Goal: Task Accomplishment & Management: Manage account settings

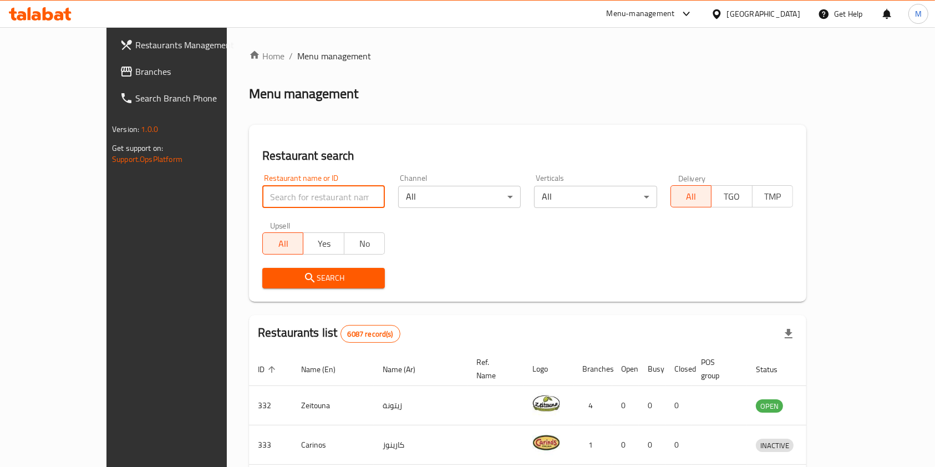
paste input "L’atelier Sucre"
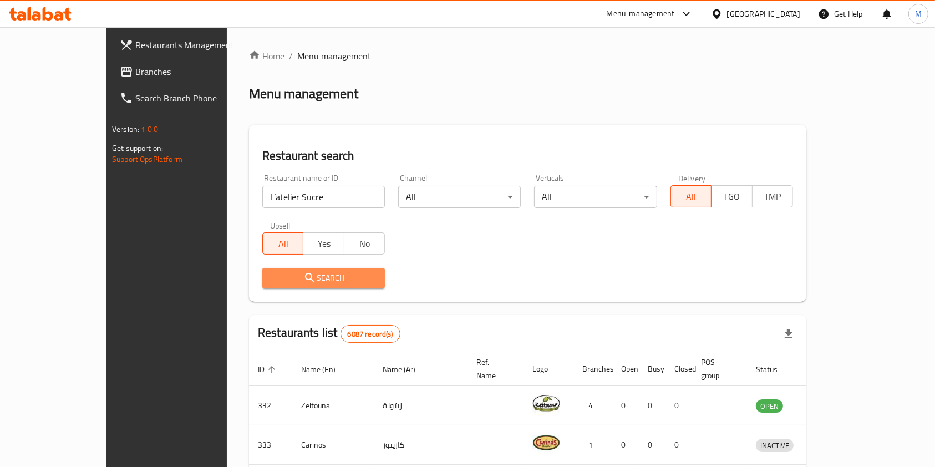
click at [301, 280] on span "Search" at bounding box center [323, 278] width 105 height 14
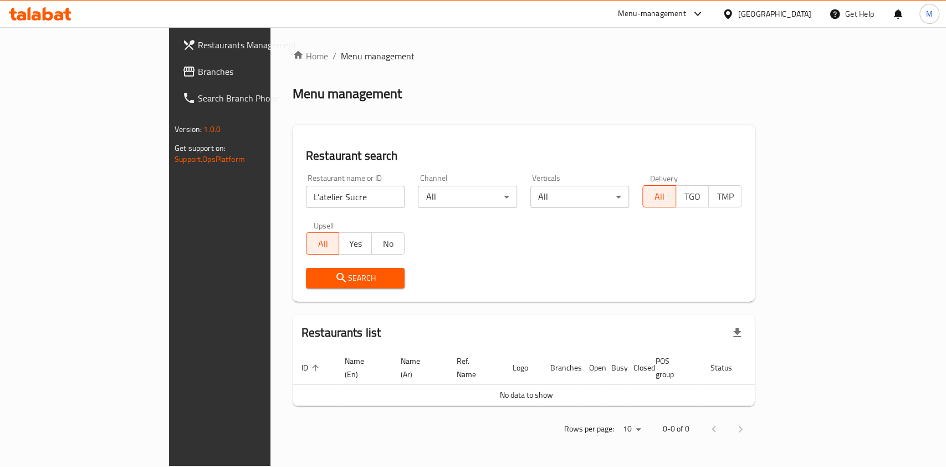
click at [306, 192] on input "L’atelier Sucre" at bounding box center [355, 197] width 99 height 22
type input "L"
type input "l"
type input "L'Atellier"
click button "Search" at bounding box center [355, 278] width 99 height 21
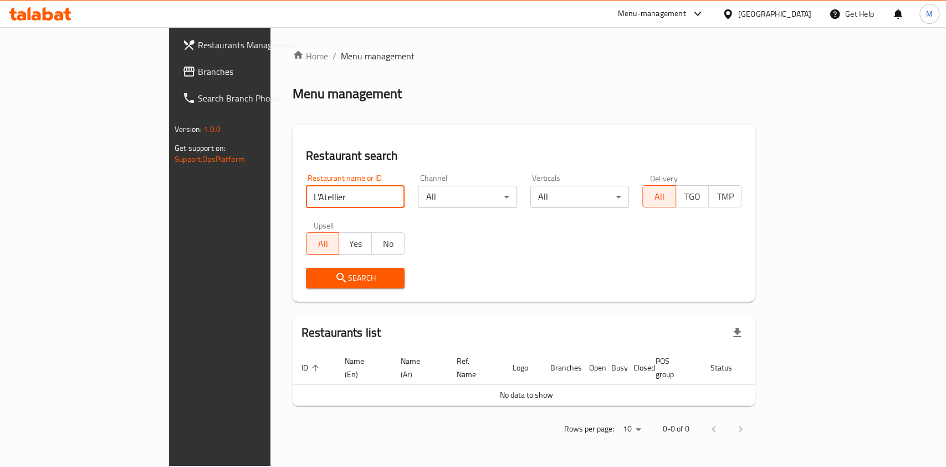
click at [306, 194] on input "L'Atellier" at bounding box center [355, 197] width 99 height 22
click button "Search" at bounding box center [355, 278] width 99 height 21
click at [299, 208] on div "Restaurant name or ID latelier Restaurant name or ID" at bounding box center [355, 190] width 113 height 47
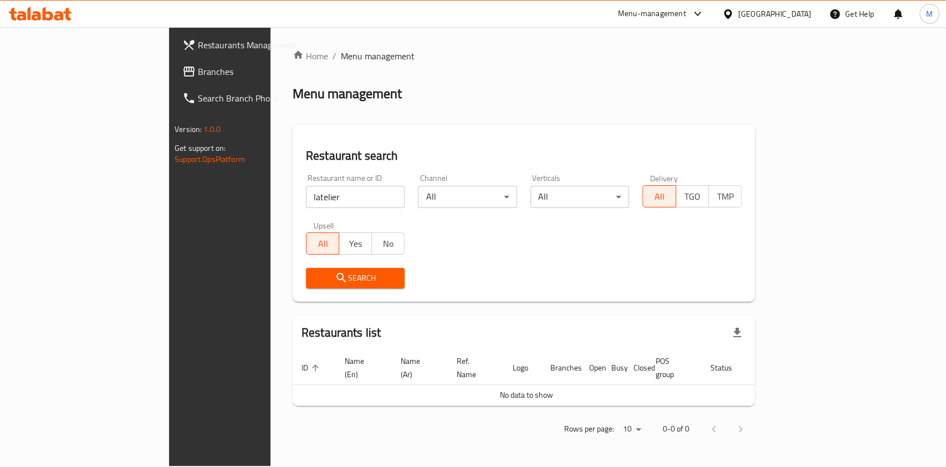
click at [306, 207] on input "latelier" at bounding box center [355, 197] width 99 height 22
click at [306, 203] on input "latelier" at bounding box center [355, 197] width 99 height 22
type input "latelie"
click at [306, 202] on input "latelie" at bounding box center [355, 197] width 99 height 22
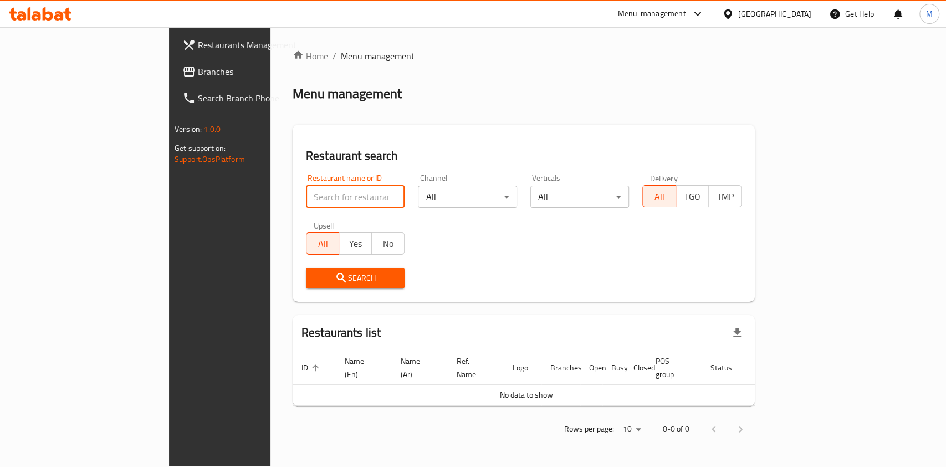
paste input "Sucre"
type input "Sucre"
click button "Search" at bounding box center [355, 278] width 99 height 21
click at [306, 193] on input "Sucre" at bounding box center [355, 197] width 99 height 22
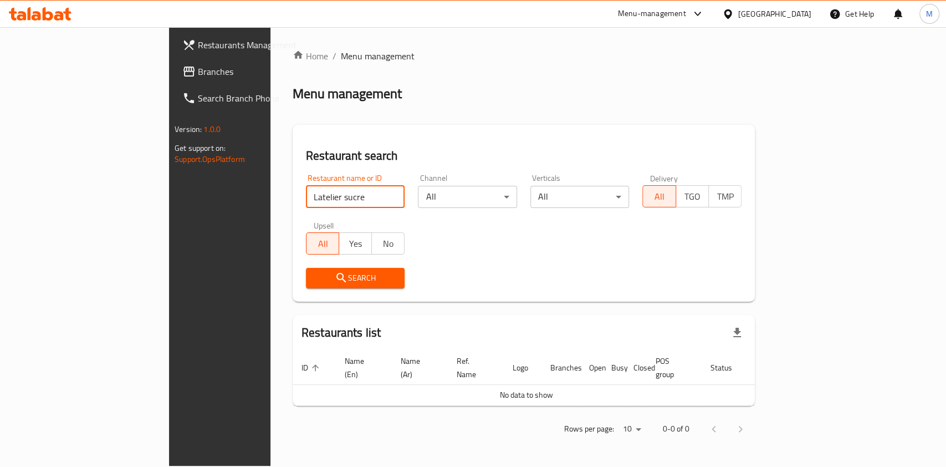
click button "Search" at bounding box center [355, 278] width 99 height 21
type input "Latelier"
click button "Search" at bounding box center [355, 278] width 99 height 21
click at [306, 200] on input "Latelier" at bounding box center [355, 197] width 99 height 22
click at [306, 201] on input "Latelier" at bounding box center [355, 197] width 99 height 22
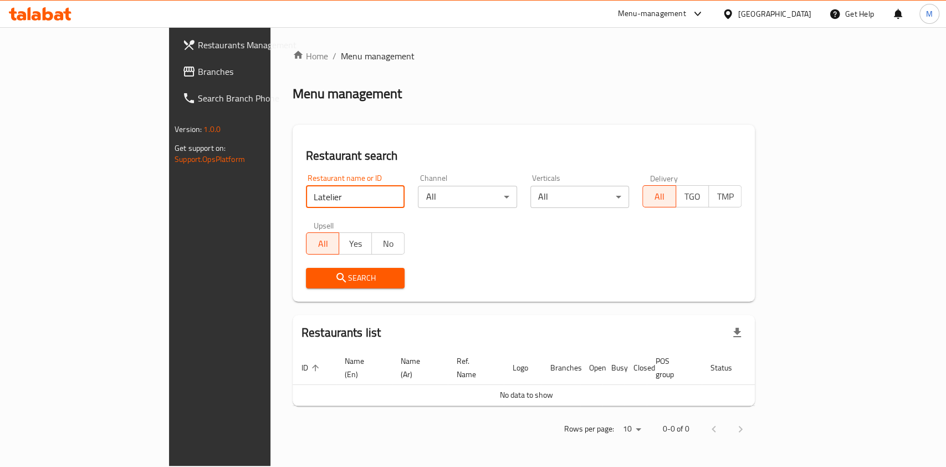
click at [306, 201] on input "Latelier" at bounding box center [355, 197] width 99 height 22
type input "لاتوليي"
click button "Search" at bounding box center [355, 278] width 99 height 21
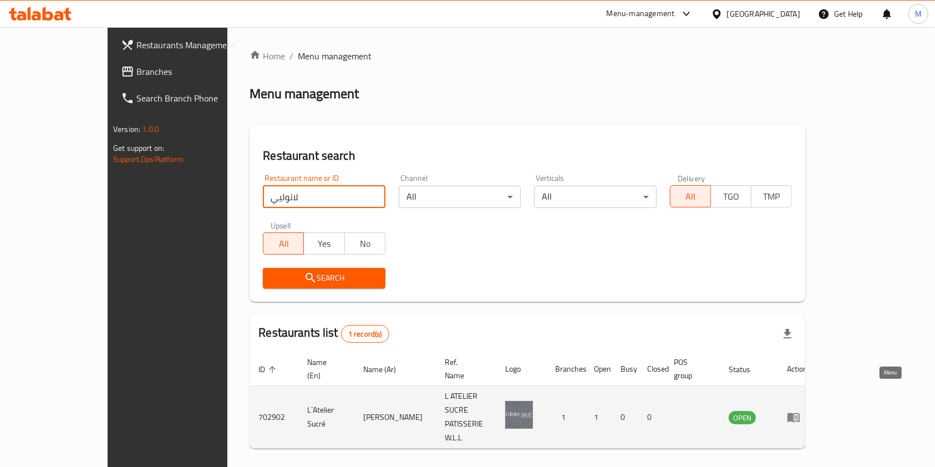
click at [807, 410] on link "enhanced table" at bounding box center [797, 416] width 21 height 13
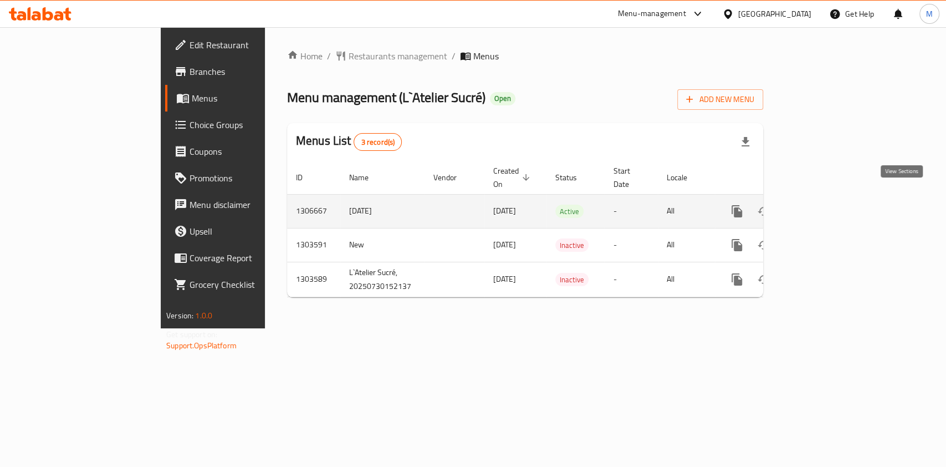
click at [824, 205] on icon "enhanced table" at bounding box center [817, 211] width 13 height 13
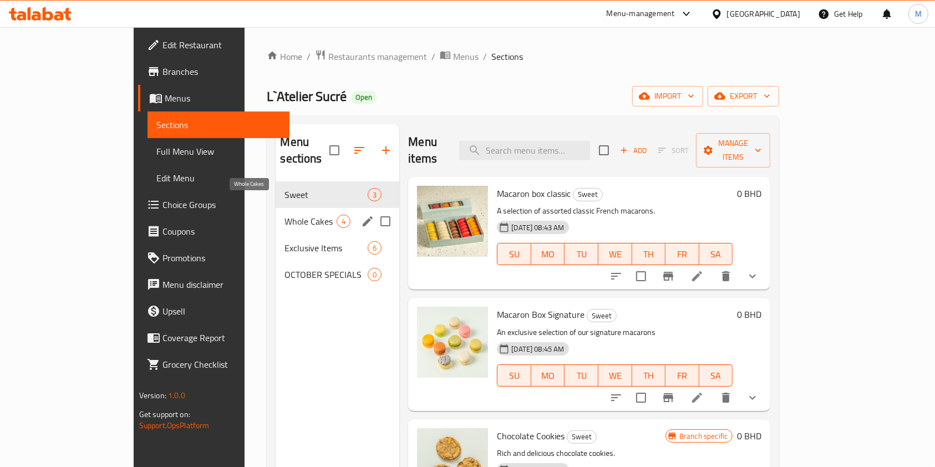
click at [284, 215] on span "Whole Cakes" at bounding box center [310, 221] width 52 height 13
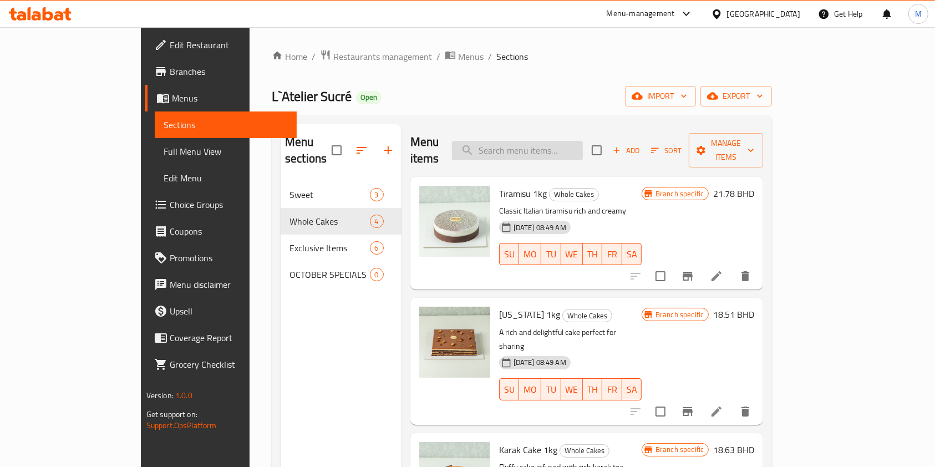
click at [583, 147] on input "search" at bounding box center [517, 150] width 131 height 19
type input "ح"
click at [583, 147] on input "search" at bounding box center [517, 150] width 131 height 19
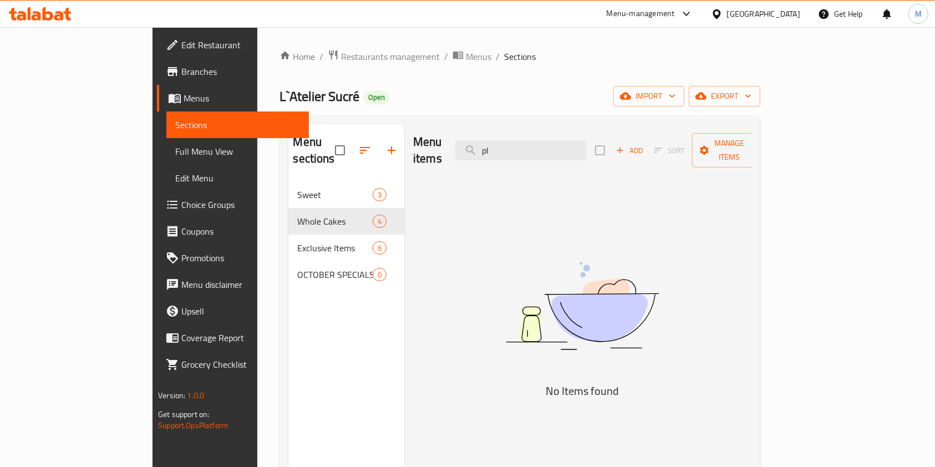
type input "p"
type input "c"
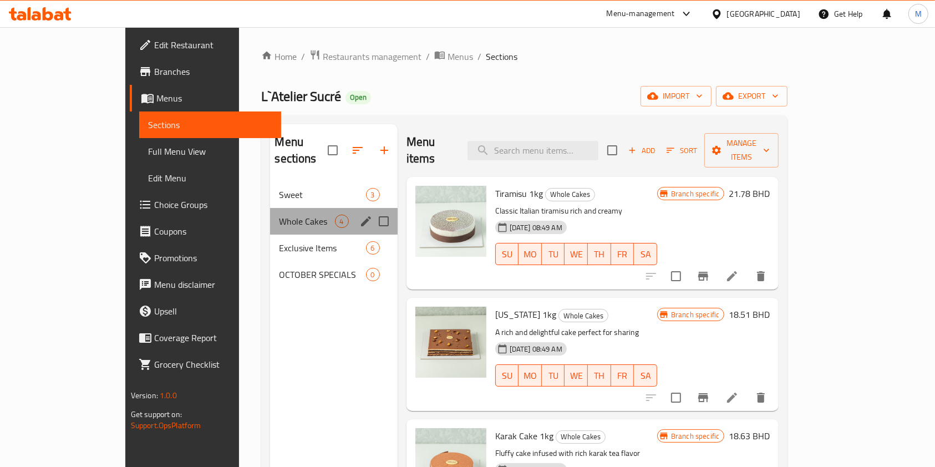
click at [270, 208] on div "Whole Cakes 4" at bounding box center [333, 221] width 127 height 27
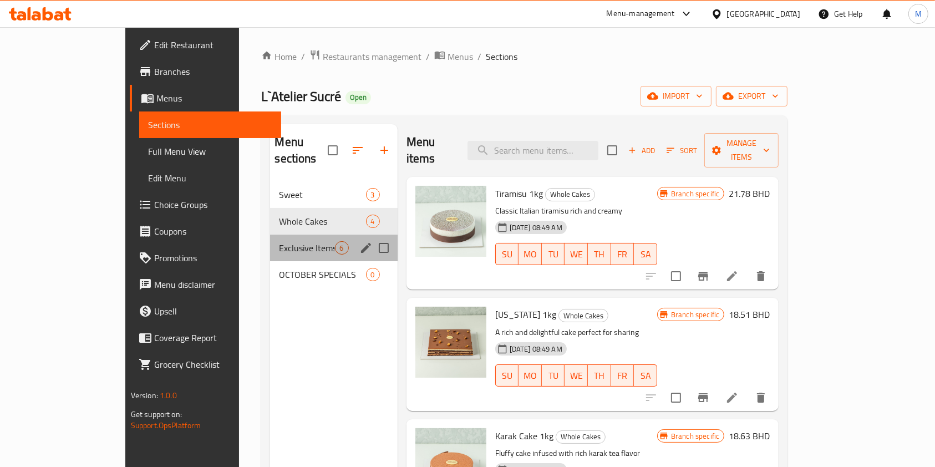
click at [270, 238] on div "Exclusive Items 6" at bounding box center [333, 248] width 127 height 27
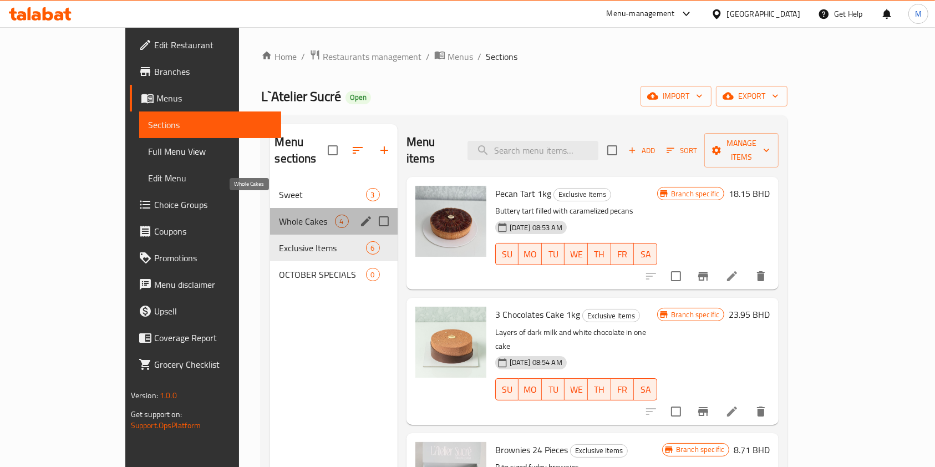
click at [279, 215] on span "Whole Cakes" at bounding box center [306, 221] width 55 height 13
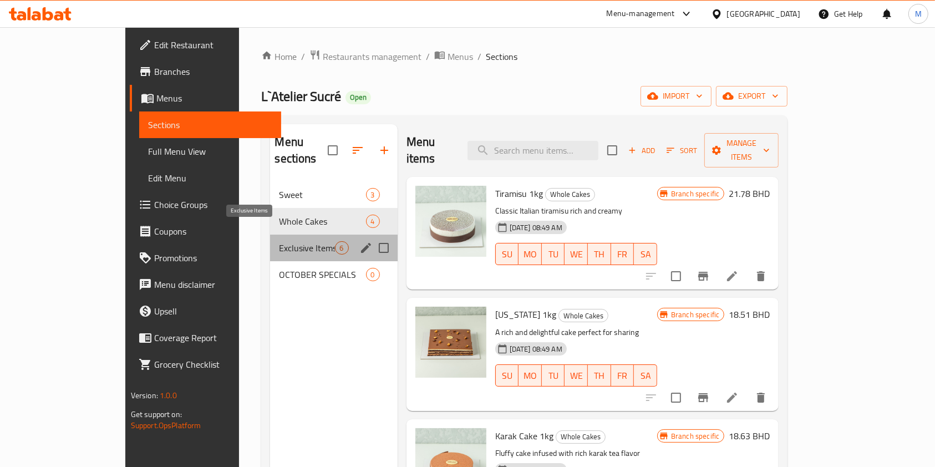
click at [279, 241] on span "Exclusive Items" at bounding box center [306, 247] width 55 height 13
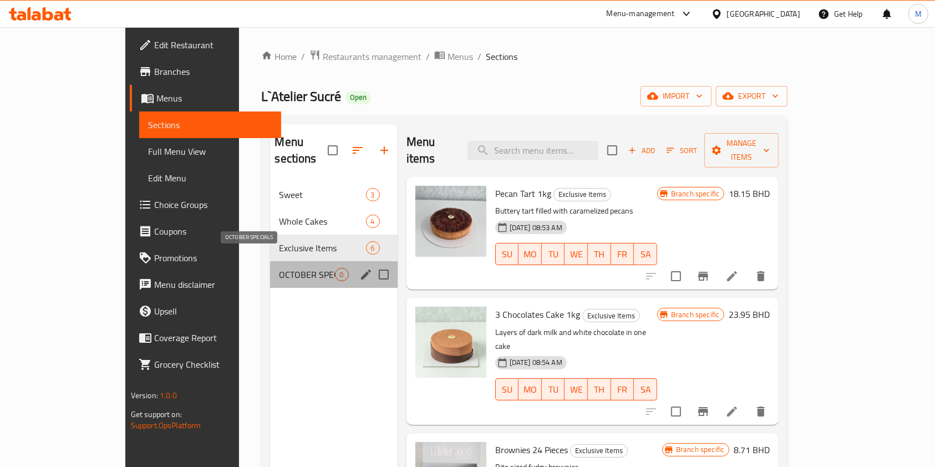
click at [279, 268] on span "OCTOBER SPECIALS" at bounding box center [306, 274] width 55 height 13
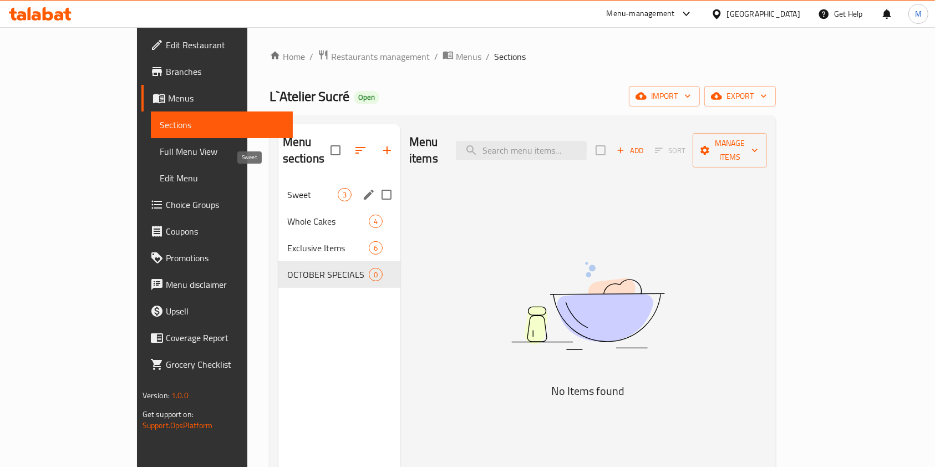
click at [287, 188] on span "Sweet" at bounding box center [312, 194] width 50 height 13
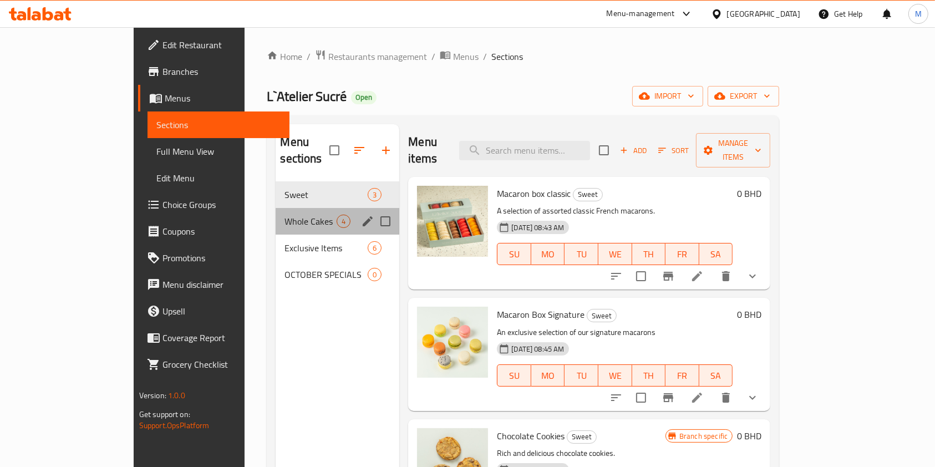
click at [276, 208] on div "Whole Cakes 4" at bounding box center [338, 221] width 124 height 27
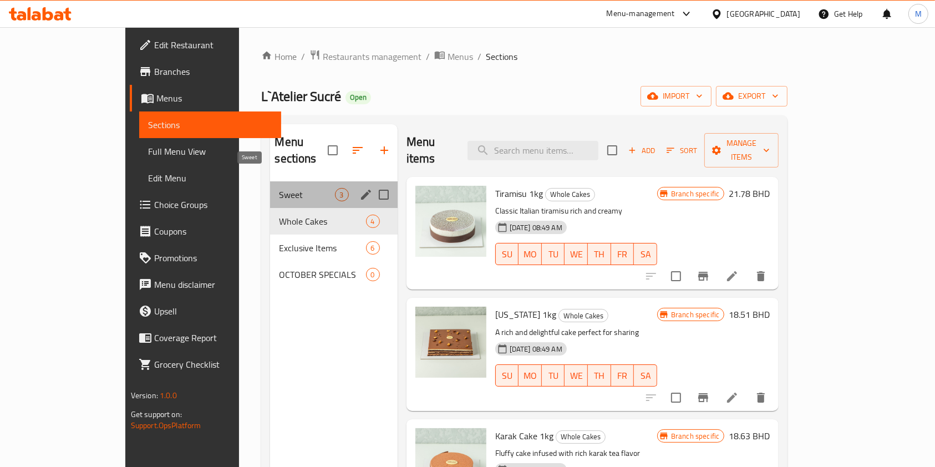
click at [279, 188] on span "Sweet" at bounding box center [306, 194] width 55 height 13
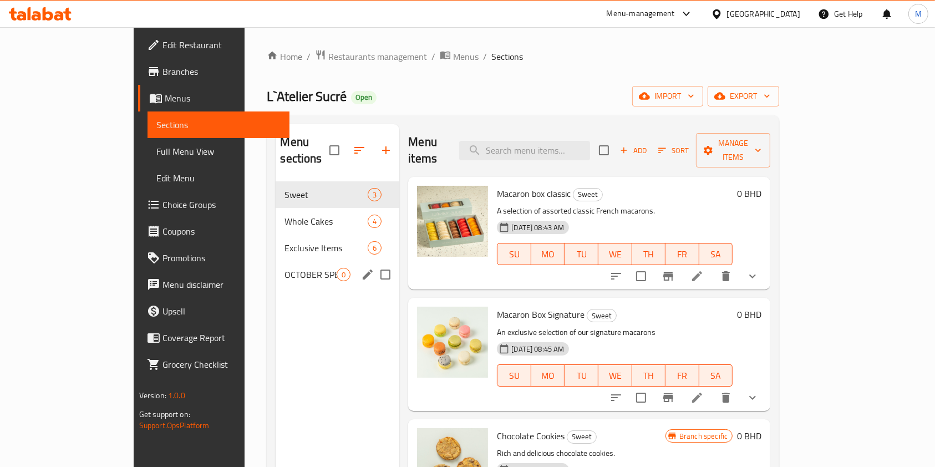
click at [284, 268] on span "OCTOBER SPECIALS" at bounding box center [310, 274] width 52 height 13
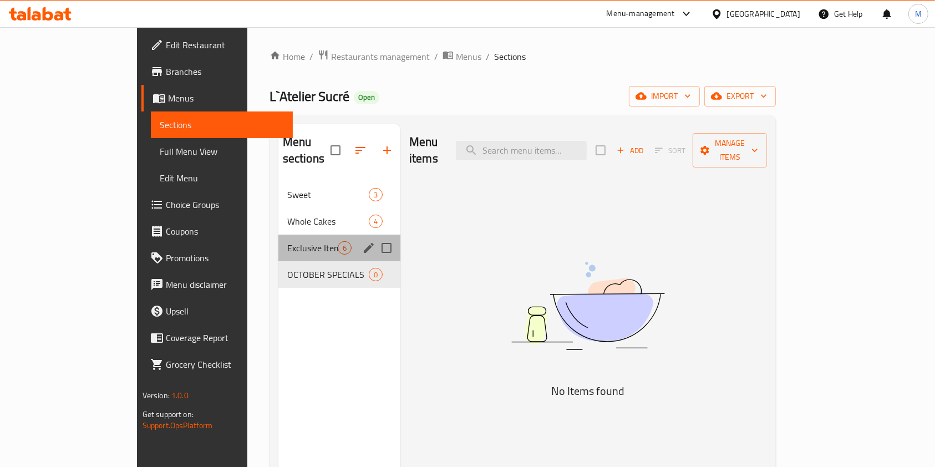
click at [278, 238] on div "Exclusive Items 6" at bounding box center [339, 248] width 122 height 27
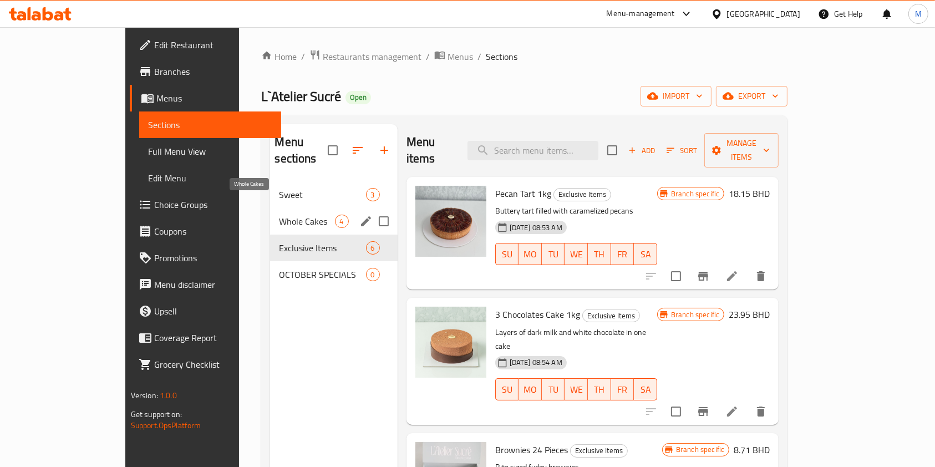
click at [279, 215] on span "Whole Cakes" at bounding box center [306, 221] width 55 height 13
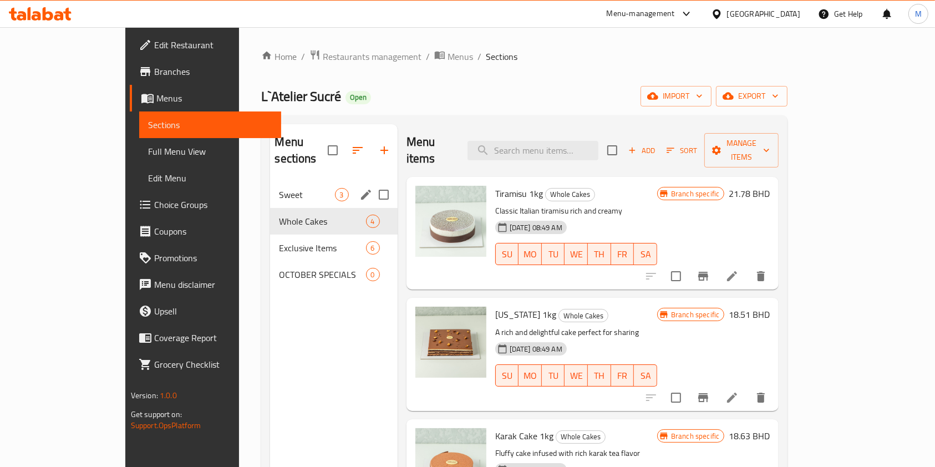
click at [284, 181] on div "Sweet 3" at bounding box center [333, 194] width 127 height 27
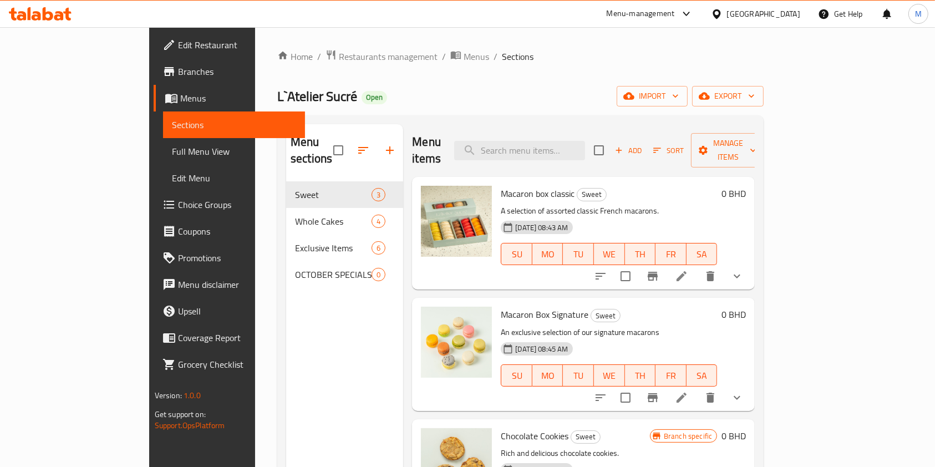
click at [383, 144] on icon "button" at bounding box center [389, 150] width 13 height 13
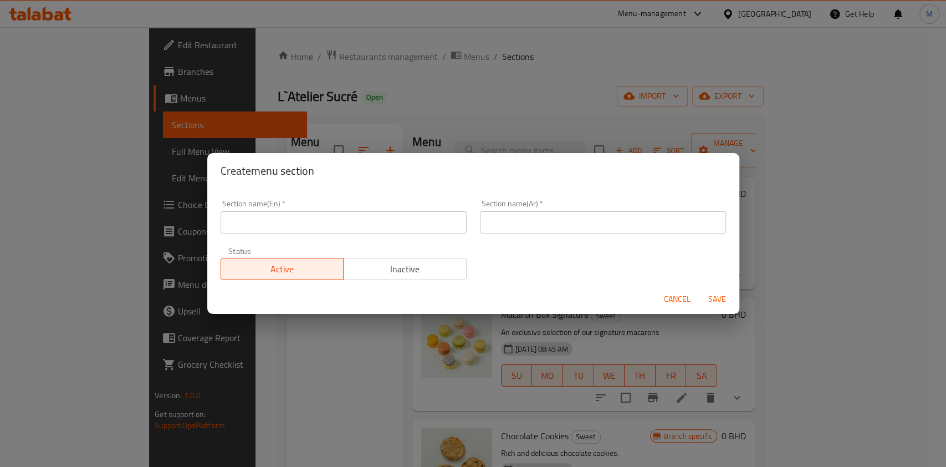
click at [359, 224] on input "text" at bounding box center [344, 222] width 246 height 22
type input "Bakery"
click at [528, 212] on input "text" at bounding box center [603, 222] width 246 height 22
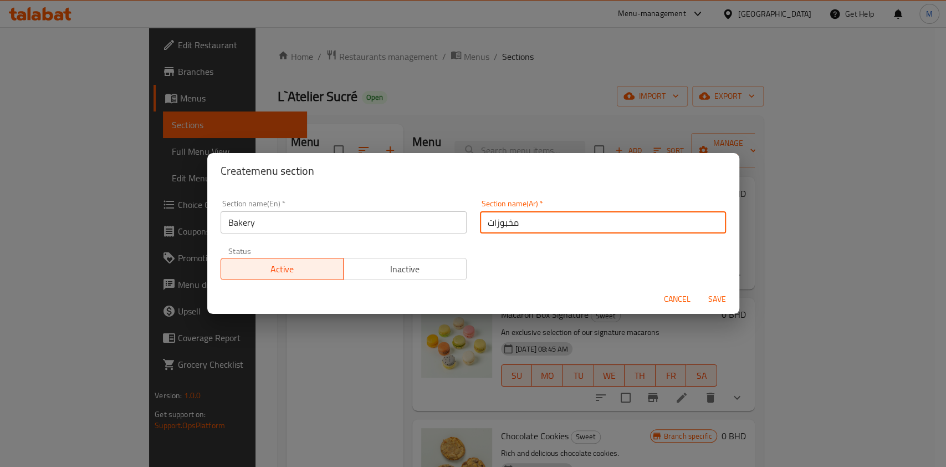
type input "مخبوزات"
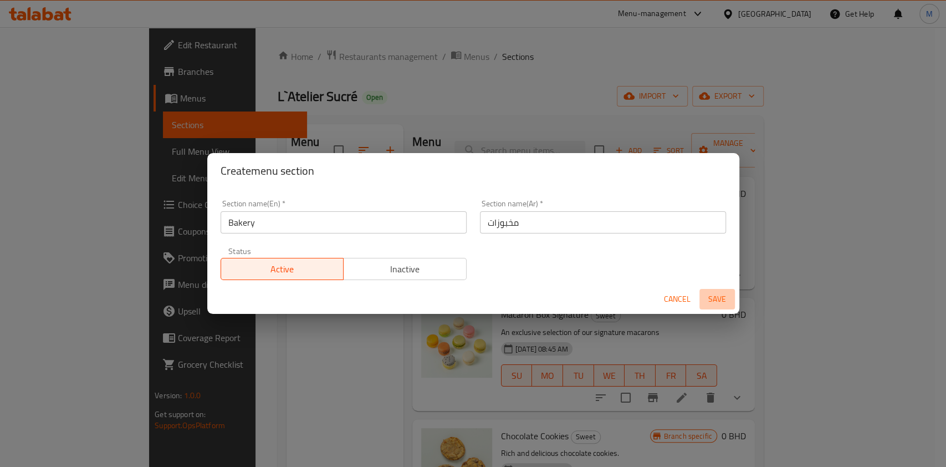
click at [721, 299] on span "Save" at bounding box center [717, 299] width 27 height 14
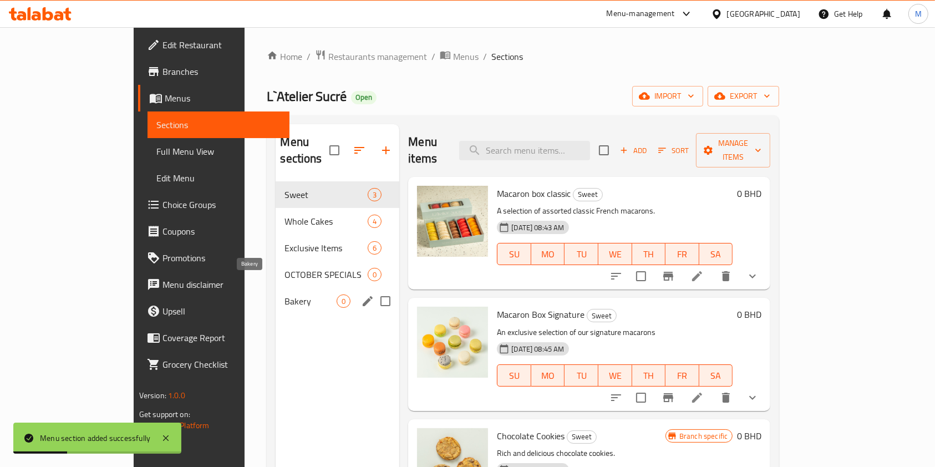
drag, startPoint x: 220, startPoint y: 282, endPoint x: 227, endPoint y: 281, distance: 7.3
click at [284, 294] on span "Bakery" at bounding box center [310, 300] width 52 height 13
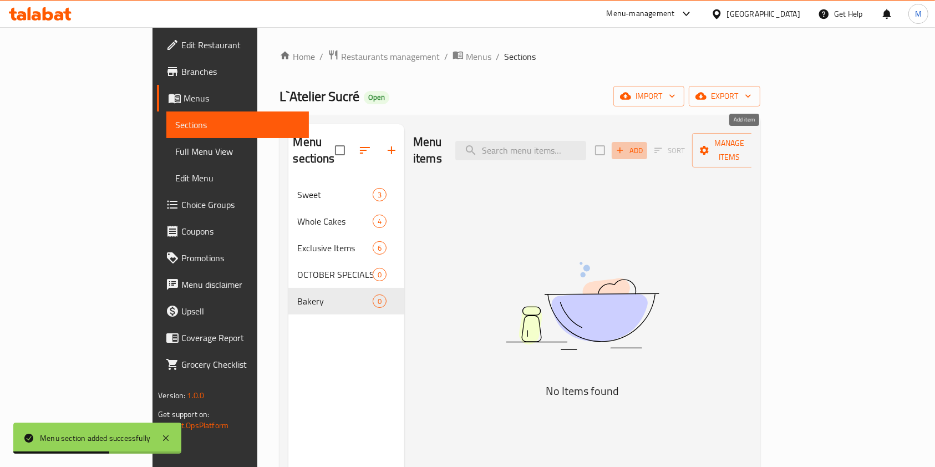
click at [625, 145] on icon "button" at bounding box center [620, 150] width 10 height 10
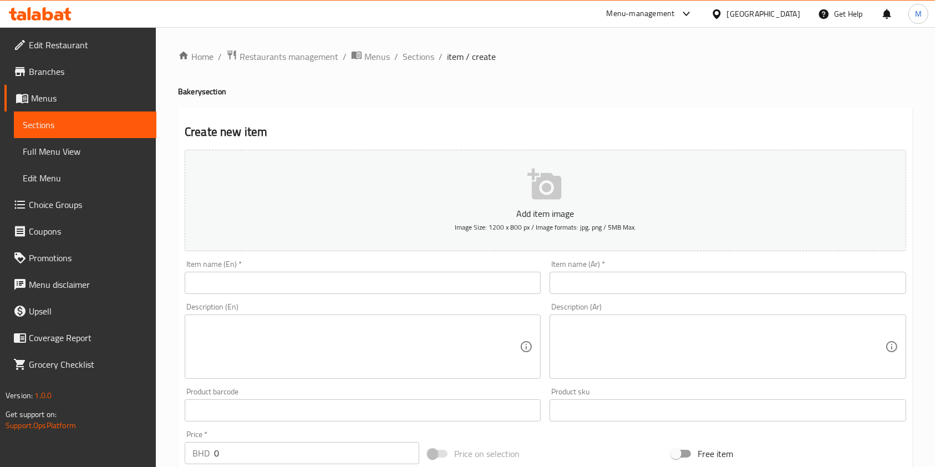
click at [260, 278] on input "text" at bounding box center [363, 283] width 356 height 22
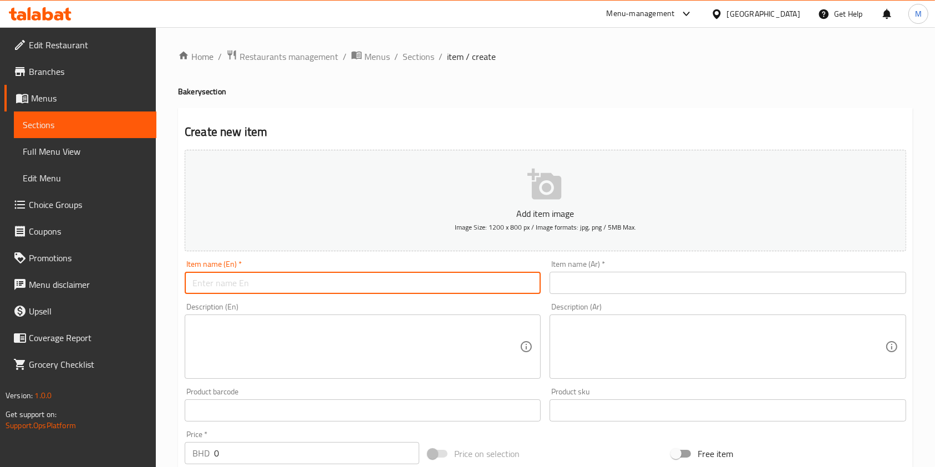
paste input "Plain Croissant ( 1.330 BD )"
type input "Plain Croissant ( 1.330 BD )"
click at [603, 284] on input "text" at bounding box center [727, 283] width 356 height 22
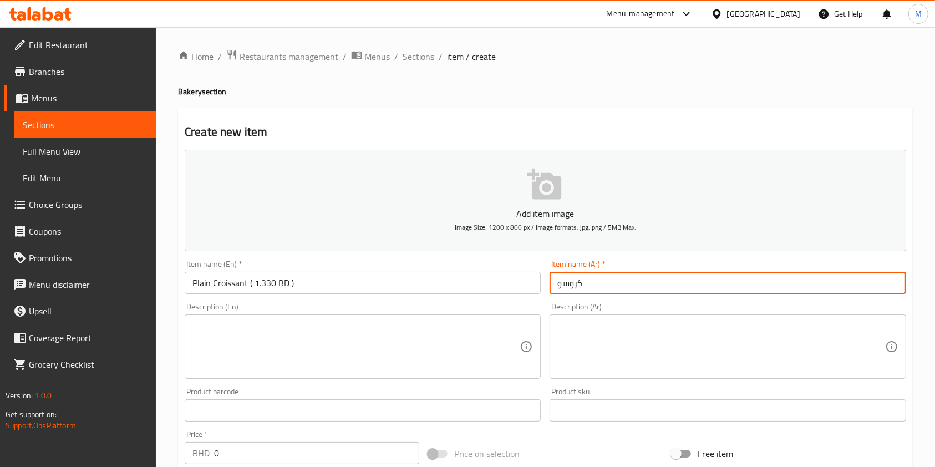
drag, startPoint x: 617, startPoint y: 282, endPoint x: 641, endPoint y: 297, distance: 28.6
click at [641, 297] on div "Item name (Ar)   * كروسو Item name (Ar) *" at bounding box center [727, 277] width 365 height 43
type input "كروسوان ساده"
click at [292, 277] on input "Plain Croissant ( 1.330 BD )" at bounding box center [363, 283] width 356 height 22
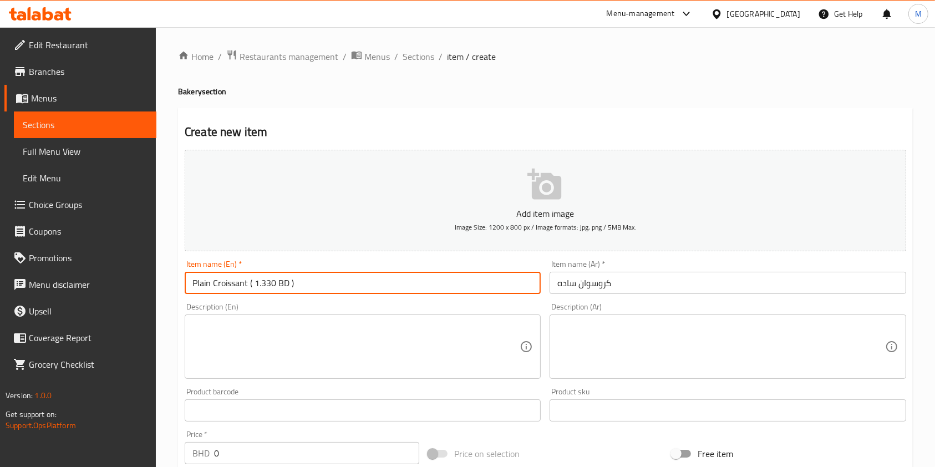
click at [299, 283] on input "Plain Croissant ( 1.330 BD )" at bounding box center [363, 283] width 356 height 22
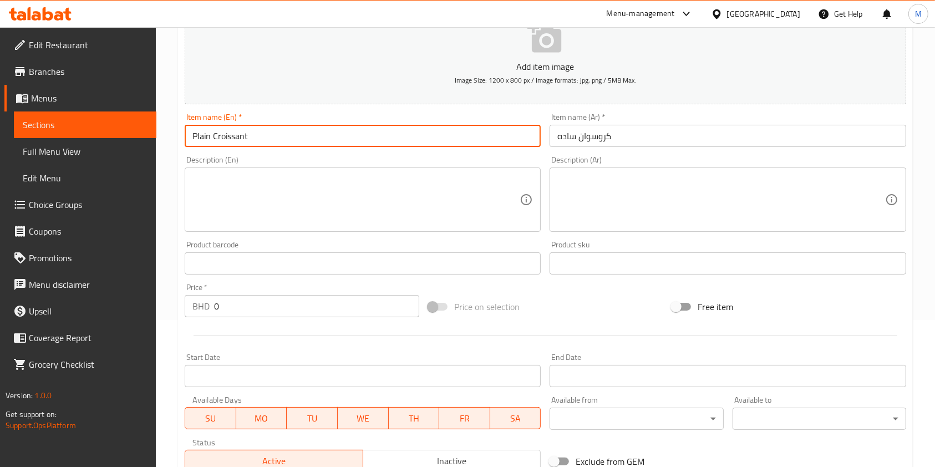
scroll to position [147, 0]
type input "Plain Croissant"
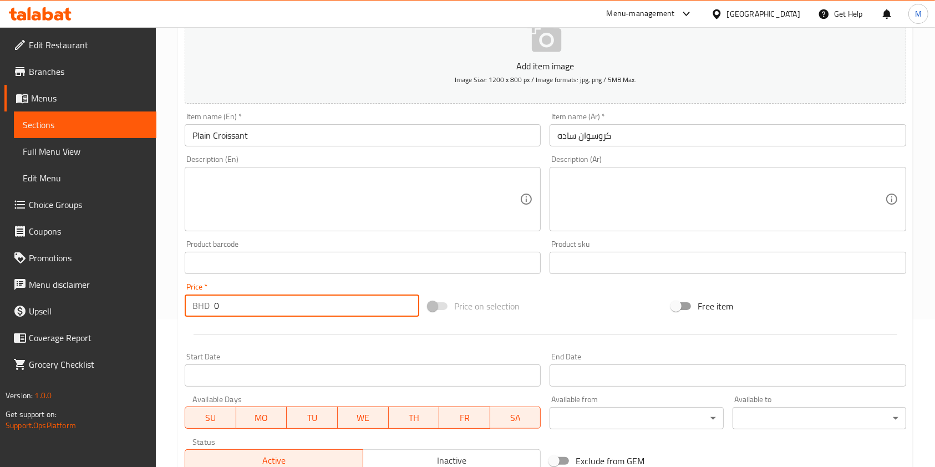
click at [290, 301] on input "0" at bounding box center [316, 305] width 205 height 22
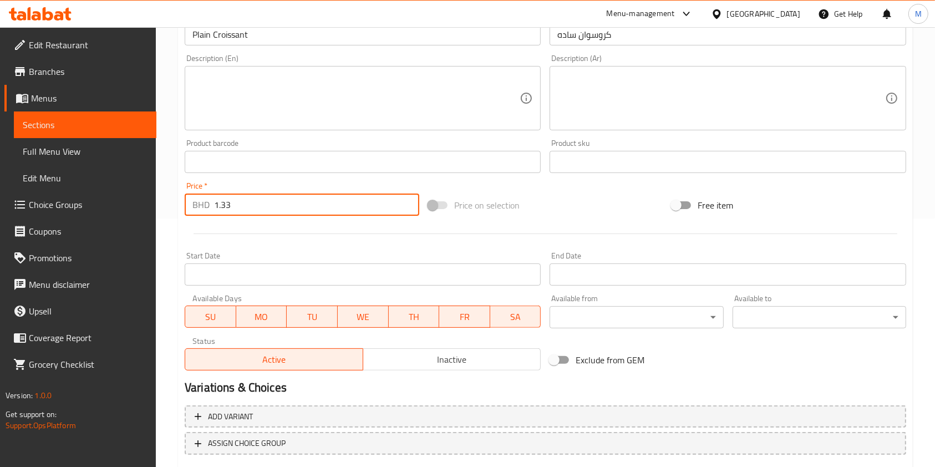
scroll to position [317, 0]
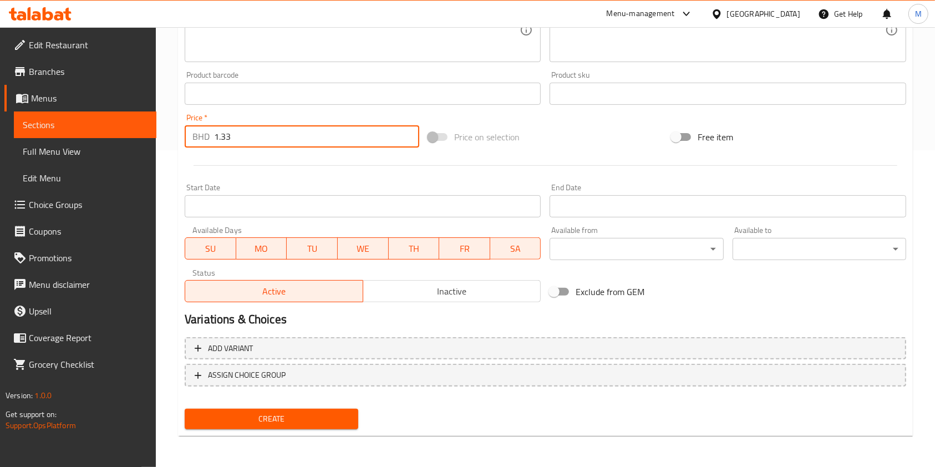
type input "1.33"
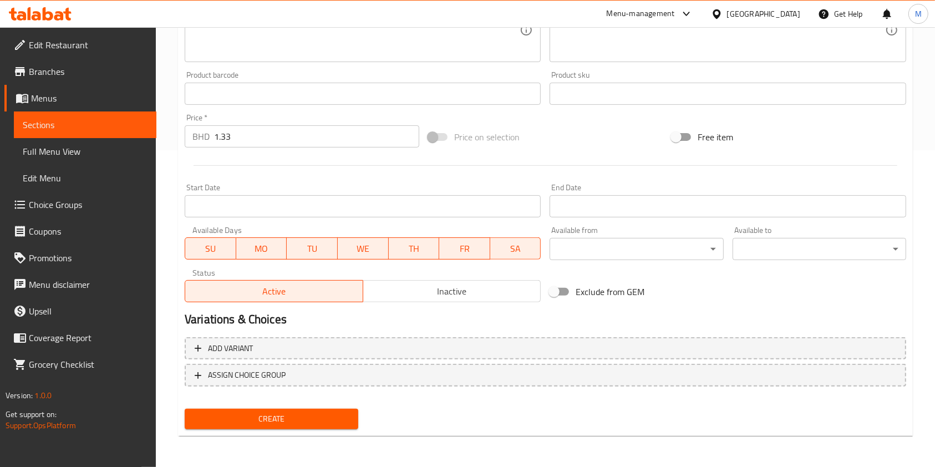
click at [260, 434] on div "Create new item Add item image Image Size: 1200 x 800 px / Image formats: jpg, …" at bounding box center [545, 113] width 735 height 645
click at [262, 425] on span "Create" at bounding box center [272, 419] width 156 height 14
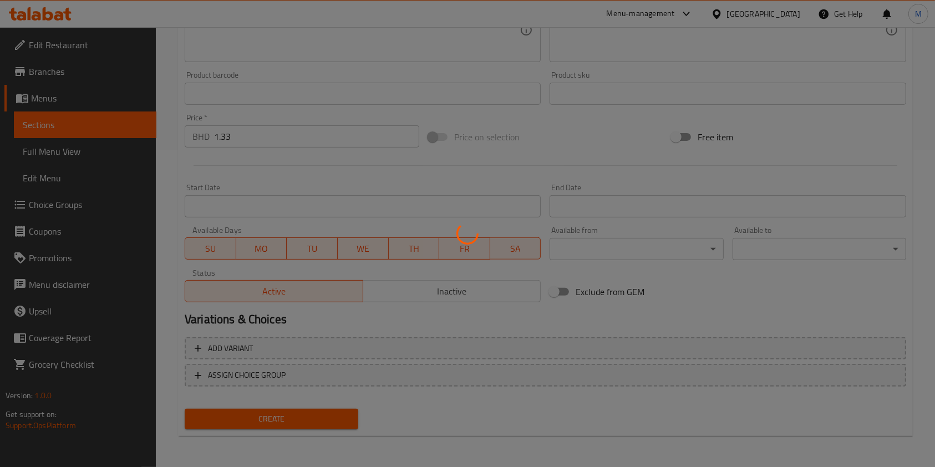
type input "0"
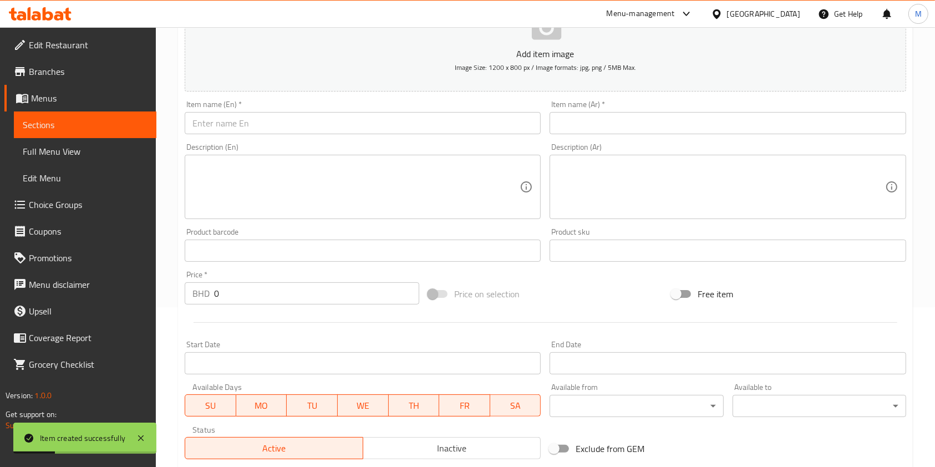
scroll to position [95, 0]
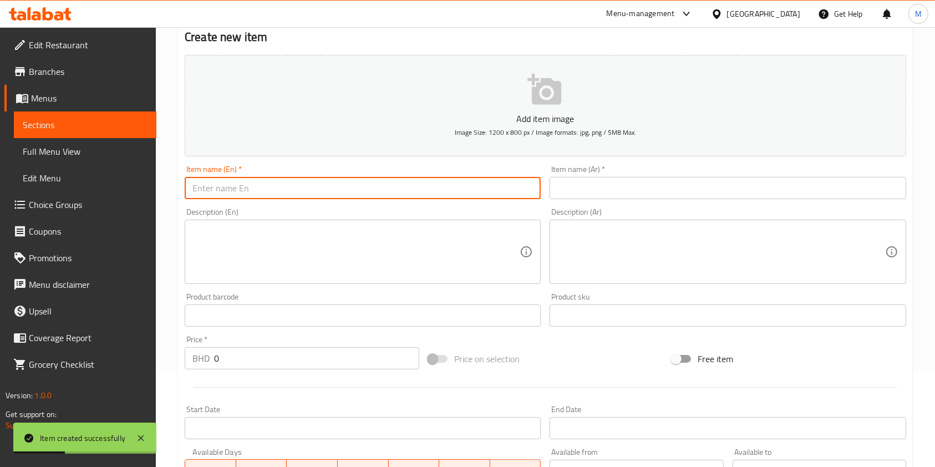
click at [292, 193] on input "text" at bounding box center [363, 188] width 356 height 22
paste input "Cheese Croissant ( 1.450 BD )"
type input "Cheese Croissant"
click at [710, 181] on input "text" at bounding box center [727, 188] width 356 height 22
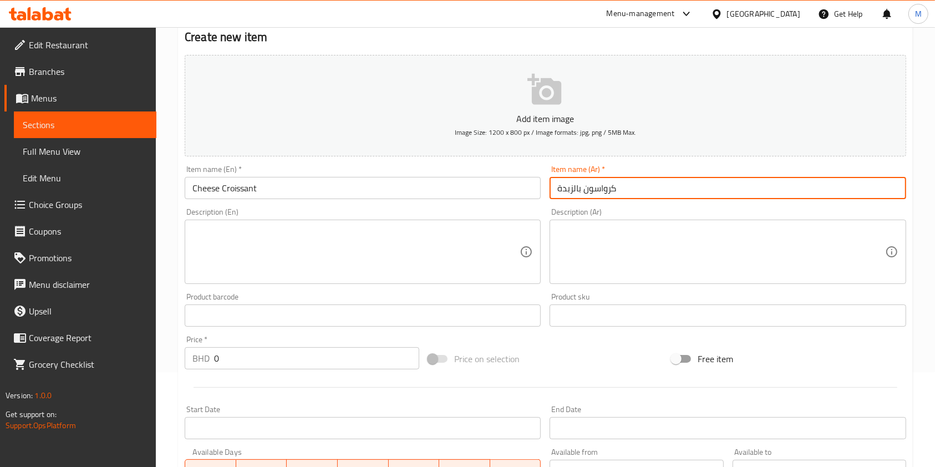
click at [569, 188] on input "كرواسون بالزبدة" at bounding box center [727, 188] width 356 height 22
click at [564, 186] on input "كرواسون بالزبدة" at bounding box center [727, 188] width 356 height 22
type input "كرواسون جبن"
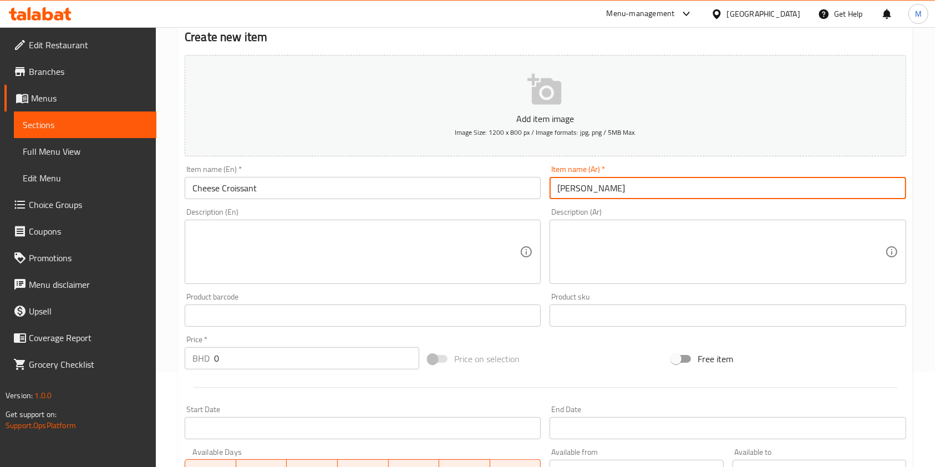
click at [299, 358] on input "0" at bounding box center [316, 358] width 205 height 22
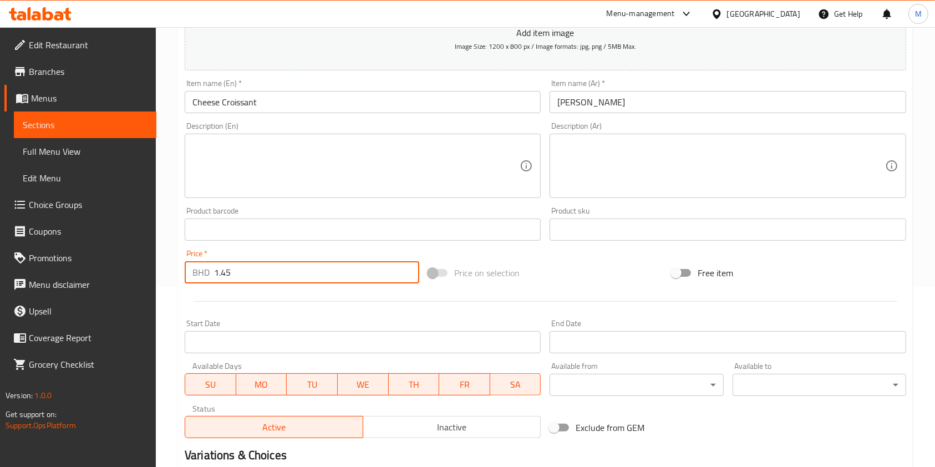
scroll to position [317, 0]
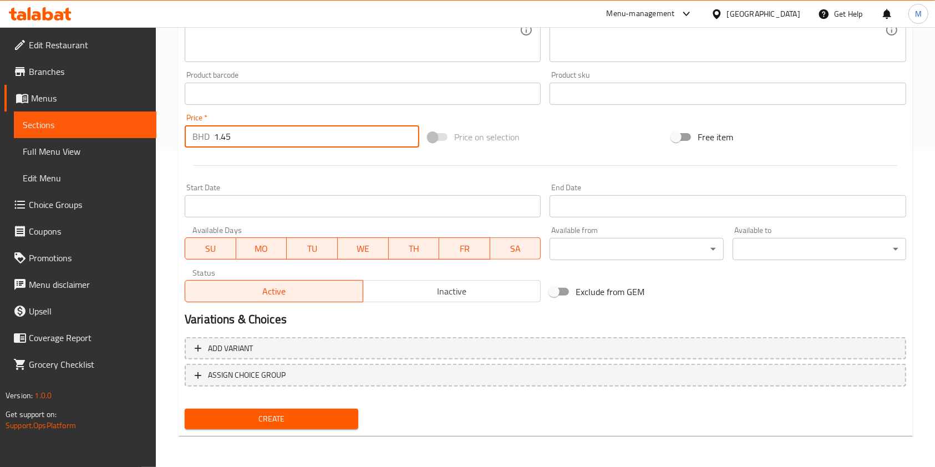
type input "1.45"
click at [282, 421] on span "Create" at bounding box center [272, 419] width 156 height 14
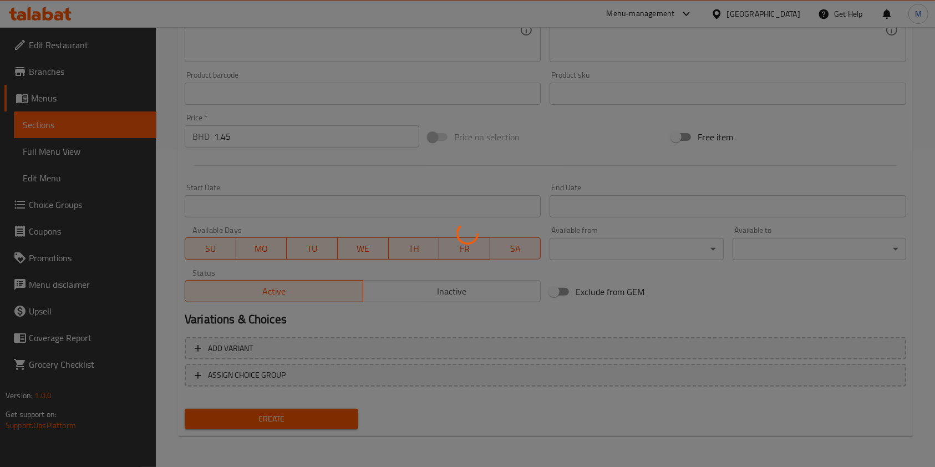
type input "0"
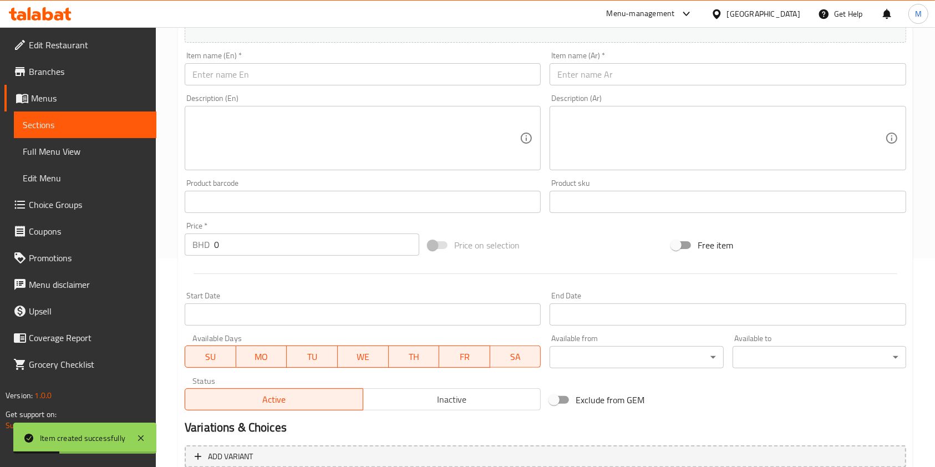
scroll to position [95, 0]
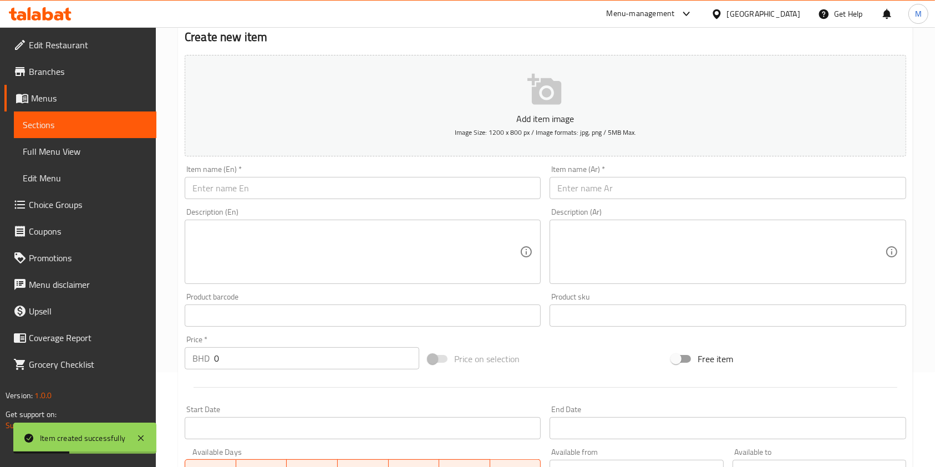
click at [236, 187] on input "text" at bounding box center [363, 188] width 356 height 22
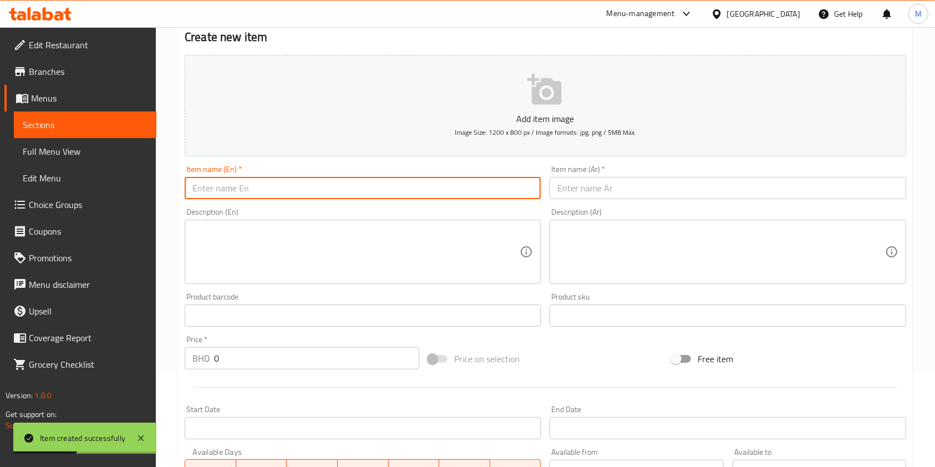
paste input "Zaatar Croissant ( 1.450 )"
drag, startPoint x: 236, startPoint y: 187, endPoint x: 342, endPoint y: 197, distance: 106.4
click at [323, 197] on input "Zaatar Croissant ( 1.450 )" at bounding box center [363, 188] width 356 height 22
click at [318, 196] on input "Zaatar Croissant ( 1.450 )" at bounding box center [363, 188] width 356 height 22
type input "Zaatar Croissant"
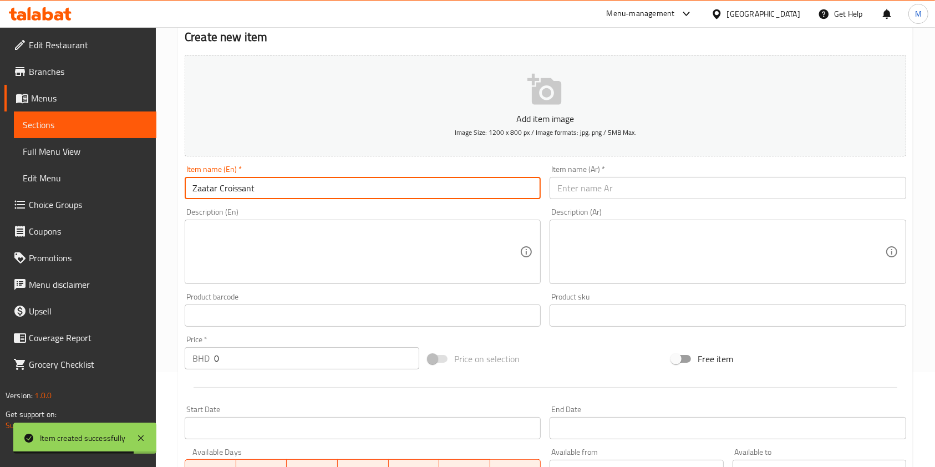
click at [612, 197] on input "text" at bounding box center [727, 188] width 356 height 22
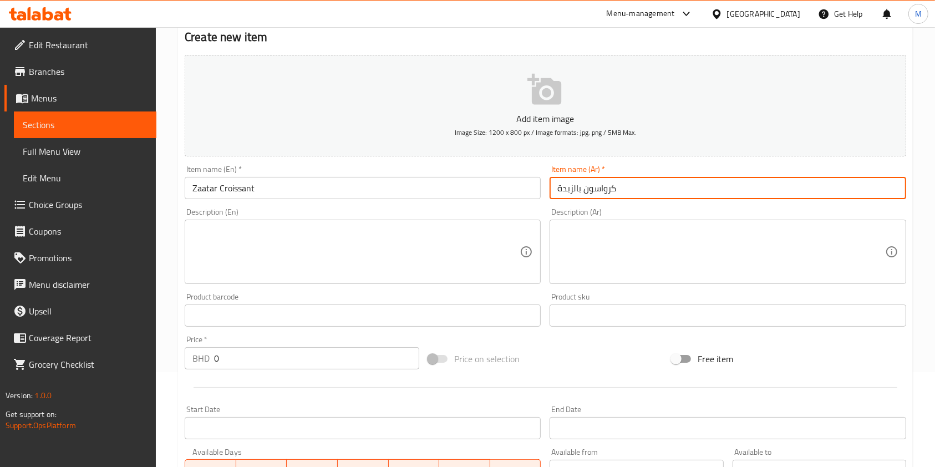
click at [563, 186] on input "كرواسون بالزبدة" at bounding box center [727, 188] width 356 height 22
type input "كرواسون زعتر"
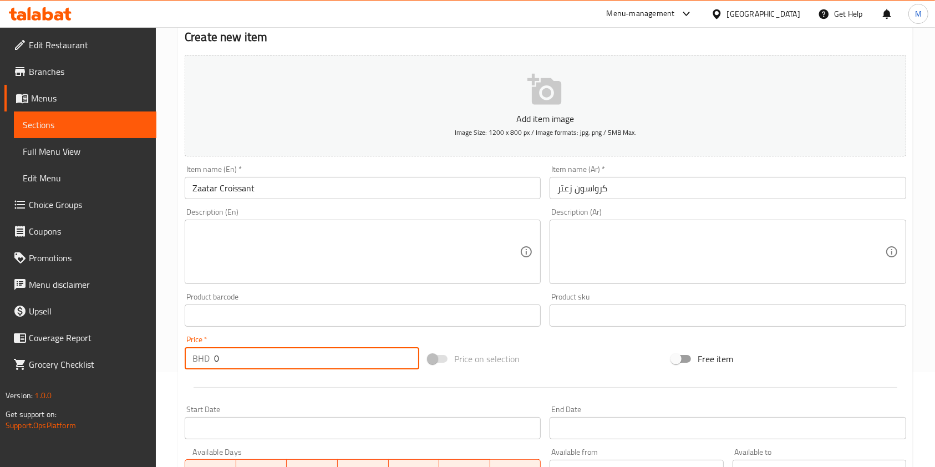
click at [317, 353] on input "0" at bounding box center [316, 358] width 205 height 22
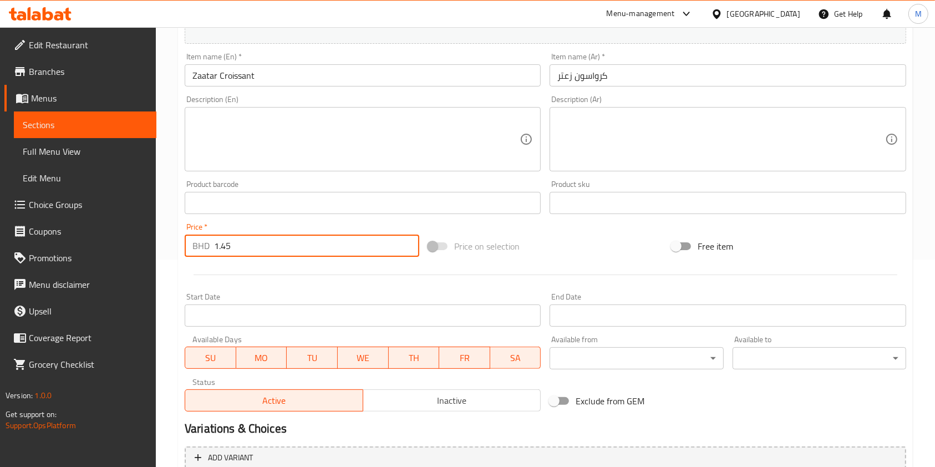
scroll to position [317, 0]
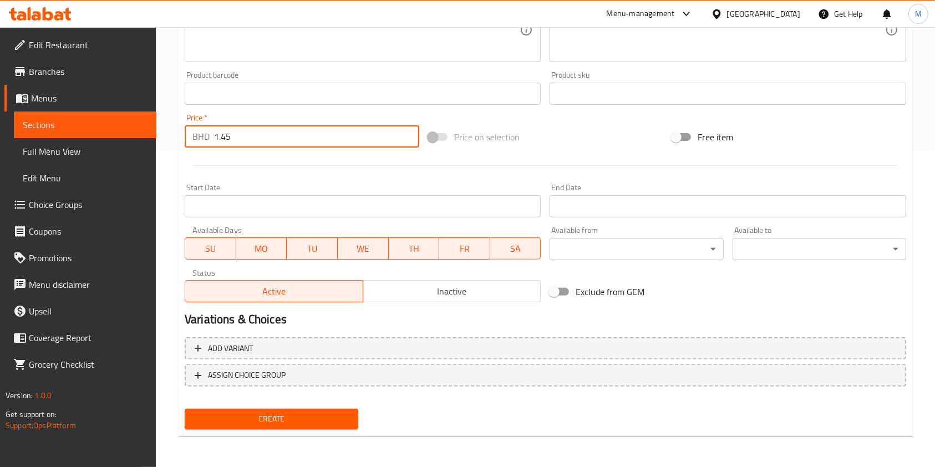
type input "1.45"
click at [289, 415] on span "Create" at bounding box center [272, 419] width 156 height 14
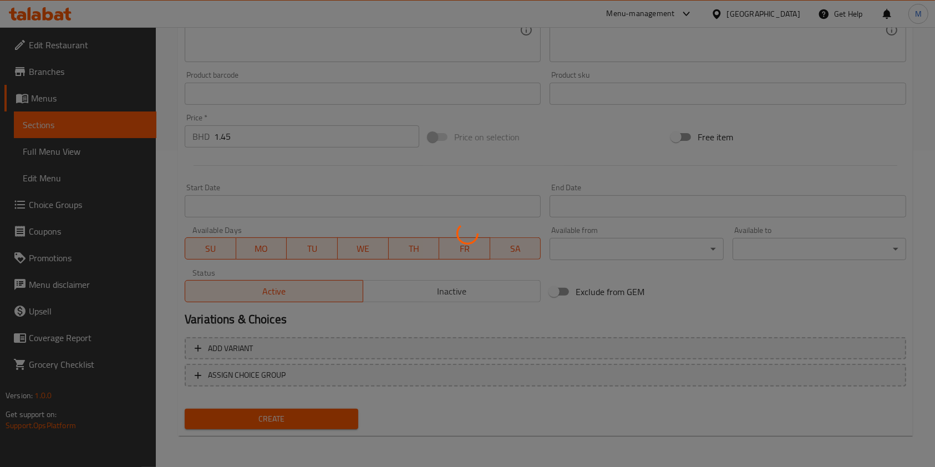
type input "0"
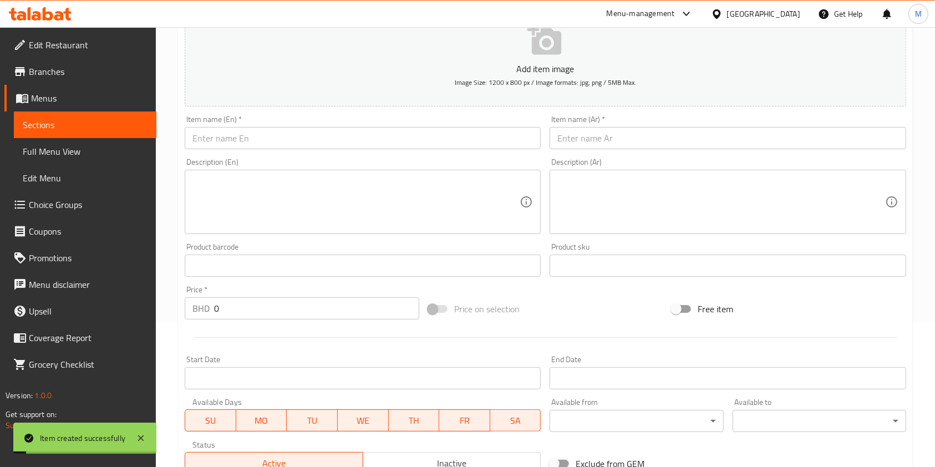
scroll to position [21, 0]
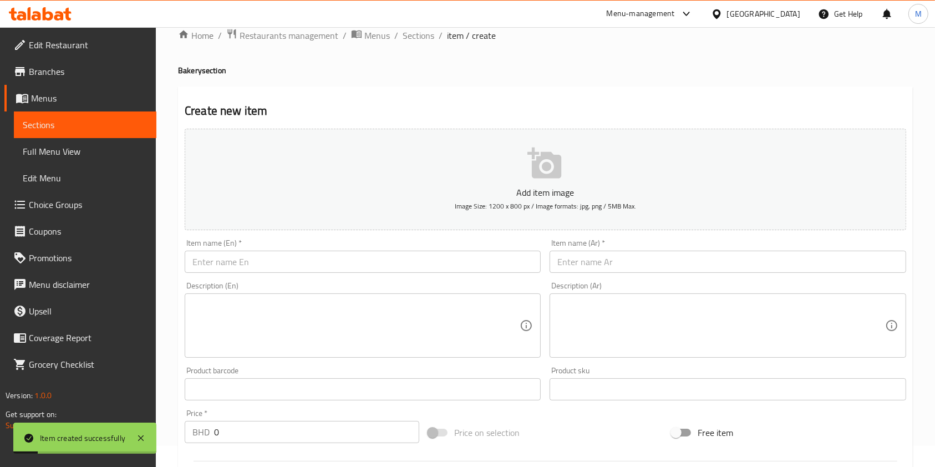
click at [247, 258] on input "text" at bounding box center [363, 262] width 356 height 22
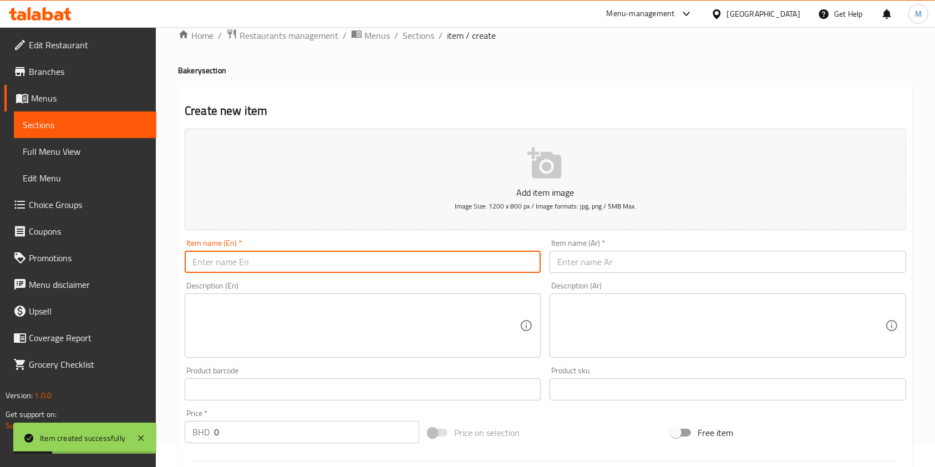
paste input "Almond Croissant ( 1.570 )"
type input "Almond Croissant"
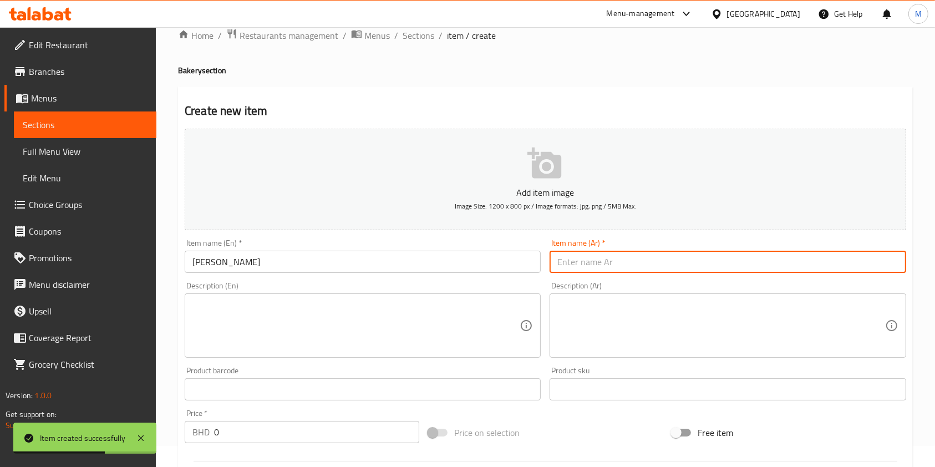
click at [572, 258] on input "text" at bounding box center [727, 262] width 356 height 22
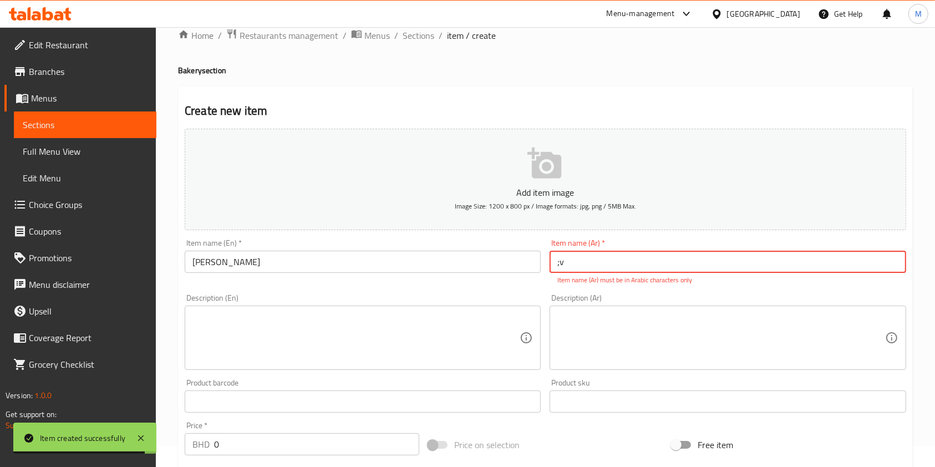
type input ";"
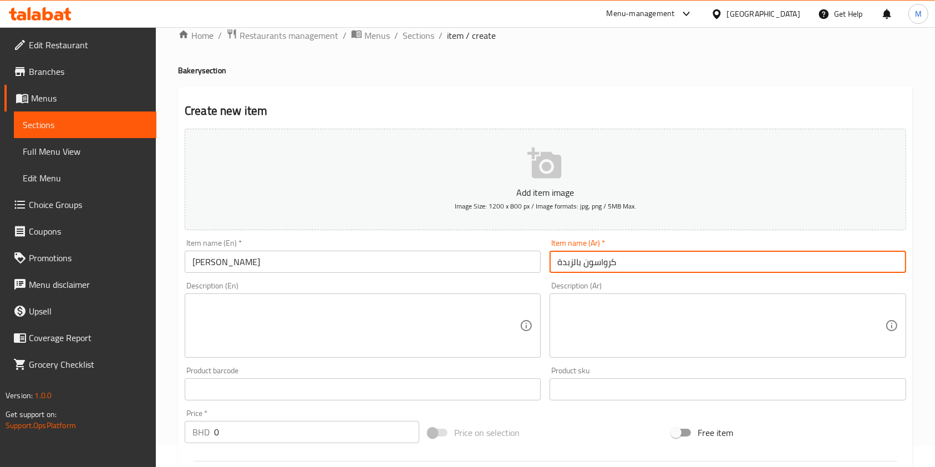
click at [576, 263] on input "كرواسون بالزبدة" at bounding box center [727, 262] width 356 height 22
click at [563, 259] on input "كرواسون بالزبدة" at bounding box center [727, 262] width 356 height 22
type input "كرواسون اللوز"
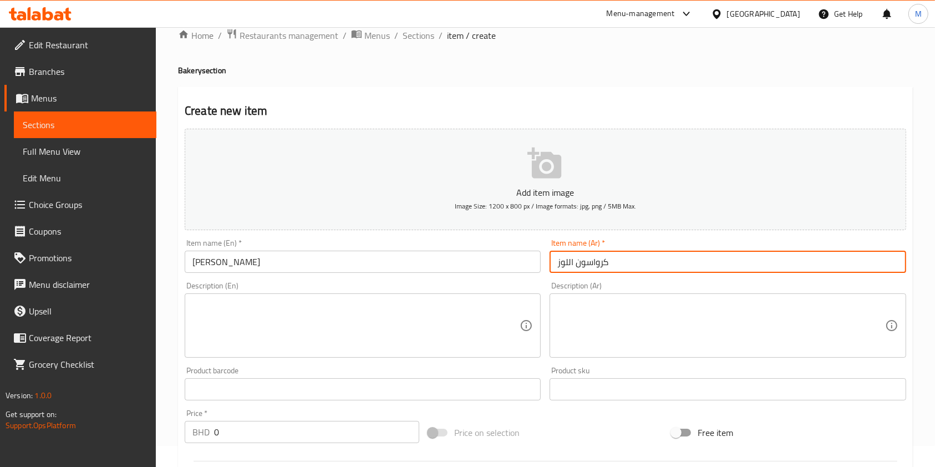
click at [296, 431] on input "0" at bounding box center [316, 432] width 205 height 22
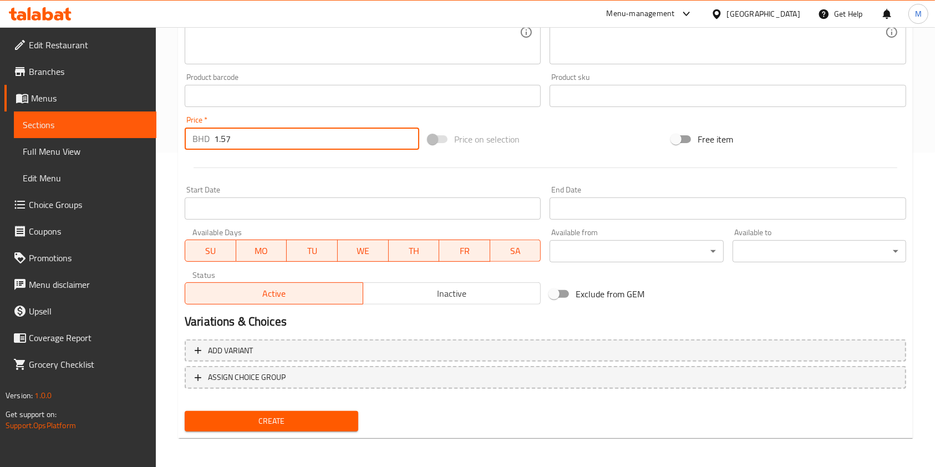
scroll to position [317, 0]
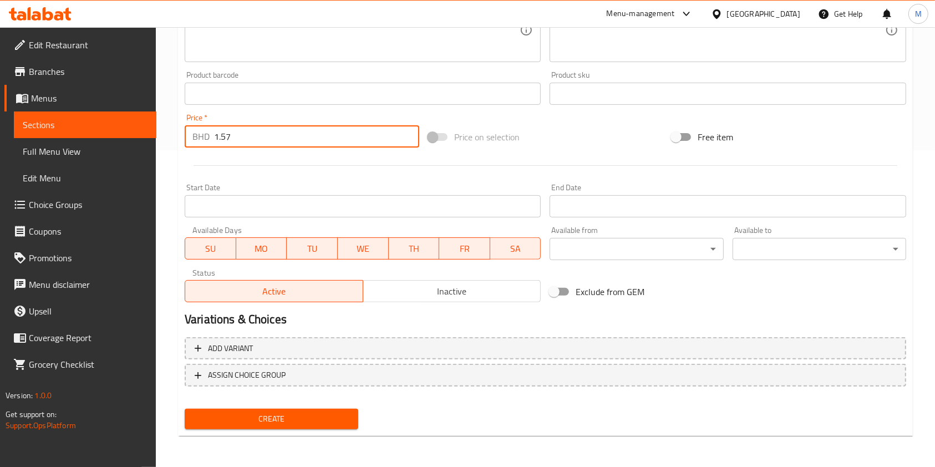
type input "1.57"
click at [313, 411] on button "Create" at bounding box center [272, 419] width 174 height 21
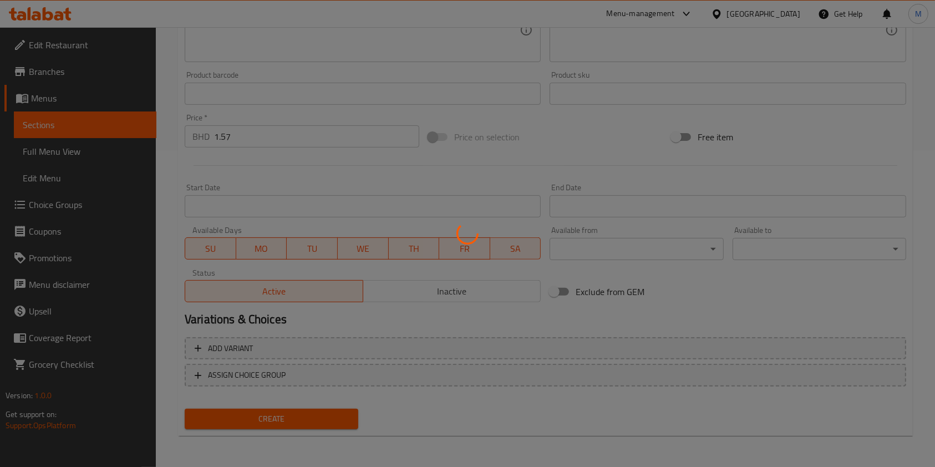
type input "0"
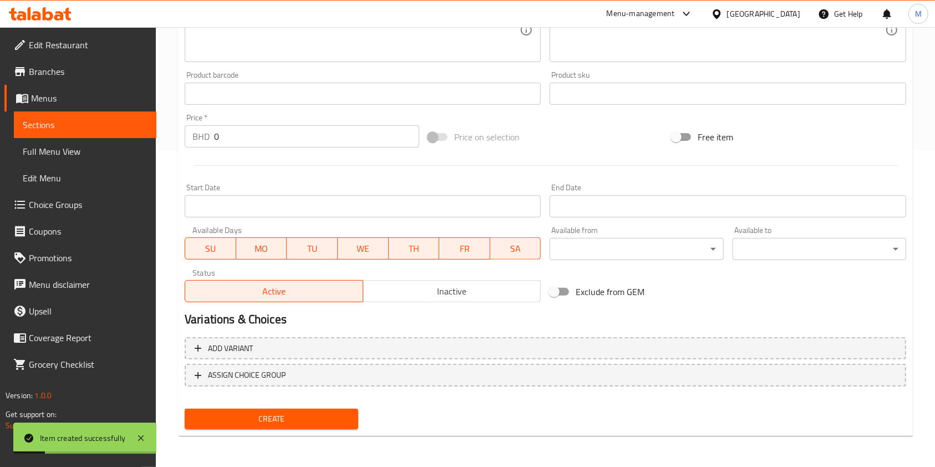
scroll to position [21, 0]
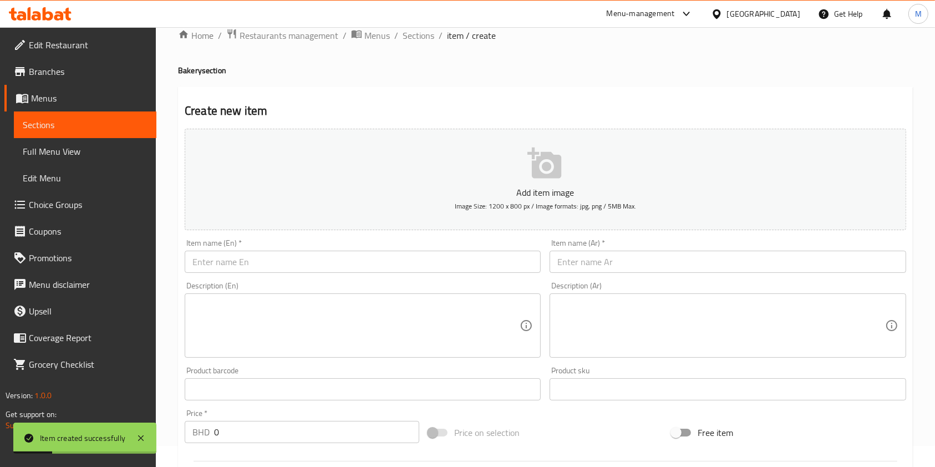
click at [262, 260] on input "text" at bounding box center [363, 262] width 356 height 22
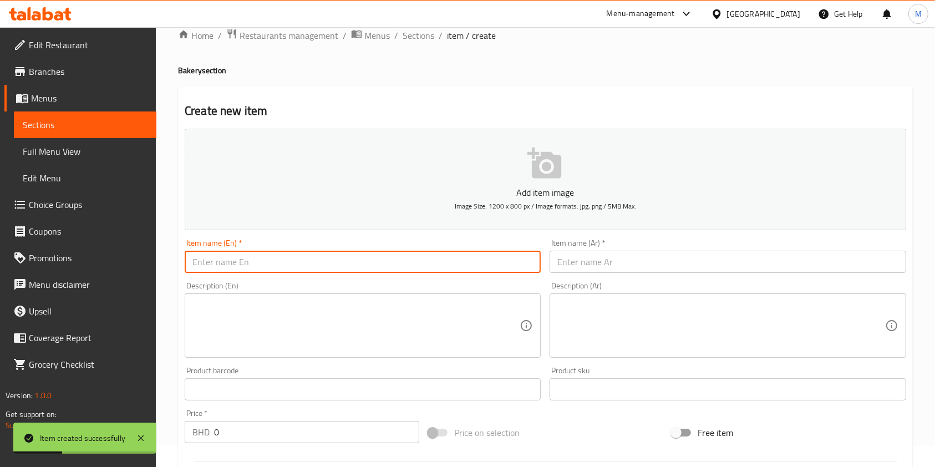
paste input "Blueberry Danich ( 1.570 )"
type input "Blueberry Danich"
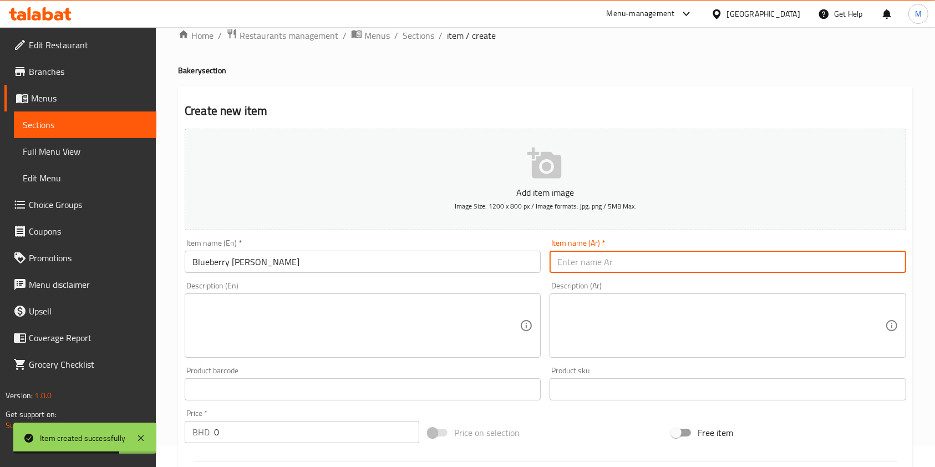
click at [681, 258] on input "text" at bounding box center [727, 262] width 356 height 22
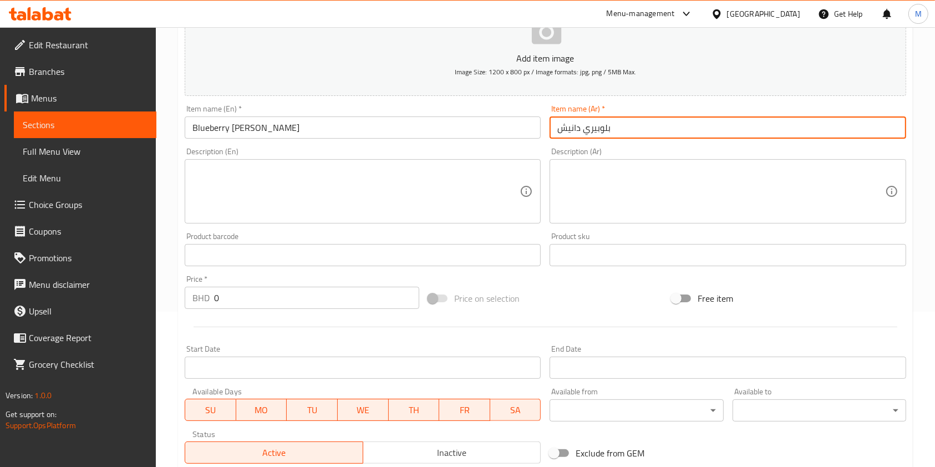
scroll to position [169, 0]
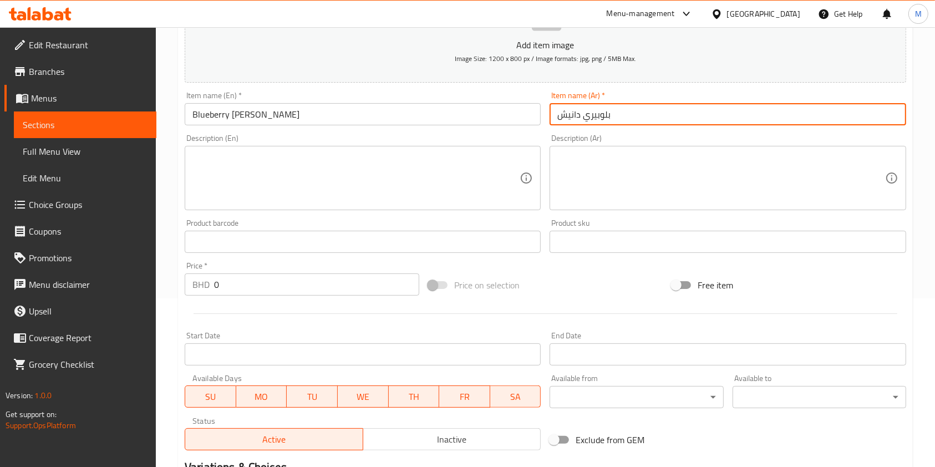
type input "بلوبيري دانيش"
click at [280, 289] on input "0" at bounding box center [316, 284] width 205 height 22
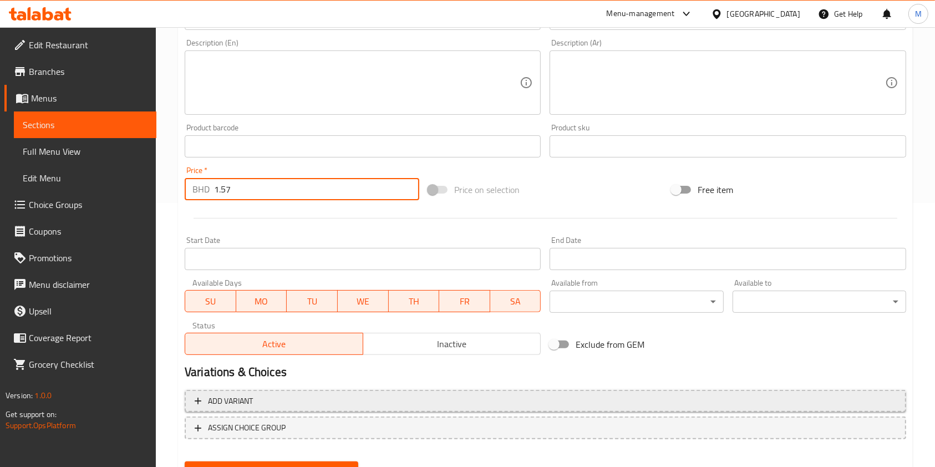
scroll to position [317, 0]
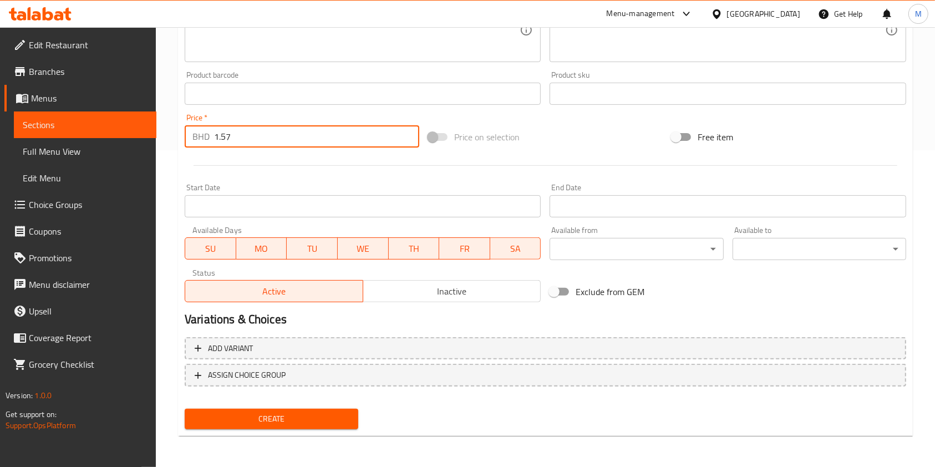
type input "1.57"
click at [328, 413] on span "Create" at bounding box center [272, 419] width 156 height 14
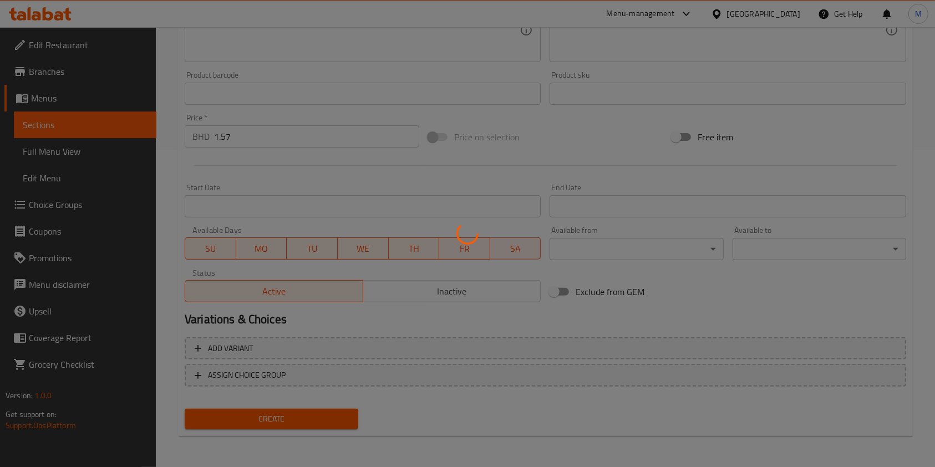
type input "0"
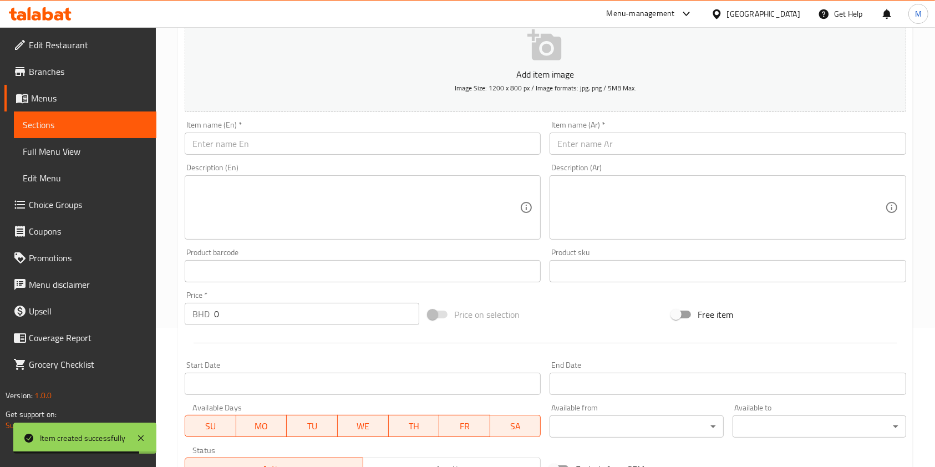
scroll to position [0, 0]
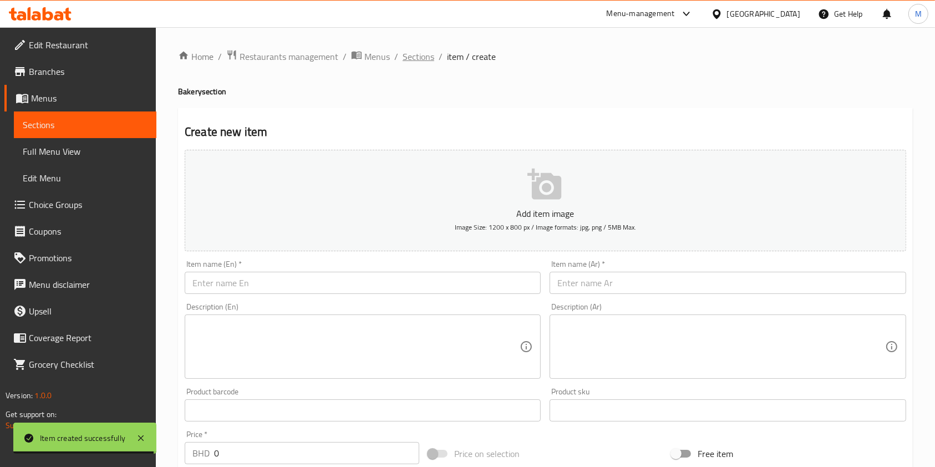
click at [413, 54] on span "Sections" at bounding box center [419, 56] width 32 height 13
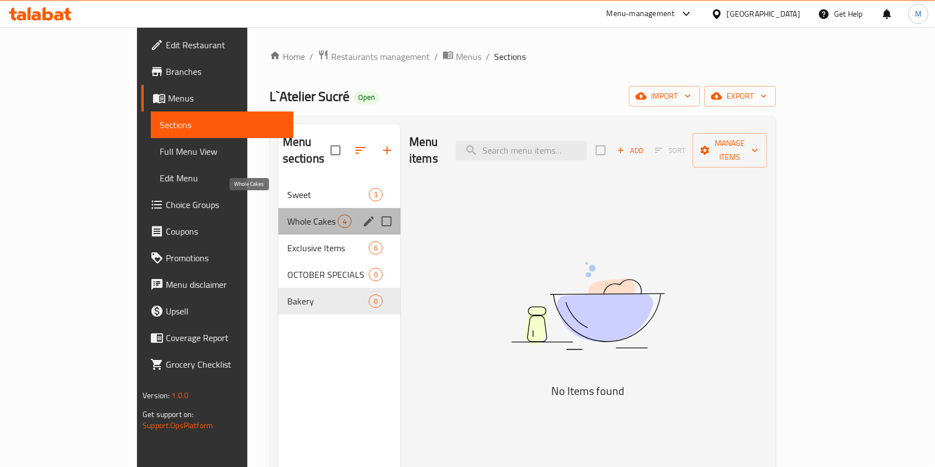
click at [287, 215] on span "Whole Cakes" at bounding box center [312, 221] width 50 height 13
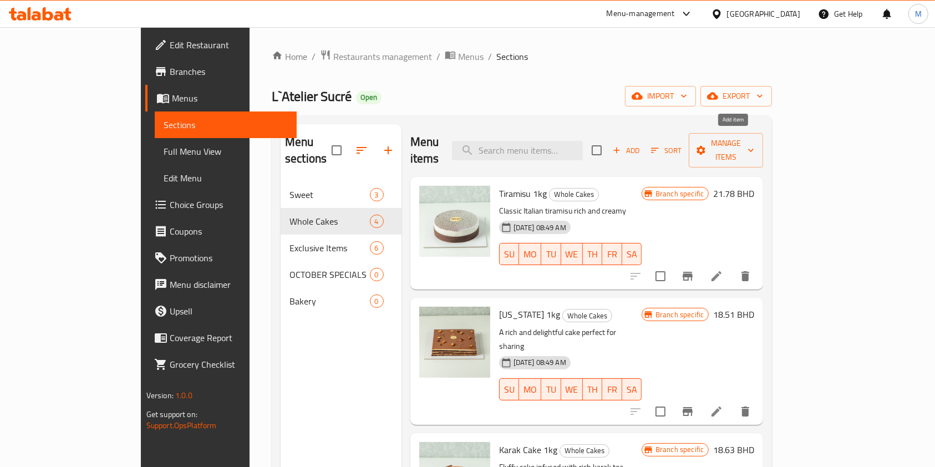
click at [622, 145] on icon "button" at bounding box center [617, 150] width 10 height 10
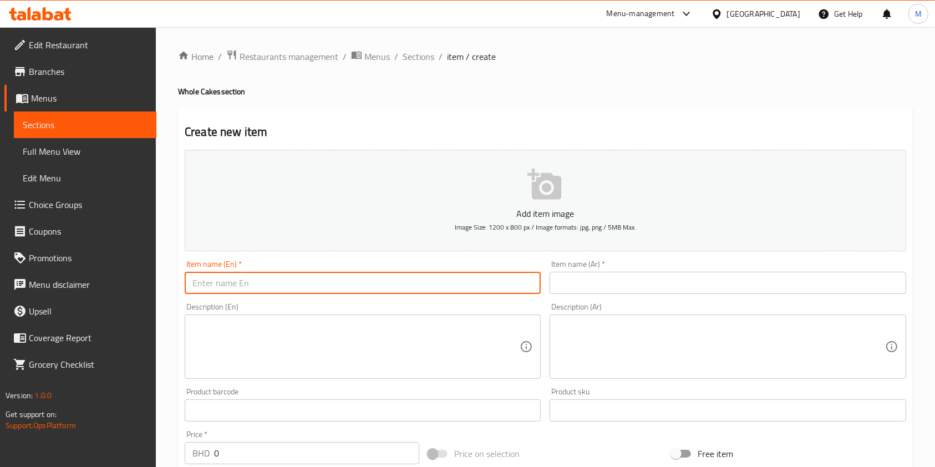
click at [350, 276] on input "text" at bounding box center [363, 283] width 356 height 22
paste input "Indulgence (500g) (10.700 BD)"
type input "Indulgence (500g)"
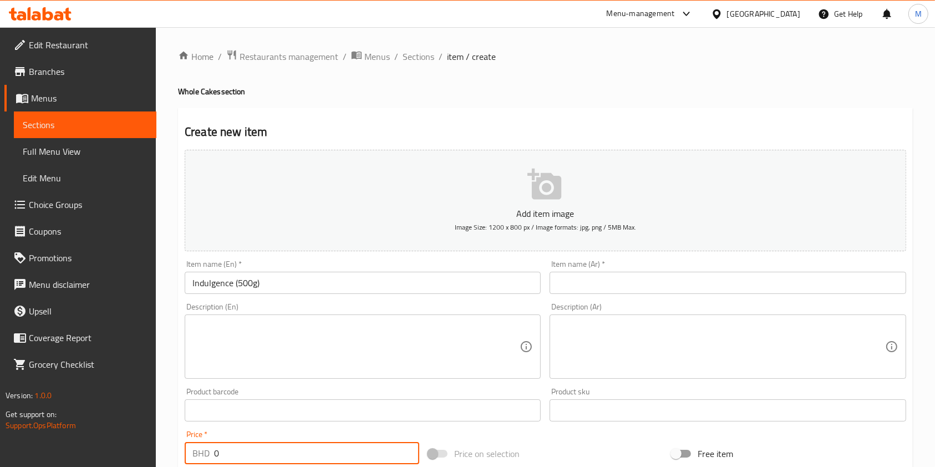
click at [248, 451] on input "0" at bounding box center [316, 453] width 205 height 22
type input "10.7"
click at [292, 284] on input "Indulgence (500g)" at bounding box center [363, 283] width 356 height 22
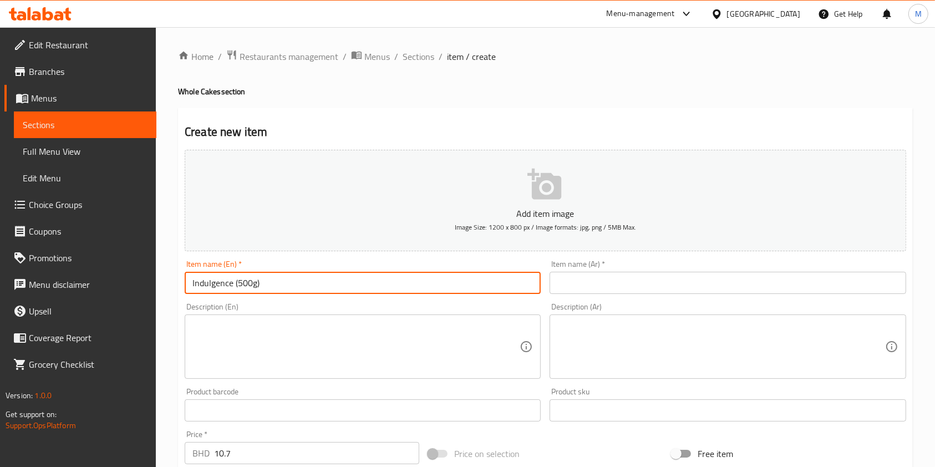
click at [292, 284] on input "Indulgence (500g)" at bounding box center [363, 283] width 356 height 22
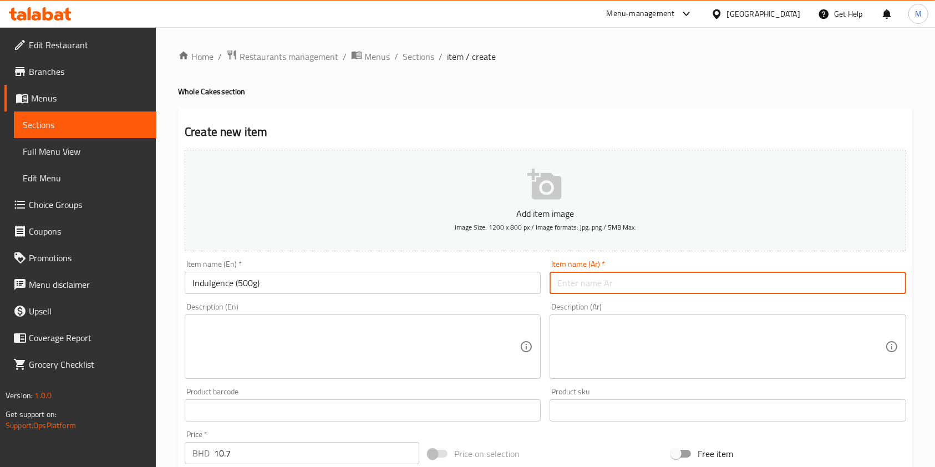
paste input "الانغماس (500 جرام)"
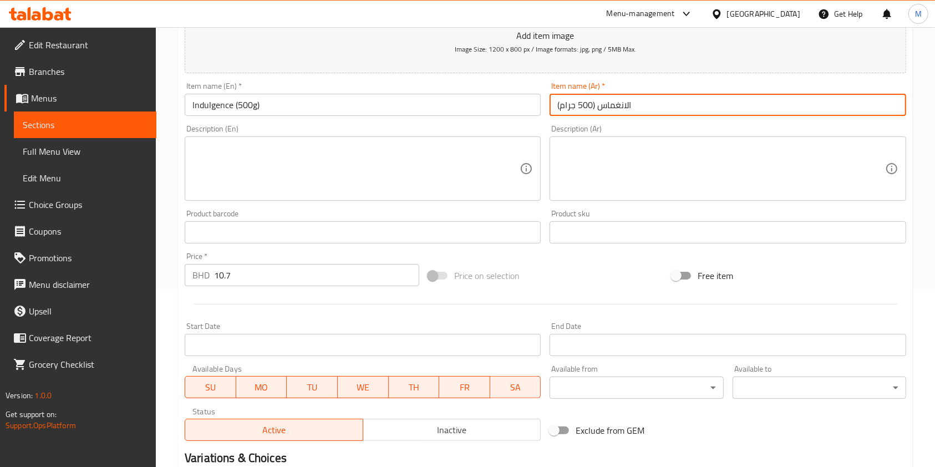
scroll to position [317, 0]
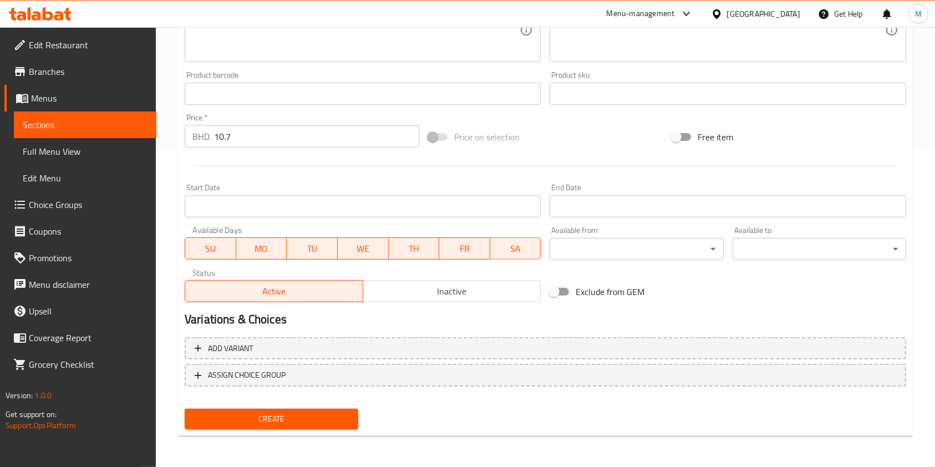
type input "الانغماس (500 جرام)"
click at [303, 417] on span "Create" at bounding box center [272, 419] width 156 height 14
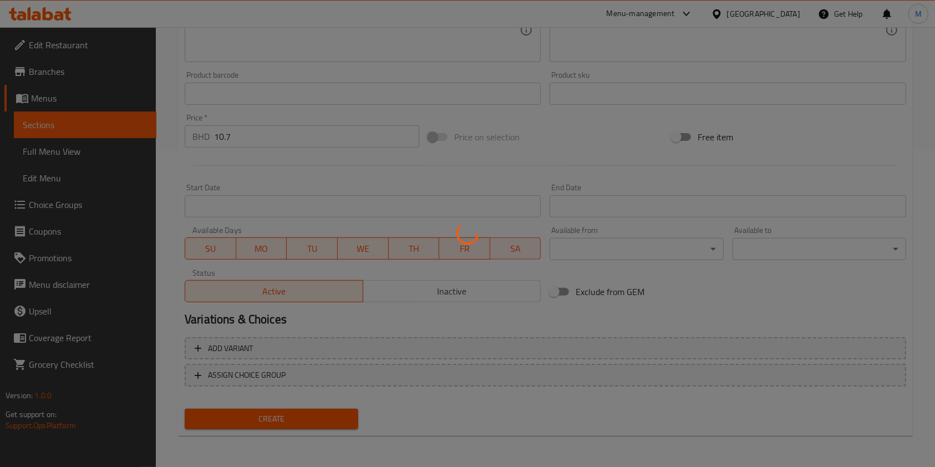
type input "0"
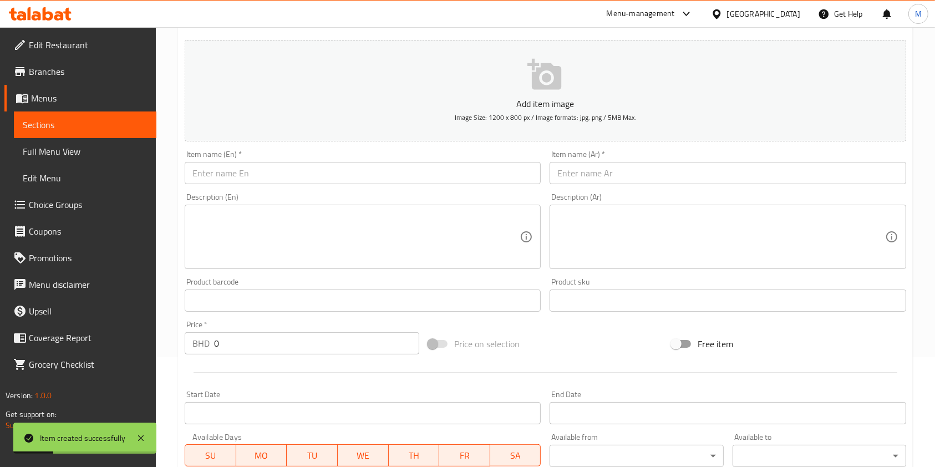
scroll to position [95, 0]
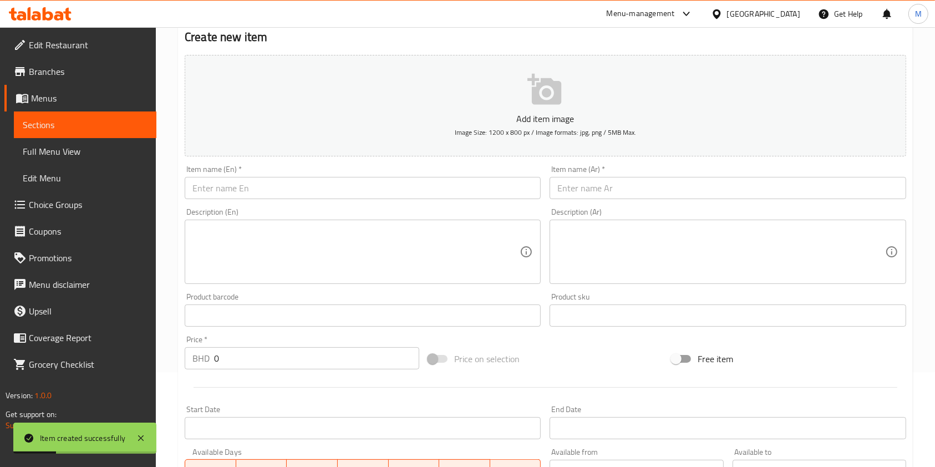
click at [257, 182] on input "text" at bounding box center [363, 188] width 356 height 22
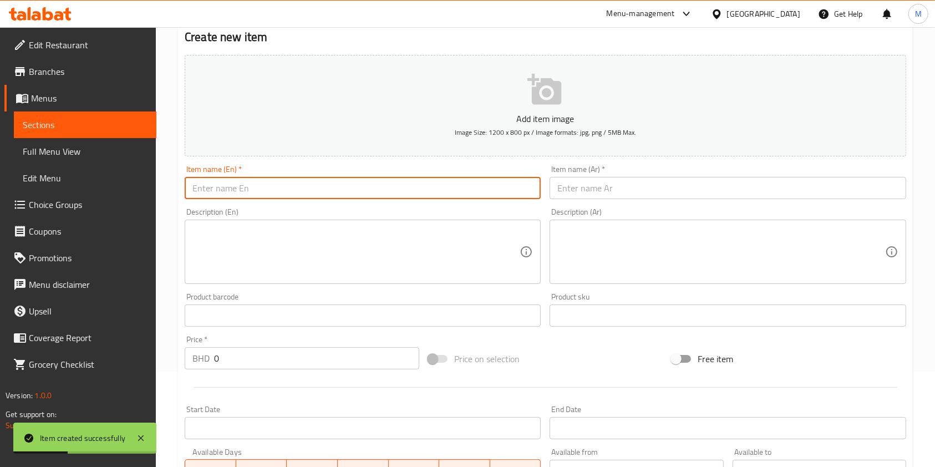
paste input "Hazelnut reverie 1KG (24.200 BD)"
type input "Hazelnut reverie 1KG (24.200 BD)"
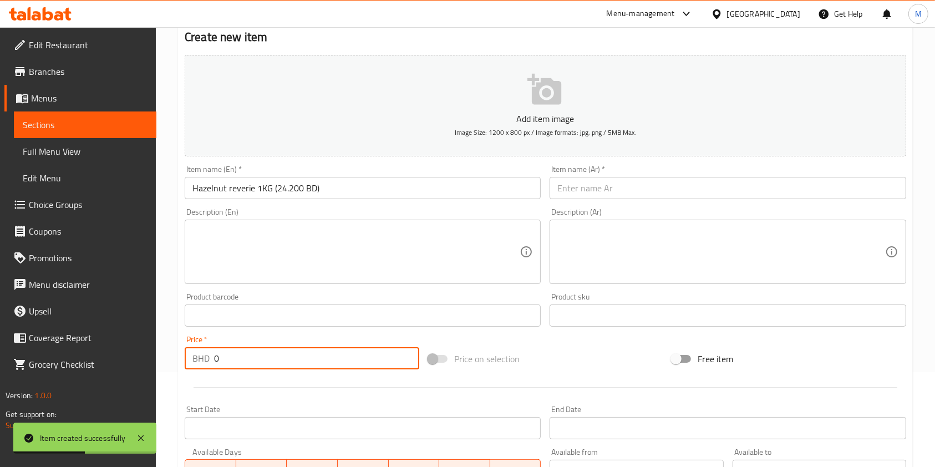
click at [277, 347] on input "0" at bounding box center [316, 358] width 205 height 22
type input "24.2"
click at [328, 183] on input "Hazelnut reverie 1KG (24.200 BD)" at bounding box center [363, 188] width 356 height 22
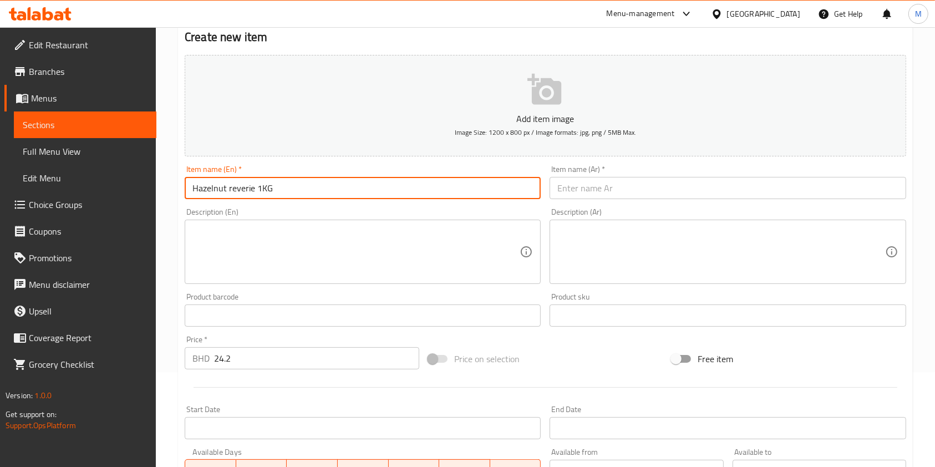
type input "Hazelnut reverie 1KG"
click at [343, 171] on div "Item name (En)   * Hazelnut reverie 1KG Item name (En) *" at bounding box center [363, 182] width 356 height 34
click at [340, 180] on input "Hazelnut reverie 1KG" at bounding box center [363, 188] width 356 height 22
click at [340, 182] on input "Hazelnut reverie 1KG" at bounding box center [363, 188] width 356 height 22
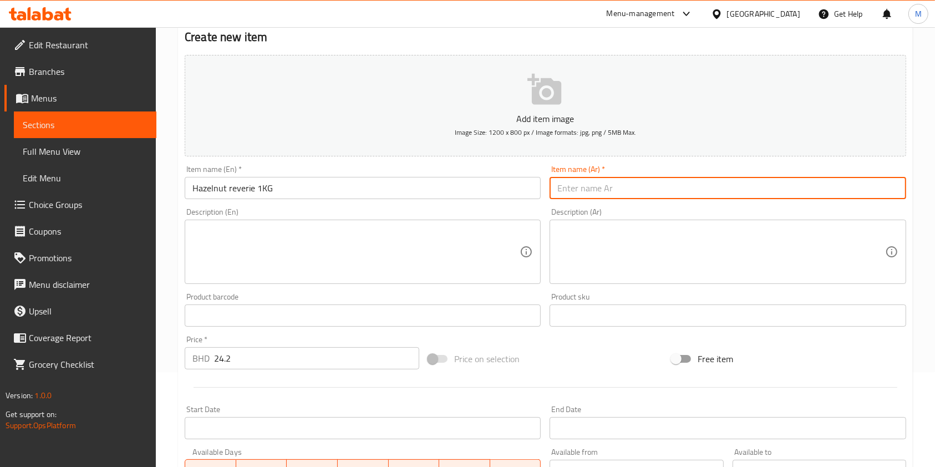
click at [603, 197] on input "text" at bounding box center [727, 188] width 356 height 22
paste input "بندق ريفيري 1 كجم"
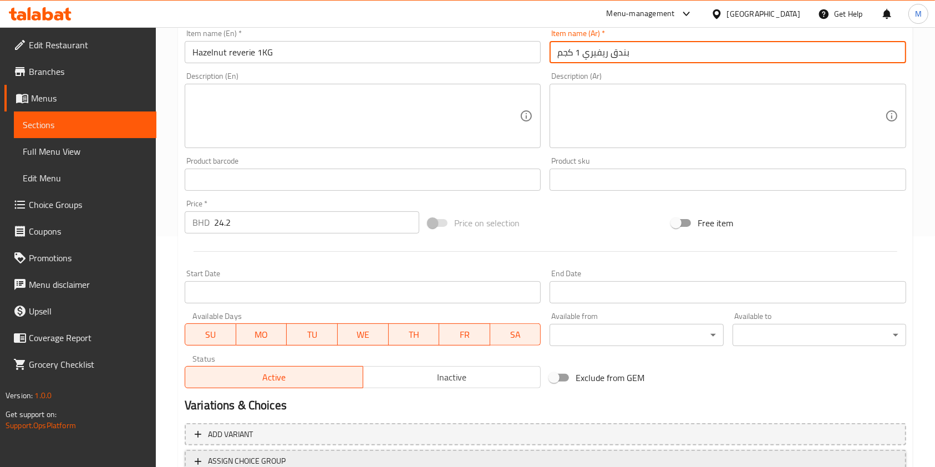
scroll to position [317, 0]
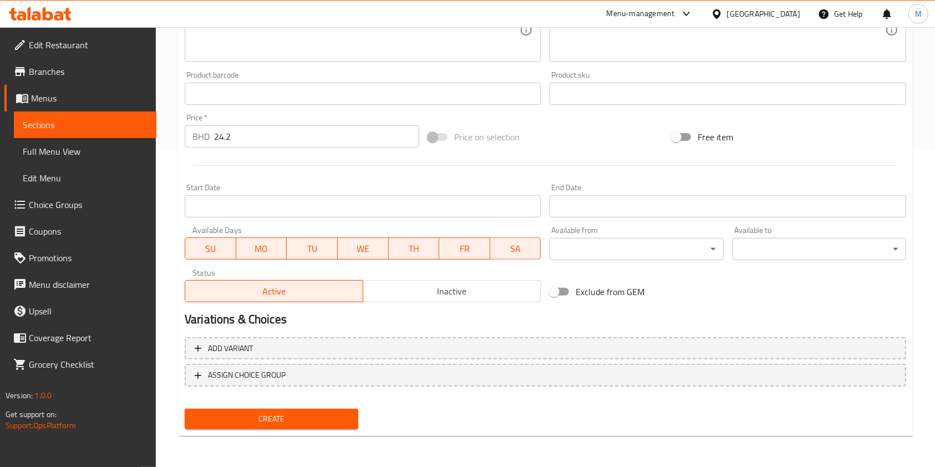
type input "بندق ريفيري 1 كجم"
click at [290, 419] on span "Create" at bounding box center [272, 419] width 156 height 14
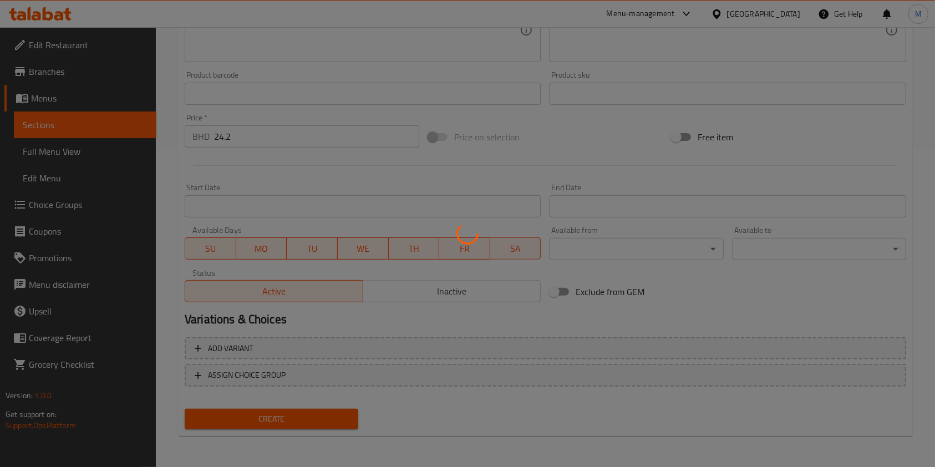
type input "0"
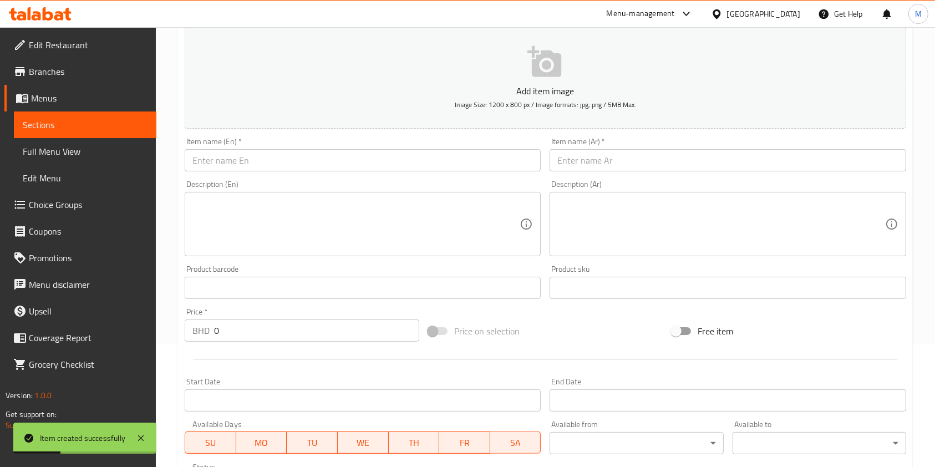
scroll to position [95, 0]
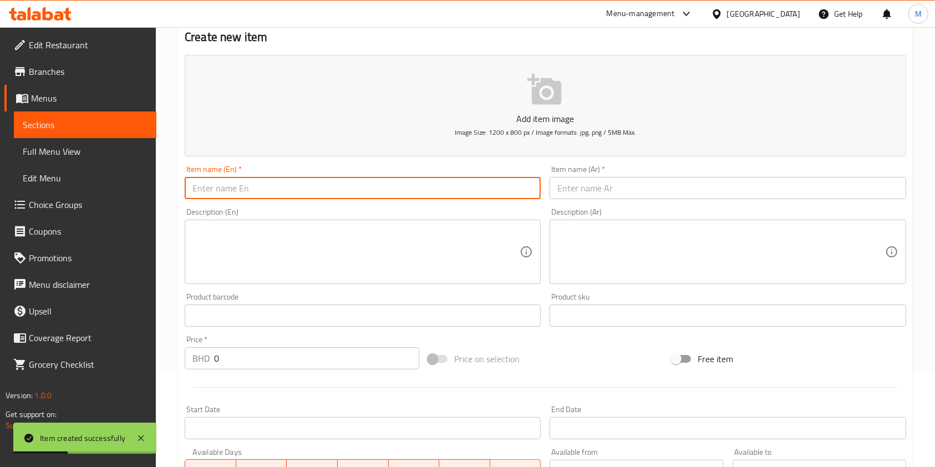
click at [297, 185] on input "text" at bounding box center [363, 188] width 356 height 22
paste input "Red Berry Brulee 1KG (22.990 BD)"
type input "Red Berry Brulee 1KG"
click at [381, 350] on input "0" at bounding box center [316, 358] width 205 height 22
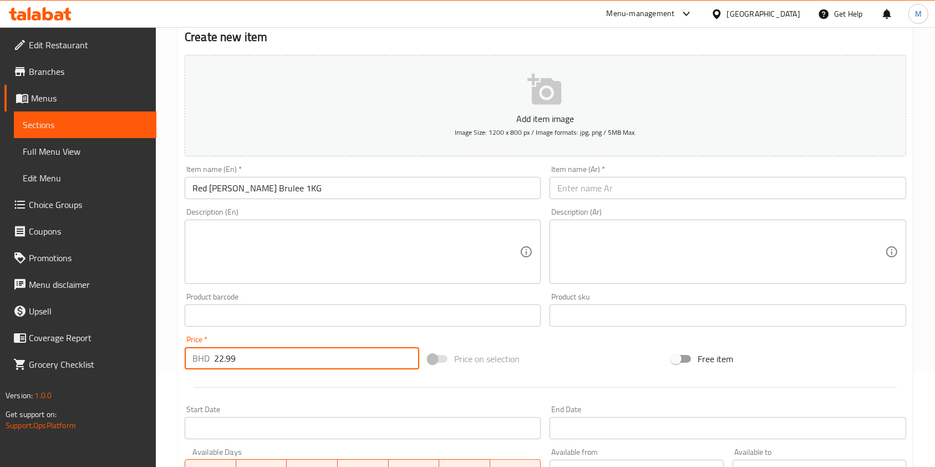
type input "22.99"
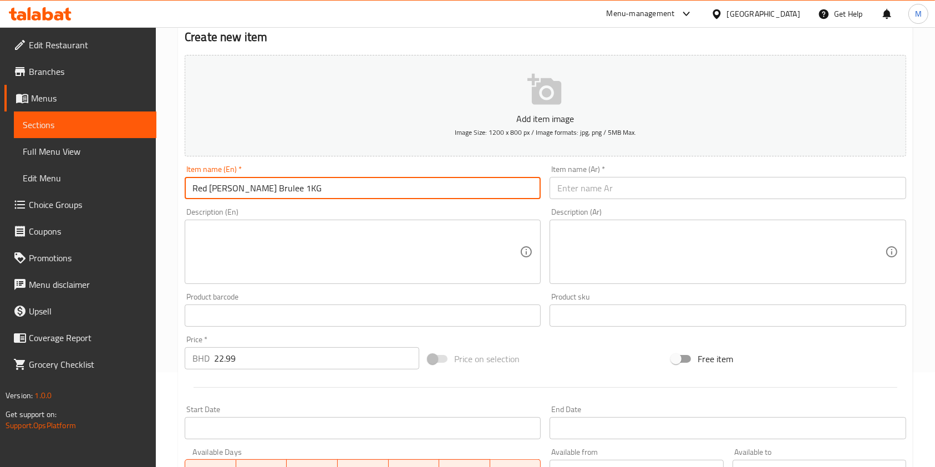
click at [266, 187] on input "Red Berry Brulee 1KG" at bounding box center [363, 188] width 356 height 22
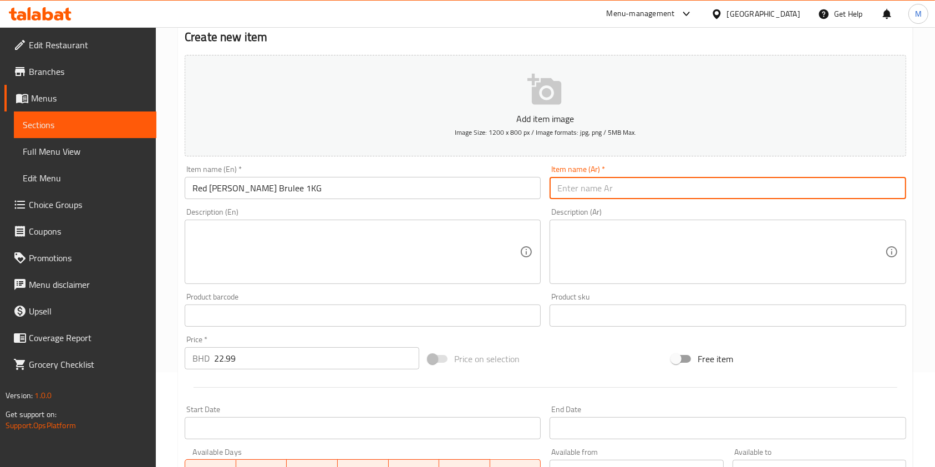
click at [610, 181] on input "text" at bounding box center [727, 188] width 356 height 22
paste input "بروليه التوت الأحمر 1 كجم"
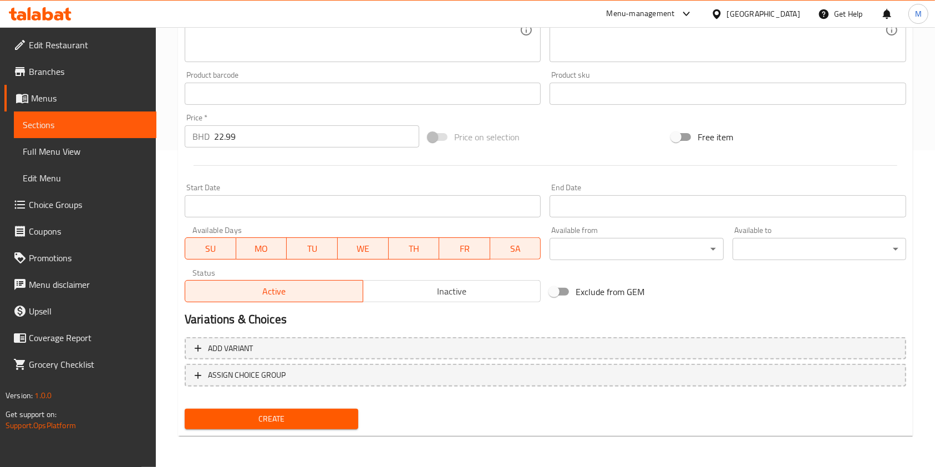
type input "بروليه التوت الأحمر 1 كجم"
click at [311, 412] on span "Create" at bounding box center [272, 419] width 156 height 14
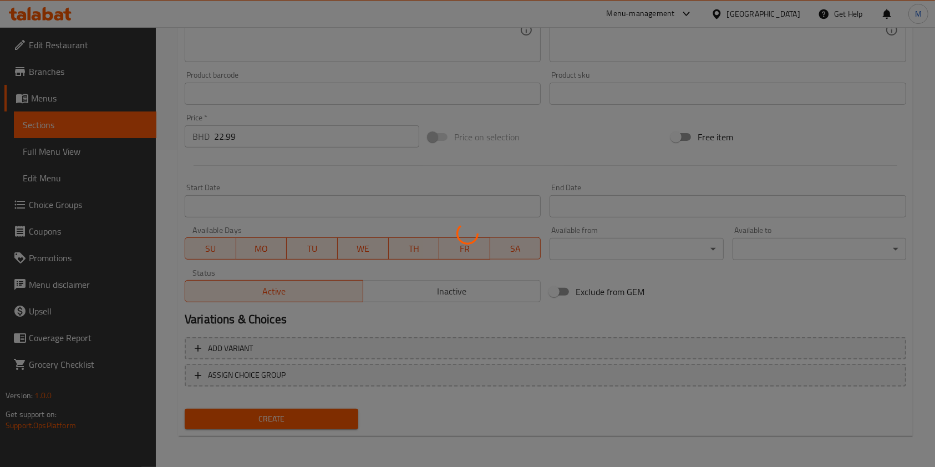
type input "0"
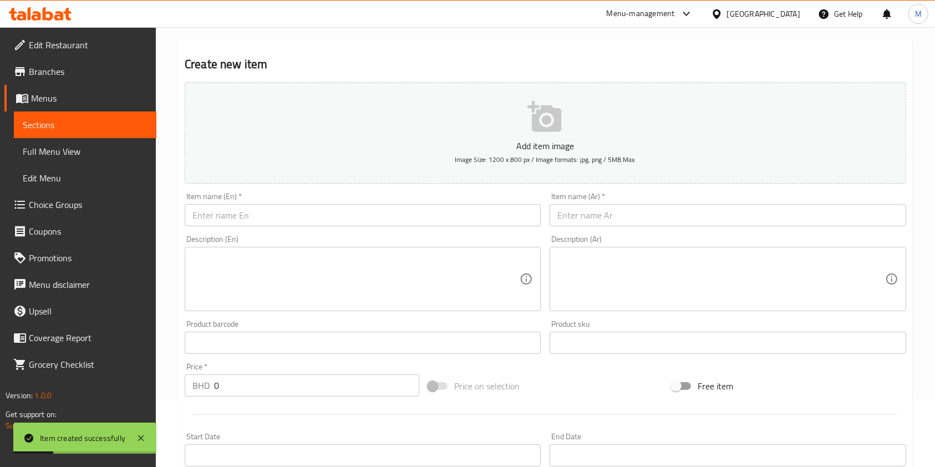
scroll to position [21, 0]
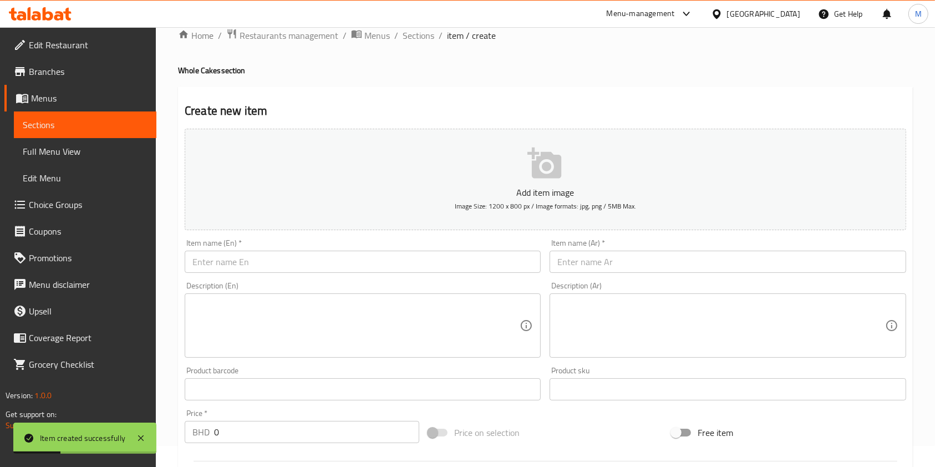
click at [324, 264] on input "text" at bounding box center [363, 262] width 356 height 22
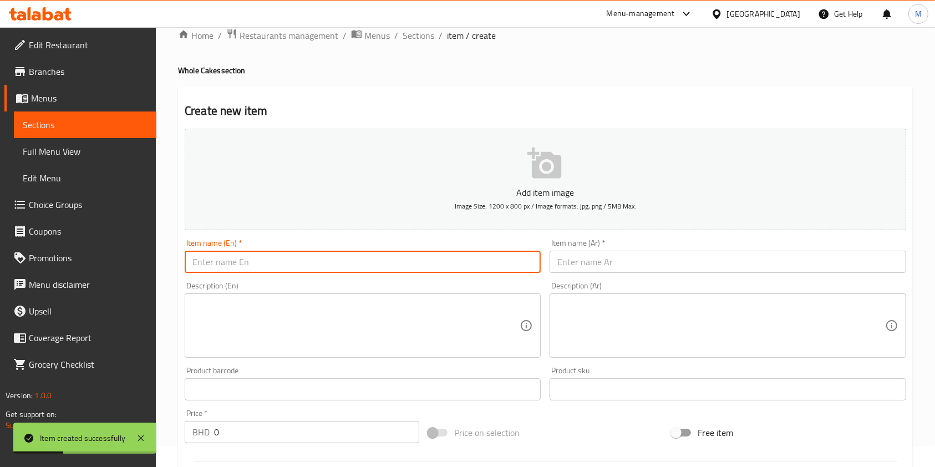
paste input "Almond delight 1KG (22.990 BD)"
type input "Almond delight 1KG"
click at [293, 432] on input "0" at bounding box center [316, 432] width 205 height 22
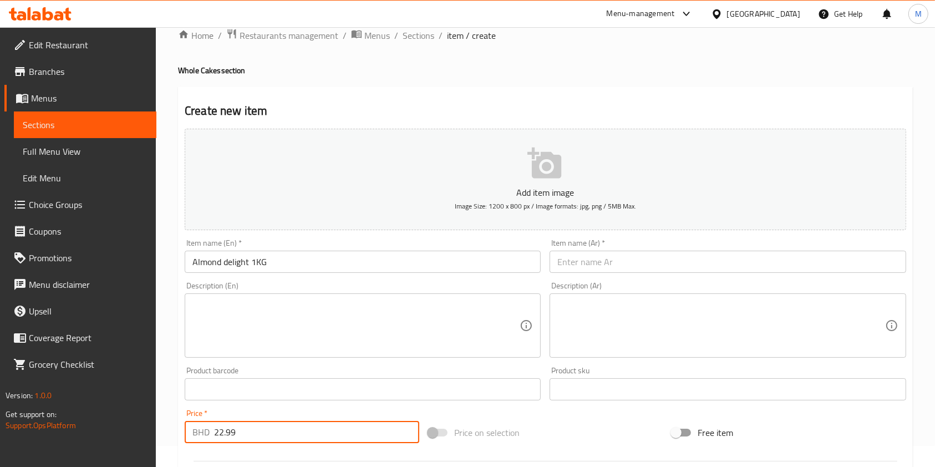
type input "22.99"
click at [322, 269] on input "Almond delight 1KG" at bounding box center [363, 262] width 356 height 22
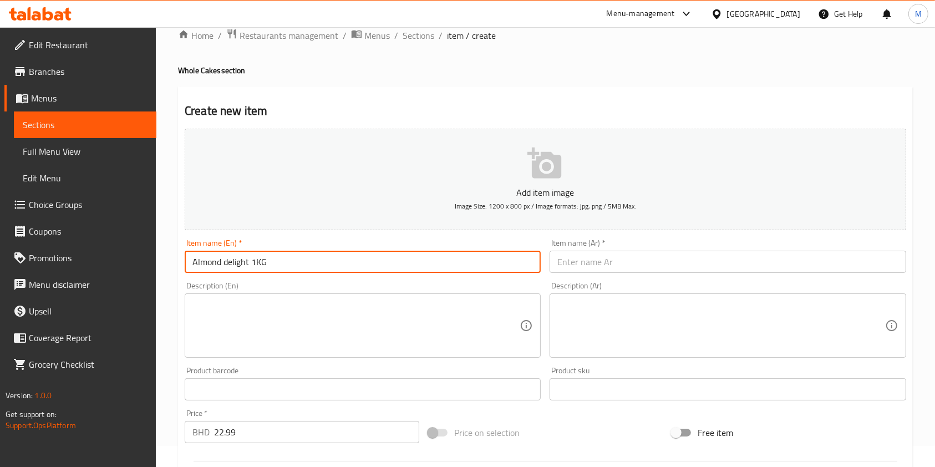
click at [322, 269] on input "Almond delight 1KG" at bounding box center [363, 262] width 356 height 22
click at [608, 271] on input "text" at bounding box center [727, 262] width 356 height 22
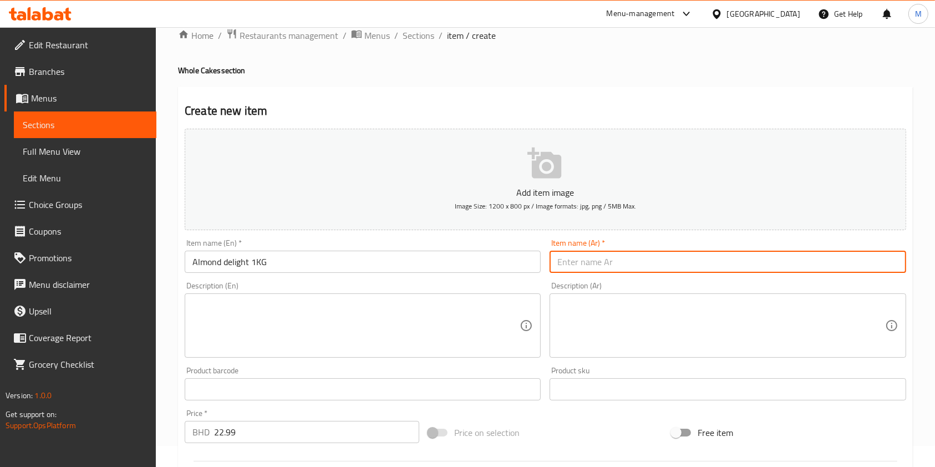
paste input "لوز لذيذ 1 كجم"
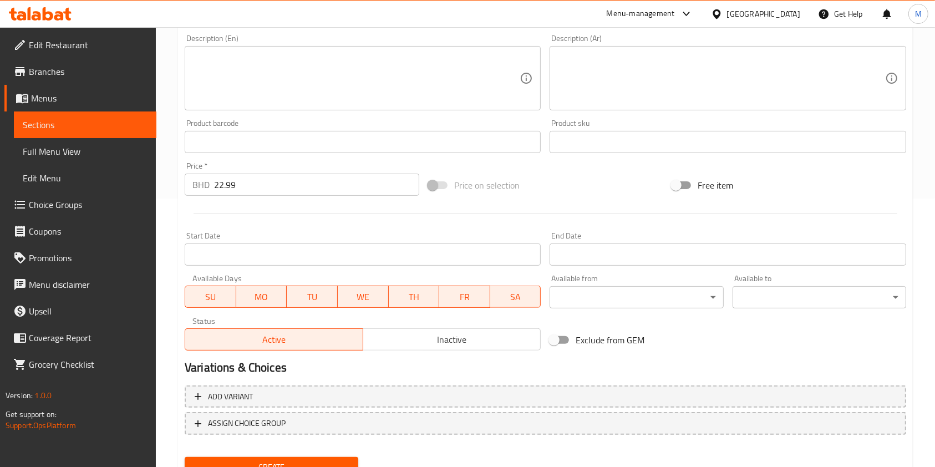
scroll to position [317, 0]
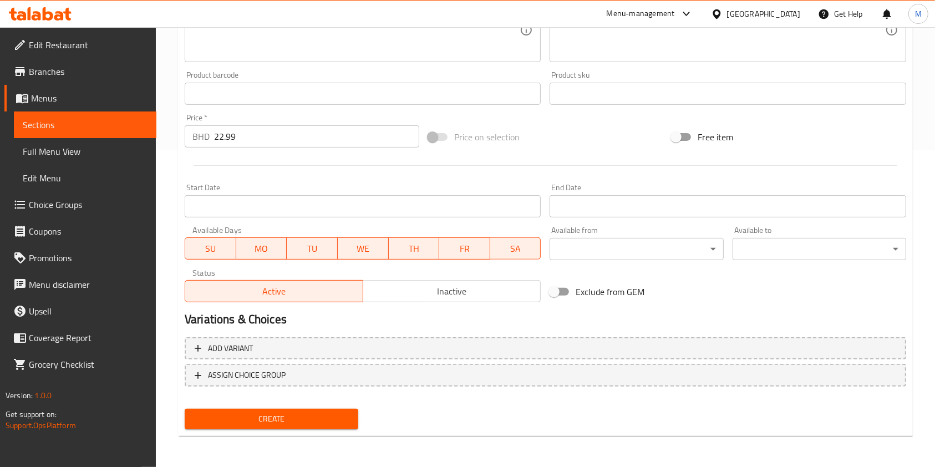
type input "لوز لذيذ 1 كجم"
click at [320, 424] on span "Create" at bounding box center [272, 419] width 156 height 14
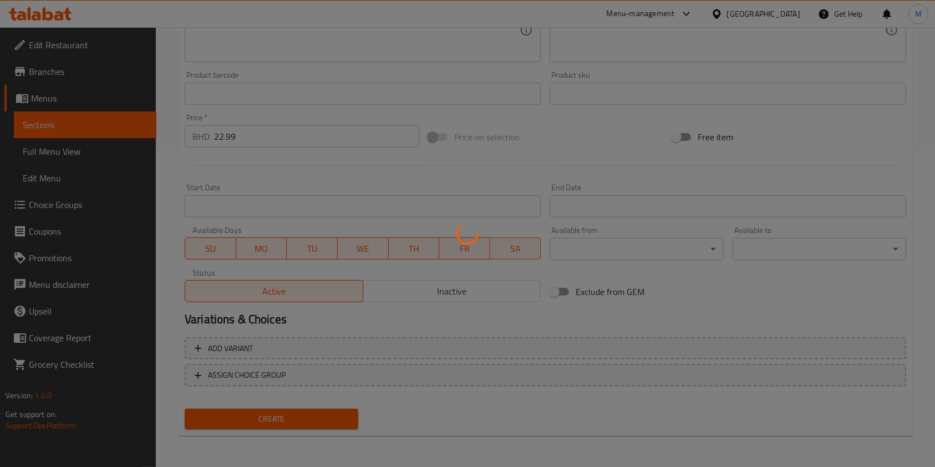
type input "0"
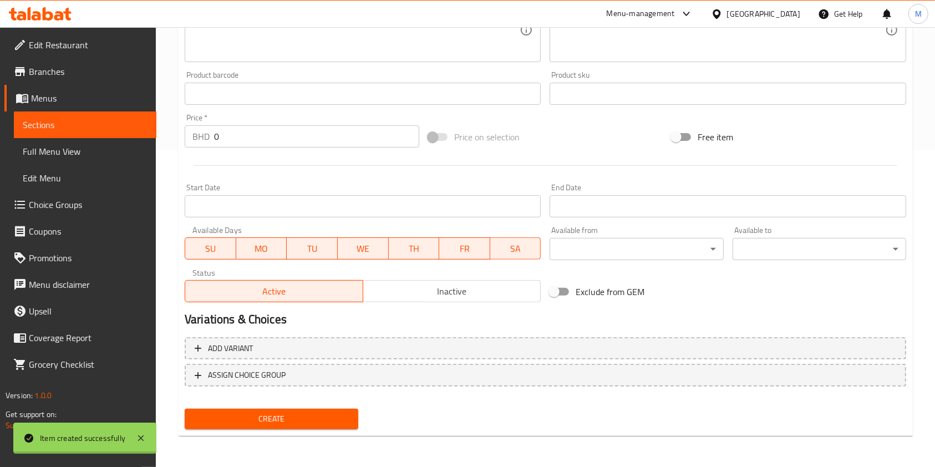
scroll to position [0, 0]
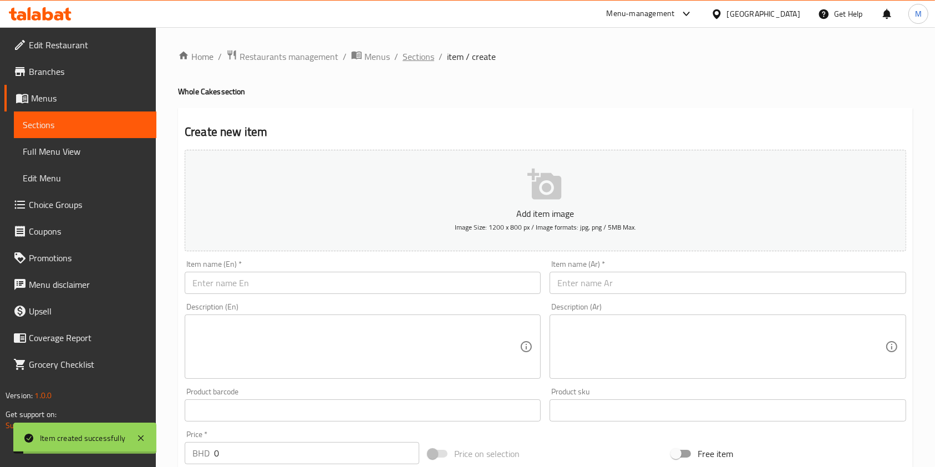
click at [415, 57] on span "Sections" at bounding box center [419, 56] width 32 height 13
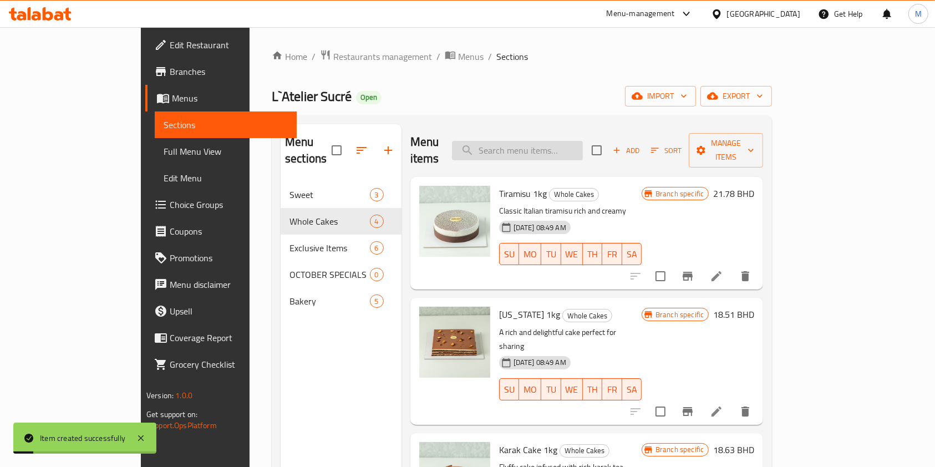
click at [568, 146] on input "search" at bounding box center [517, 150] width 131 height 19
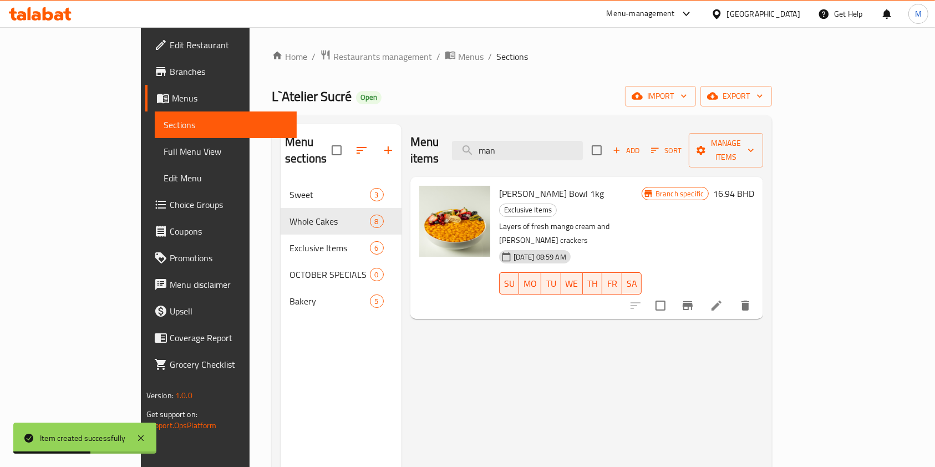
type input "man"
click at [732, 296] on li at bounding box center [716, 306] width 31 height 20
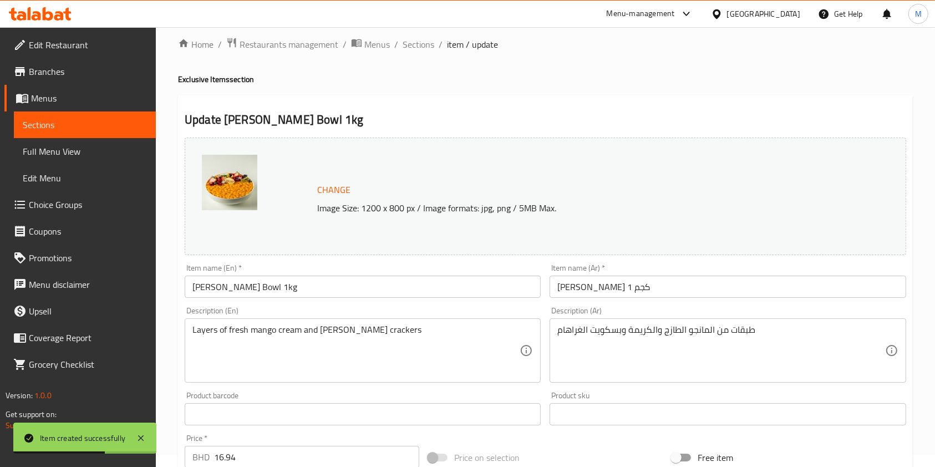
scroll to position [222, 0]
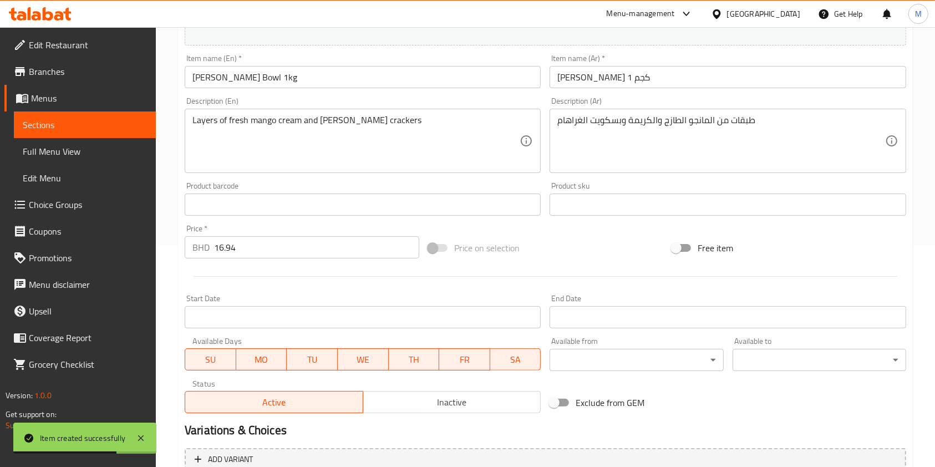
click at [321, 243] on input "16.94" at bounding box center [316, 247] width 205 height 22
type input "1"
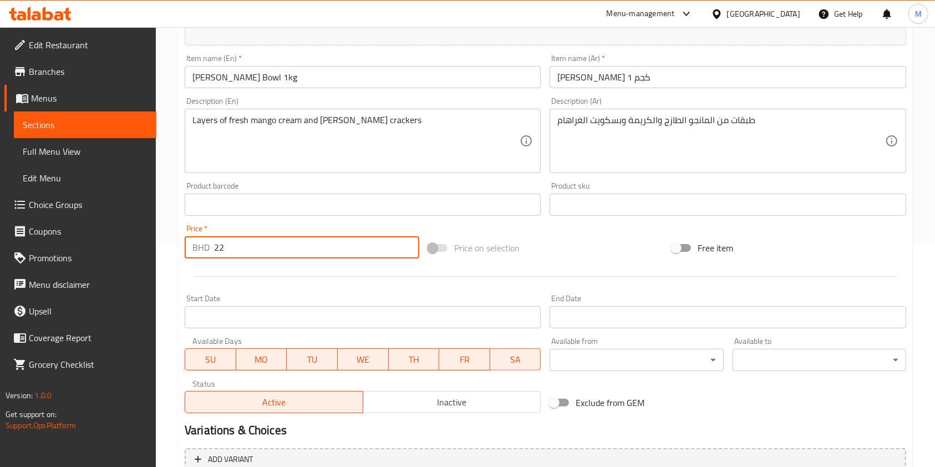
type input "2"
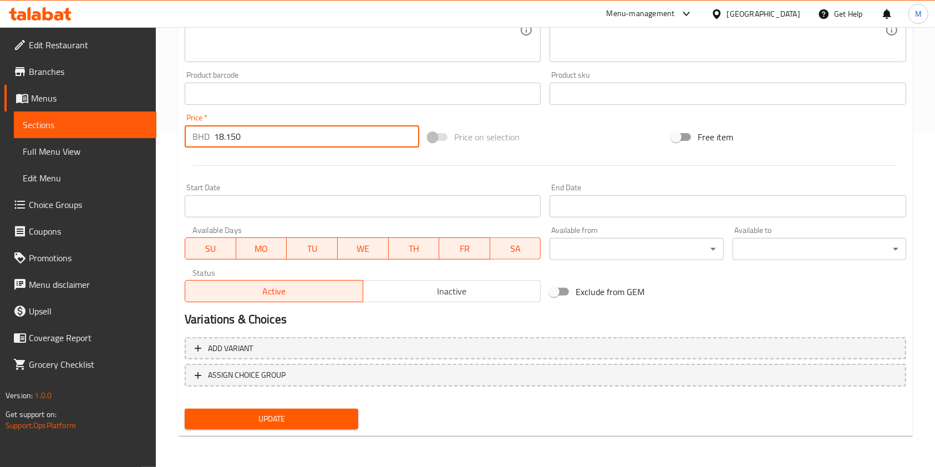
type input "18.150"
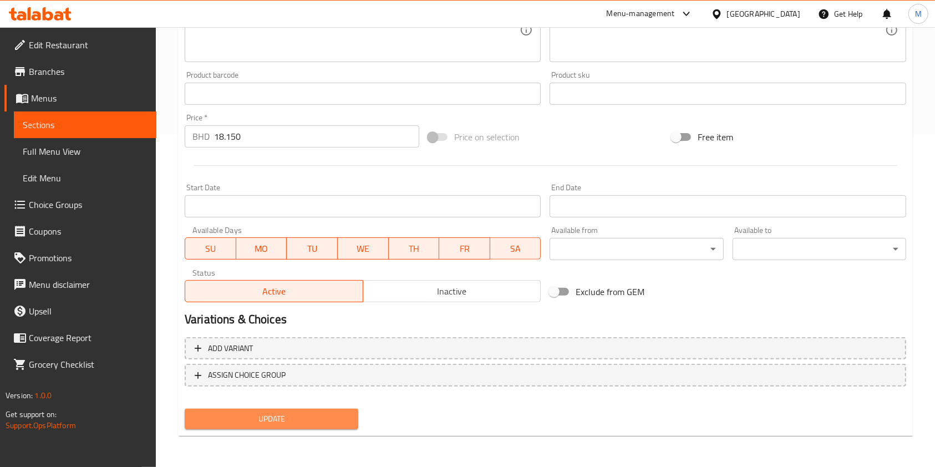
click at [302, 423] on span "Update" at bounding box center [272, 419] width 156 height 14
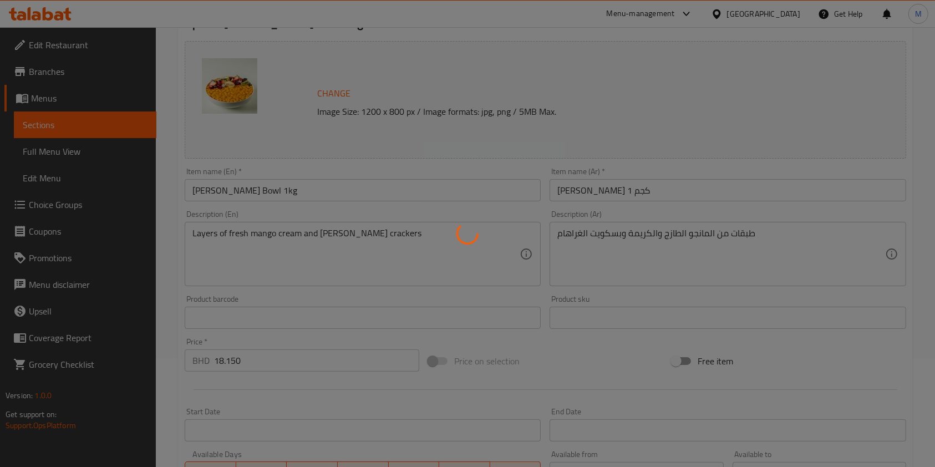
scroll to position [0, 0]
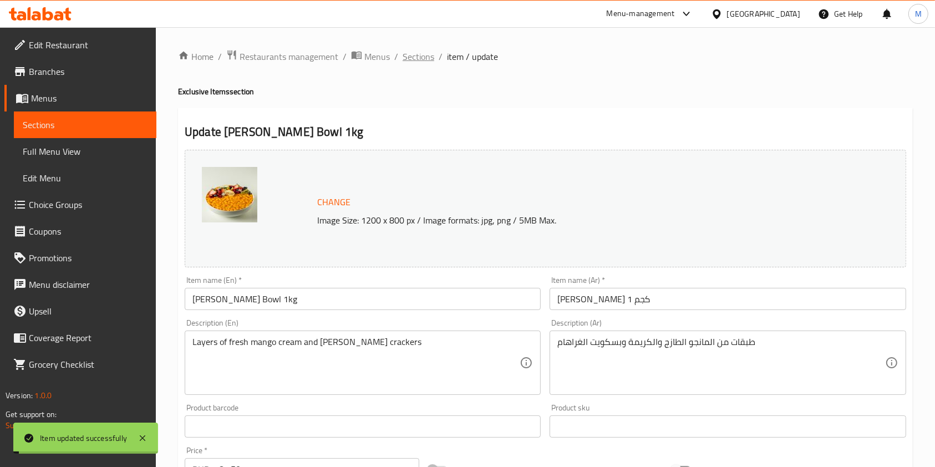
click at [424, 54] on span "Sections" at bounding box center [419, 56] width 32 height 13
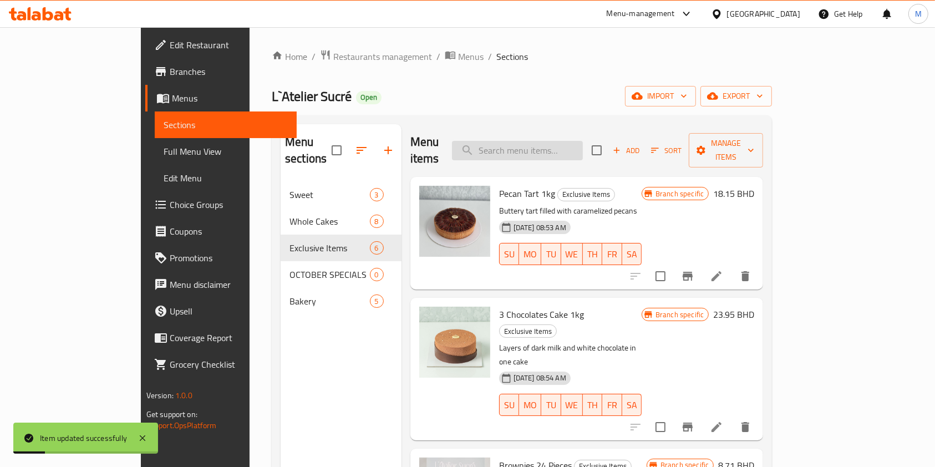
click at [576, 141] on input "search" at bounding box center [517, 150] width 131 height 19
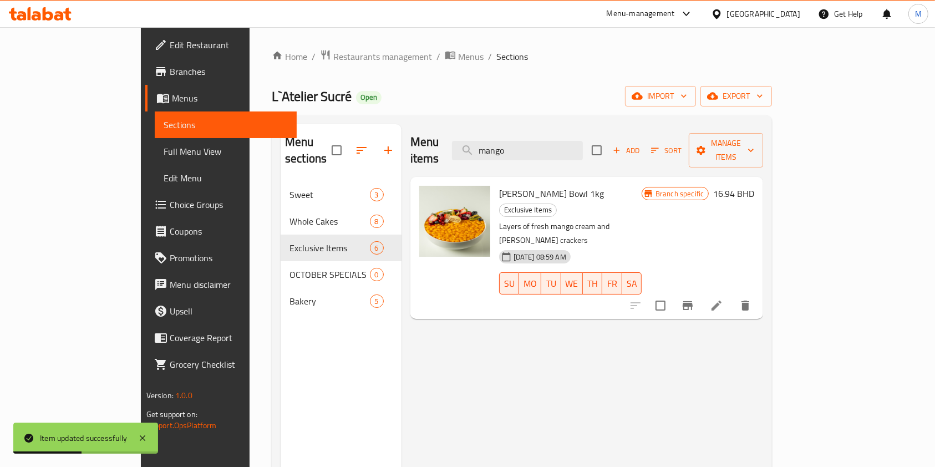
type input "mango"
click at [694, 299] on icon "Branch-specific-item" at bounding box center [687, 305] width 13 height 13
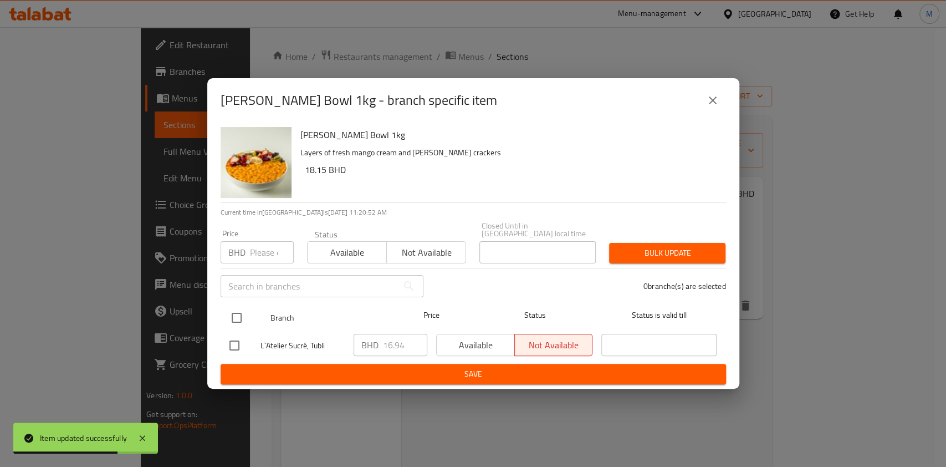
click at [248, 309] on input "checkbox" at bounding box center [236, 317] width 23 height 23
checkbox input "true"
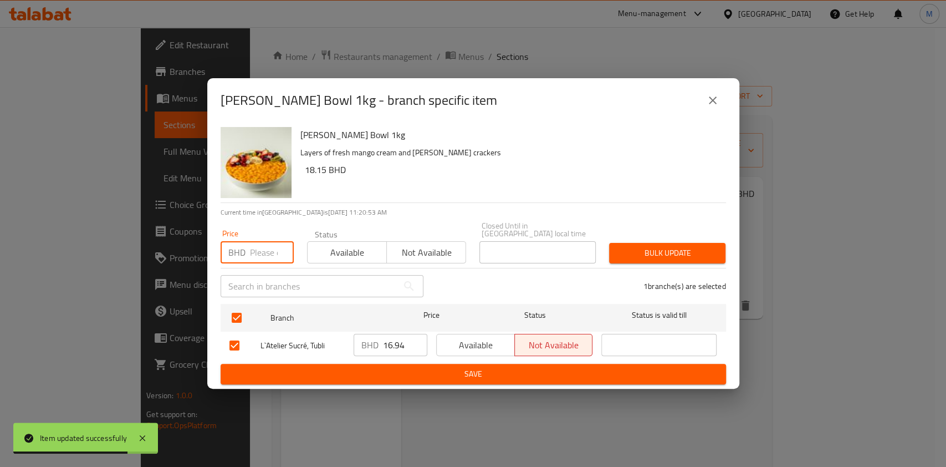
click at [254, 250] on input "number" at bounding box center [272, 252] width 44 height 22
type input "18.15"
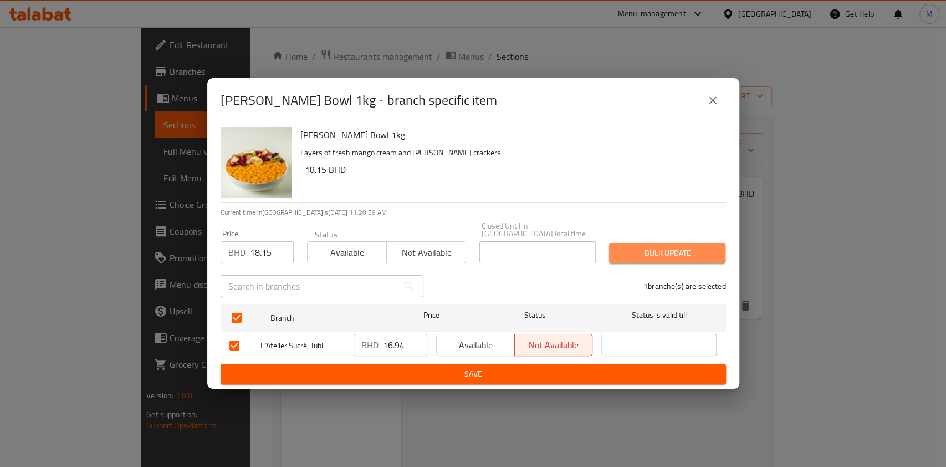
click at [695, 246] on span "Bulk update" at bounding box center [667, 253] width 99 height 14
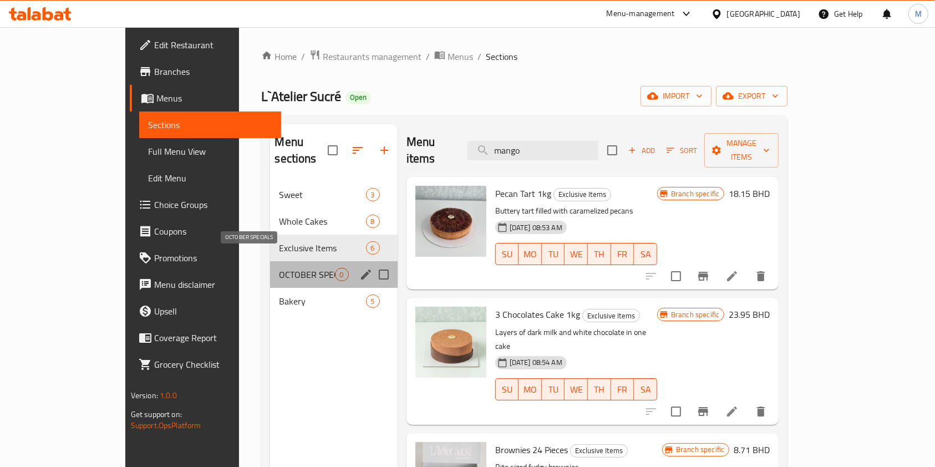
click at [279, 268] on span "OCTOBER SPECIALS" at bounding box center [306, 274] width 55 height 13
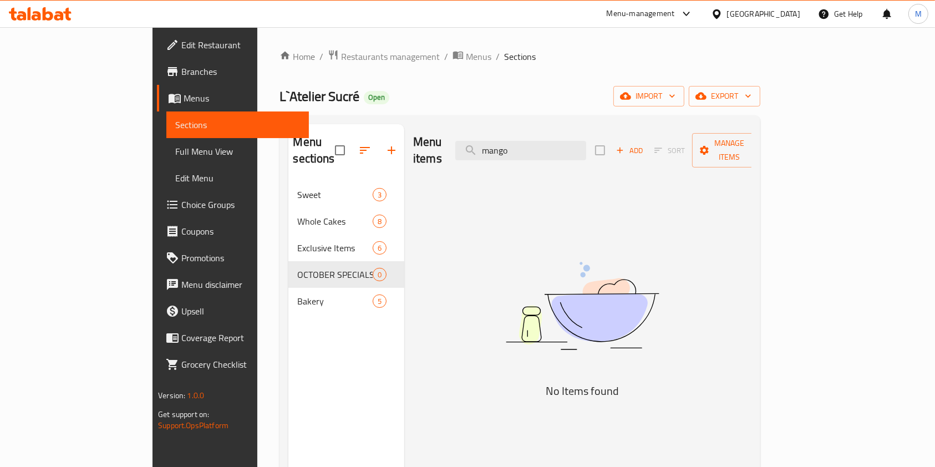
click at [625, 145] on icon "button" at bounding box center [620, 150] width 10 height 10
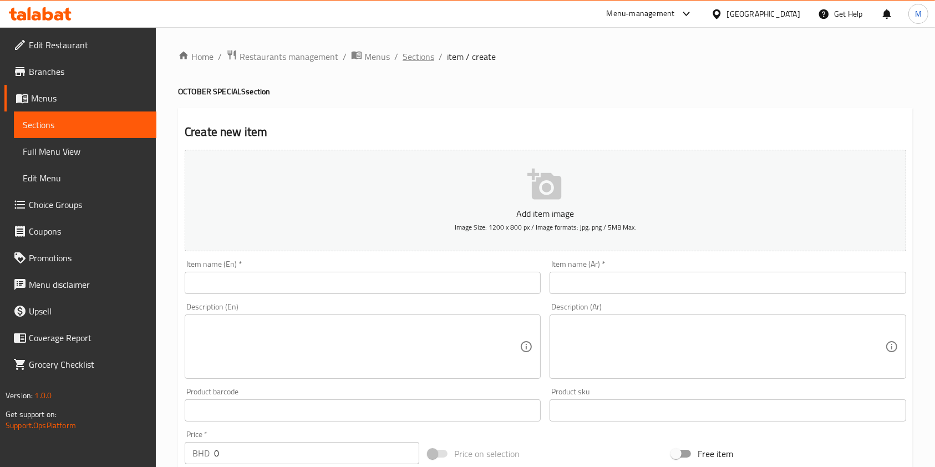
click at [411, 51] on span "Sections" at bounding box center [419, 56] width 32 height 13
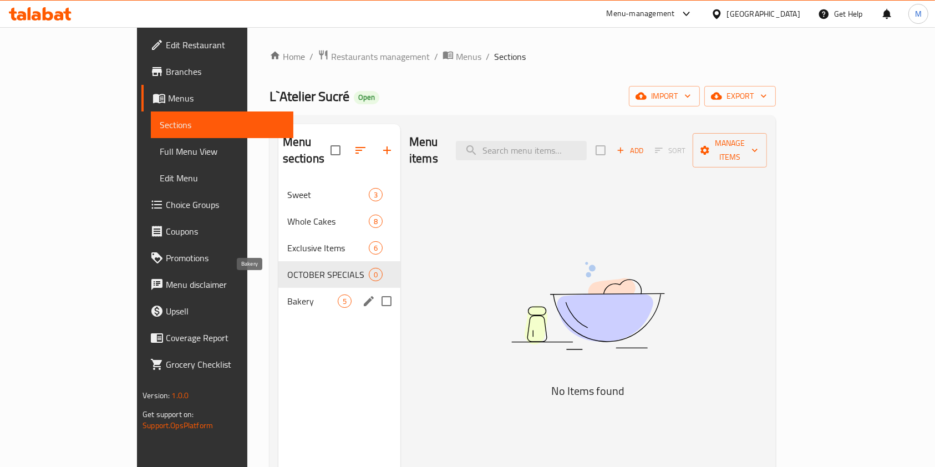
click at [287, 294] on span "Bakery" at bounding box center [312, 300] width 50 height 13
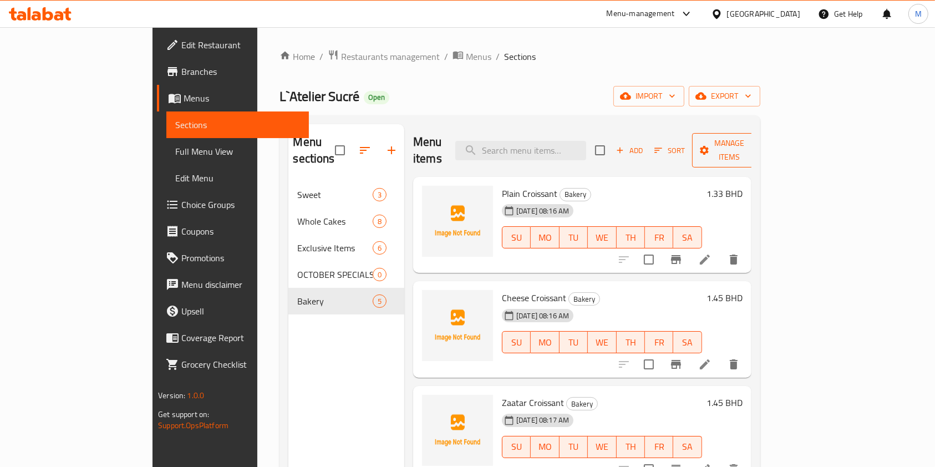
click at [710, 147] on icon "button" at bounding box center [704, 150] width 11 height 11
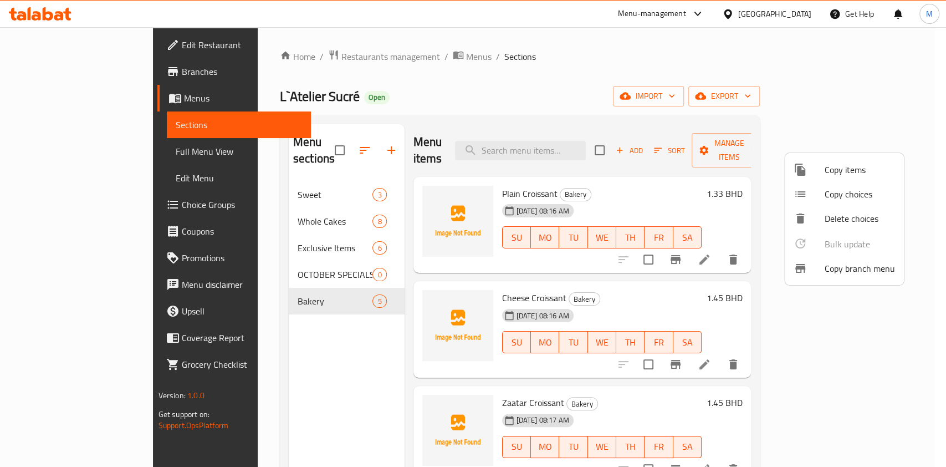
click at [706, 138] on div at bounding box center [473, 233] width 946 height 467
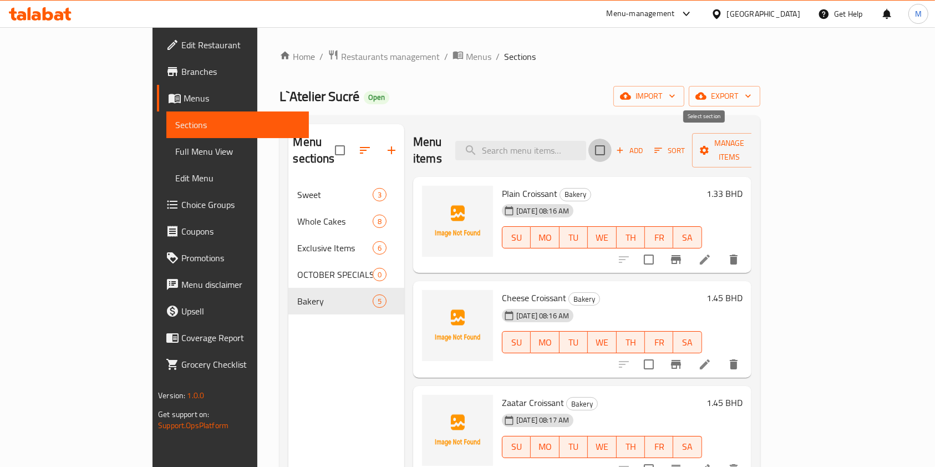
click at [612, 144] on input "checkbox" at bounding box center [599, 150] width 23 height 23
checkbox input "true"
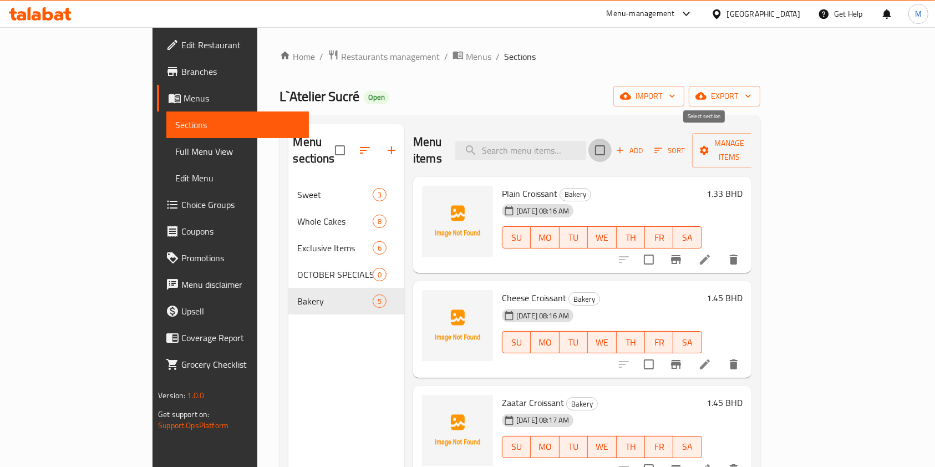
checkbox input "true"
click at [757, 144] on span "Manage items" at bounding box center [729, 150] width 57 height 28
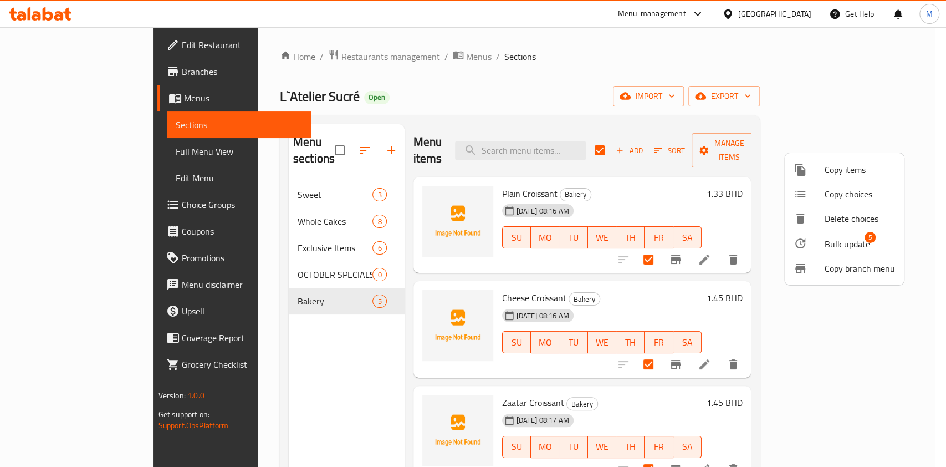
click at [832, 246] on span "Bulk update" at bounding box center [847, 243] width 45 height 13
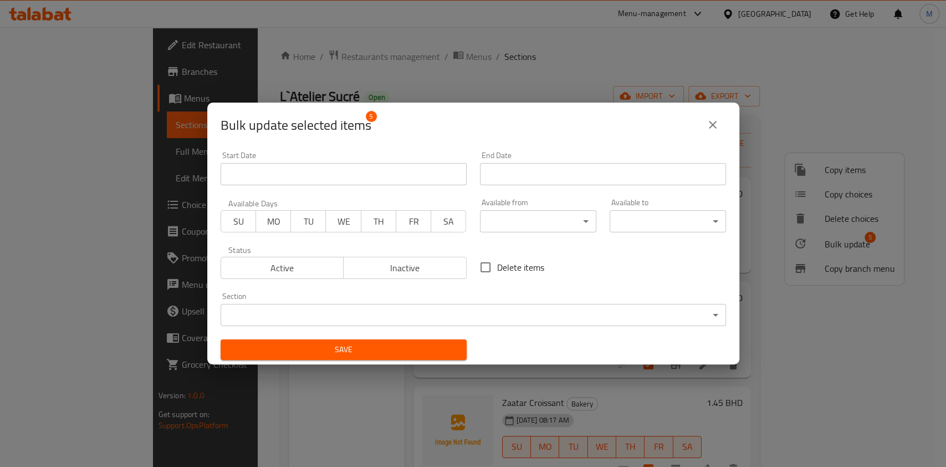
click at [347, 306] on body "​ Menu-management Bahrain Get Help M Edit Restaurant Branches Menus Sections Fu…" at bounding box center [473, 247] width 946 height 440
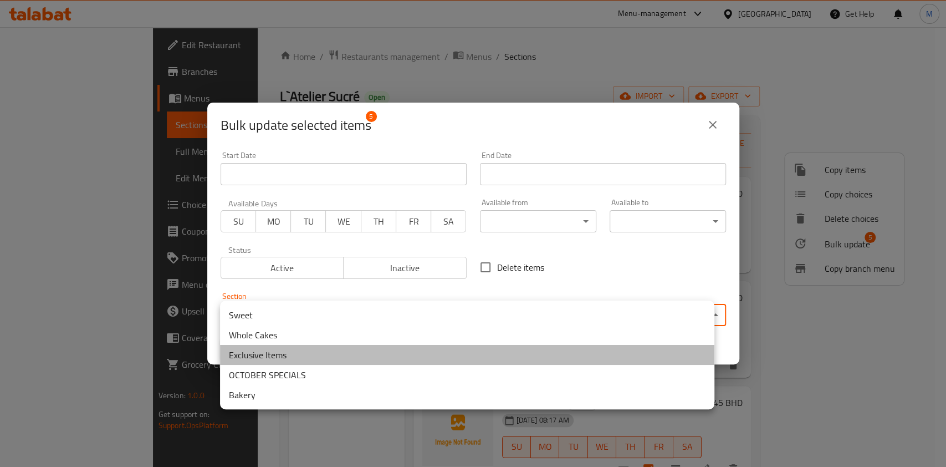
click at [270, 349] on li "Exclusive Items" at bounding box center [467, 355] width 495 height 20
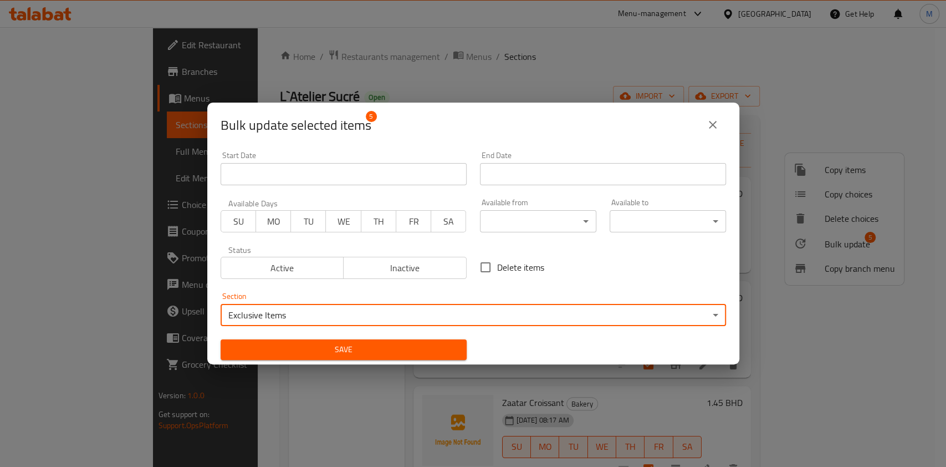
click at [318, 344] on span "Save" at bounding box center [344, 350] width 228 height 14
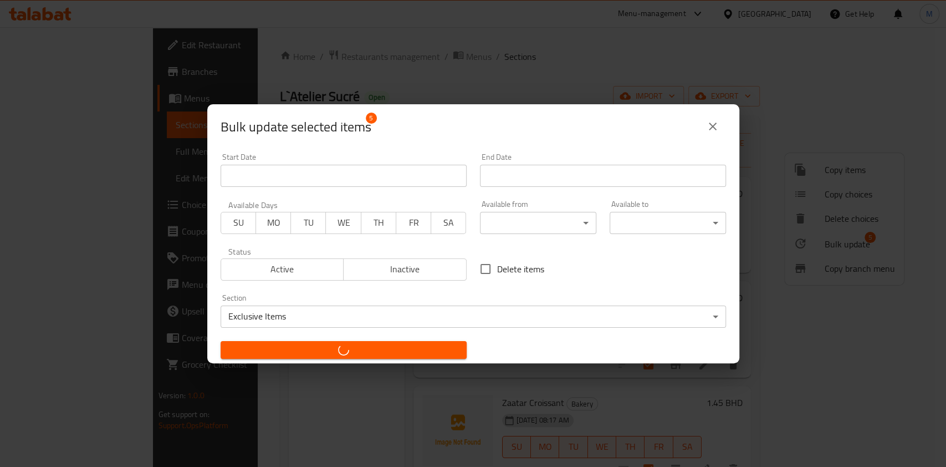
checkbox input "false"
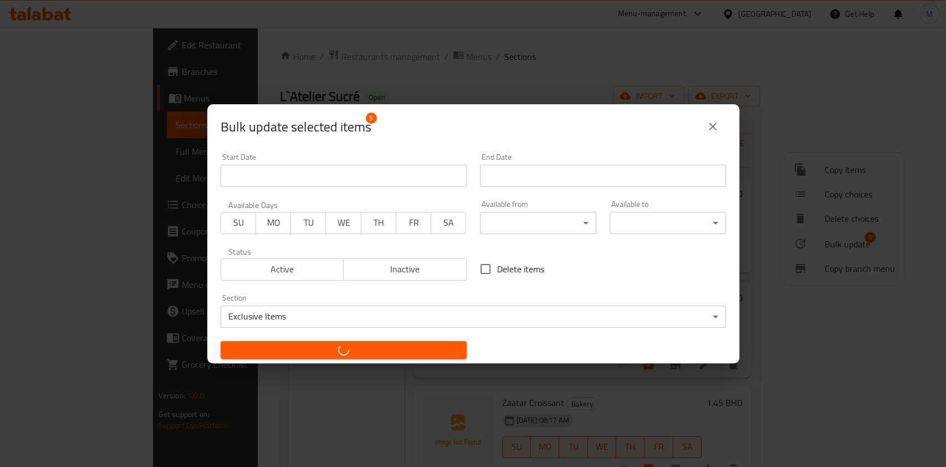
checkbox input "false"
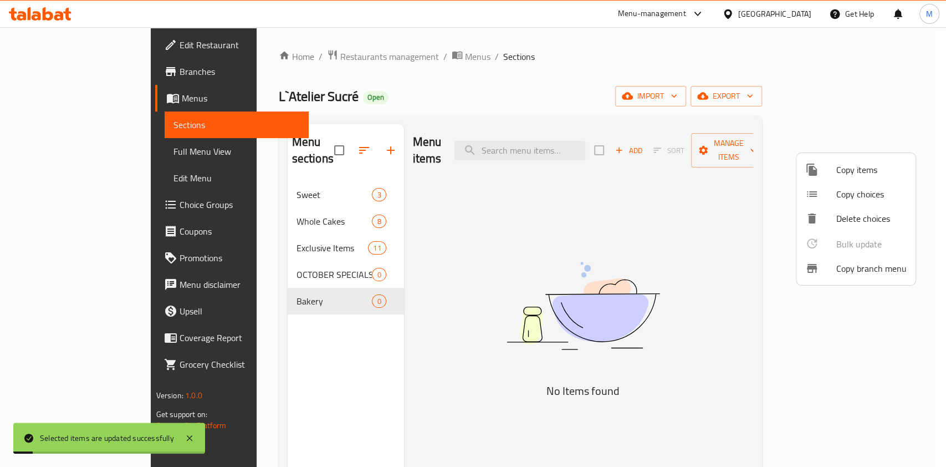
click at [243, 256] on div at bounding box center [473, 233] width 946 height 467
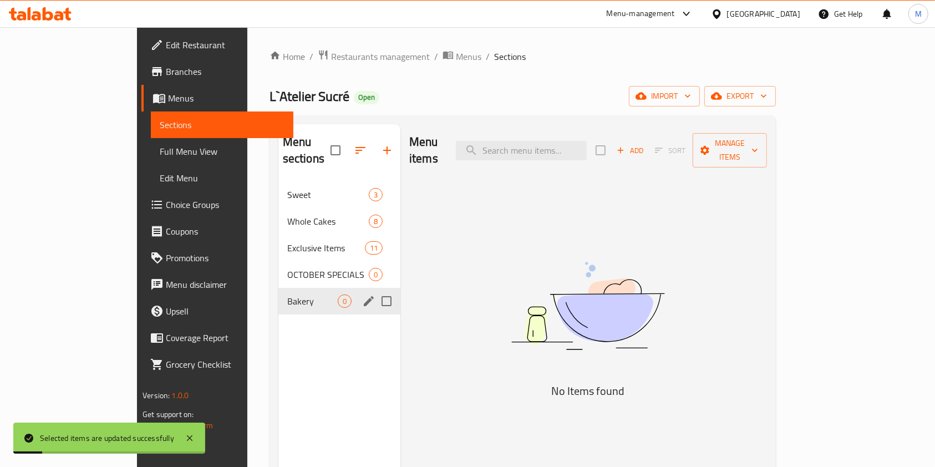
click at [278, 288] on div "Bakery 0" at bounding box center [339, 301] width 122 height 27
click at [362, 294] on icon "edit" at bounding box center [368, 300] width 13 height 13
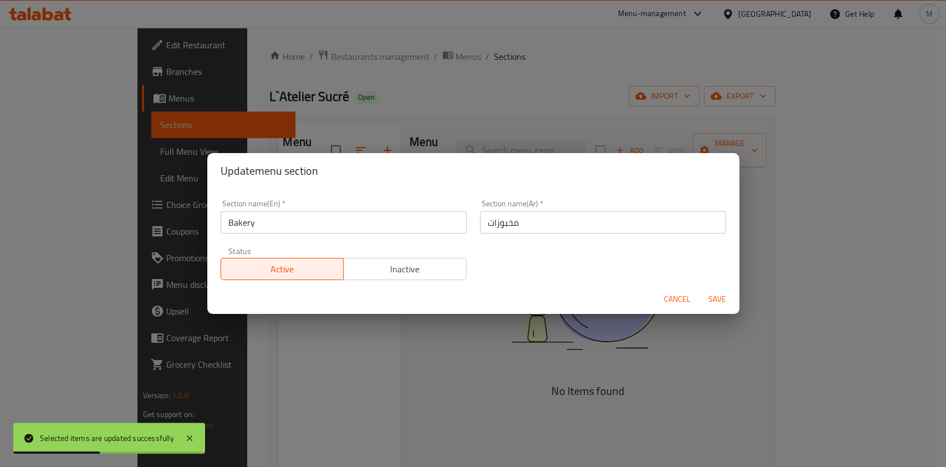
click at [684, 299] on span "Cancel" at bounding box center [677, 299] width 27 height 14
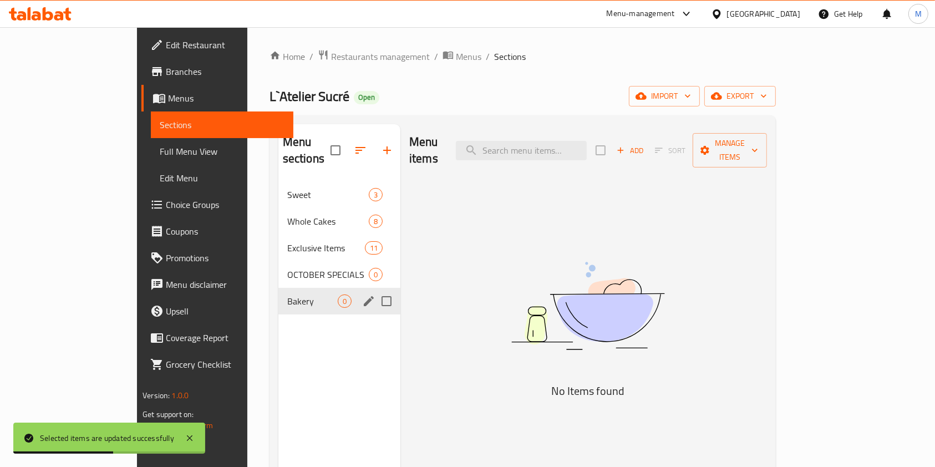
click at [375, 289] on input "Menu sections" at bounding box center [386, 300] width 23 height 23
checkbox input "true"
click at [341, 149] on button "button" at bounding box center [354, 150] width 27 height 27
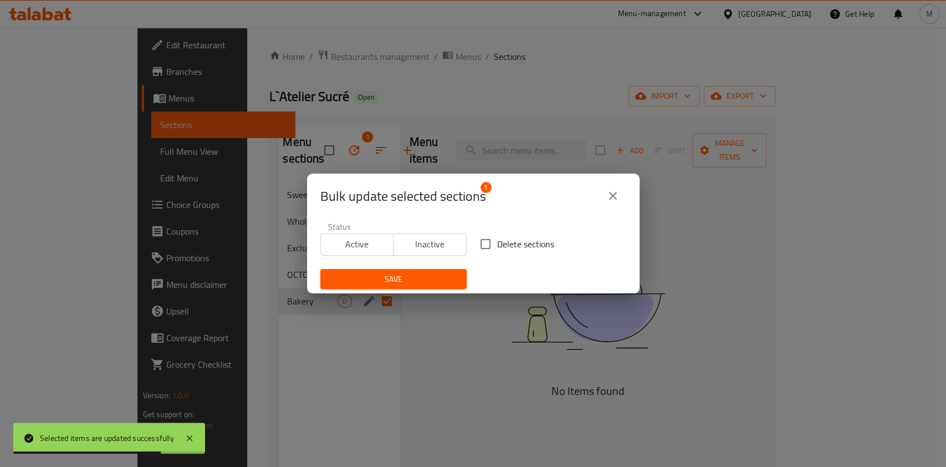
click at [497, 249] on span "Delete sections" at bounding box center [525, 243] width 57 height 13
click at [495, 249] on input "Delete sections" at bounding box center [485, 243] width 23 height 23
checkbox input "true"
click at [439, 279] on span "Save" at bounding box center [393, 279] width 129 height 14
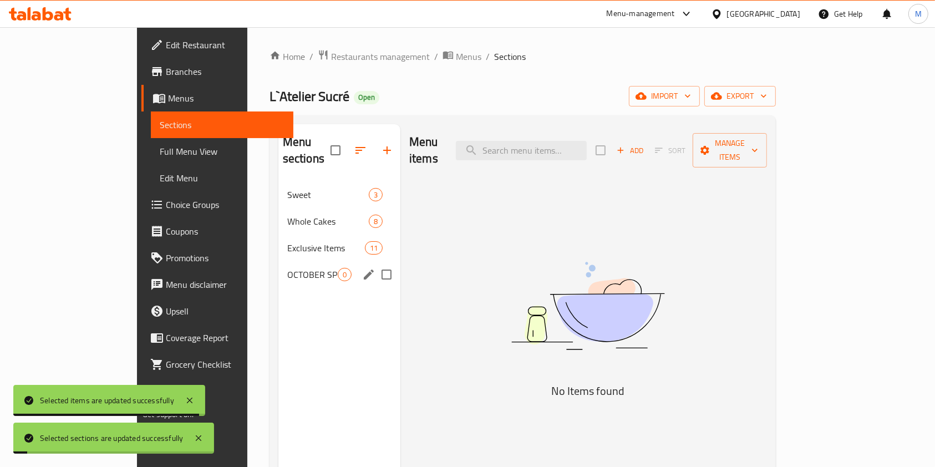
click at [298, 261] on div "OCTOBER SPECIALS 0" at bounding box center [339, 274] width 122 height 27
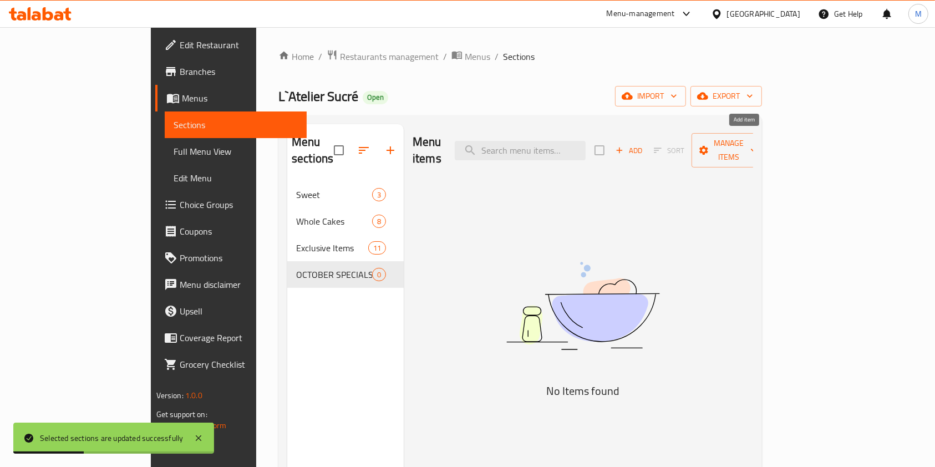
click at [644, 145] on span "Add" at bounding box center [629, 150] width 30 height 13
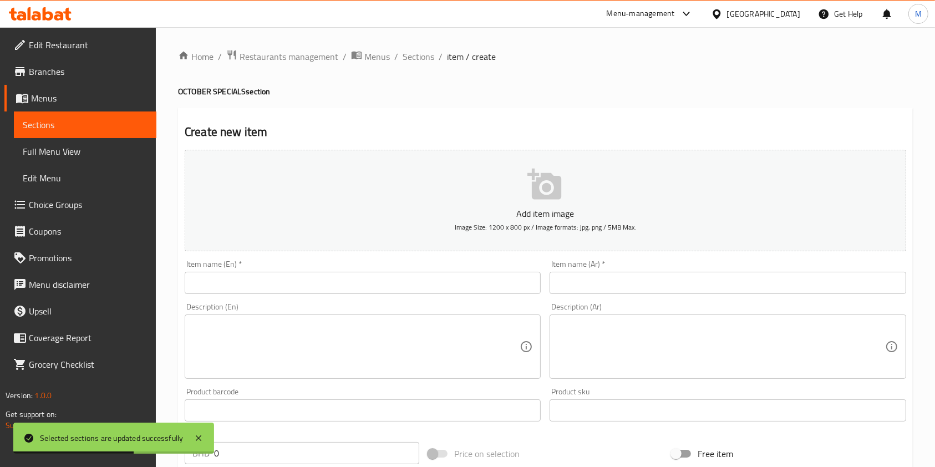
click at [365, 263] on div "Item name (En)   * Item name (En) *" at bounding box center [363, 277] width 356 height 34
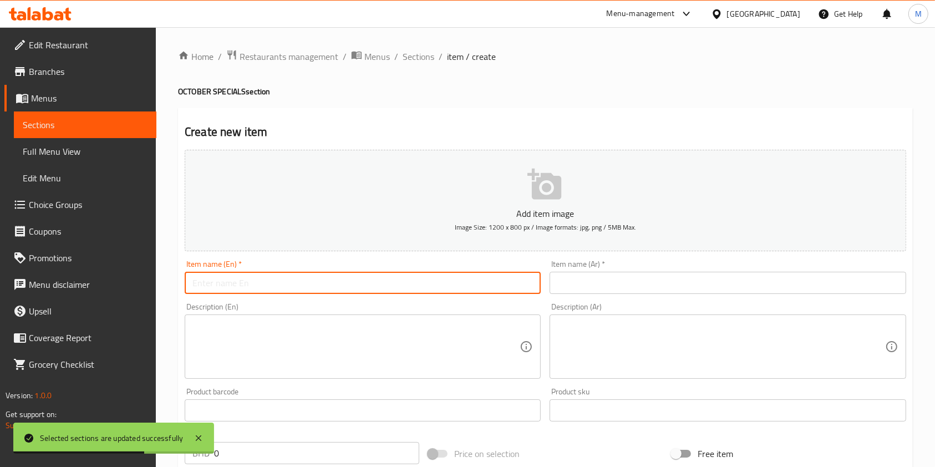
click at [367, 274] on input "text" at bounding box center [363, 283] width 356 height 22
paste input "Macaron Think Pink ( 12 pcs ) ( 7.405 BD)"
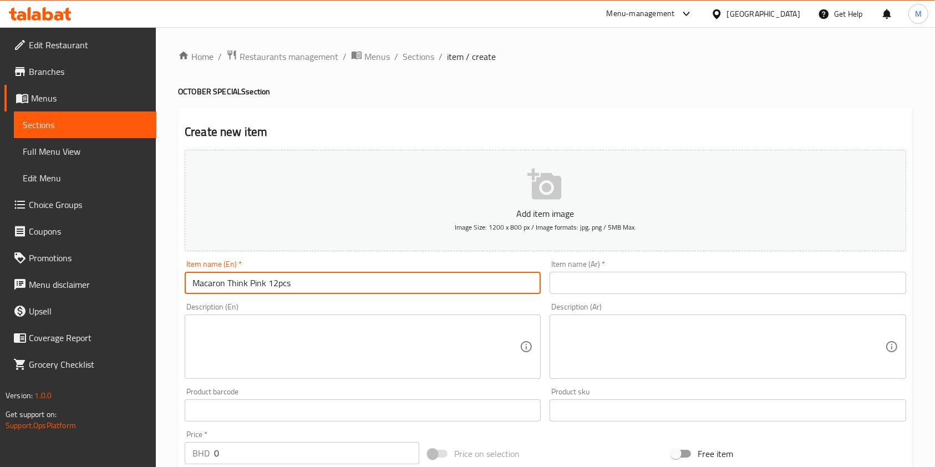
click at [403, 284] on input "Macaron Think Pink 12pcs" at bounding box center [363, 283] width 356 height 22
type input "Macaron Think Pink 12pcs"
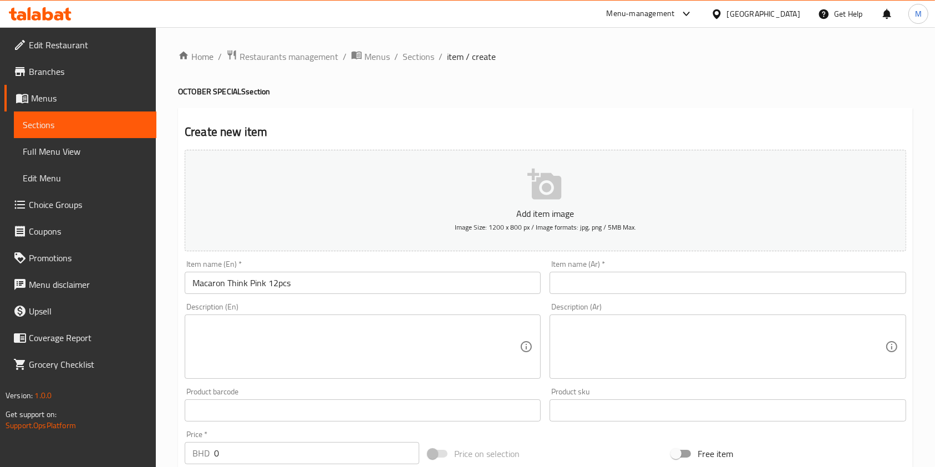
drag, startPoint x: 581, startPoint y: 271, endPoint x: 581, endPoint y: 282, distance: 11.1
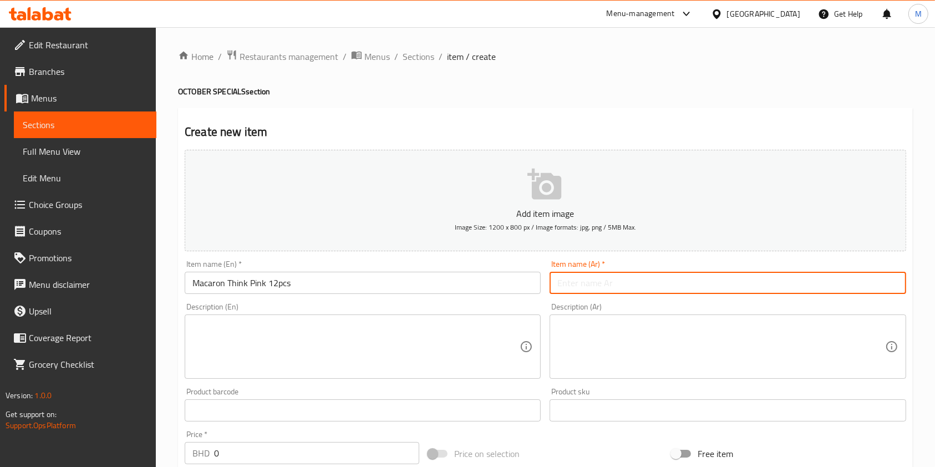
paste input "ماكارون ثينك بينك 12 قطعة"
type input "ماكارون ثينك بينك 12 قطعة"
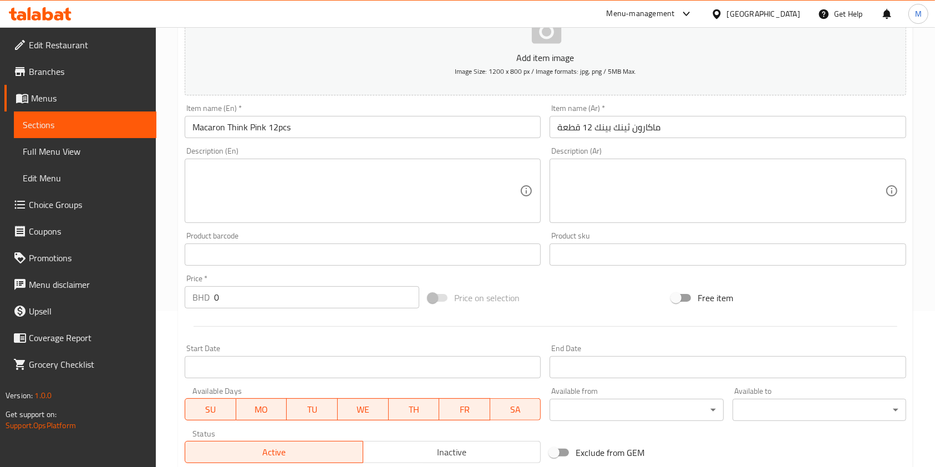
scroll to position [222, 0]
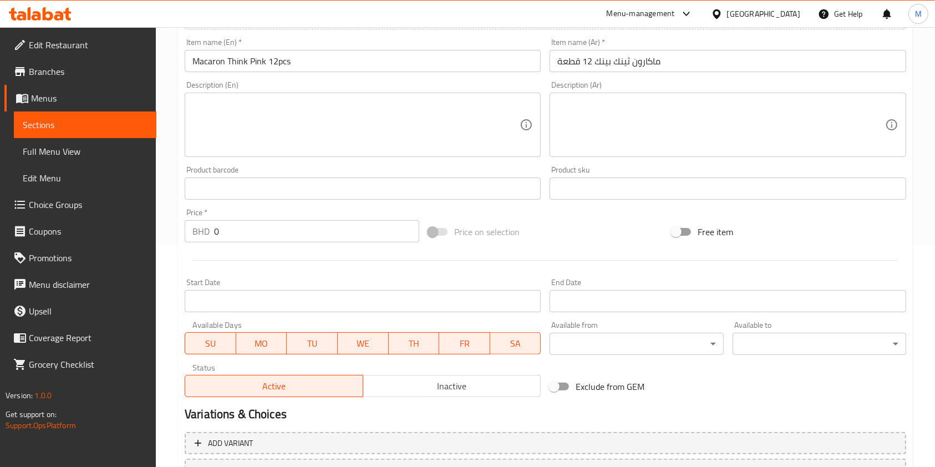
click at [246, 234] on input "0" at bounding box center [316, 231] width 205 height 22
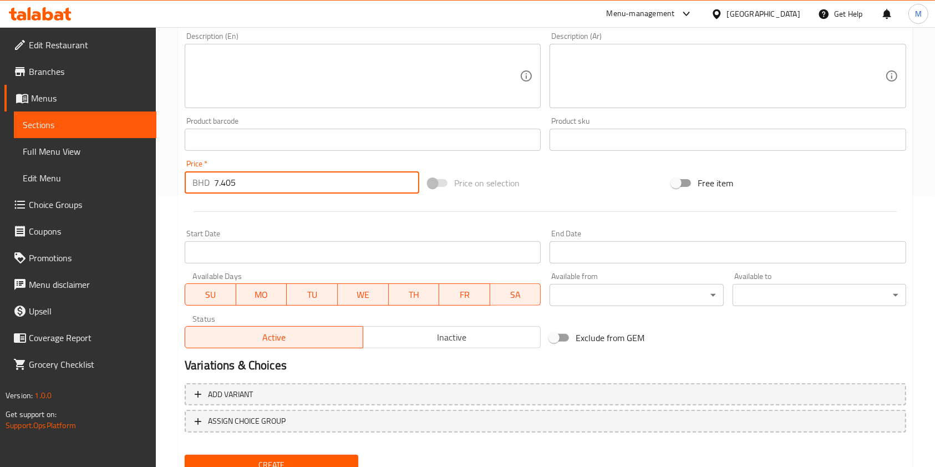
scroll to position [317, 0]
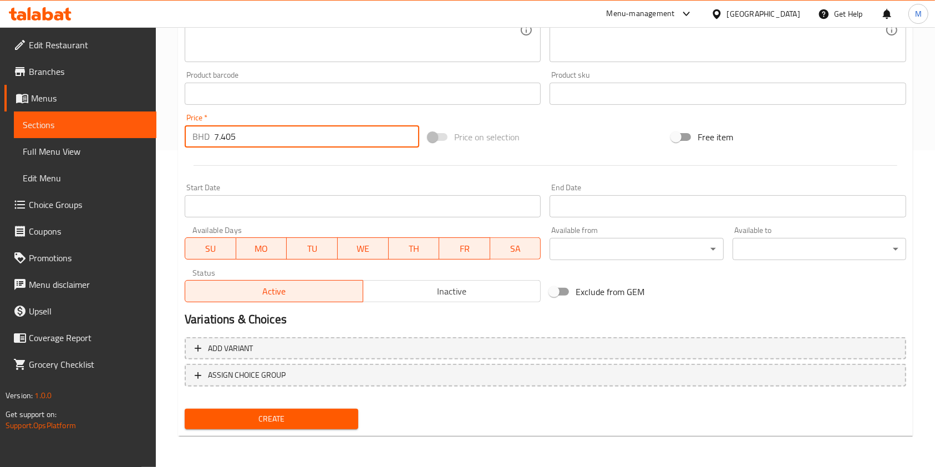
type input "7.405"
click at [283, 424] on span "Create" at bounding box center [272, 419] width 156 height 14
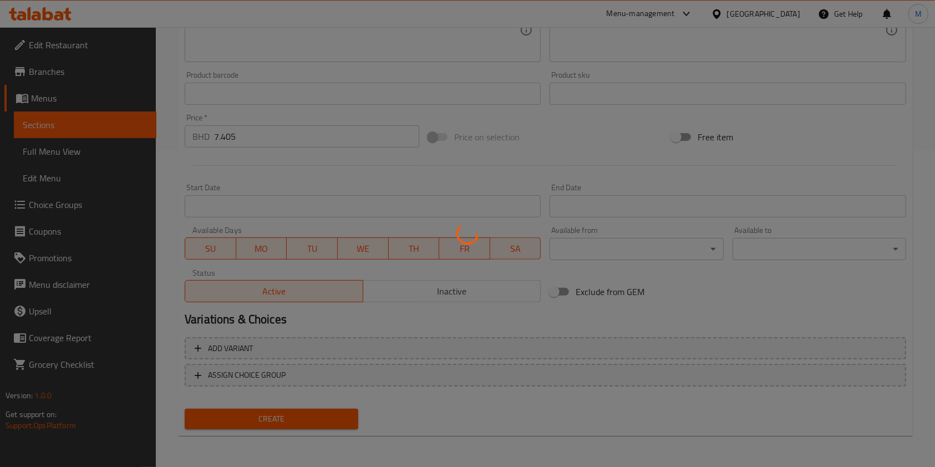
type input "0"
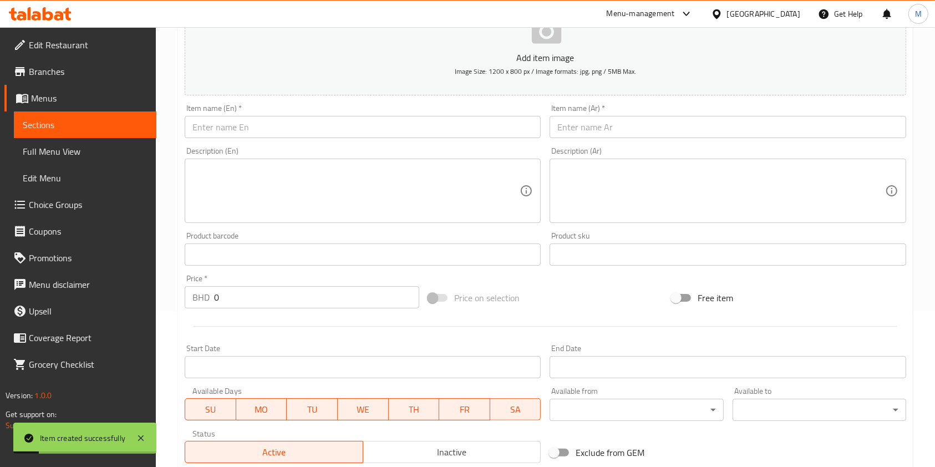
scroll to position [21, 0]
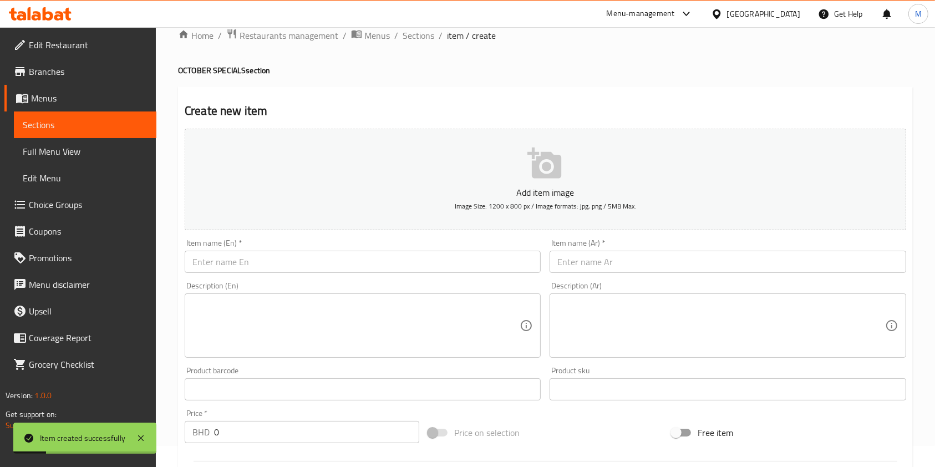
click at [252, 252] on input "text" at bounding box center [363, 262] width 356 height 22
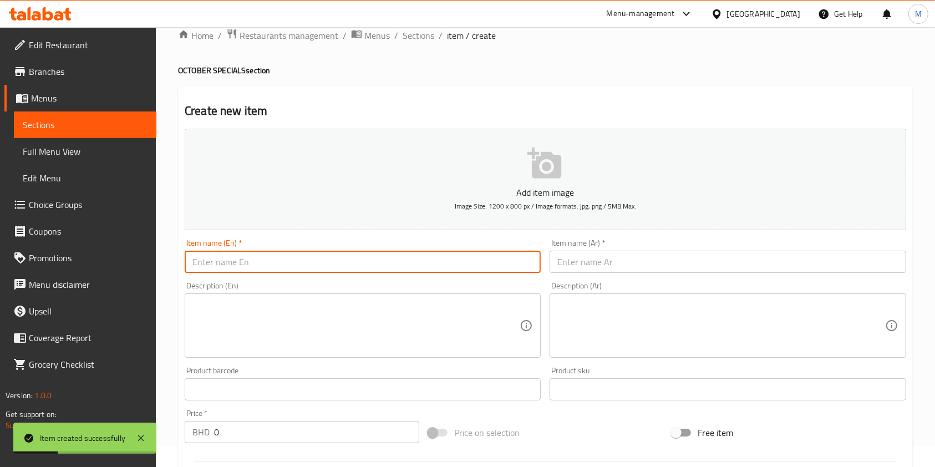
paste input "Rose Milk relish 1KG ( 15.120 BD )"
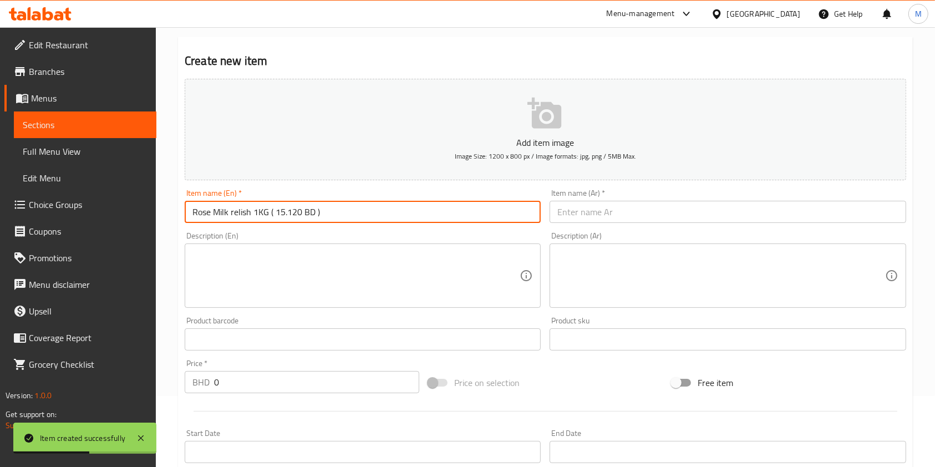
scroll to position [95, 0]
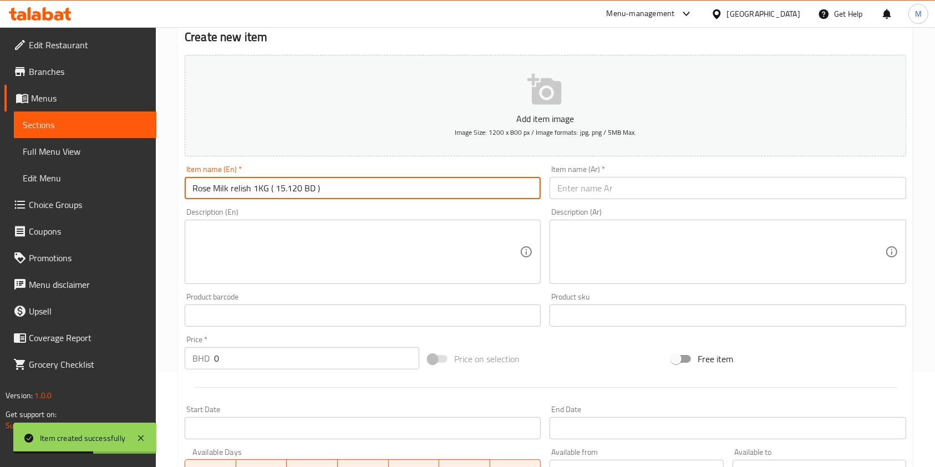
type input "Rose Milk relish 1KG ( 15.120 BD )"
click at [342, 362] on input "0" at bounding box center [316, 358] width 205 height 22
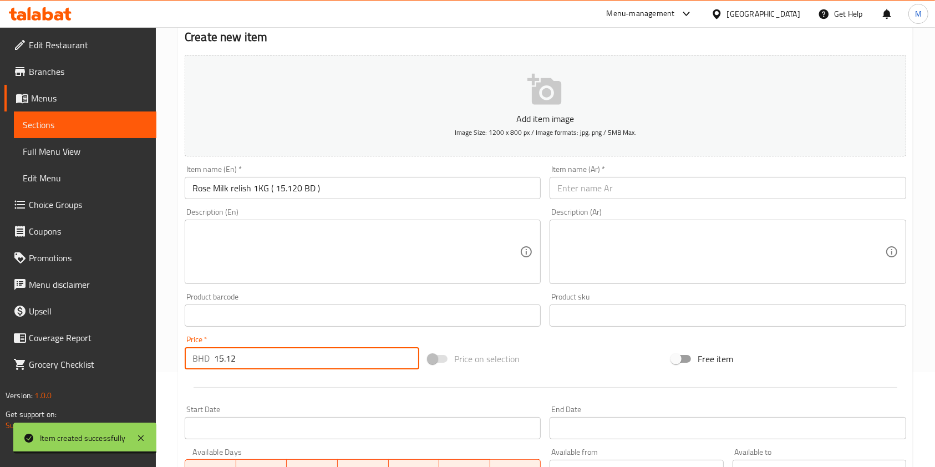
type input "15.12"
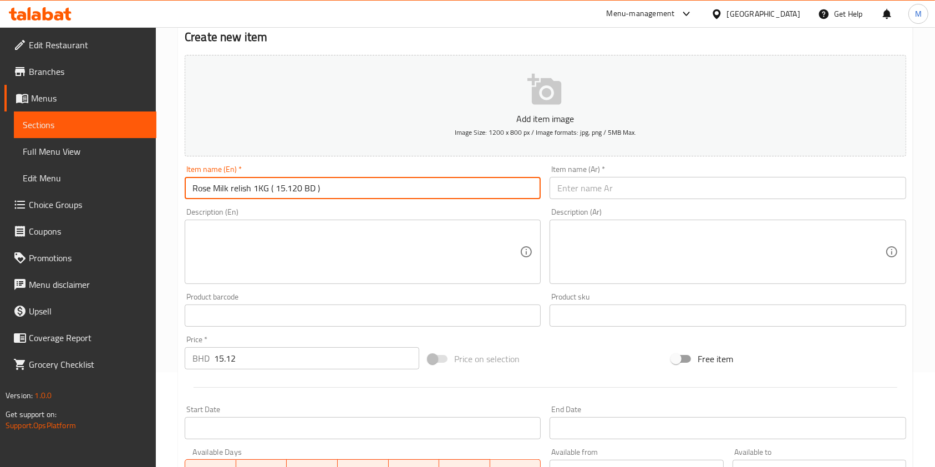
click at [341, 186] on input "Rose Milk relish 1KG ( 15.120 BD )" at bounding box center [363, 188] width 356 height 22
click at [339, 190] on input "Rose Milk relish 1KG ( 15.120 BD )" at bounding box center [363, 188] width 356 height 22
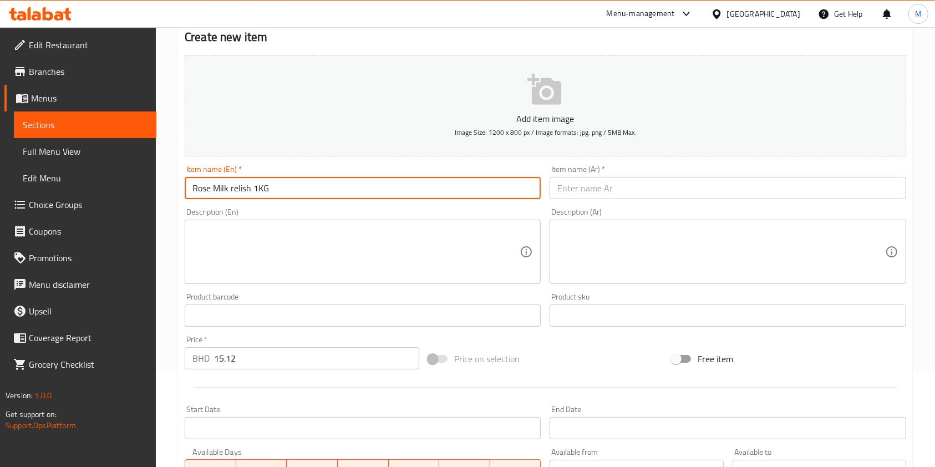
click at [341, 189] on input "Rose Milk relish 1KG" at bounding box center [363, 188] width 356 height 22
type input "Rose Milk relish 1KG"
click at [568, 183] on input "text" at bounding box center [727, 188] width 356 height 22
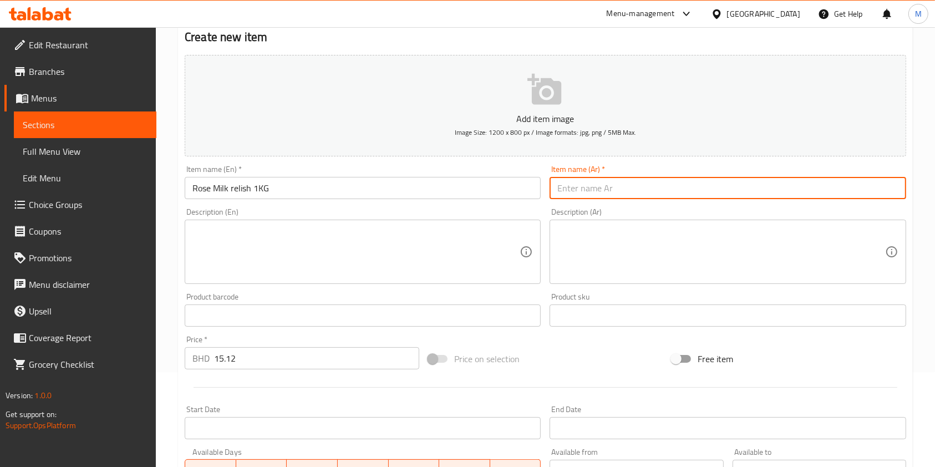
paste input "مربى حليب الورد 1 كجم"
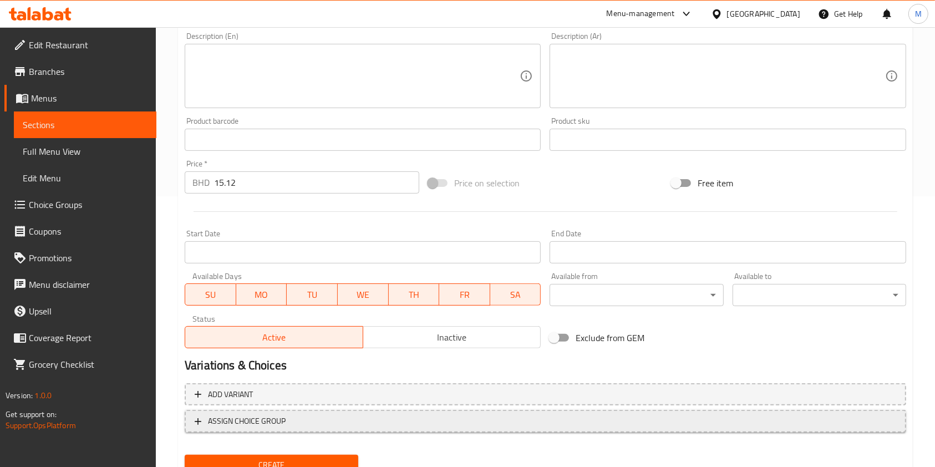
scroll to position [317, 0]
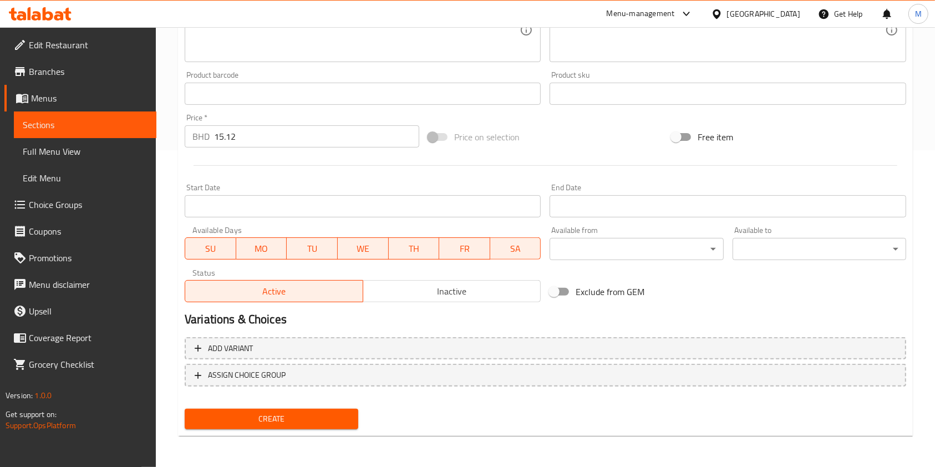
type input "مربى حليب الورد 1 كجم"
click at [330, 411] on button "Create" at bounding box center [272, 419] width 174 height 21
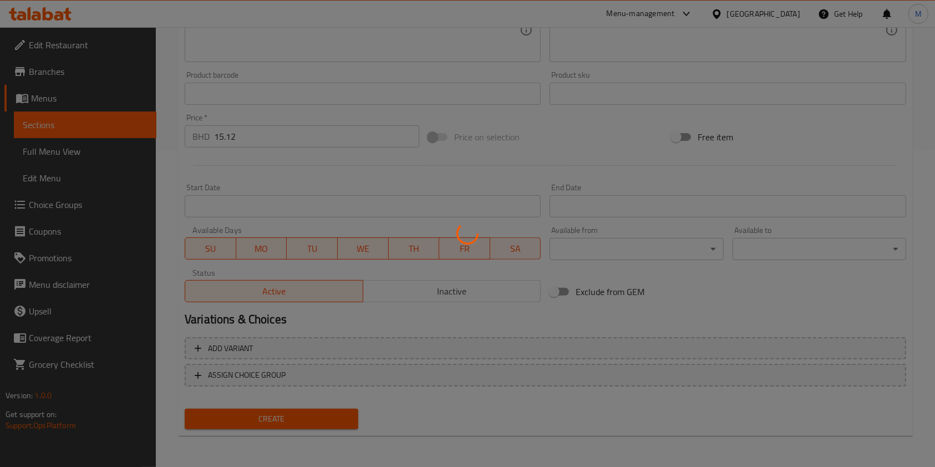
type input "0"
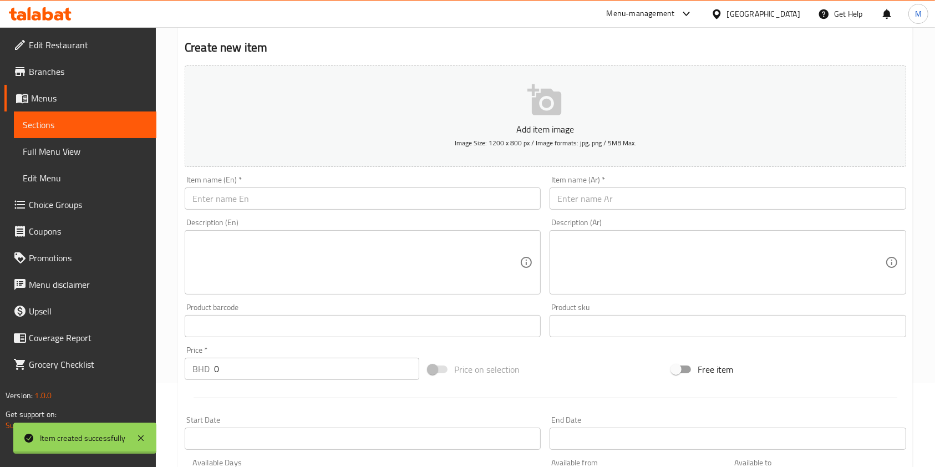
scroll to position [0, 0]
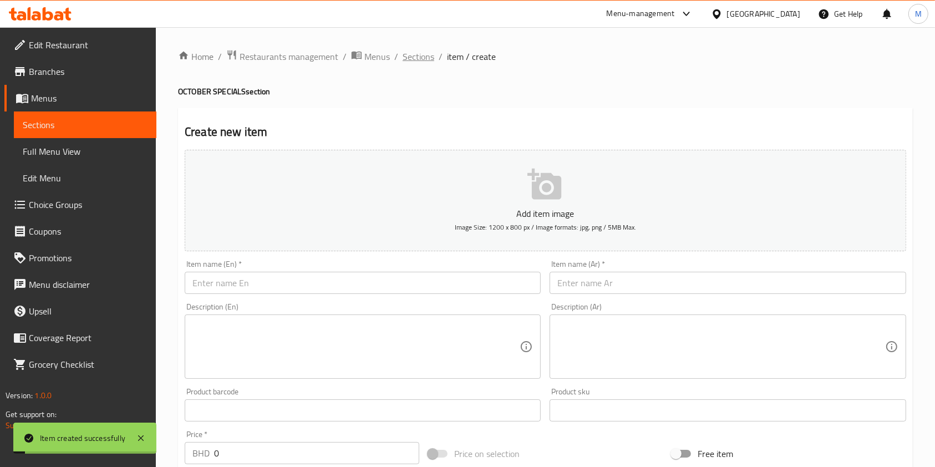
click at [424, 59] on span "Sections" at bounding box center [419, 56] width 32 height 13
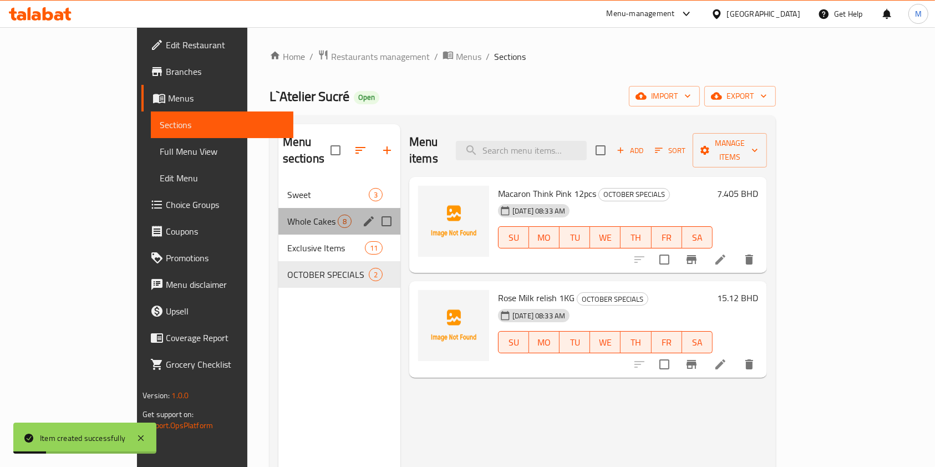
click at [278, 208] on div "Whole Cakes 8" at bounding box center [339, 221] width 122 height 27
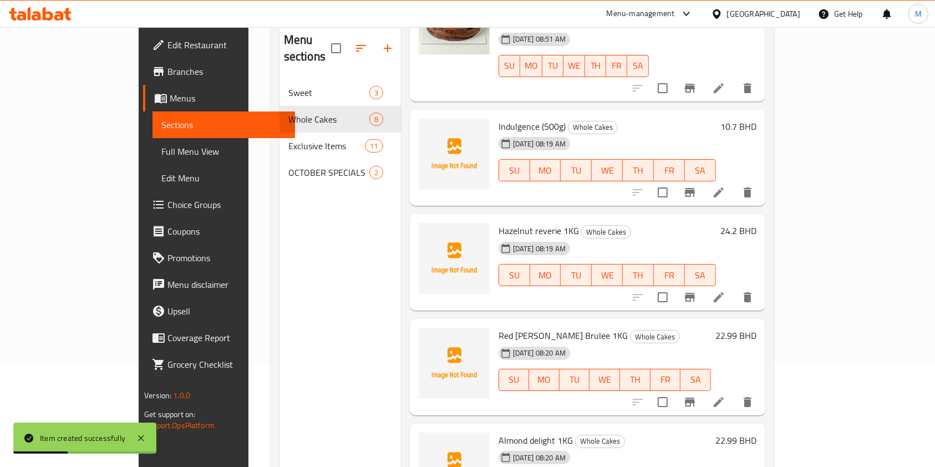
scroll to position [155, 0]
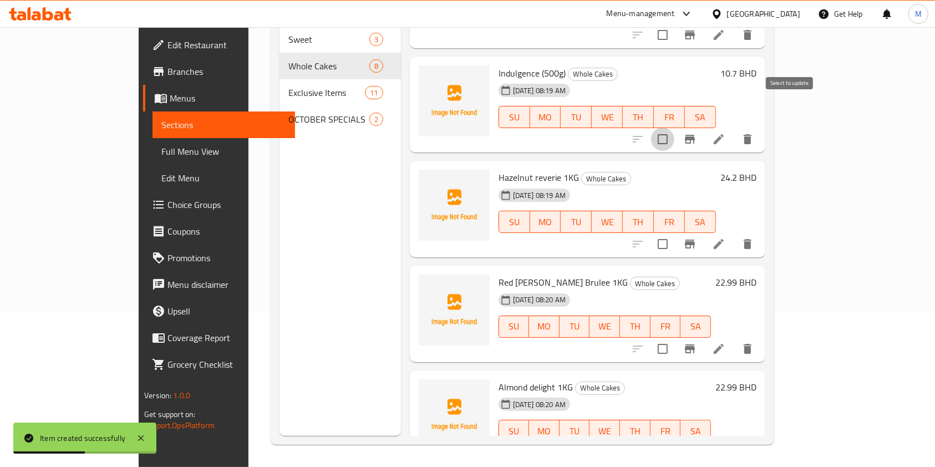
click at [674, 128] on input "checkbox" at bounding box center [662, 139] width 23 height 23
checkbox input "true"
click at [674, 232] on input "checkbox" at bounding box center [662, 243] width 23 height 23
checkbox input "true"
drag, startPoint x: 792, startPoint y: 317, endPoint x: 798, endPoint y: 359, distance: 42.1
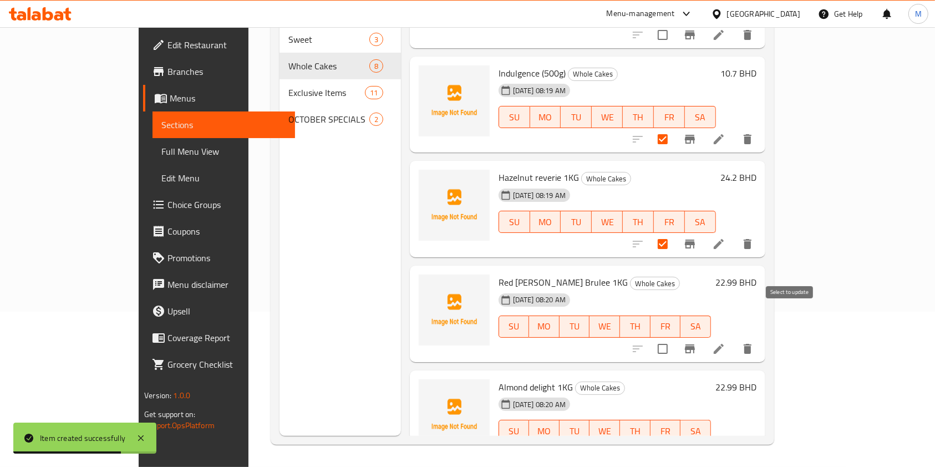
click at [674, 337] on input "checkbox" at bounding box center [662, 348] width 23 height 23
checkbox input "true"
click at [674, 441] on input "checkbox" at bounding box center [662, 452] width 23 height 23
checkbox input "true"
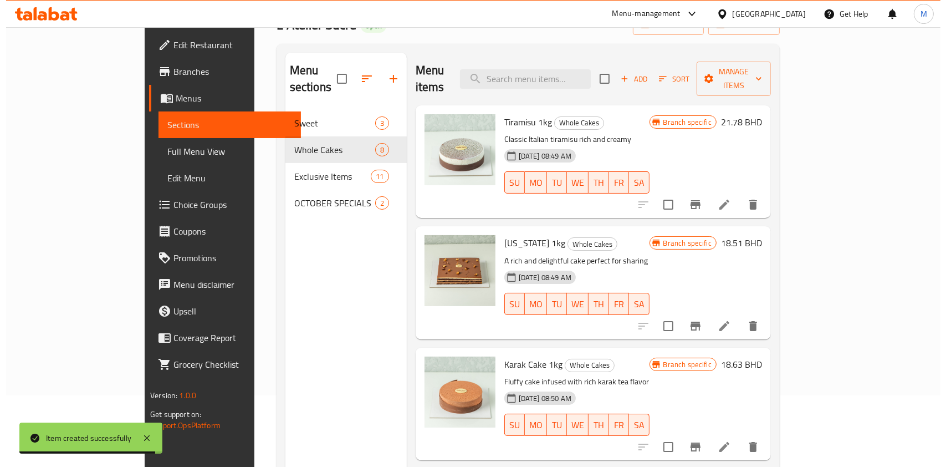
scroll to position [0, 0]
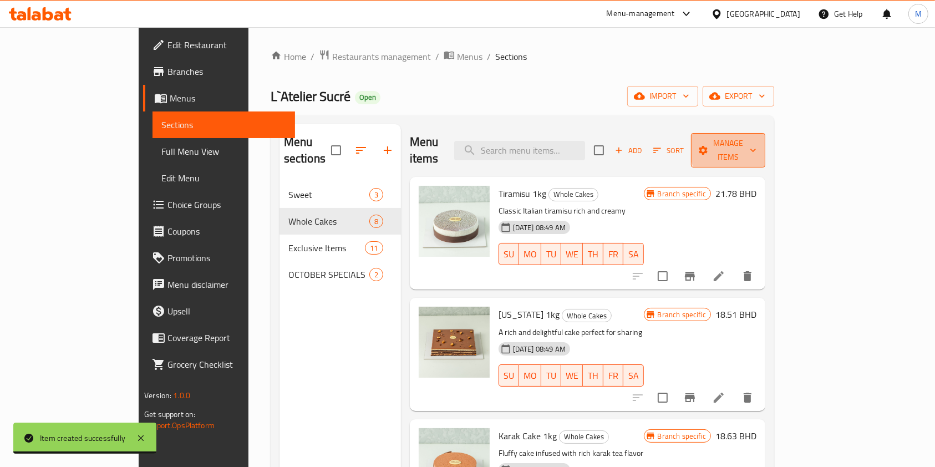
click at [756, 144] on span "Manage items" at bounding box center [728, 150] width 57 height 28
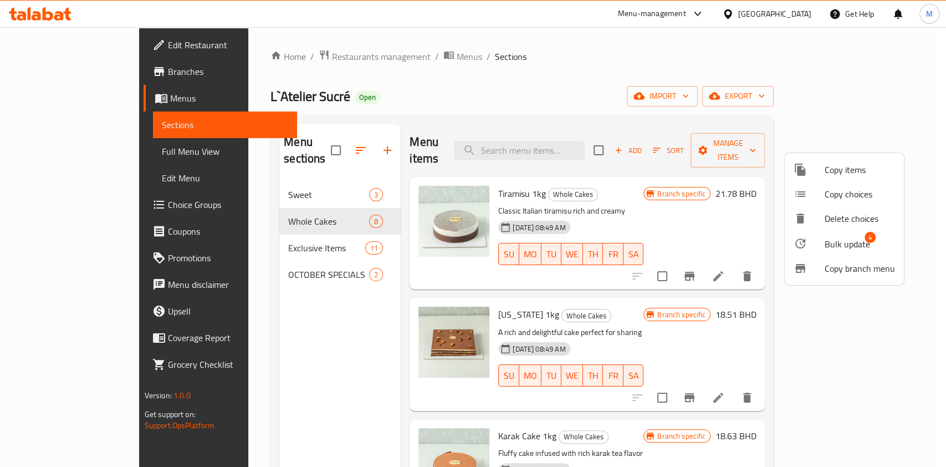
click at [856, 246] on span "Bulk update" at bounding box center [847, 243] width 45 height 13
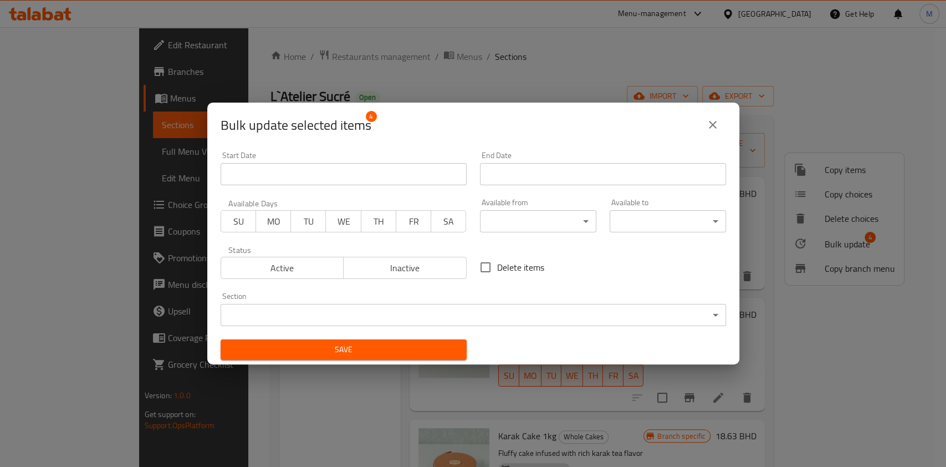
click at [369, 307] on body "​ Menu-management Bahrain Get Help M Edit Restaurant Branches Menus Sections Fu…" at bounding box center [473, 247] width 946 height 440
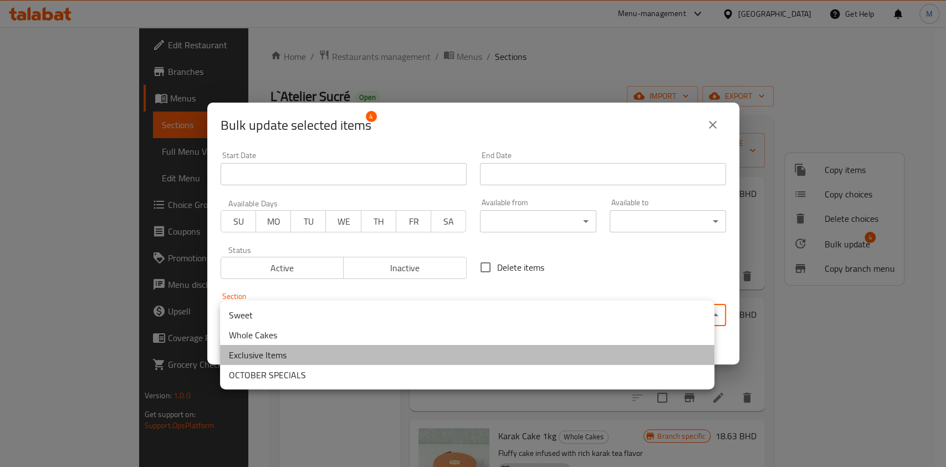
click at [293, 356] on li "Exclusive Items" at bounding box center [467, 355] width 495 height 20
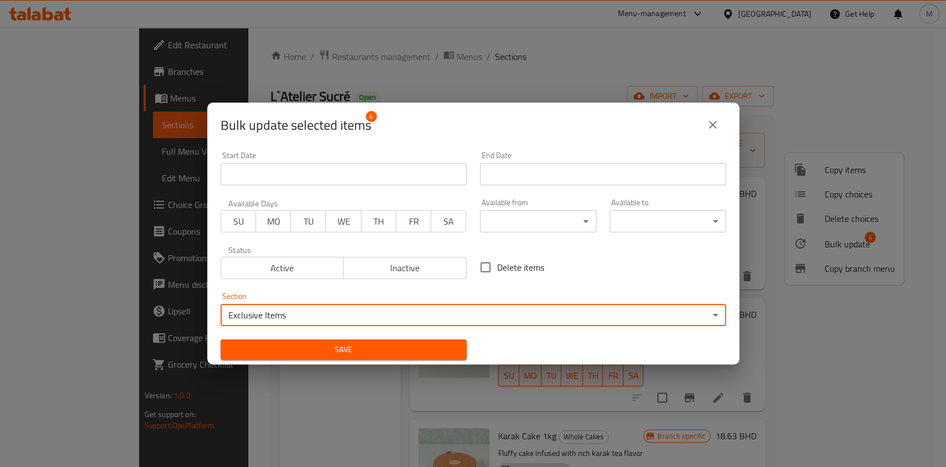
click at [299, 351] on span "Save" at bounding box center [344, 350] width 228 height 14
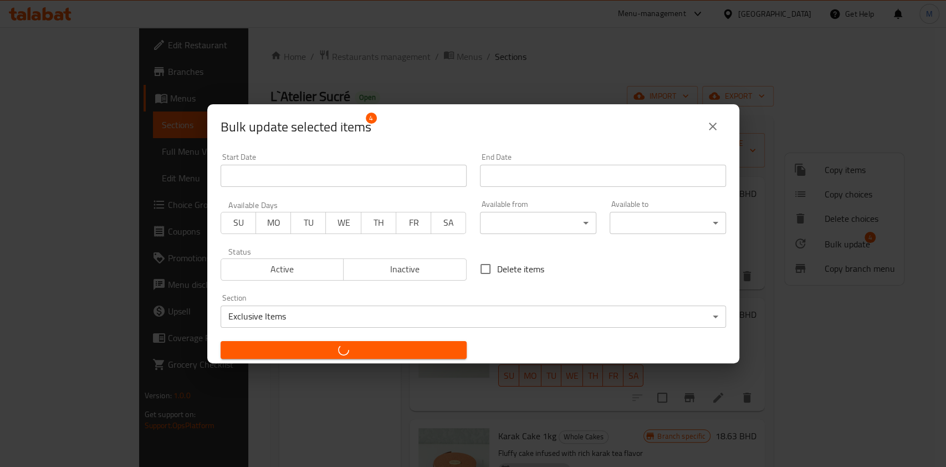
checkbox input "false"
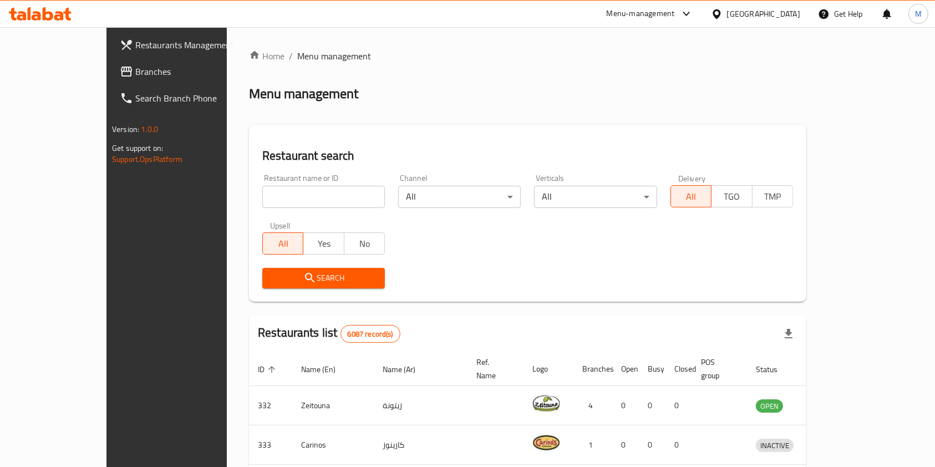
click at [291, 201] on input "search" at bounding box center [323, 197] width 123 height 22
click button "Search" at bounding box center [323, 278] width 123 height 21
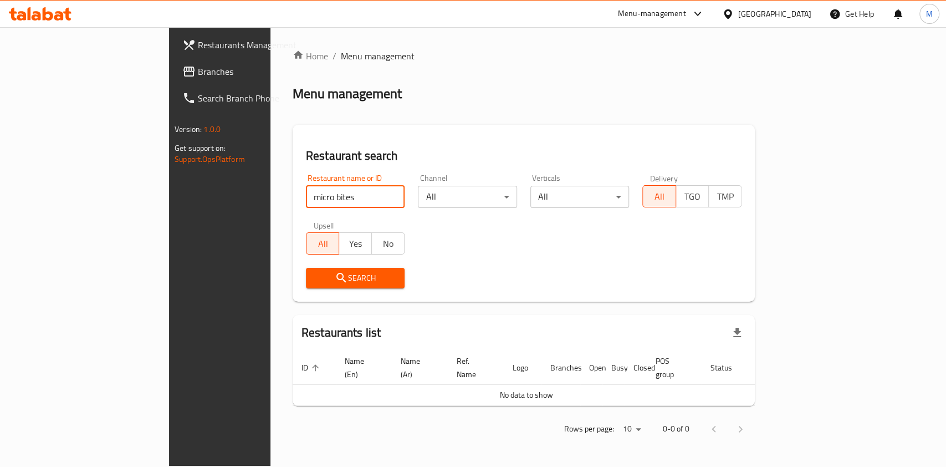
click at [306, 193] on input "micro bites" at bounding box center [355, 197] width 99 height 22
type input "micro"
click button "Search" at bounding box center [355, 278] width 99 height 21
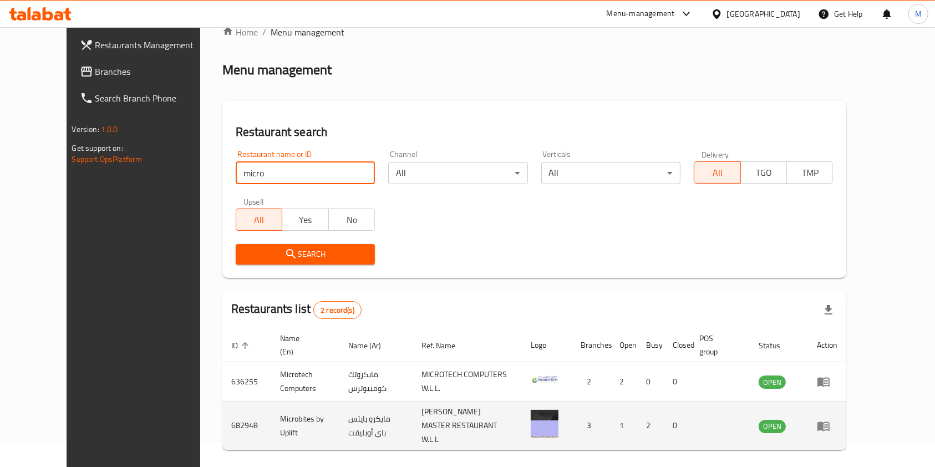
scroll to position [44, 0]
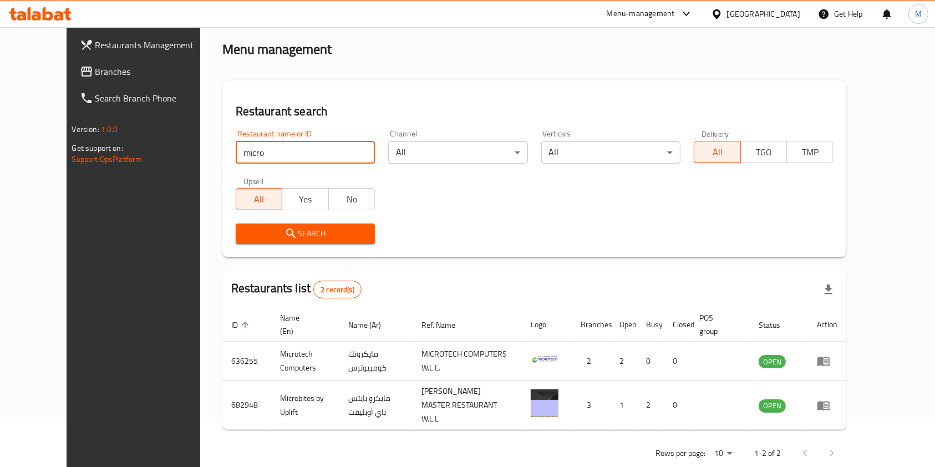
click at [245, 145] on input "micro" at bounding box center [305, 152] width 139 height 22
click at [248, 145] on input "micro" at bounding box center [305, 152] width 139 height 22
type input "microbite"
click button "Search" at bounding box center [305, 233] width 139 height 21
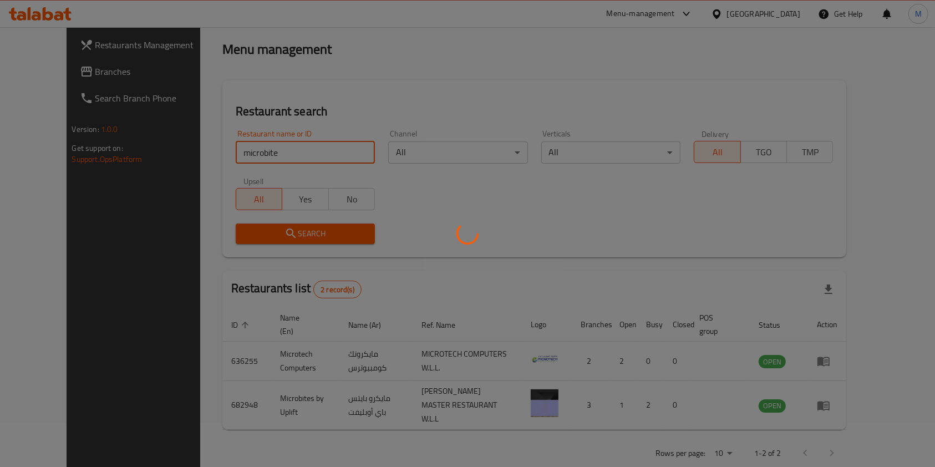
scroll to position [6, 0]
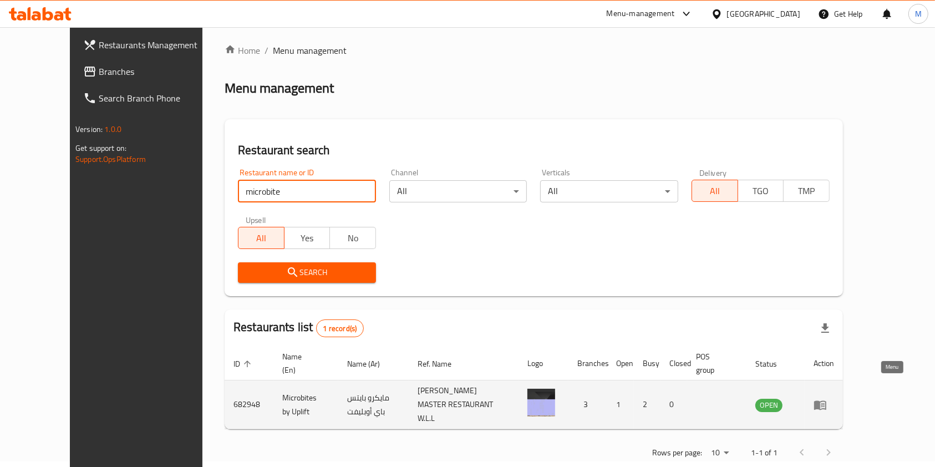
click at [834, 398] on link "enhanced table" at bounding box center [823, 404] width 21 height 13
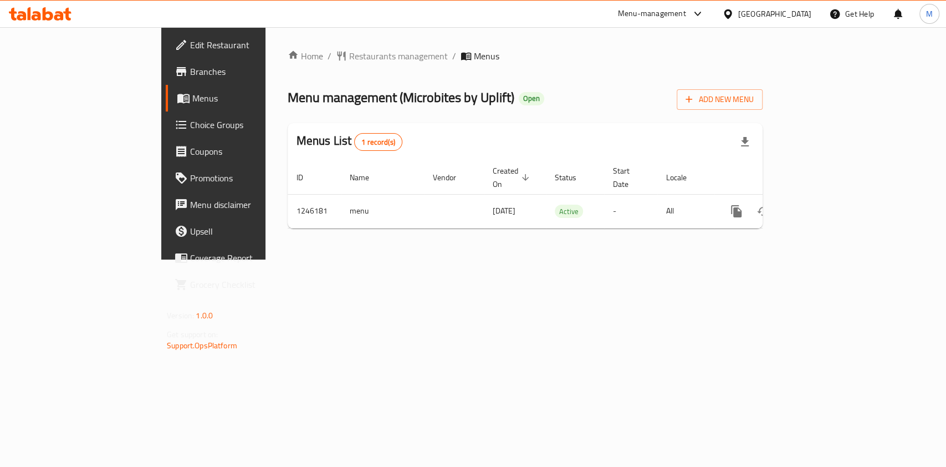
click at [190, 69] on span "Branches" at bounding box center [250, 71] width 120 height 13
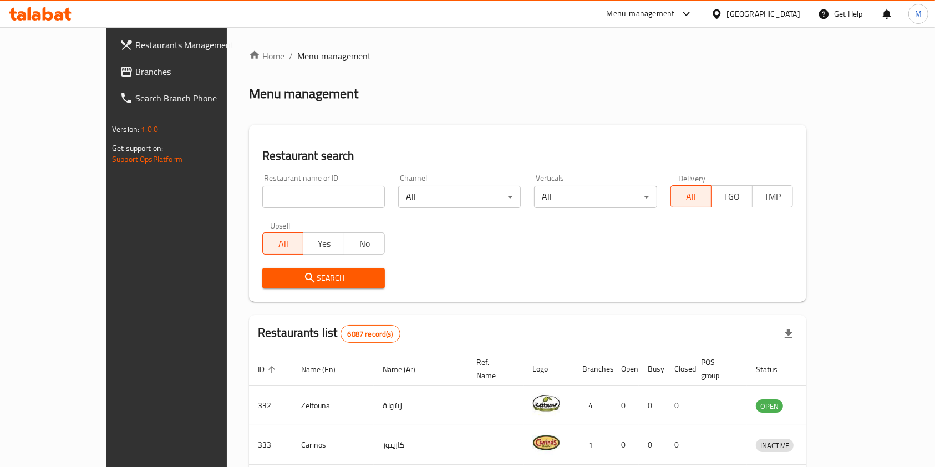
click at [32, 18] on icon at bounding box center [36, 15] width 9 height 9
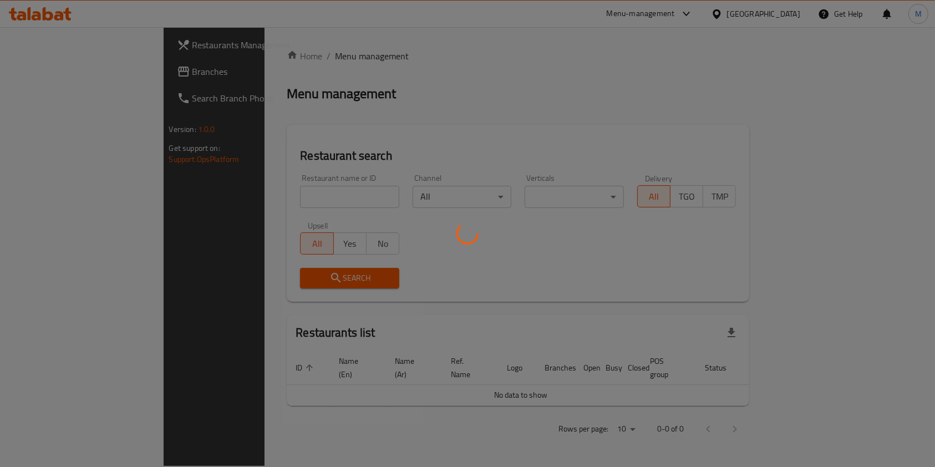
click at [222, 196] on div at bounding box center [467, 233] width 935 height 467
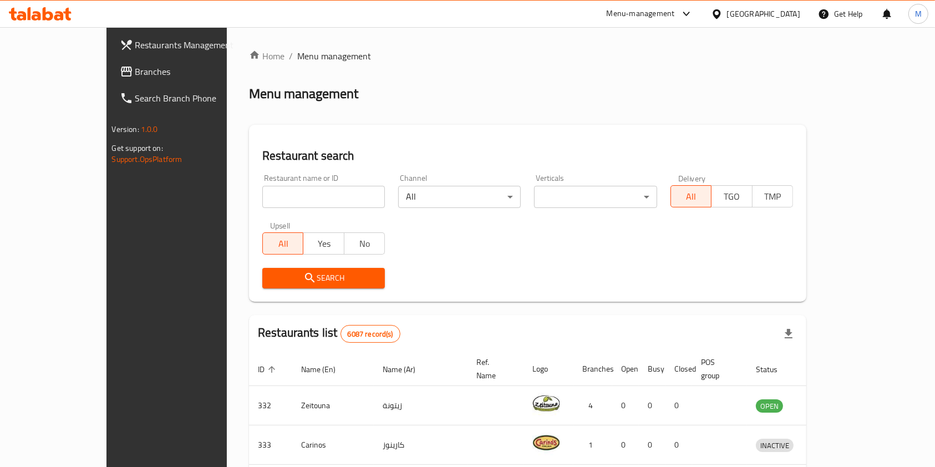
click at [262, 196] on input "search" at bounding box center [323, 197] width 123 height 22
paste input "Coffee Plus"
type input "Coffee Plus"
click button "Search" at bounding box center [323, 278] width 123 height 21
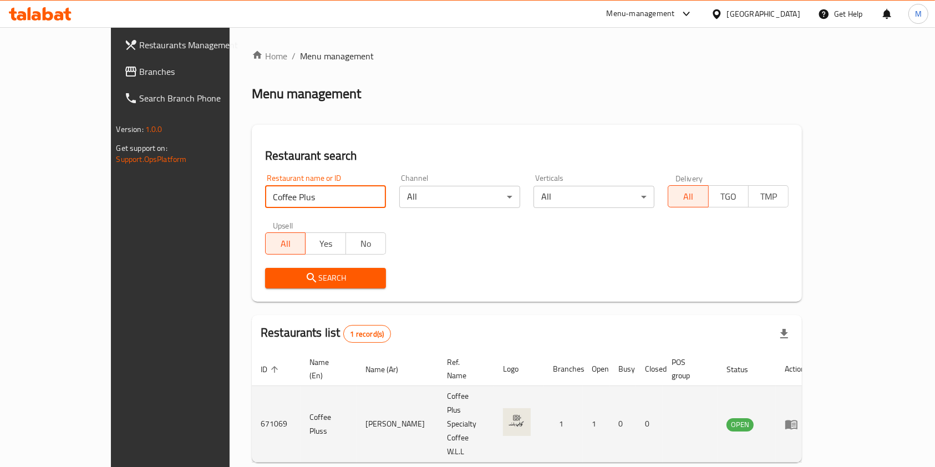
click at [805, 418] on link "enhanced table" at bounding box center [795, 424] width 21 height 13
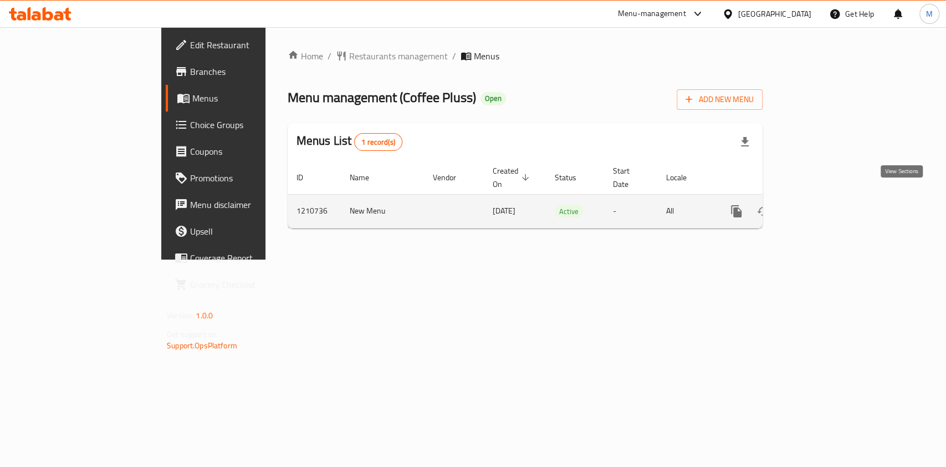
click at [830, 201] on link "enhanced table" at bounding box center [816, 211] width 27 height 27
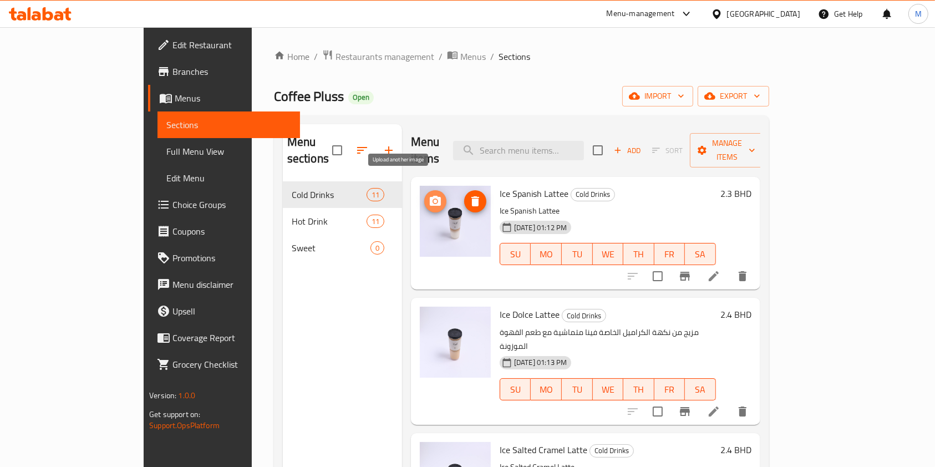
click at [434, 200] on circle "upload picture" at bounding box center [435, 201] width 3 height 3
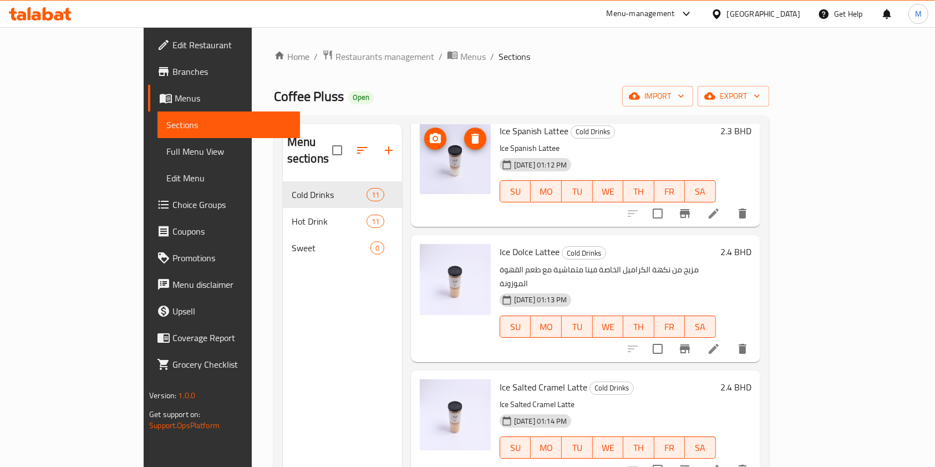
scroll to position [147, 0]
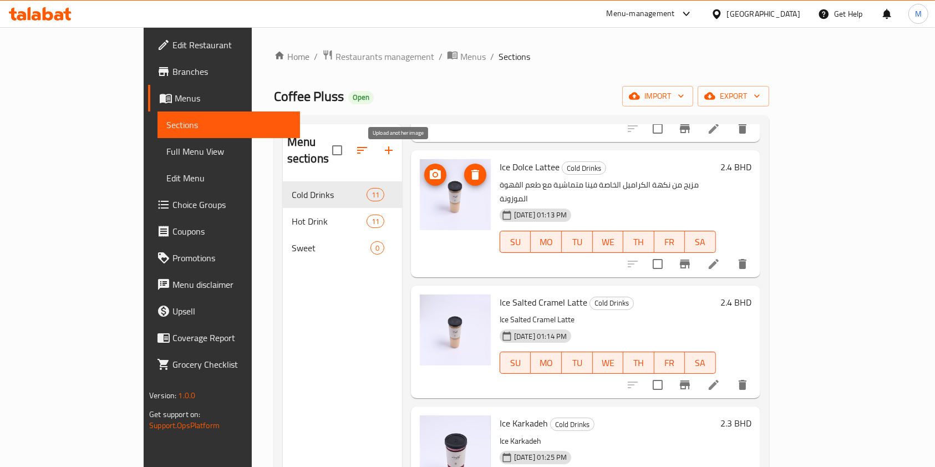
click at [429, 168] on icon "upload picture" at bounding box center [435, 174] width 13 height 13
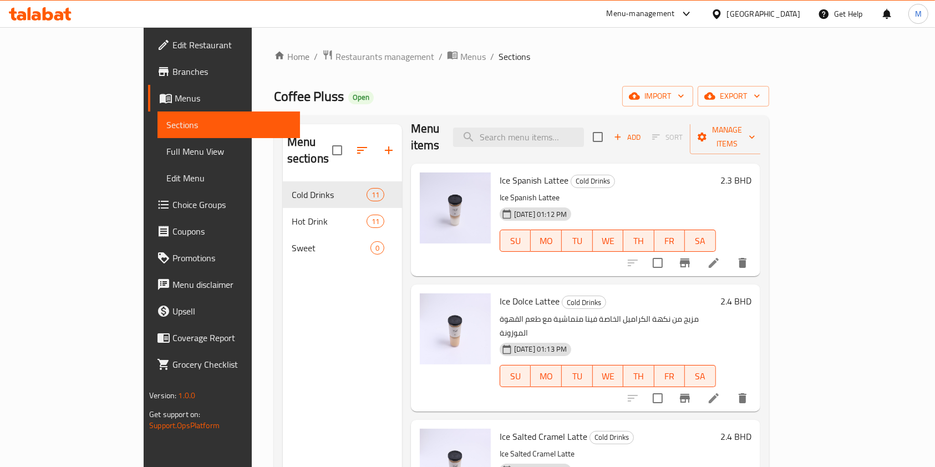
scroll to position [0, 0]
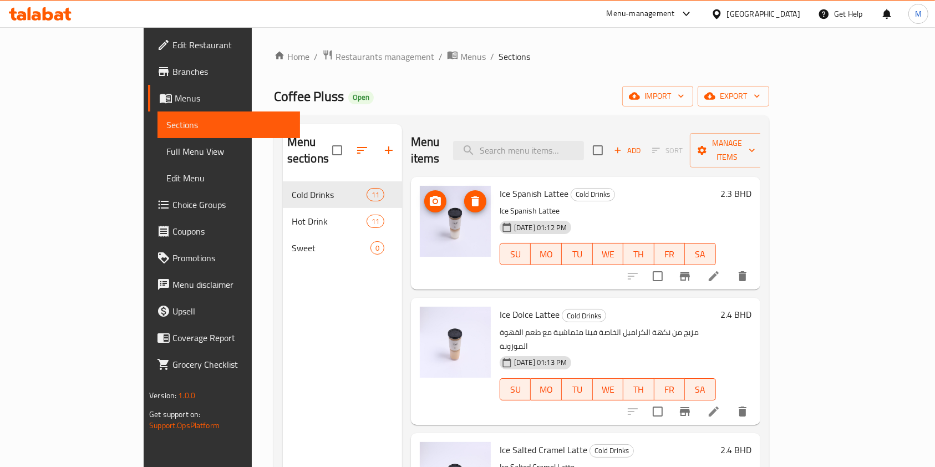
click at [429, 195] on icon "upload picture" at bounding box center [435, 201] width 13 height 13
click at [430, 317] on icon "upload picture" at bounding box center [435, 322] width 11 height 10
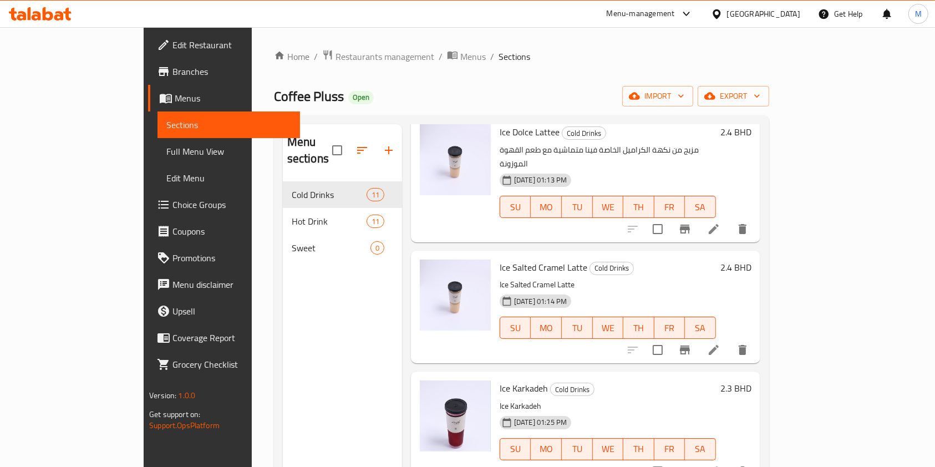
scroll to position [222, 0]
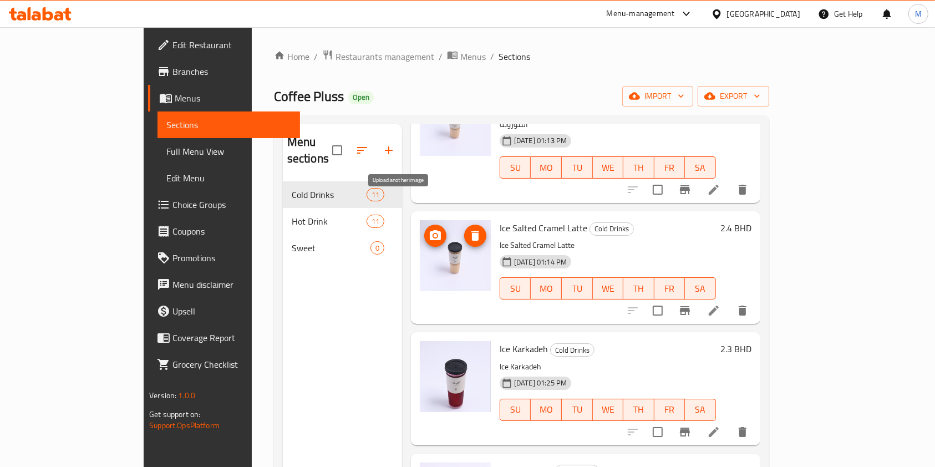
click at [430, 230] on icon "upload picture" at bounding box center [435, 235] width 11 height 10
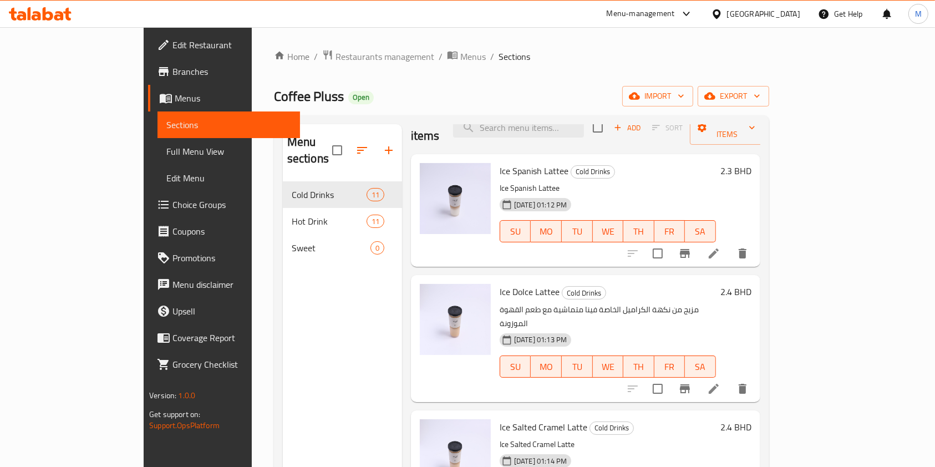
scroll to position [0, 0]
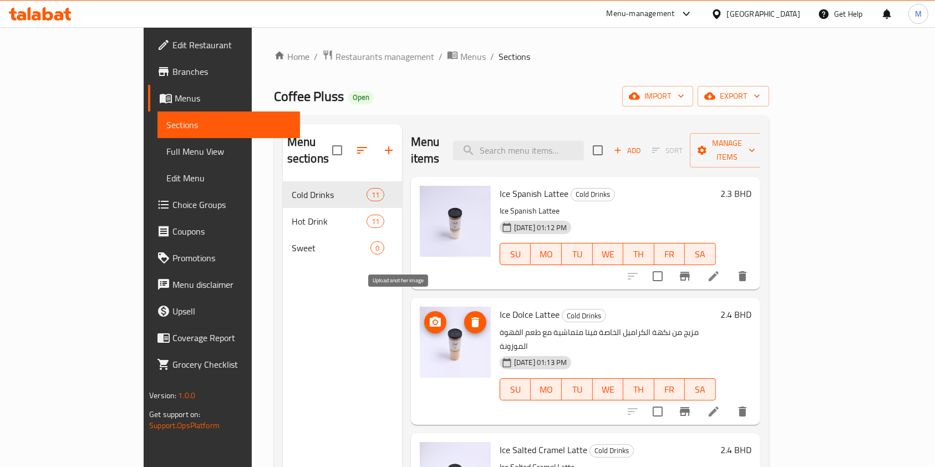
click at [430, 317] on icon "upload picture" at bounding box center [435, 322] width 11 height 10
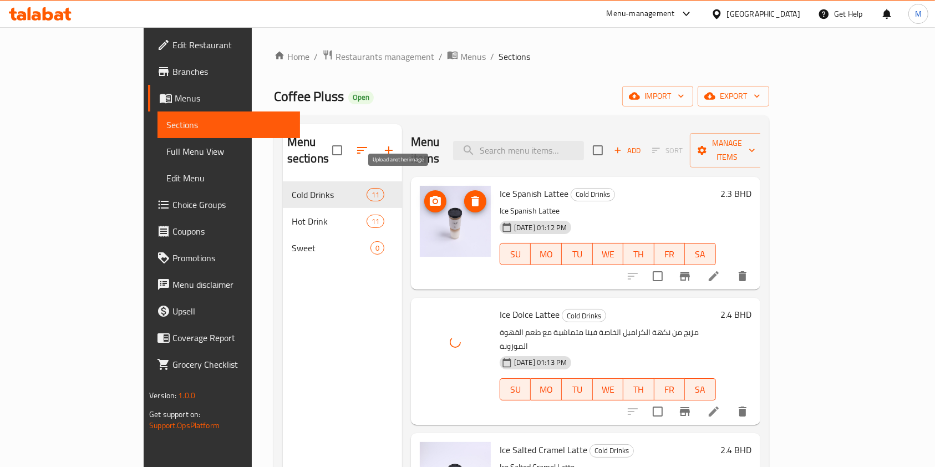
click at [430, 196] on icon "upload picture" at bounding box center [435, 201] width 11 height 10
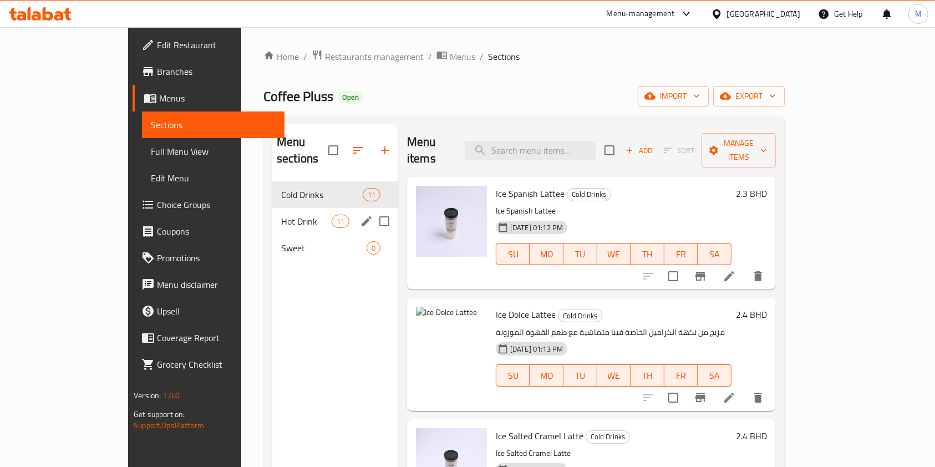
click at [272, 212] on div "Hot Drink 11" at bounding box center [335, 221] width 126 height 27
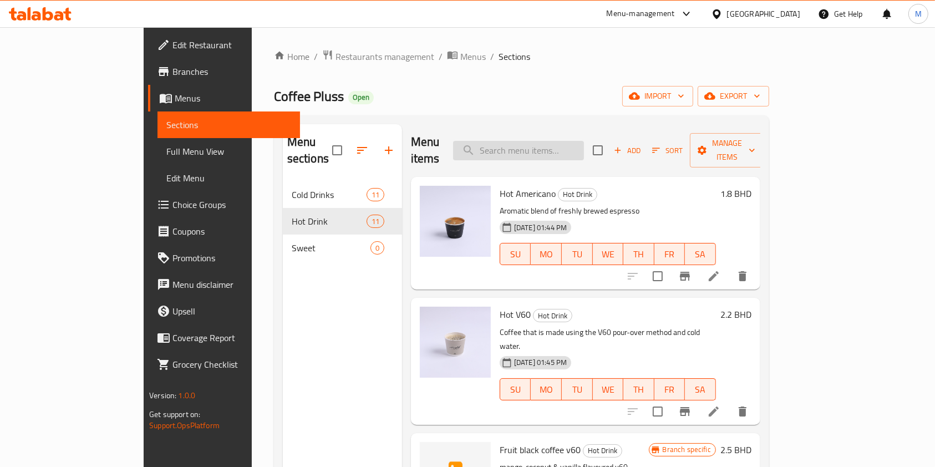
click at [531, 141] on input "search" at bounding box center [518, 150] width 131 height 19
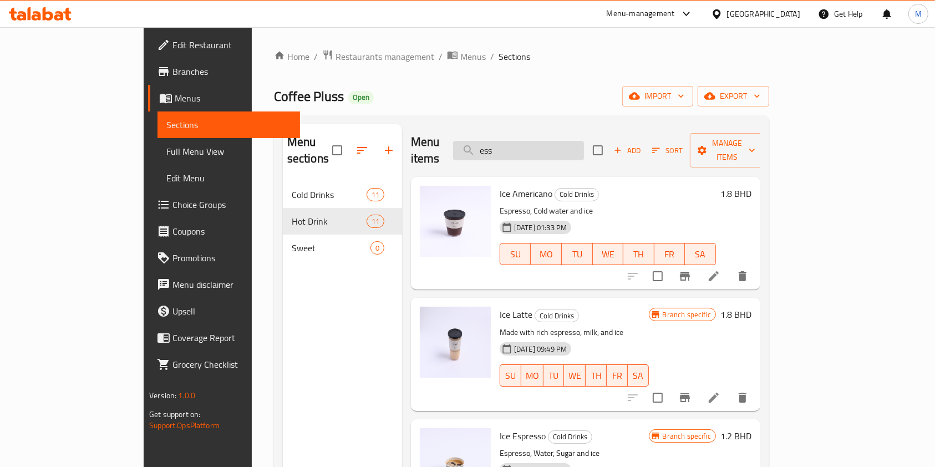
click at [584, 144] on input "ess" at bounding box center [518, 150] width 131 height 19
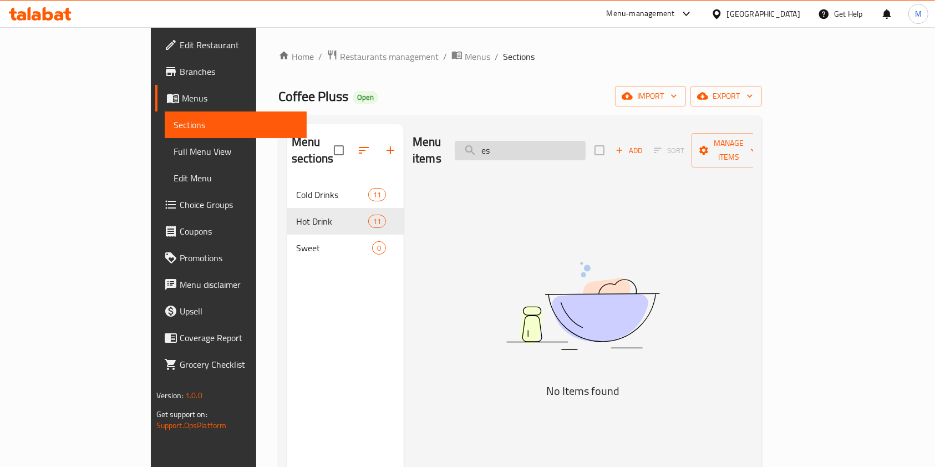
type input "e"
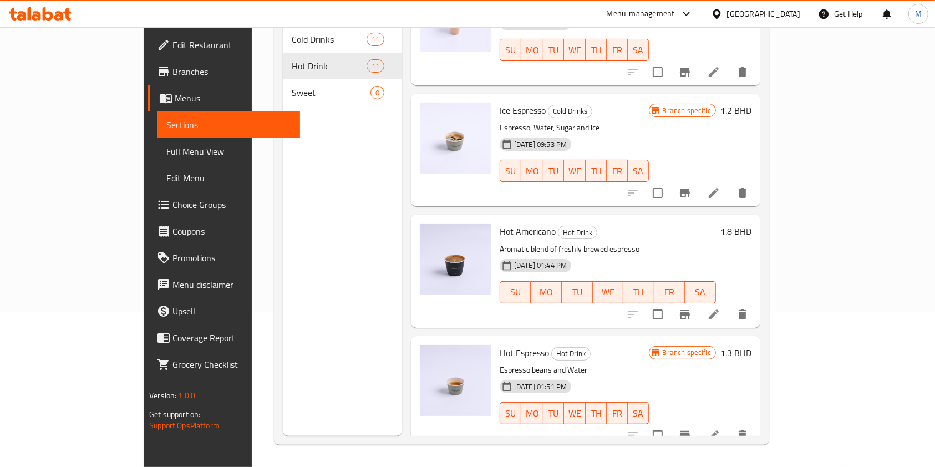
scroll to position [160, 0]
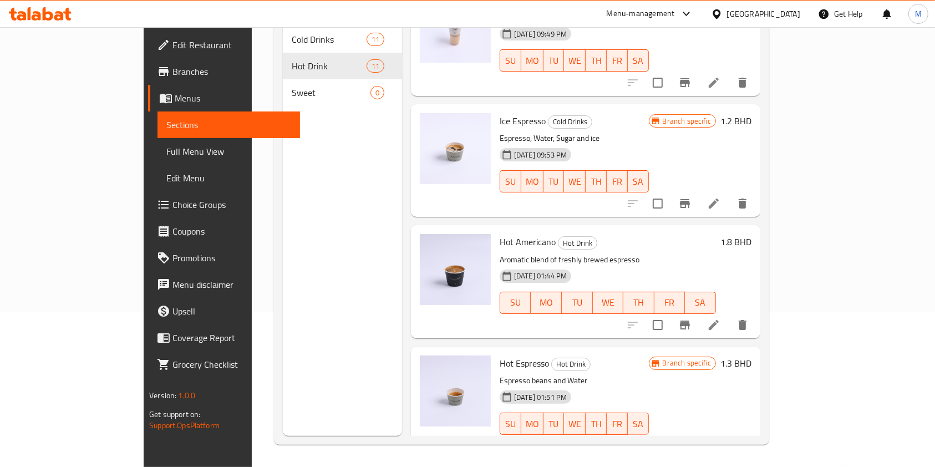
type input "esp"
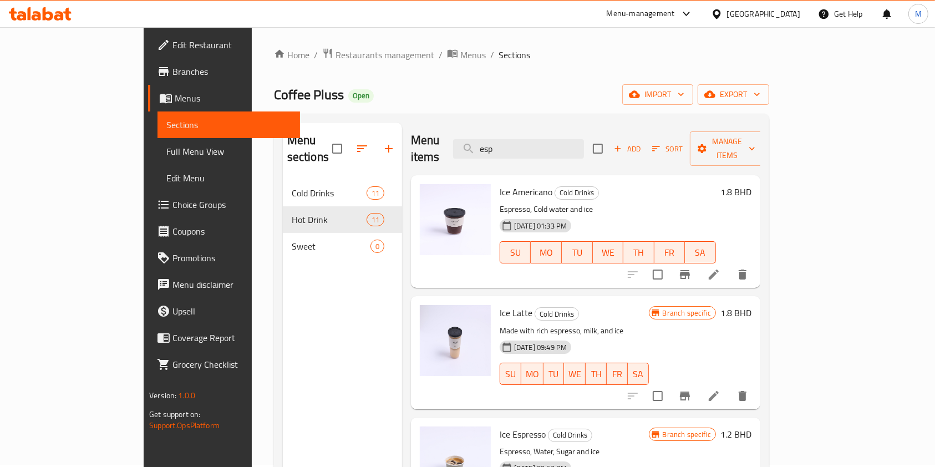
scroll to position [0, 0]
drag, startPoint x: 554, startPoint y: 74, endPoint x: 517, endPoint y: 77, distance: 36.7
click at [517, 77] on div "Home / Restaurants management / Menus / Sections Coffee Pluss Open import expor…" at bounding box center [521, 324] width 495 height 551
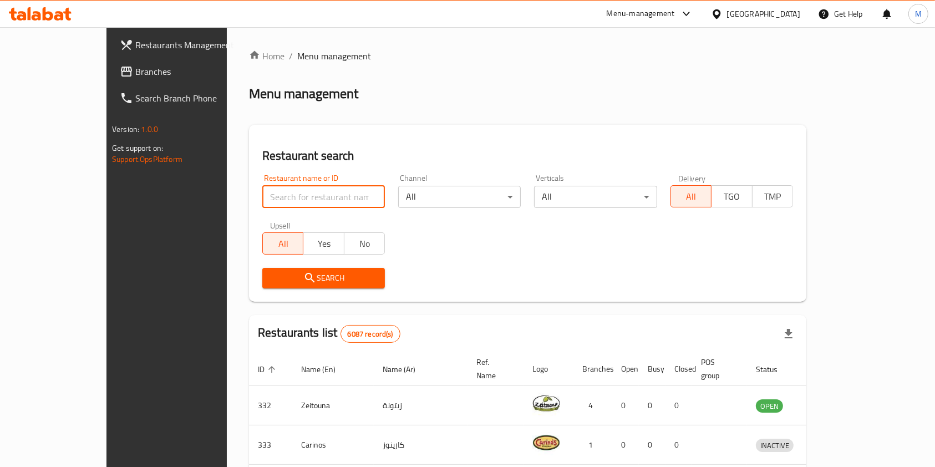
drag, startPoint x: 0, startPoint y: 0, endPoint x: 278, endPoint y: 191, distance: 337.4
click at [278, 191] on input "search" at bounding box center [323, 197] width 123 height 22
type input "backyard"
click button "Search" at bounding box center [323, 278] width 123 height 21
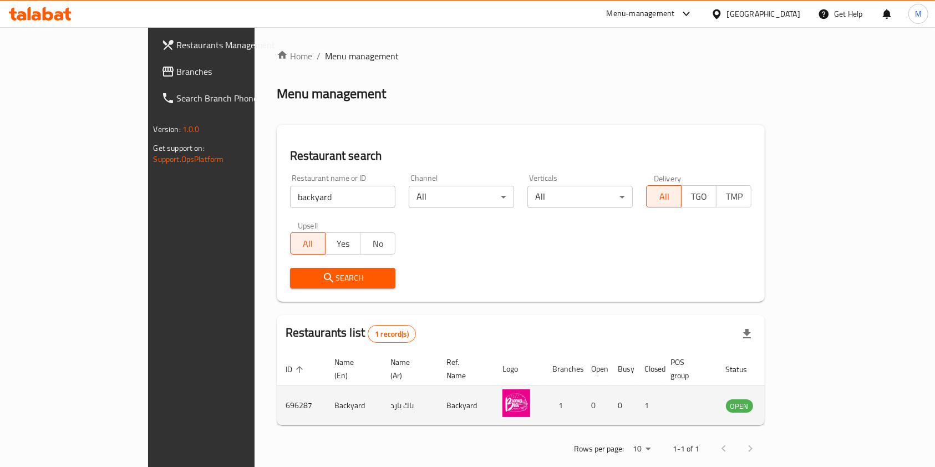
click at [805, 399] on link "enhanced table" at bounding box center [794, 405] width 21 height 13
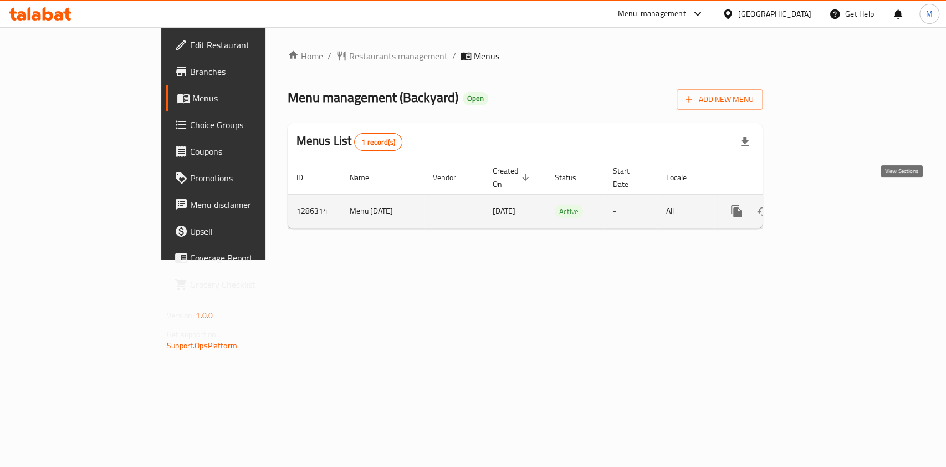
click at [830, 198] on link "enhanced table" at bounding box center [816, 211] width 27 height 27
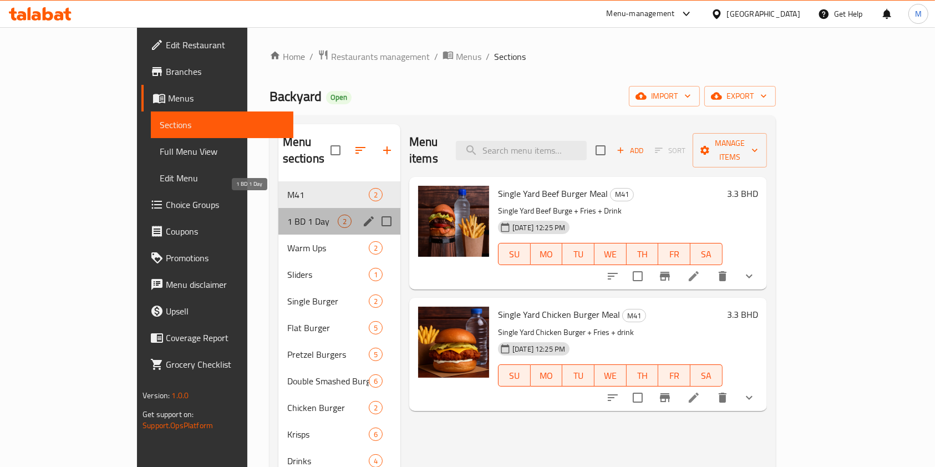
click at [287, 215] on span "1 BD 1 Day" at bounding box center [312, 221] width 50 height 13
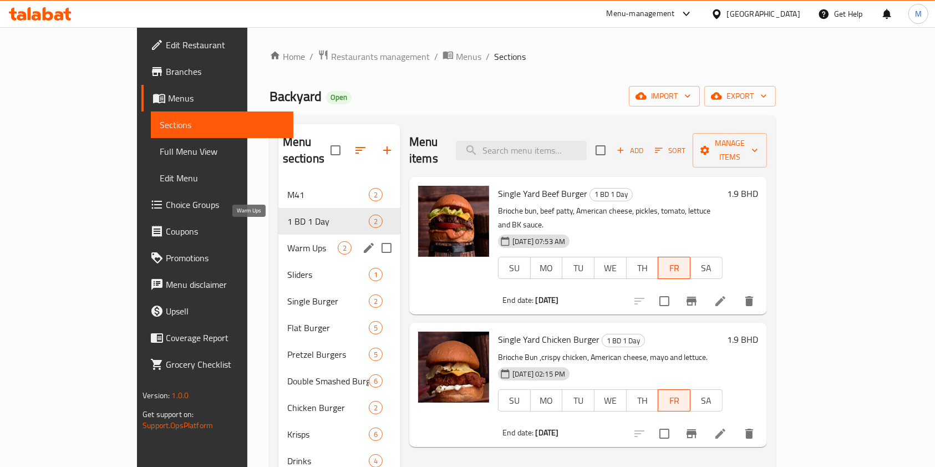
click at [287, 241] on span "Warm Ups" at bounding box center [312, 247] width 50 height 13
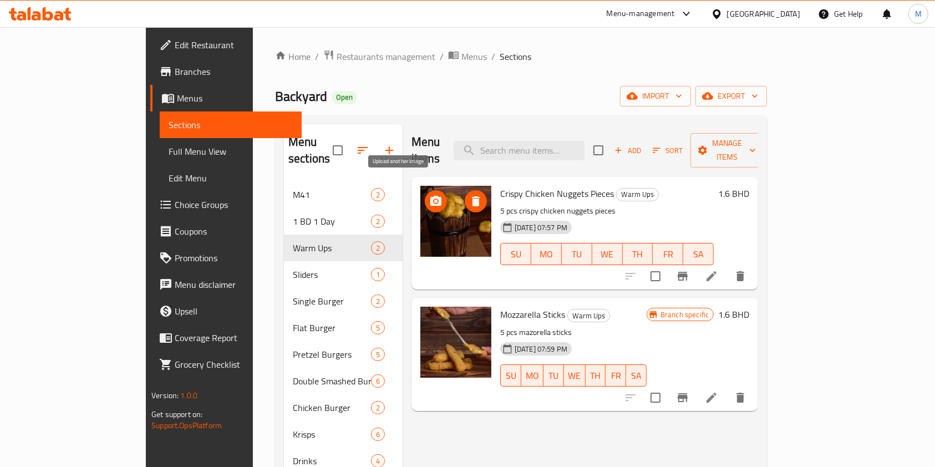
click at [429, 195] on icon "upload picture" at bounding box center [435, 201] width 13 height 13
click at [557, 146] on input "search" at bounding box center [519, 150] width 131 height 19
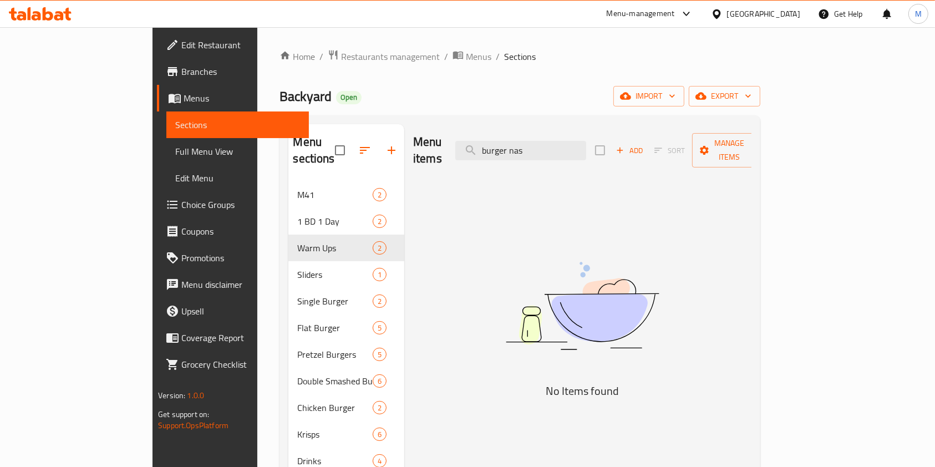
type input "burger nas"
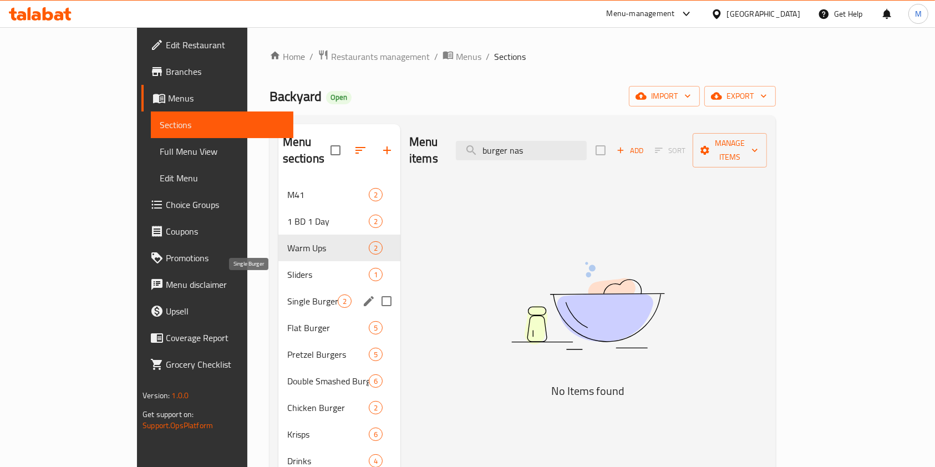
click at [287, 294] on span "Single Burger" at bounding box center [312, 300] width 50 height 13
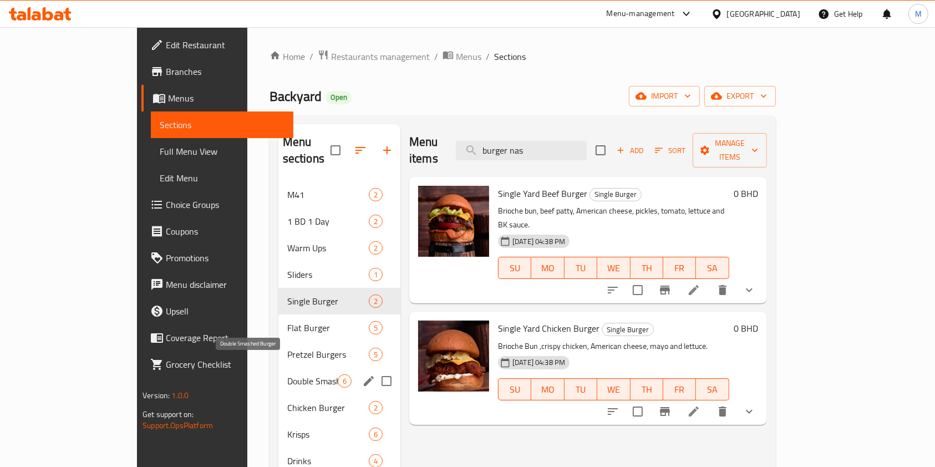
click at [287, 374] on span "Double Smashed Burger" at bounding box center [312, 380] width 50 height 13
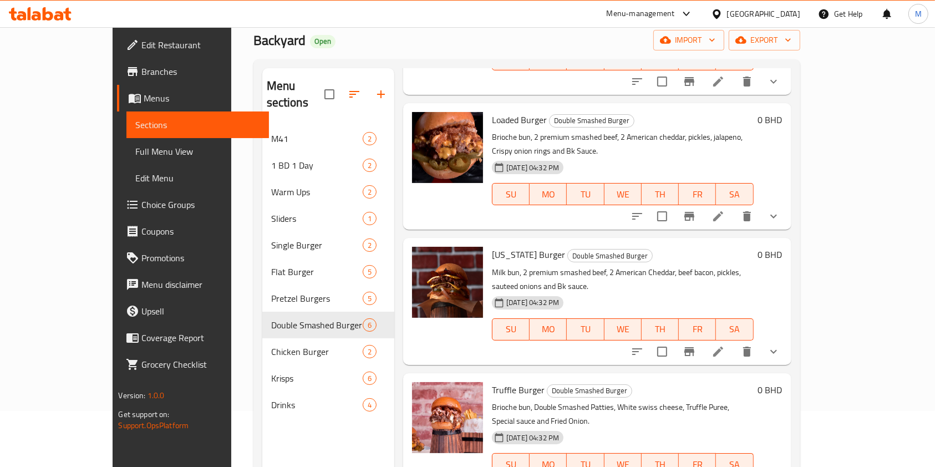
scroll to position [155, 0]
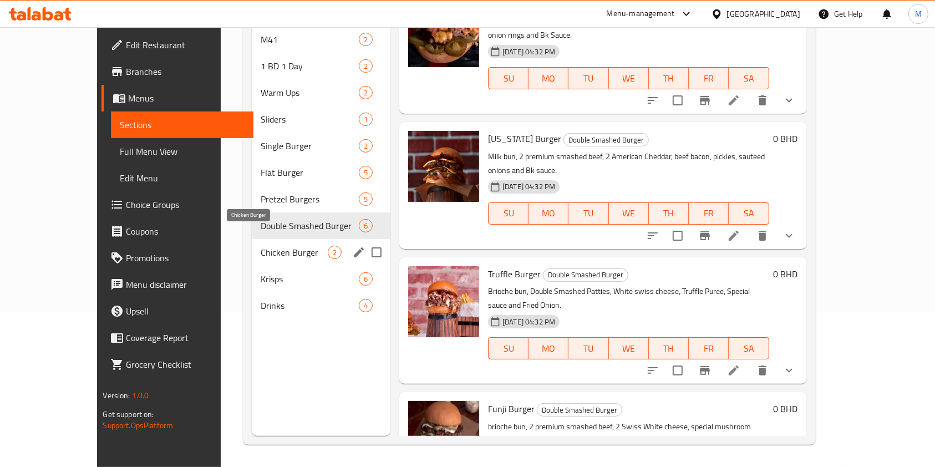
click at [261, 246] on span "Chicken Burger" at bounding box center [294, 252] width 67 height 13
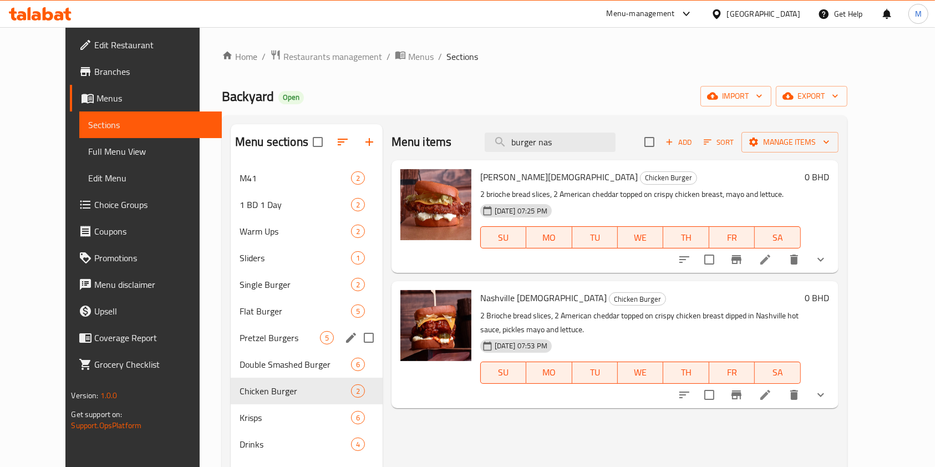
click at [240, 346] on div "Pretzel Burgers 5" at bounding box center [307, 337] width 152 height 27
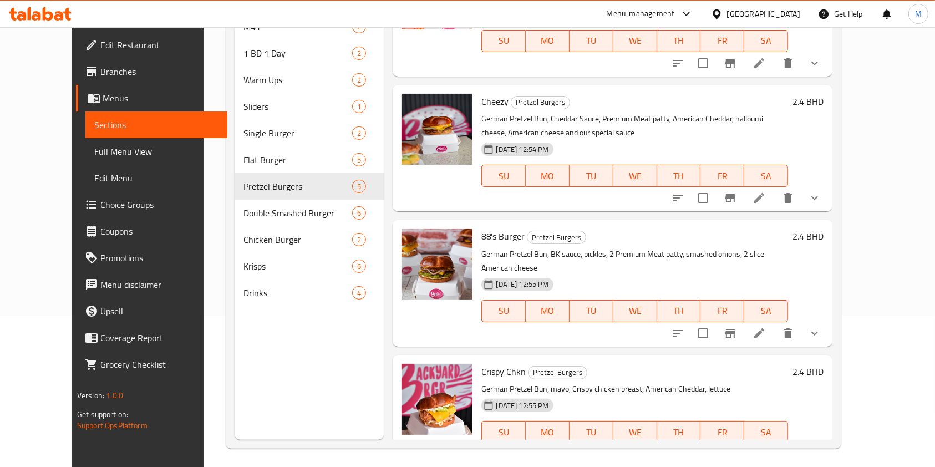
scroll to position [155, 0]
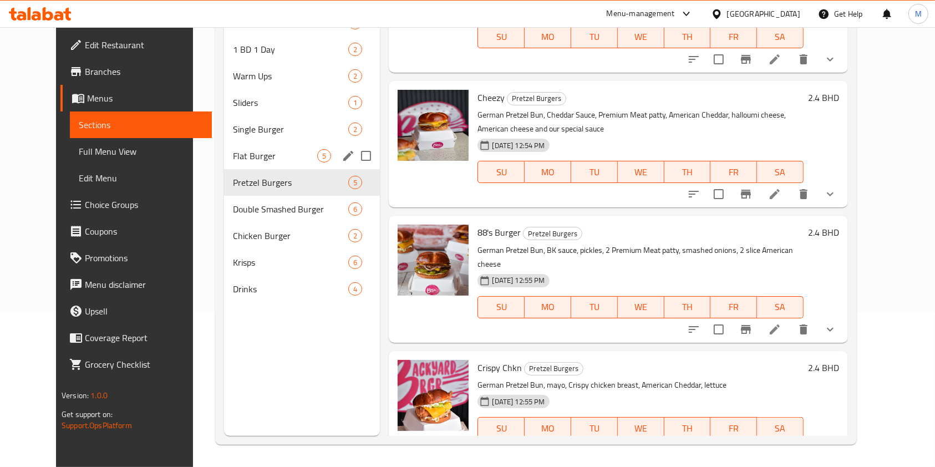
click at [224, 147] on div "Flat Burger 5" at bounding box center [302, 155] width 156 height 27
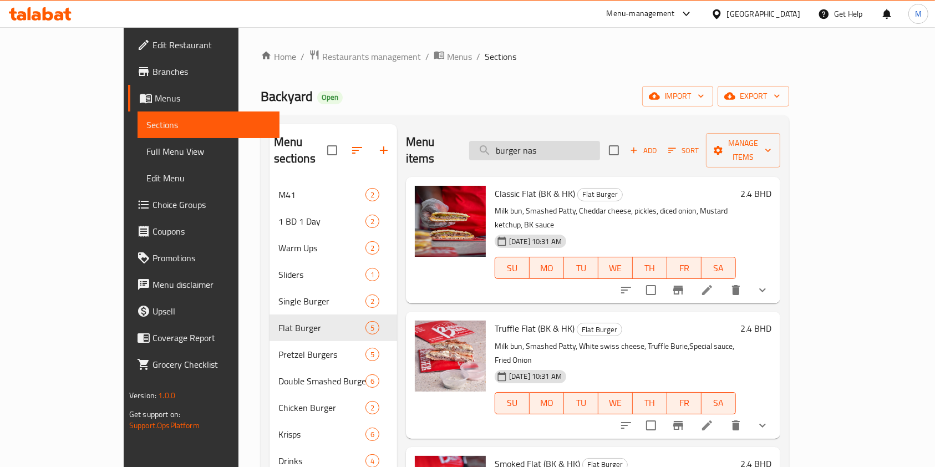
click at [586, 145] on input "burger nas" at bounding box center [534, 150] width 131 height 19
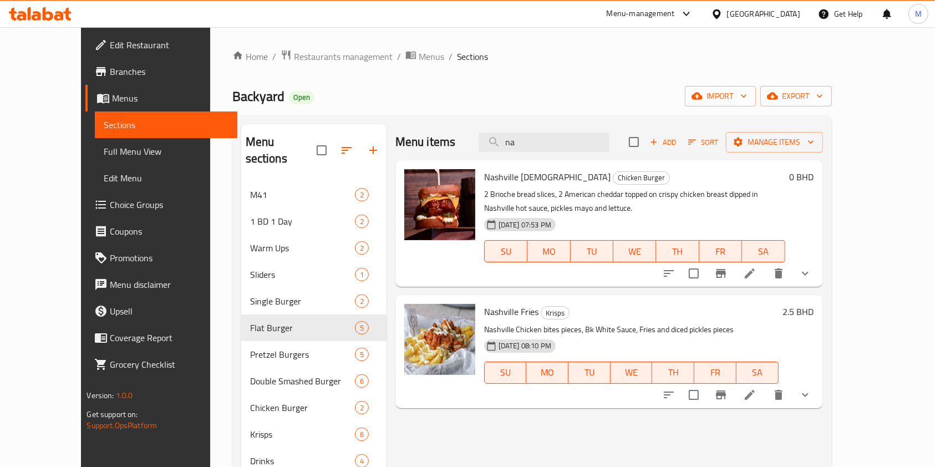
type input "na"
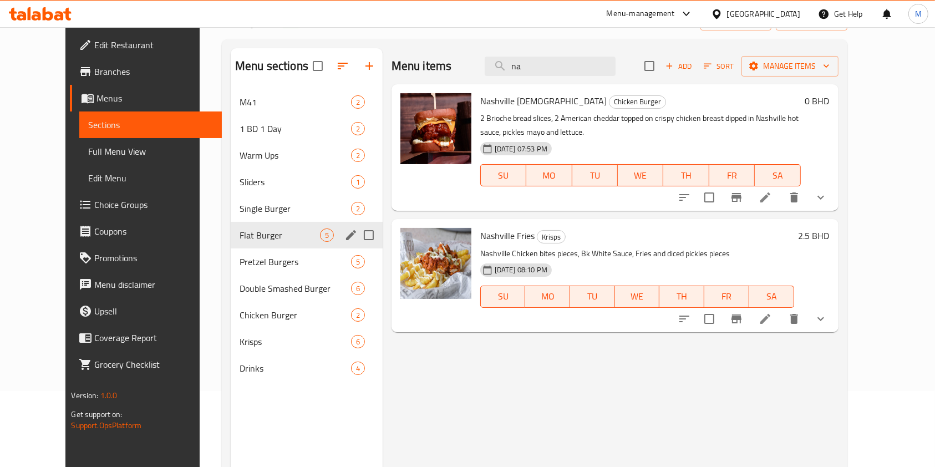
scroll to position [147, 0]
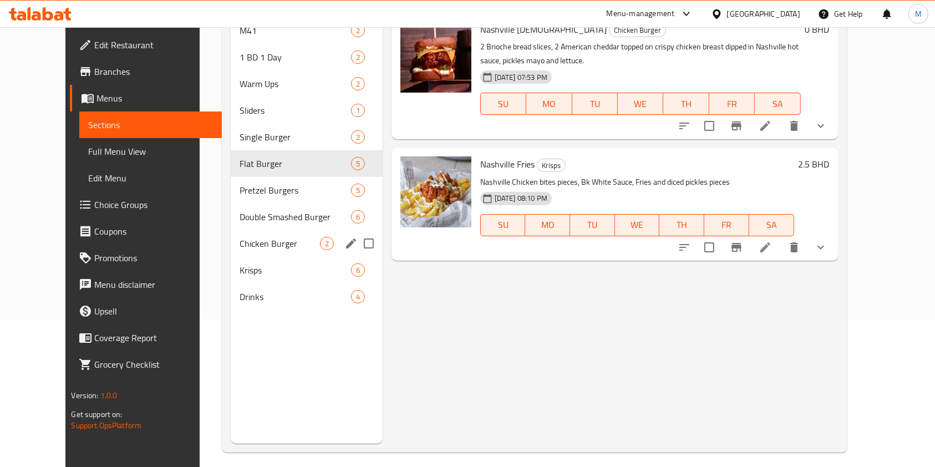
click at [241, 245] on span "Chicken Burger" at bounding box center [280, 243] width 80 height 13
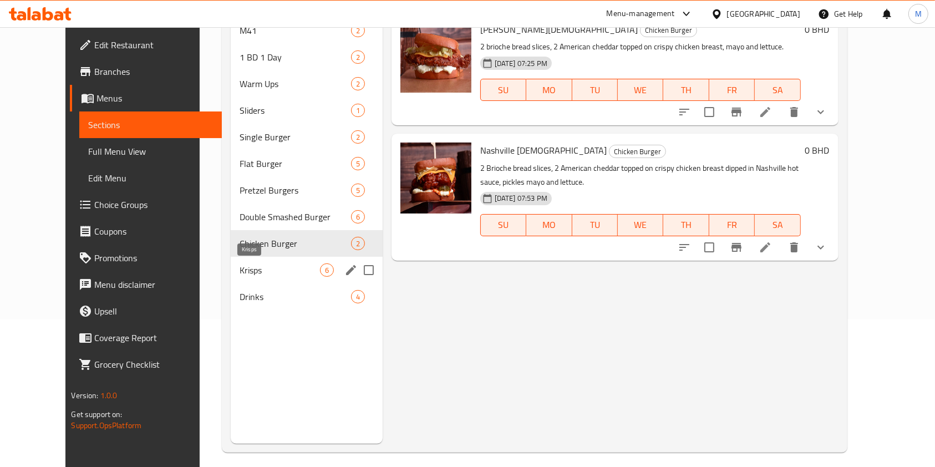
click at [244, 267] on span "Krisps" at bounding box center [280, 269] width 80 height 13
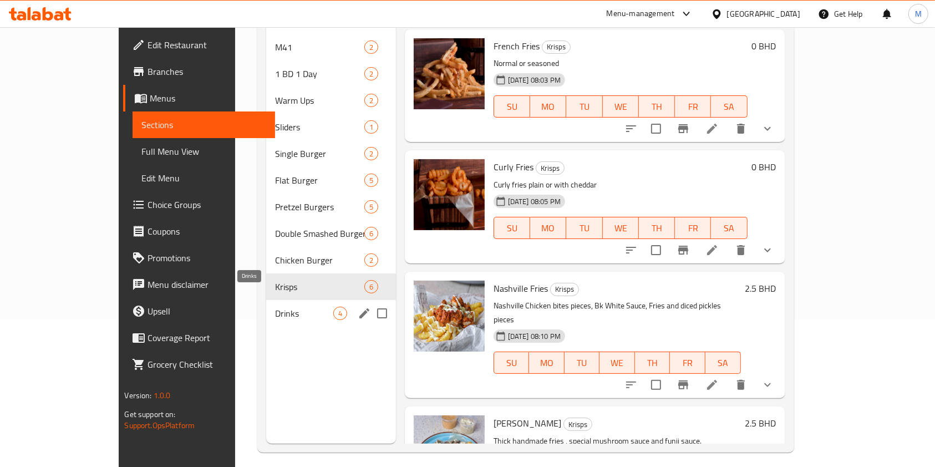
click at [275, 307] on span "Drinks" at bounding box center [304, 313] width 58 height 13
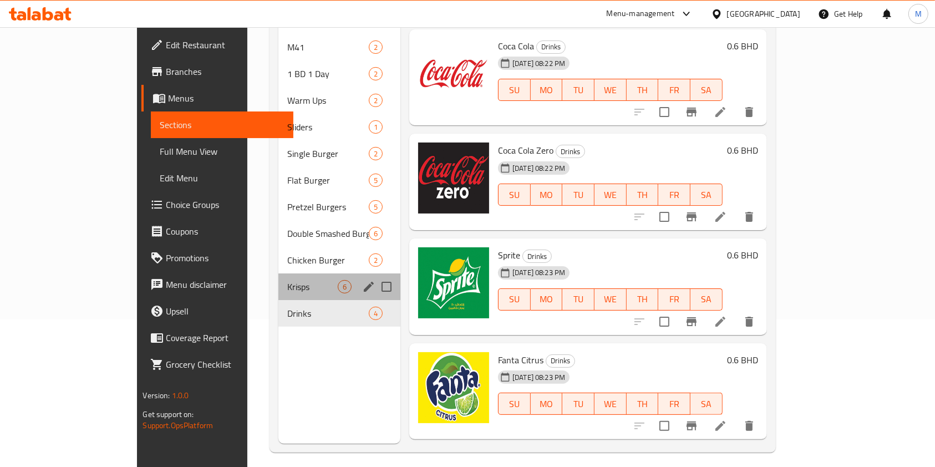
click at [278, 276] on div "Krisps 6" at bounding box center [339, 286] width 122 height 27
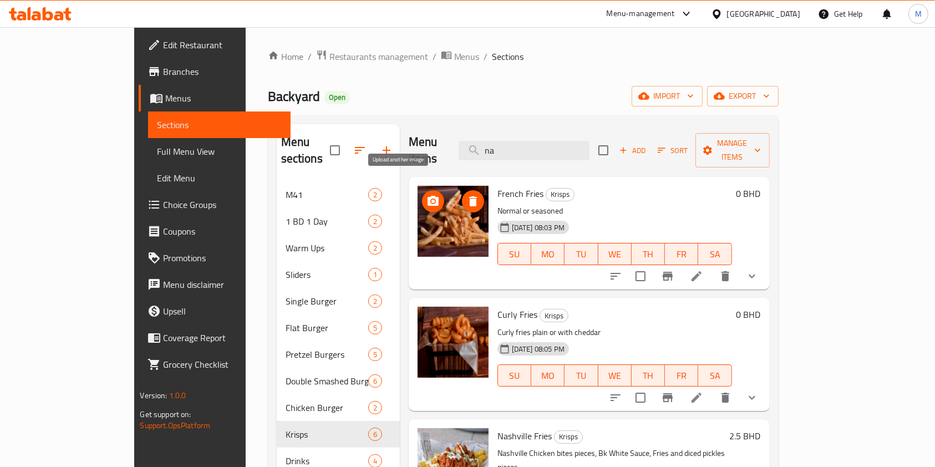
click at [426, 195] on icon "upload picture" at bounding box center [432, 201] width 13 height 13
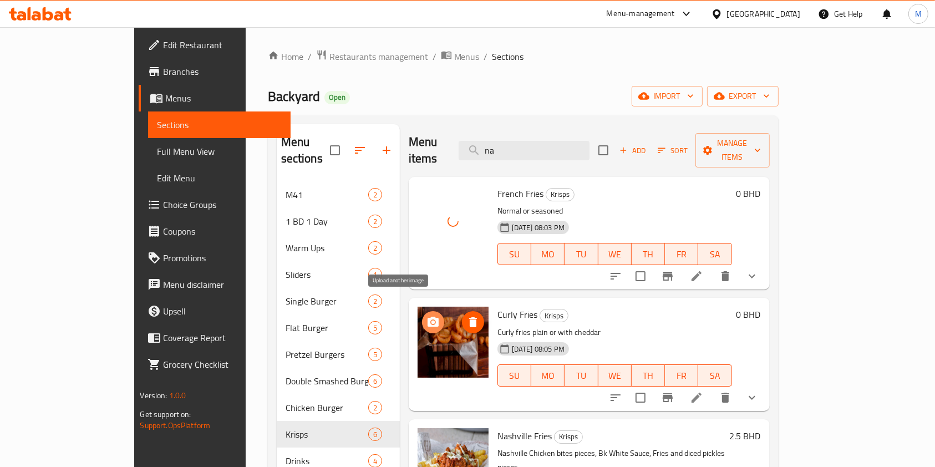
click at [427, 317] on icon "upload picture" at bounding box center [432, 322] width 11 height 10
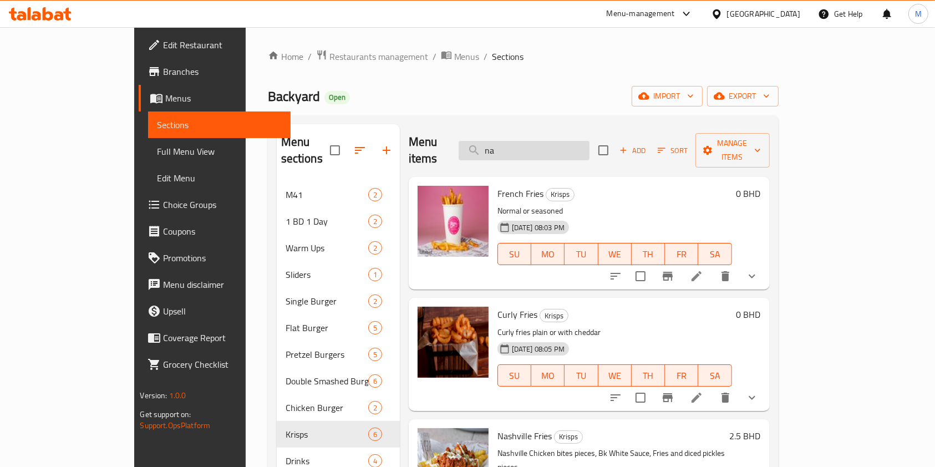
click at [559, 141] on input "na" at bounding box center [524, 150] width 131 height 19
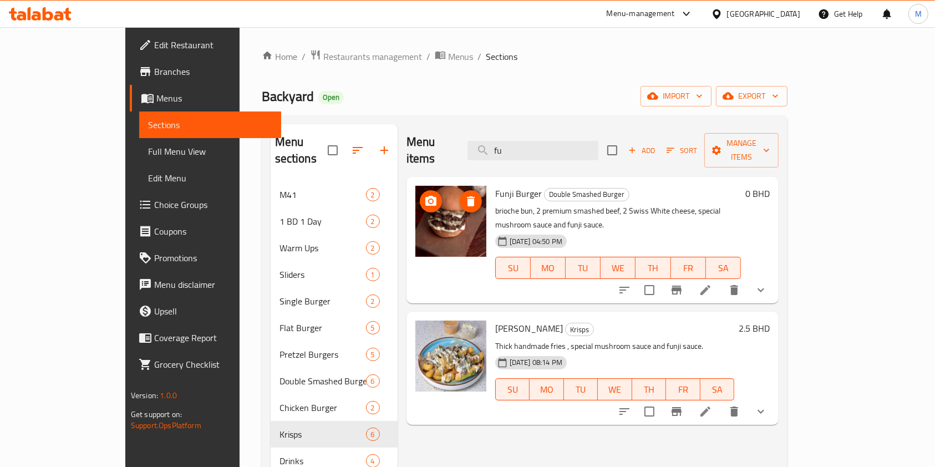
type input "fu"
click at [425, 196] on icon "upload picture" at bounding box center [430, 201] width 11 height 10
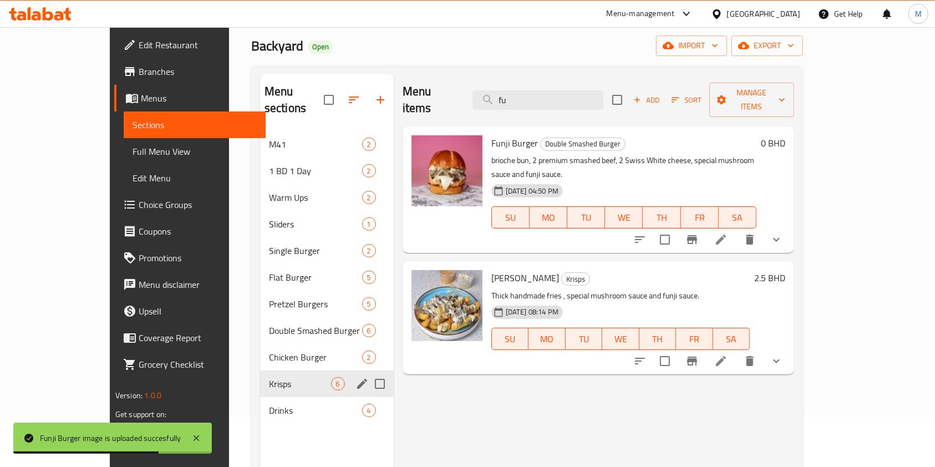
scroll to position [74, 0]
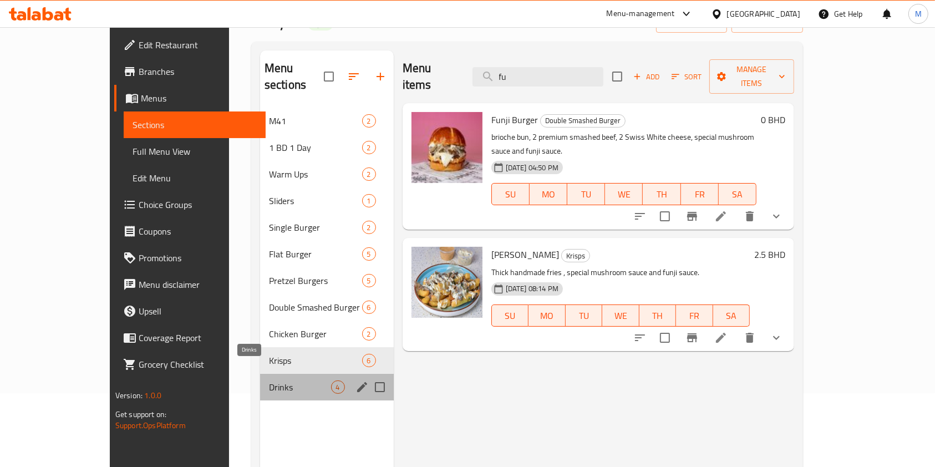
click at [269, 380] on span "Drinks" at bounding box center [300, 386] width 62 height 13
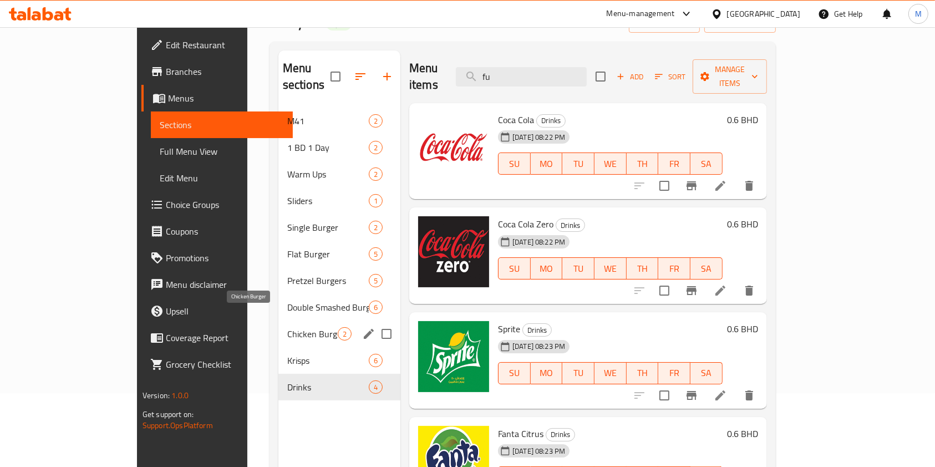
click at [287, 327] on span "Chicken Burger" at bounding box center [312, 333] width 50 height 13
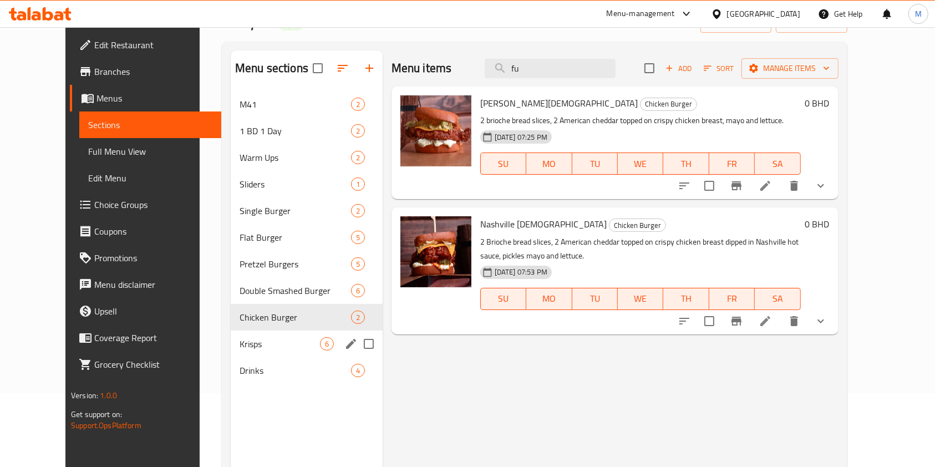
click at [231, 335] on div "Krisps 6" at bounding box center [307, 343] width 152 height 27
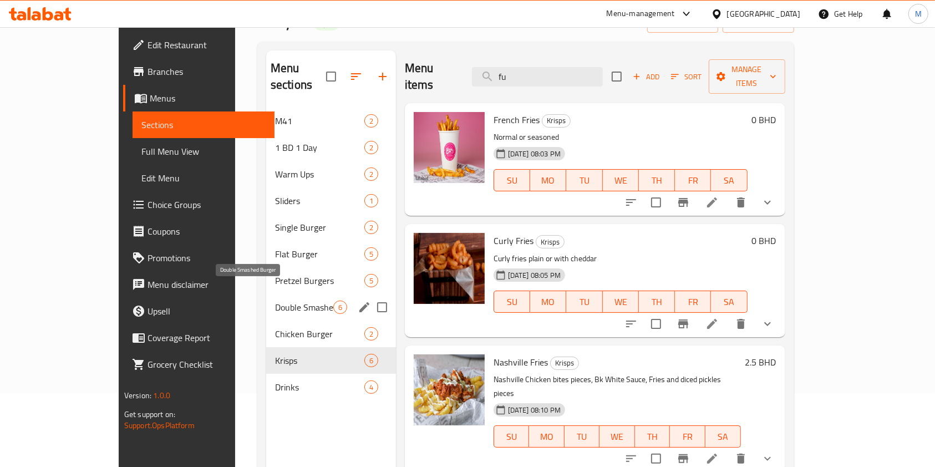
click at [275, 301] on span "Double Smashed Burger" at bounding box center [304, 307] width 58 height 13
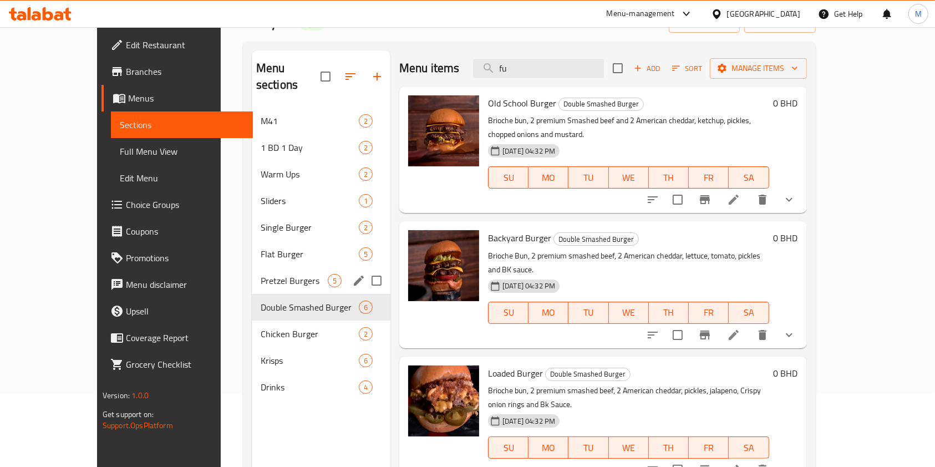
click at [252, 271] on div "Pretzel Burgers 5" at bounding box center [321, 280] width 139 height 27
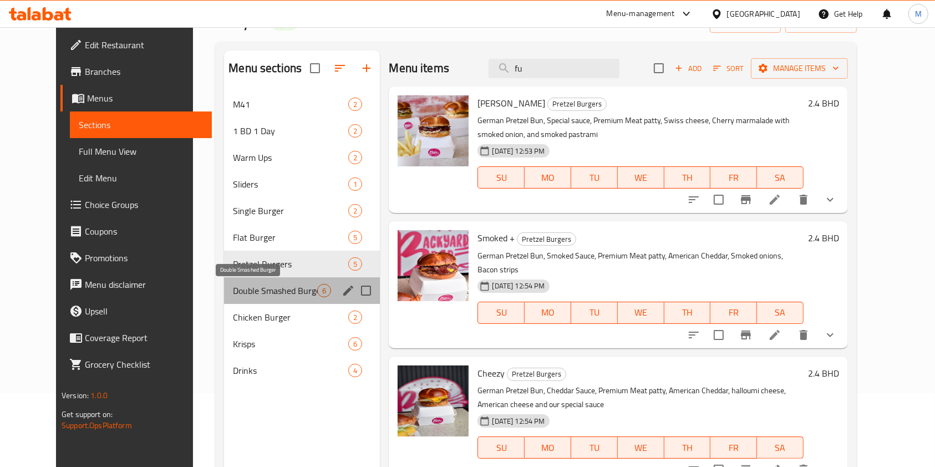
click at [236, 296] on span "Double Smashed Burger" at bounding box center [275, 290] width 84 height 13
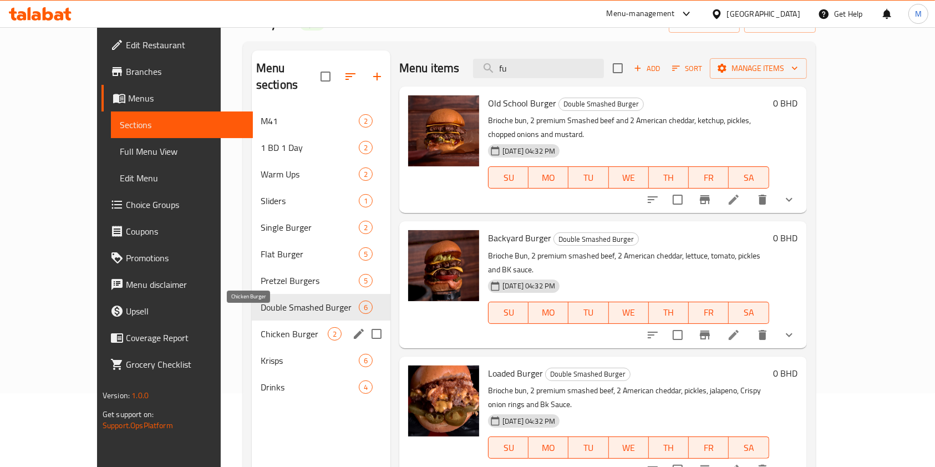
click at [261, 327] on span "Chicken Burger" at bounding box center [294, 333] width 67 height 13
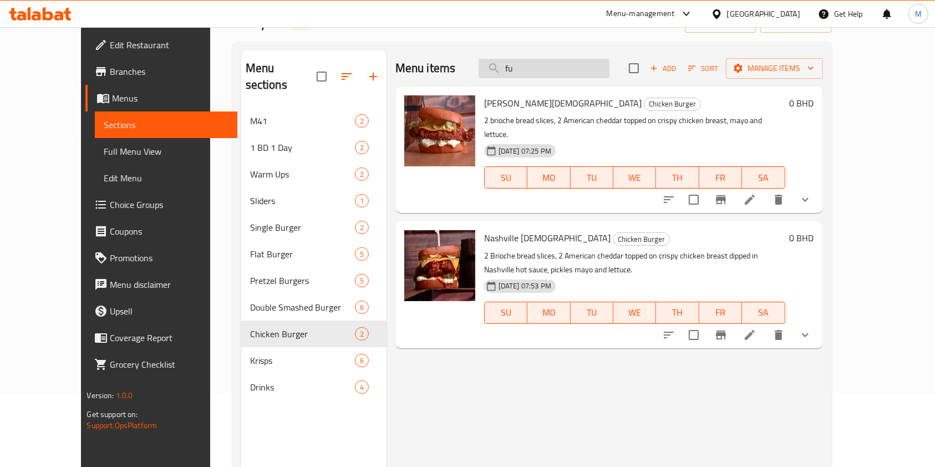
click at [561, 70] on input "fu" at bounding box center [544, 68] width 131 height 19
click at [575, 68] on input "search" at bounding box center [544, 68] width 131 height 19
type input "slider"
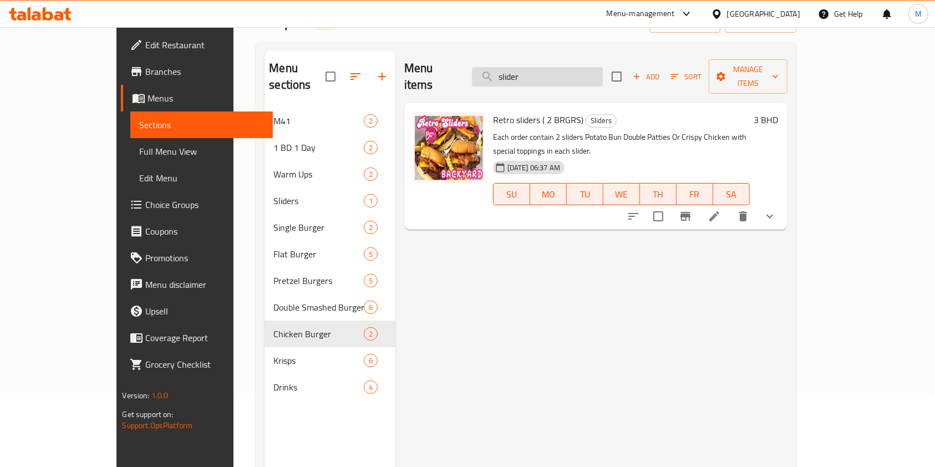
click at [557, 70] on input "slider" at bounding box center [537, 76] width 131 height 19
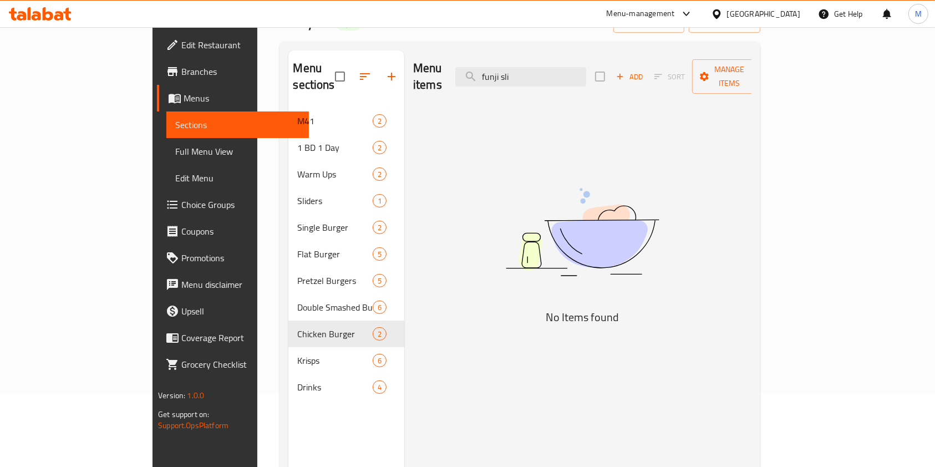
type input "funji sli"
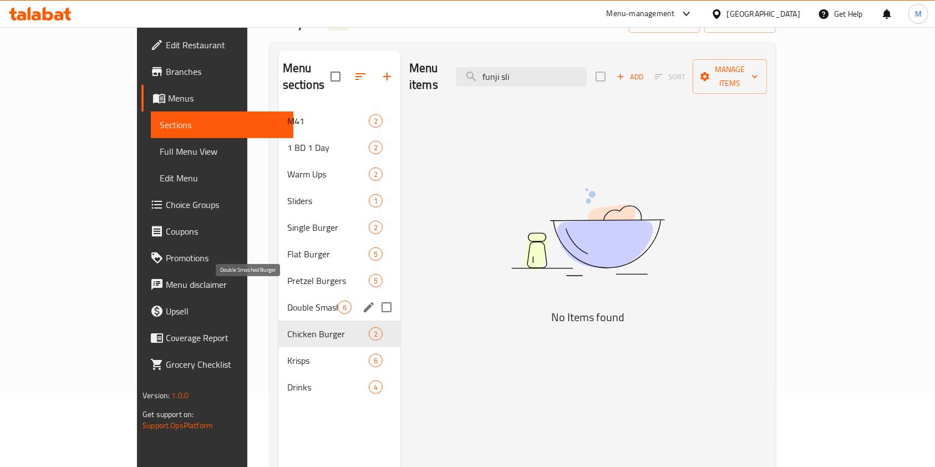
drag, startPoint x: 241, startPoint y: 284, endPoint x: 241, endPoint y: 276, distance: 7.8
click at [287, 301] on span "Double Smashed Burger" at bounding box center [312, 307] width 50 height 13
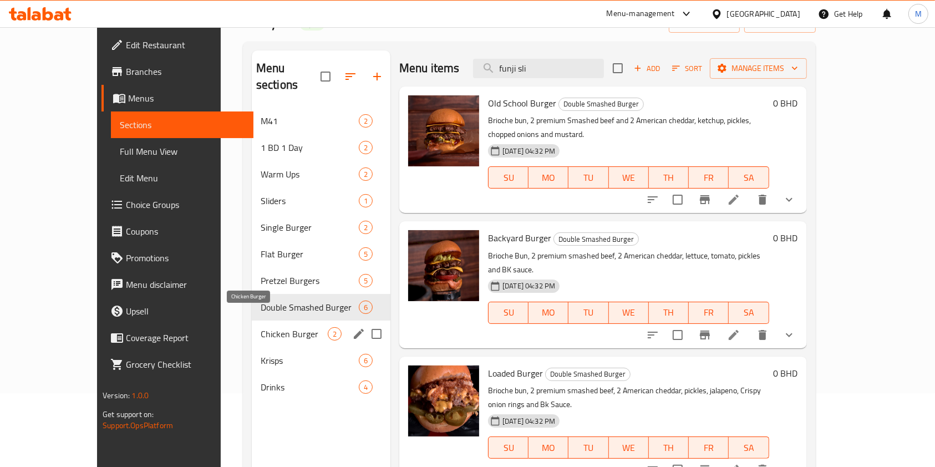
click at [261, 327] on span "Chicken Burger" at bounding box center [294, 333] width 67 height 13
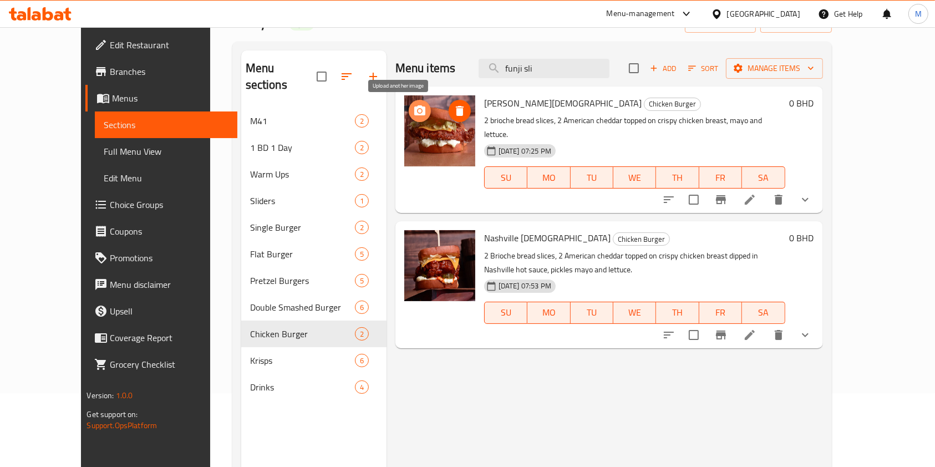
click at [414, 110] on icon "upload picture" at bounding box center [419, 110] width 11 height 10
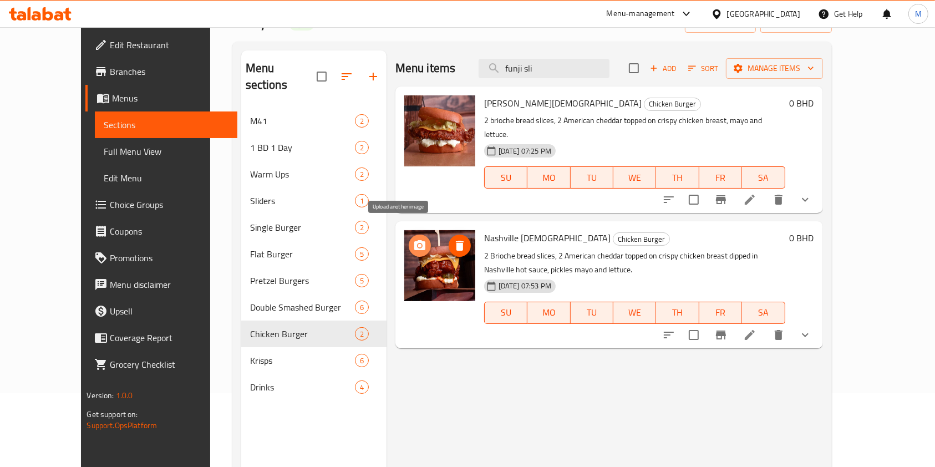
click at [414, 240] on icon "upload picture" at bounding box center [419, 245] width 11 height 10
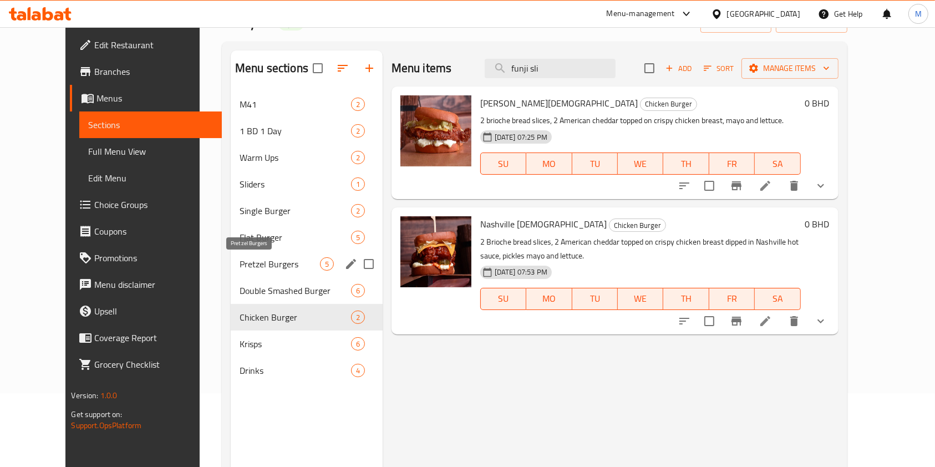
click at [240, 269] on span "Pretzel Burgers" at bounding box center [280, 263] width 80 height 13
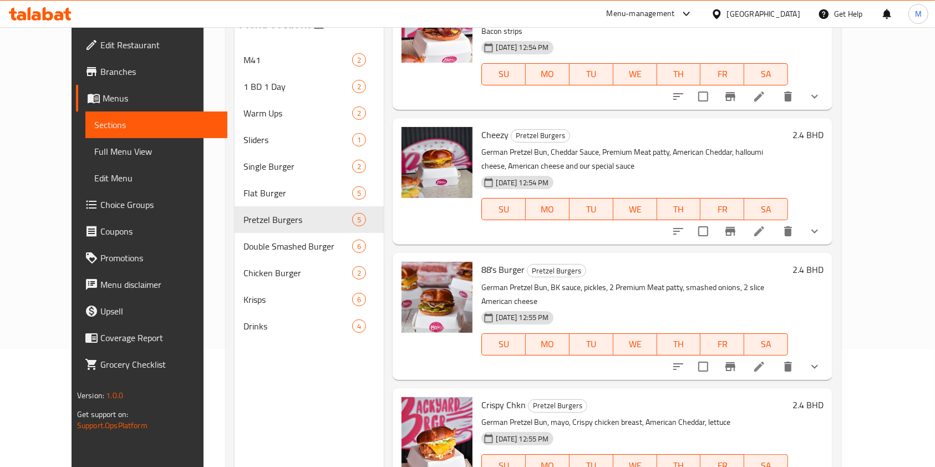
scroll to position [155, 0]
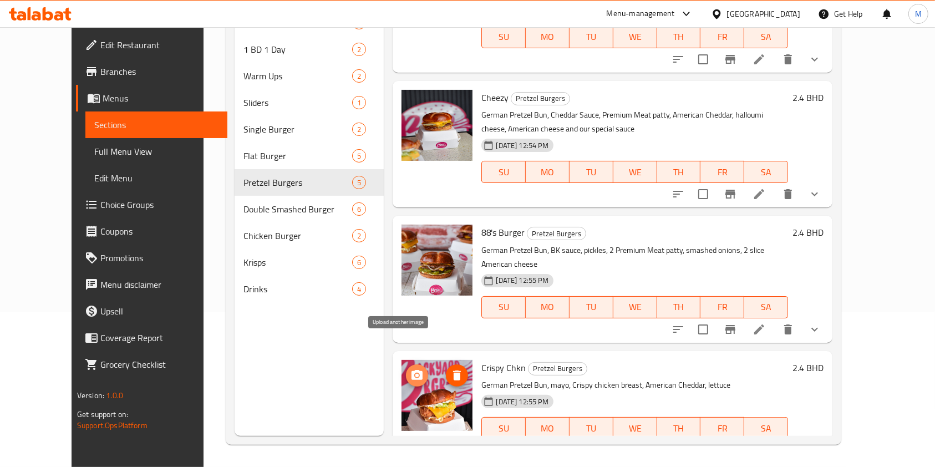
click at [406, 364] on button "upload picture" at bounding box center [417, 375] width 22 height 22
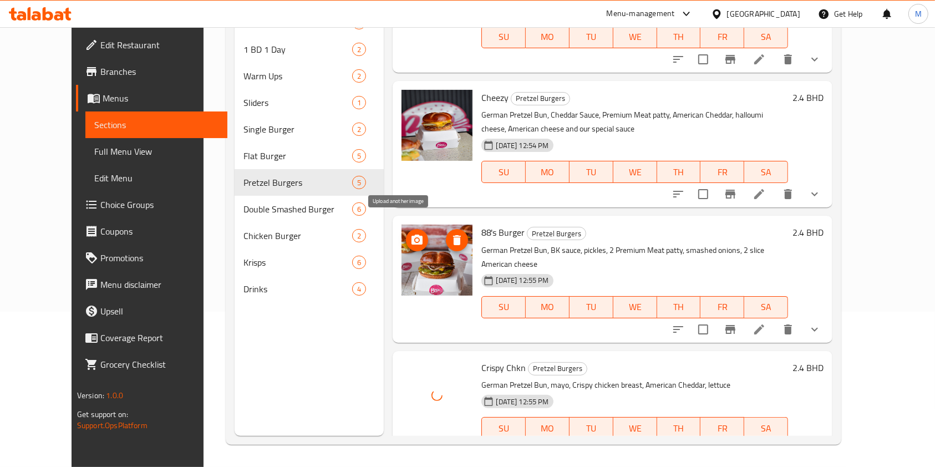
click at [411, 235] on icon "upload picture" at bounding box center [416, 240] width 11 height 10
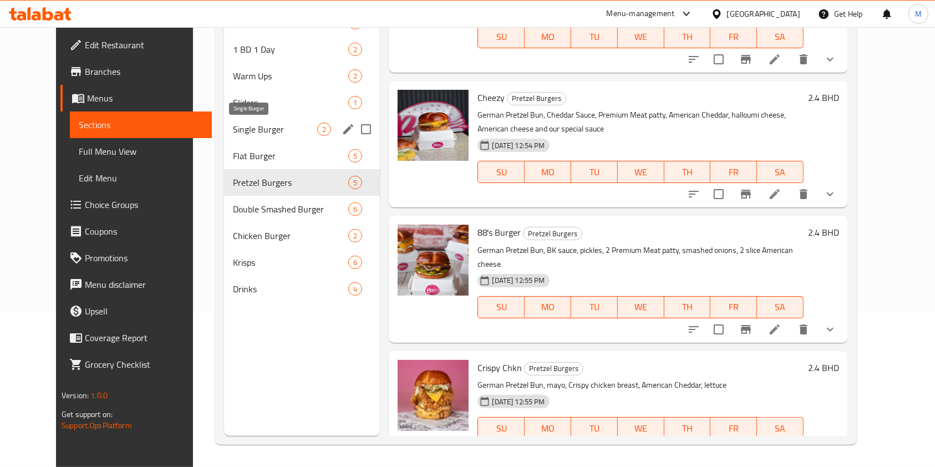
click at [240, 130] on span "Single Burger" at bounding box center [275, 129] width 84 height 13
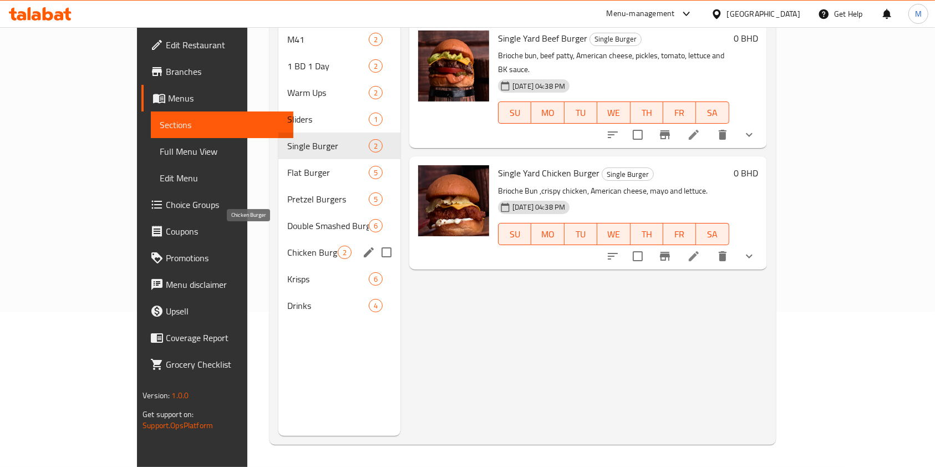
click at [287, 246] on span "Chicken Burger" at bounding box center [312, 252] width 50 height 13
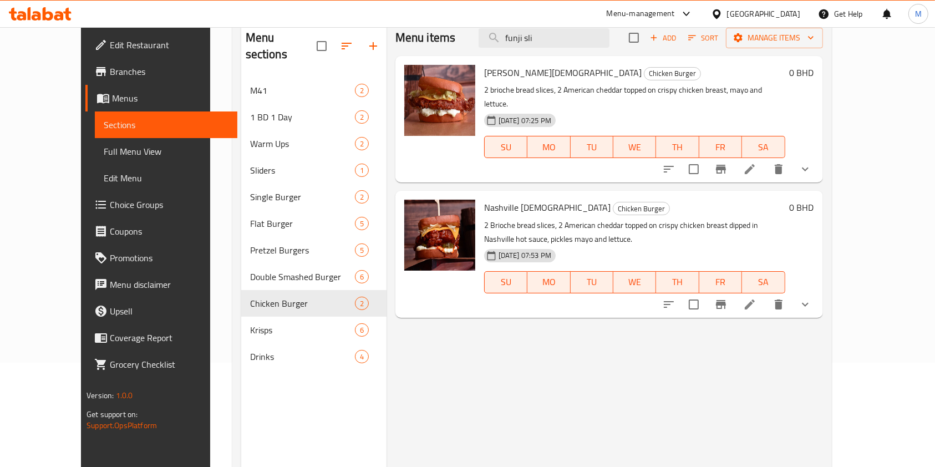
scroll to position [81, 0]
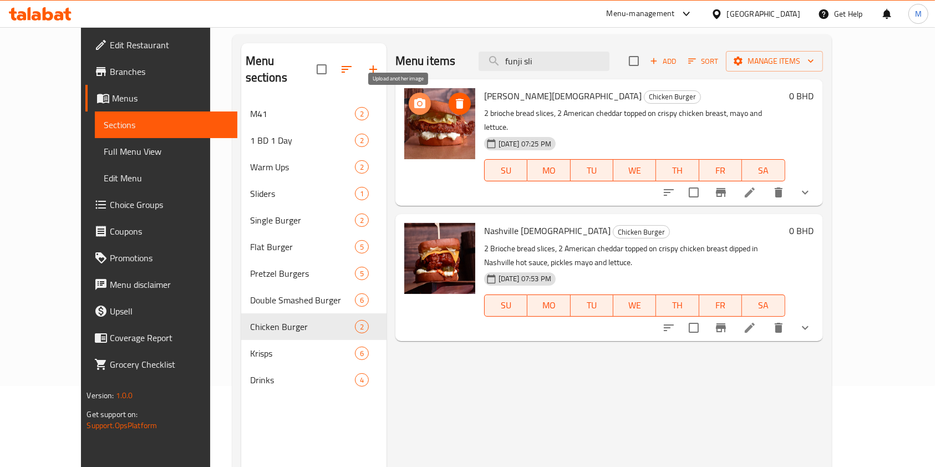
click at [413, 109] on icon "upload picture" at bounding box center [419, 103] width 13 height 13
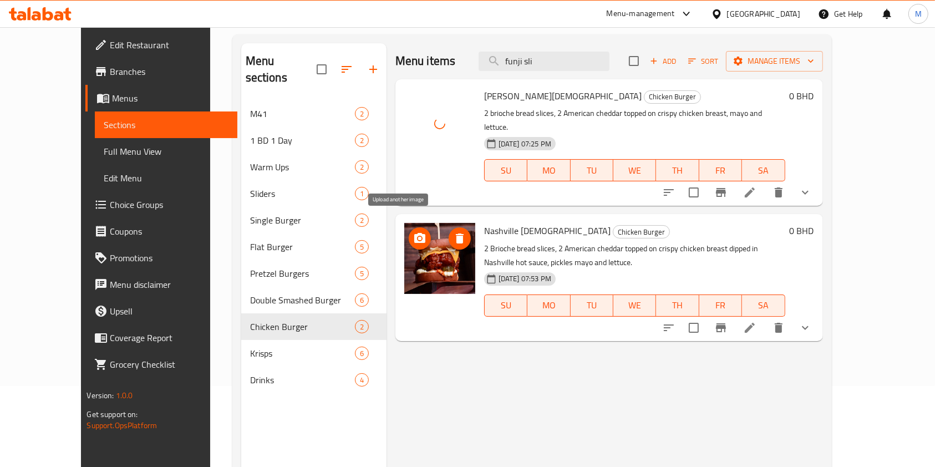
click at [409, 233] on button "upload picture" at bounding box center [420, 238] width 22 height 22
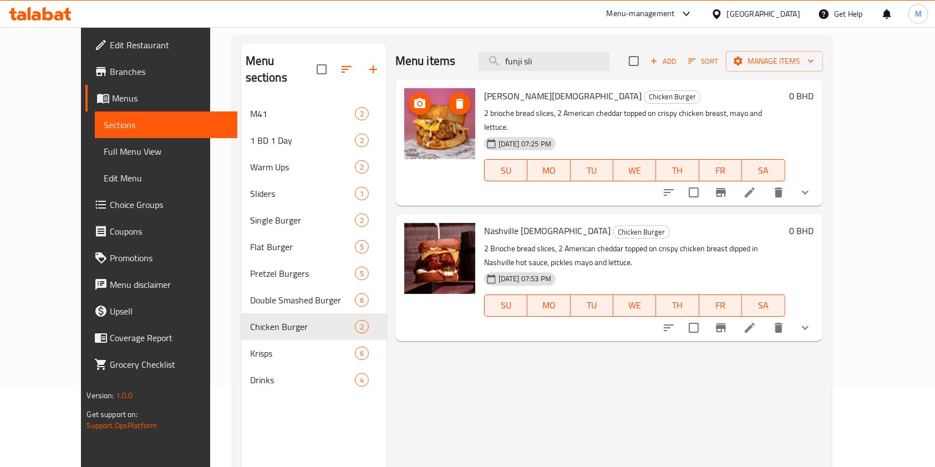
click at [409, 110] on button "upload picture" at bounding box center [420, 104] width 22 height 22
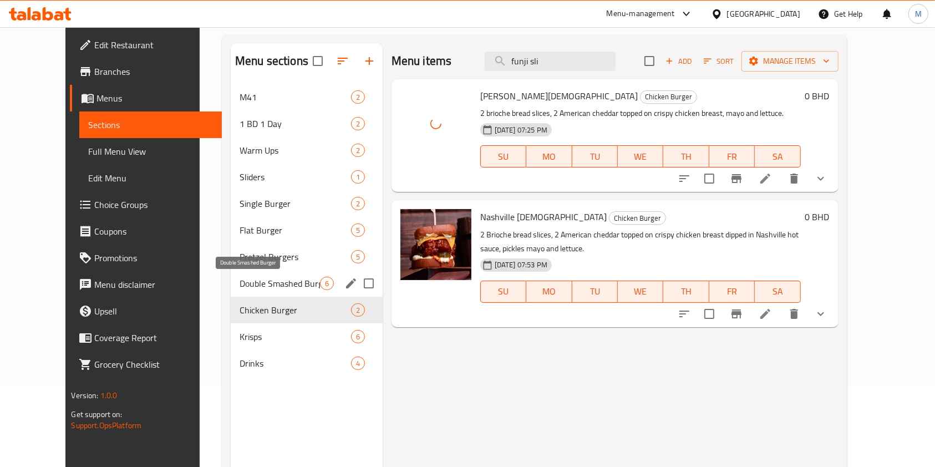
click at [258, 283] on span "Double Smashed Burger" at bounding box center [280, 283] width 80 height 13
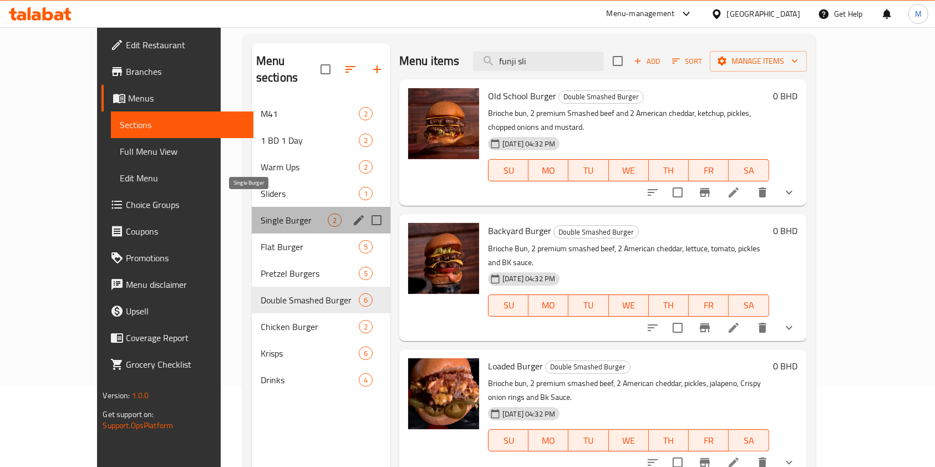
click at [261, 213] on span "Single Burger" at bounding box center [294, 219] width 67 height 13
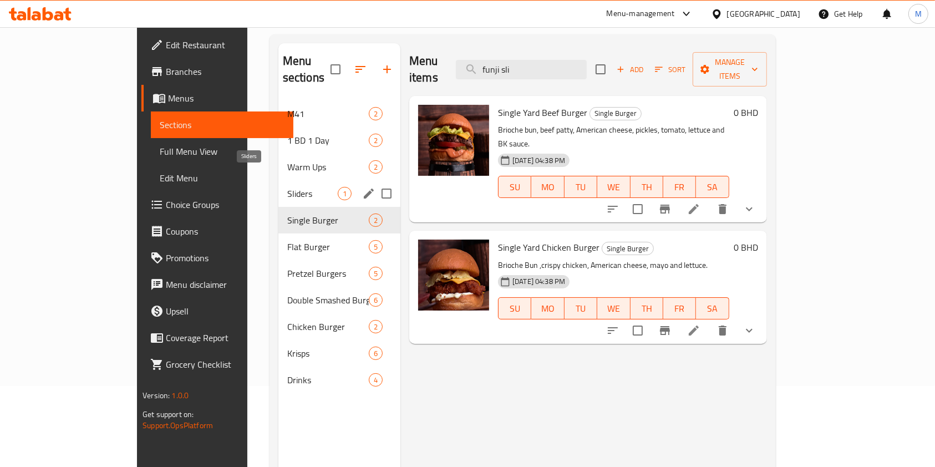
click at [287, 187] on span "Sliders" at bounding box center [312, 193] width 50 height 13
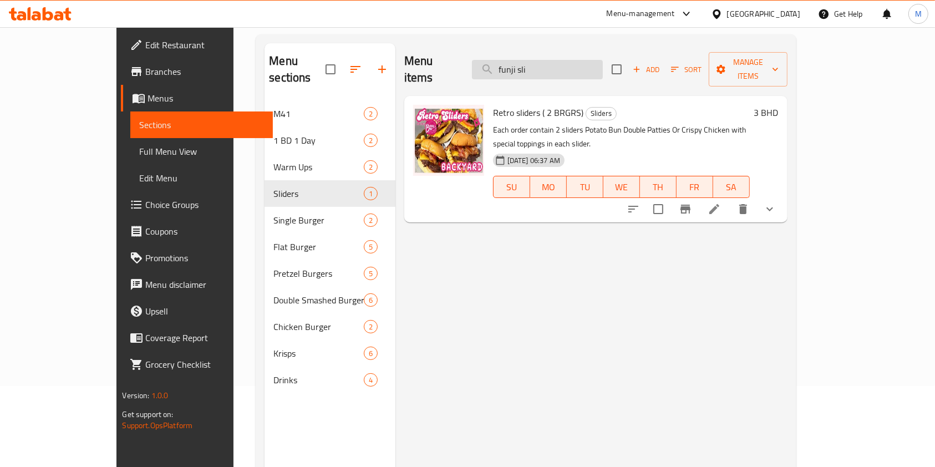
click at [603, 60] on input "funji sli" at bounding box center [537, 69] width 131 height 19
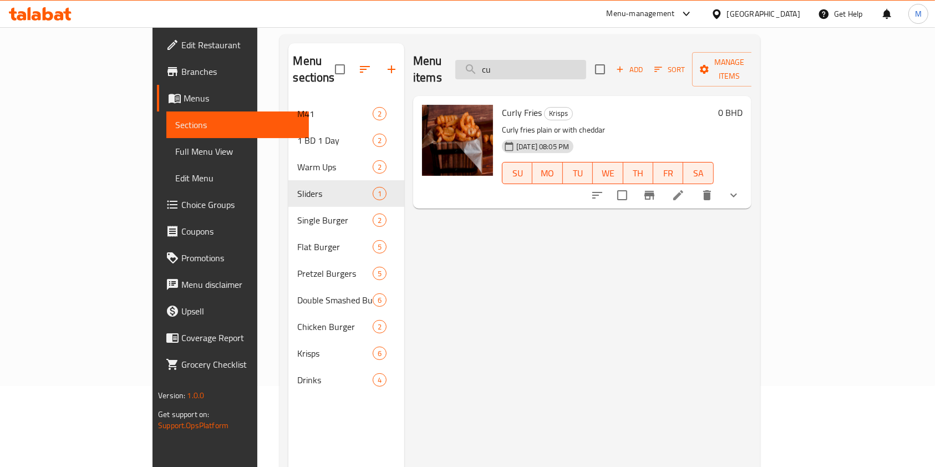
type input "c"
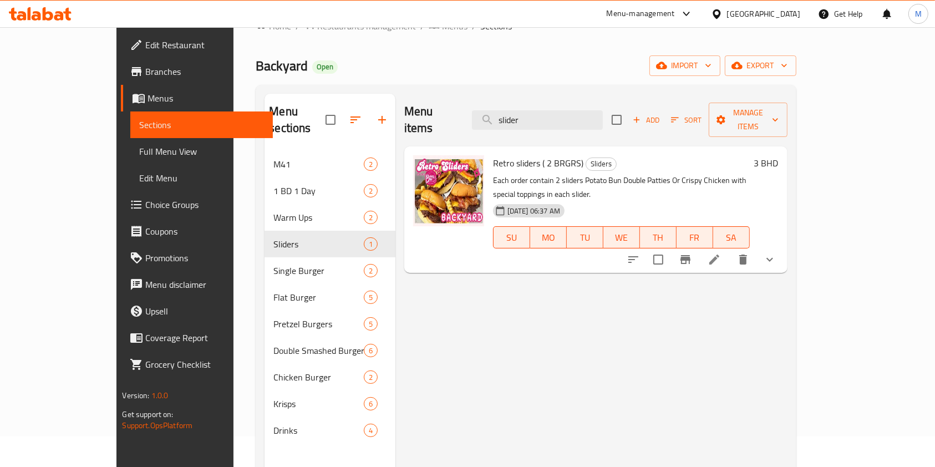
scroll to position [7, 0]
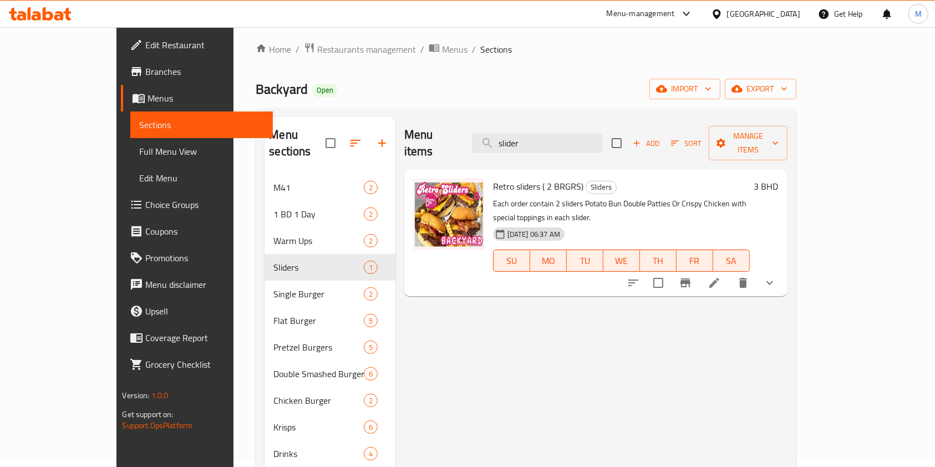
type input "slider"
click at [603, 134] on input "slider" at bounding box center [537, 143] width 131 height 19
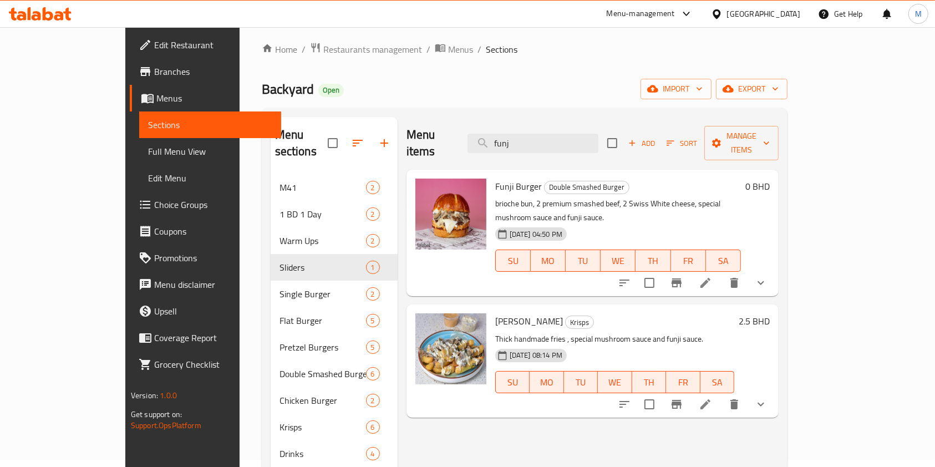
type input "funj"
click at [598, 134] on input "funj" at bounding box center [532, 143] width 131 height 19
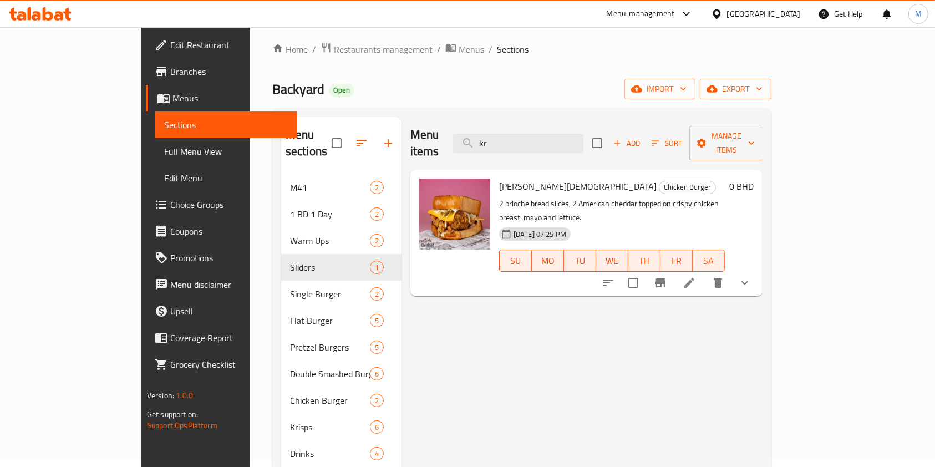
type input "kr"
click at [754, 29] on div "Home / Restaurants management / Menus / Sections Backyard Open import export Me…" at bounding box center [521, 317] width 543 height 595
click at [558, 138] on input "kr" at bounding box center [517, 143] width 131 height 19
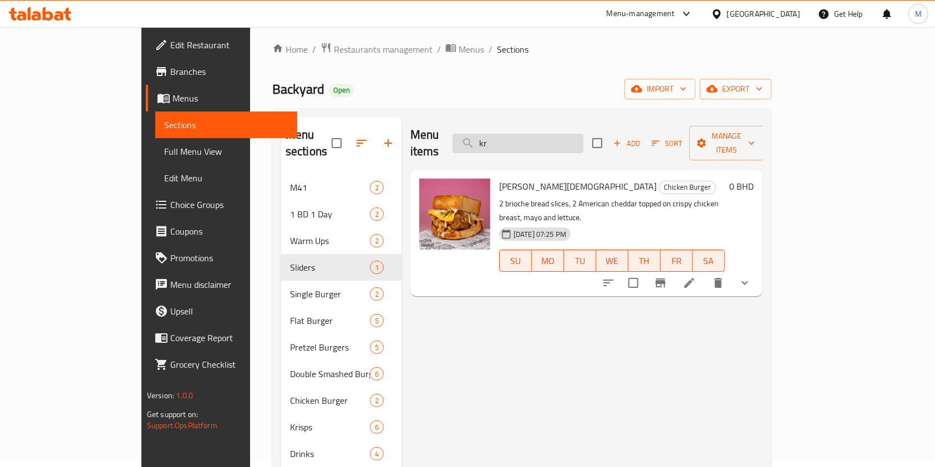
click at [558, 138] on input "kr" at bounding box center [517, 143] width 131 height 19
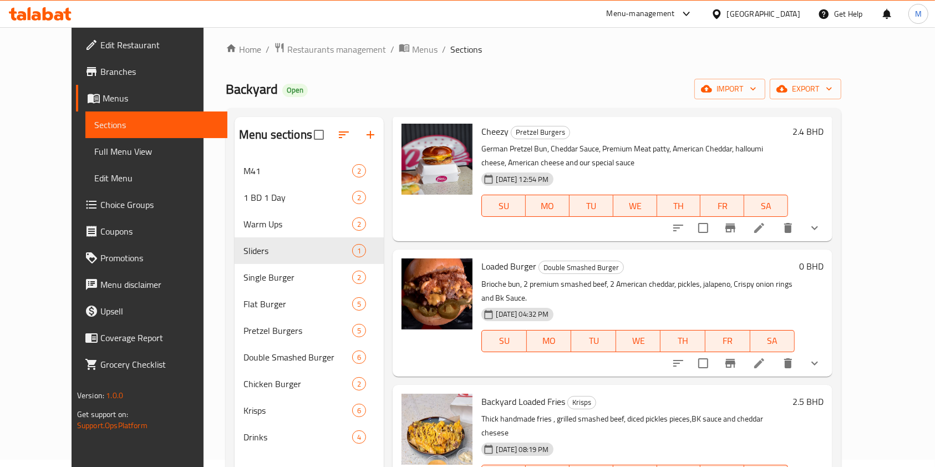
scroll to position [59, 0]
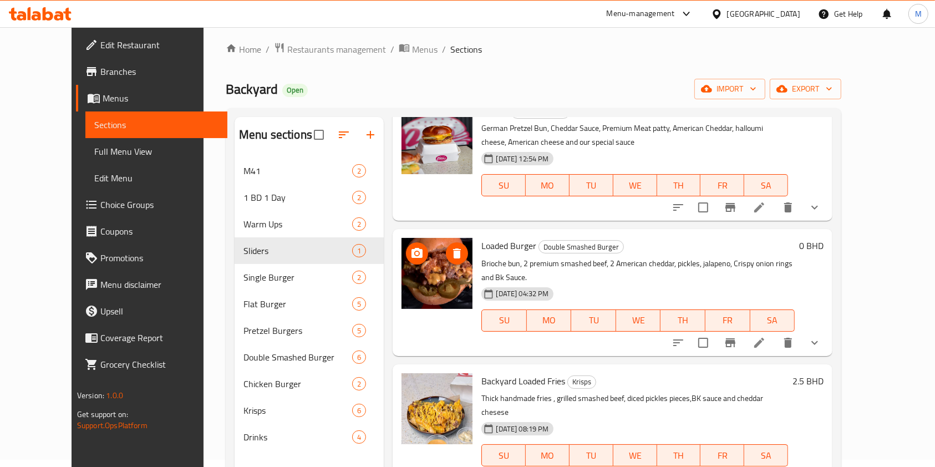
type input "lo"
click at [411, 250] on icon "upload picture" at bounding box center [416, 253] width 11 height 10
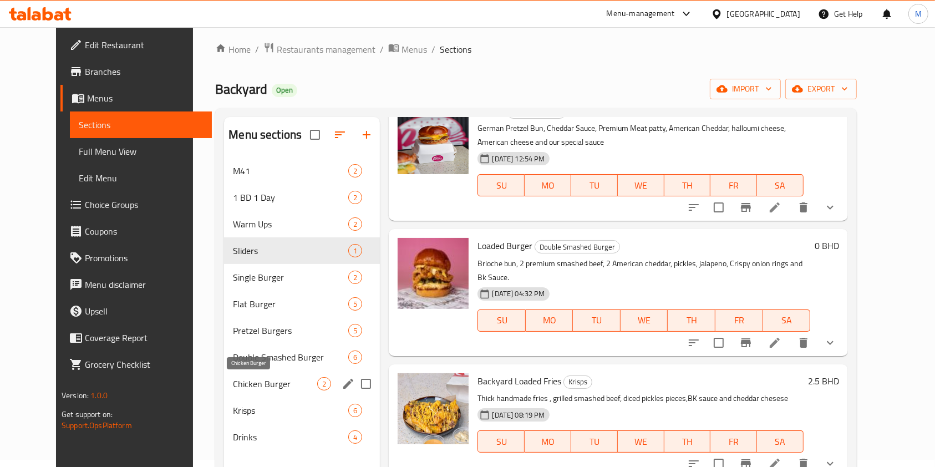
click at [233, 384] on span "Chicken Burger" at bounding box center [275, 383] width 84 height 13
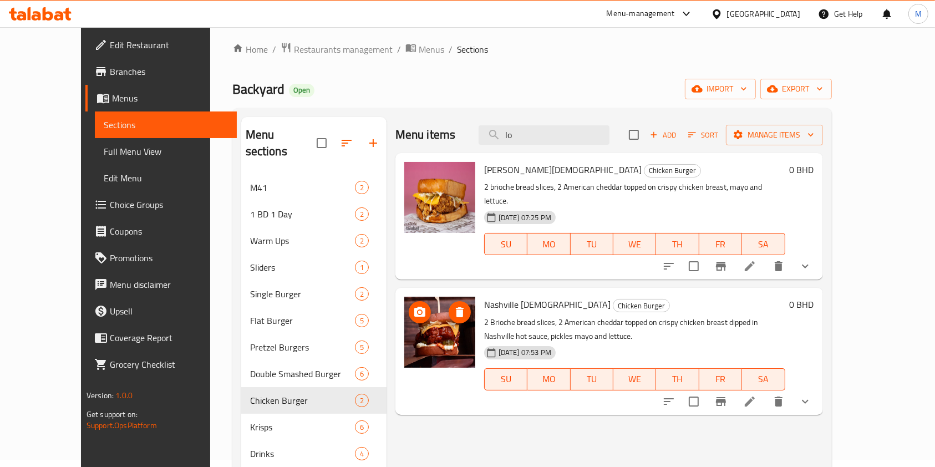
click at [404, 311] on img at bounding box center [439, 332] width 71 height 71
click at [413, 306] on icon "upload picture" at bounding box center [419, 312] width 13 height 13
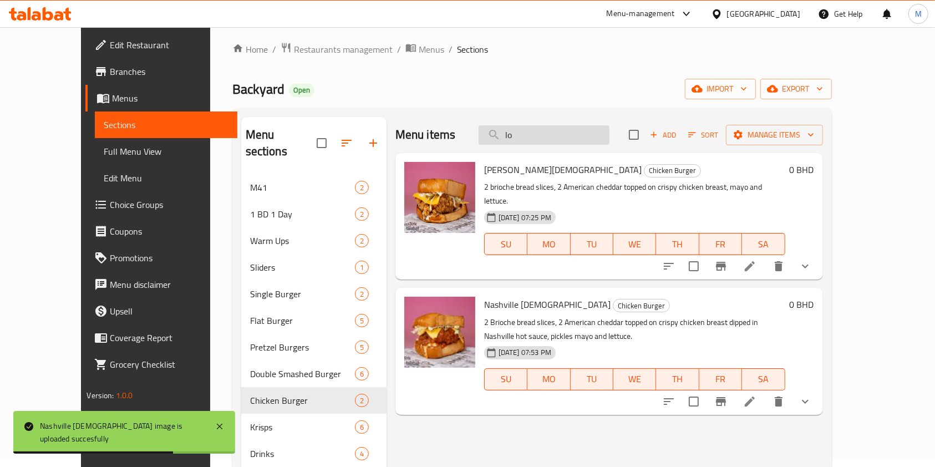
click at [609, 142] on input "lo" at bounding box center [544, 134] width 131 height 19
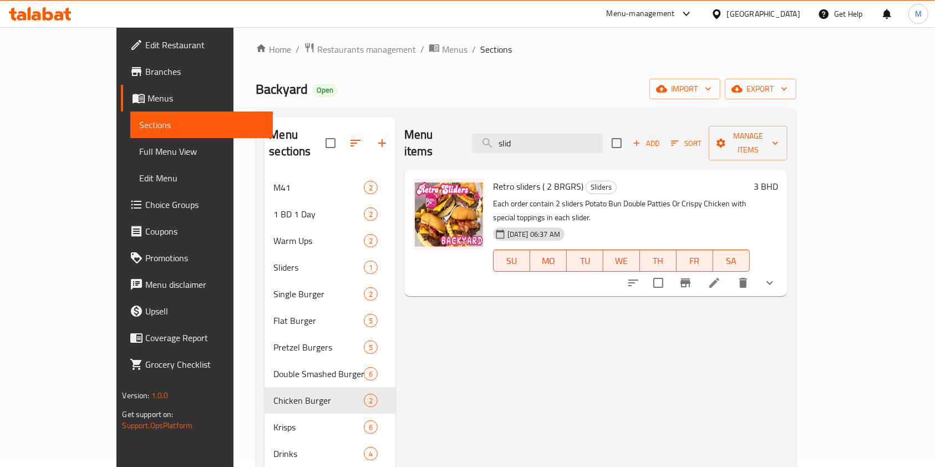
type input "slid"
drag, startPoint x: 599, startPoint y: 121, endPoint x: 590, endPoint y: 136, distance: 17.4
click at [596, 128] on div "Menu items slid Add Sort Manage items" at bounding box center [595, 143] width 383 height 53
click at [589, 136] on input "slid" at bounding box center [537, 143] width 131 height 19
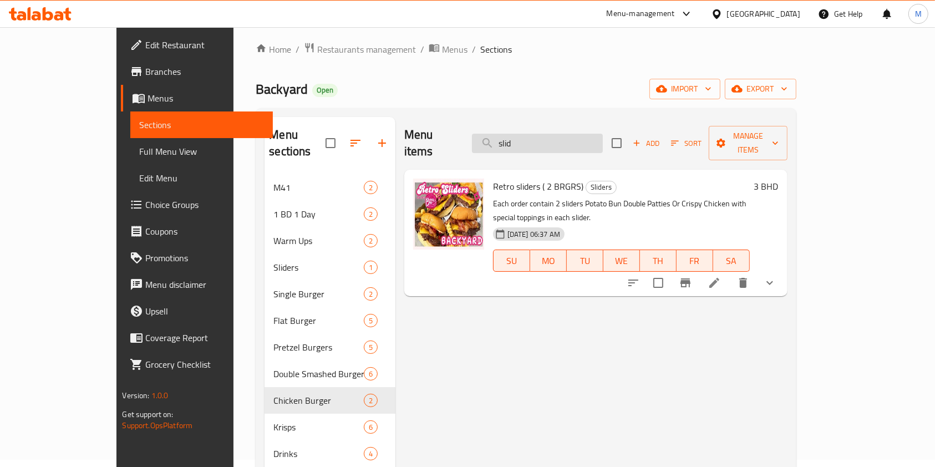
click at [589, 136] on input "slid" at bounding box center [537, 143] width 131 height 19
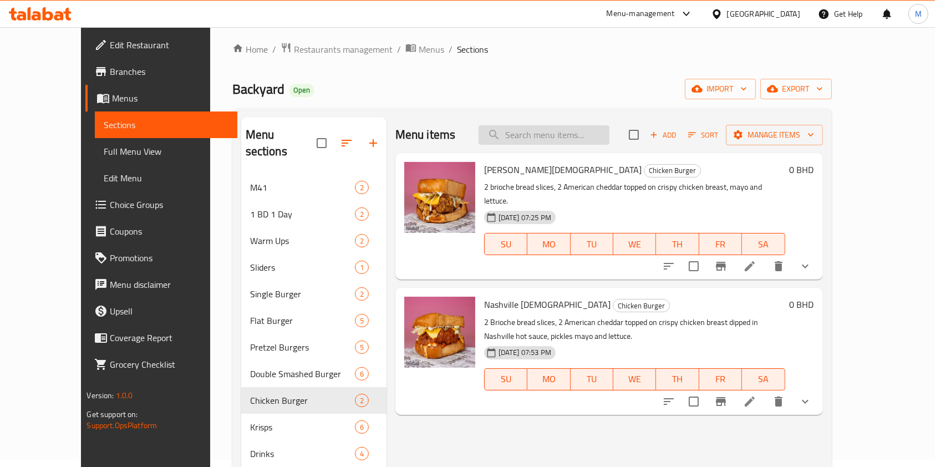
click at [575, 125] on input "search" at bounding box center [544, 134] width 131 height 19
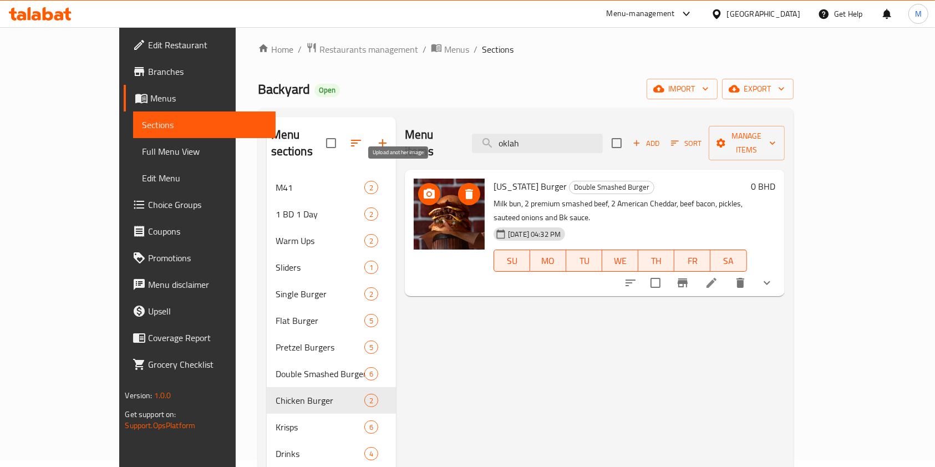
type input "oklah"
click at [423, 187] on icon "upload picture" at bounding box center [429, 193] width 13 height 13
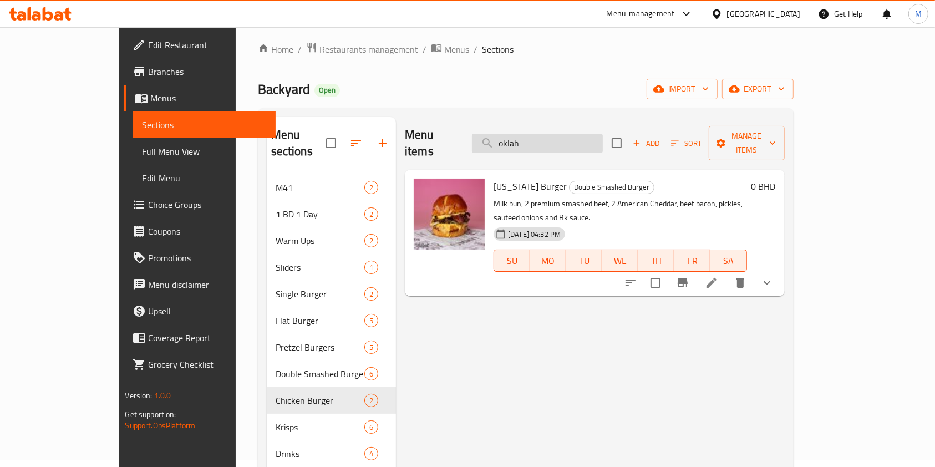
click at [598, 134] on input "oklah" at bounding box center [537, 143] width 131 height 19
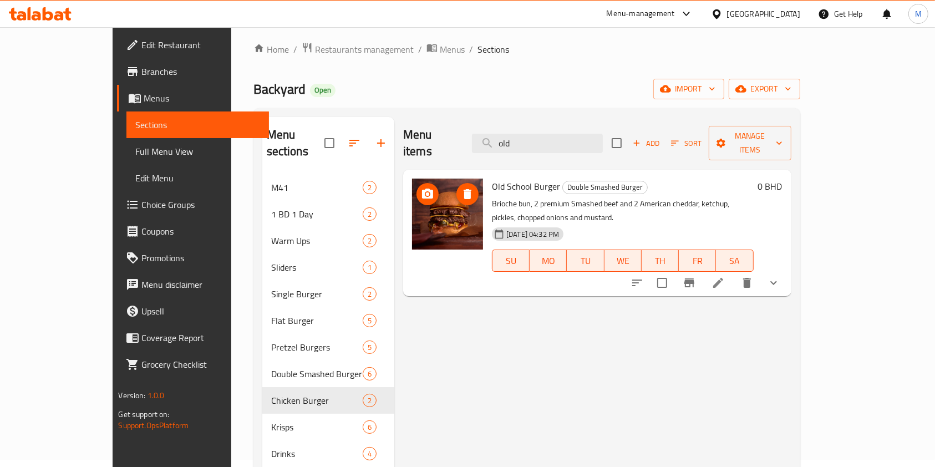
type input "old"
click at [421, 187] on icon "upload picture" at bounding box center [427, 193] width 13 height 13
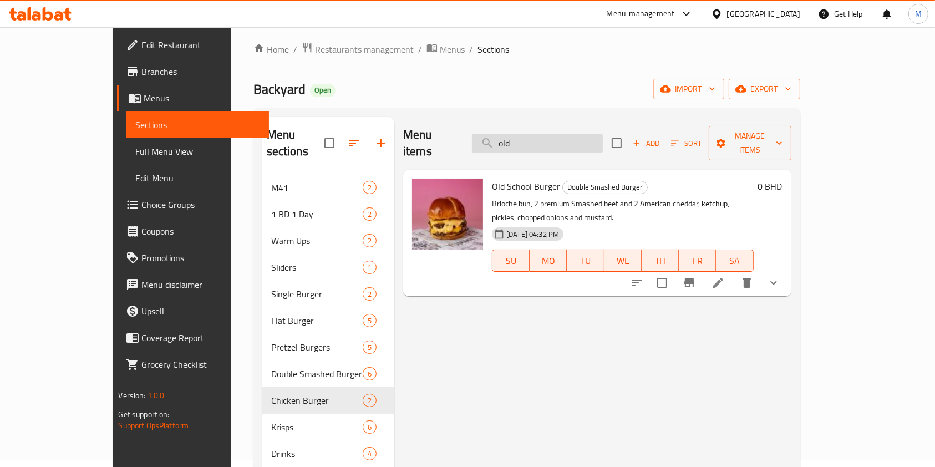
click at [603, 144] on input "old" at bounding box center [537, 143] width 131 height 19
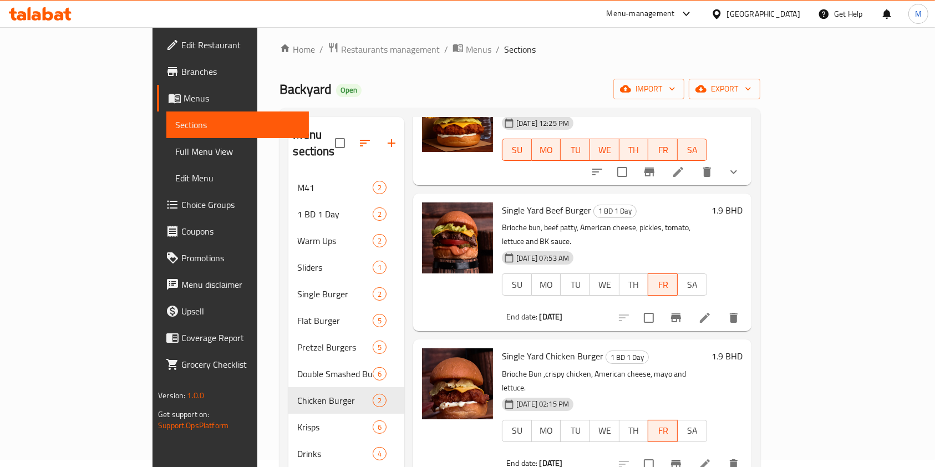
scroll to position [222, 0]
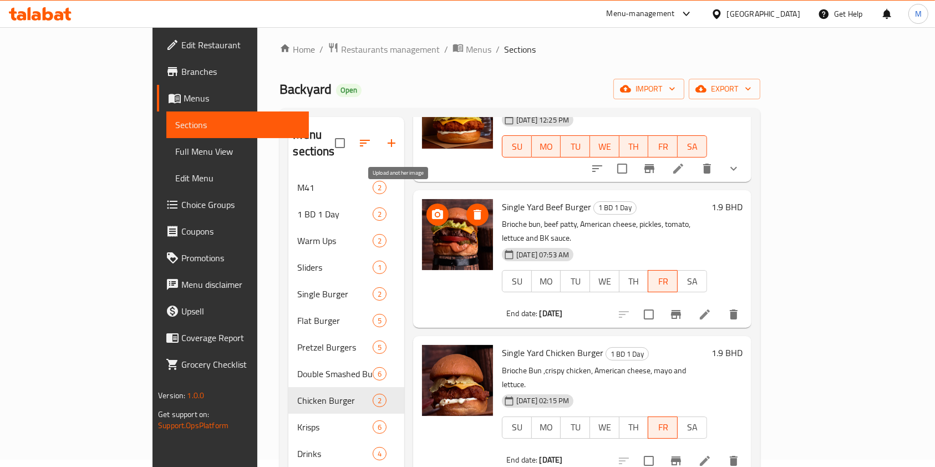
type input "sing"
click at [431, 208] on icon "upload picture" at bounding box center [437, 214] width 13 height 13
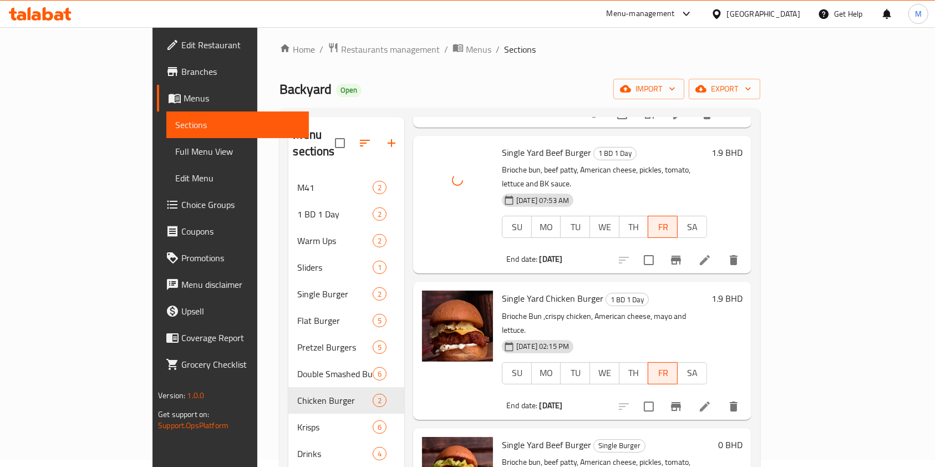
scroll to position [310, 0]
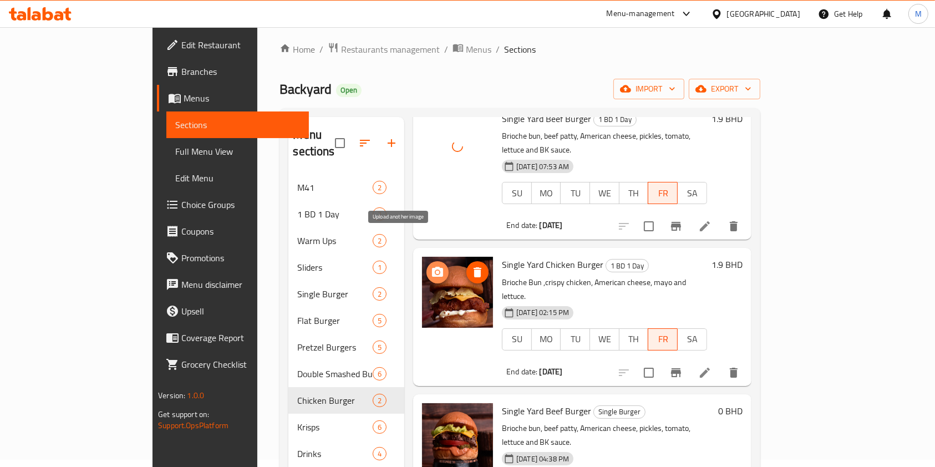
click at [426, 266] on span "upload picture" at bounding box center [437, 272] width 22 height 13
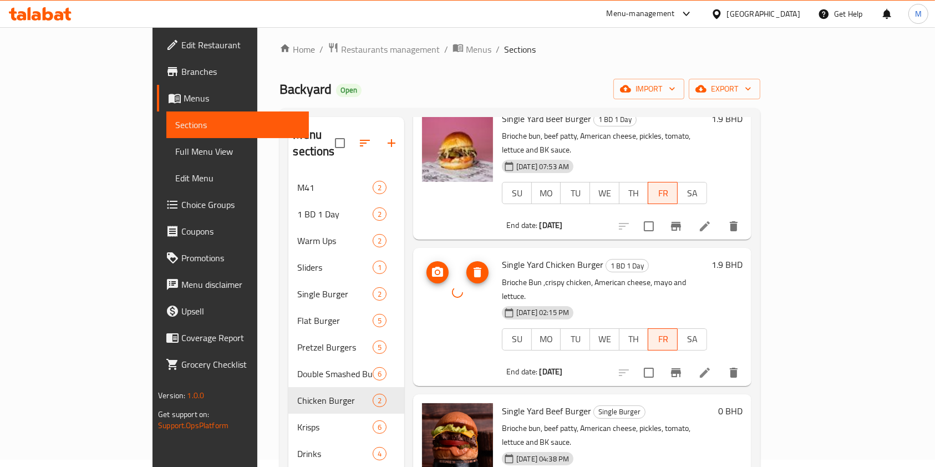
scroll to position [155, 0]
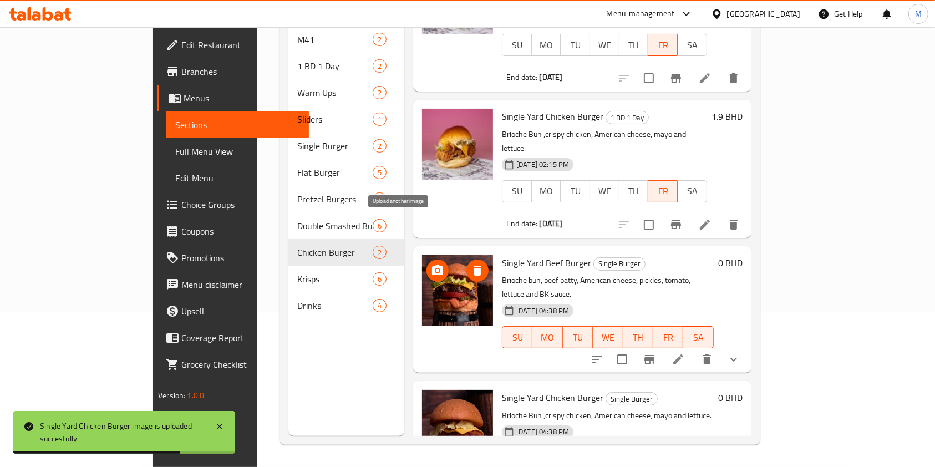
click at [431, 264] on icon "upload picture" at bounding box center [437, 270] width 13 height 13
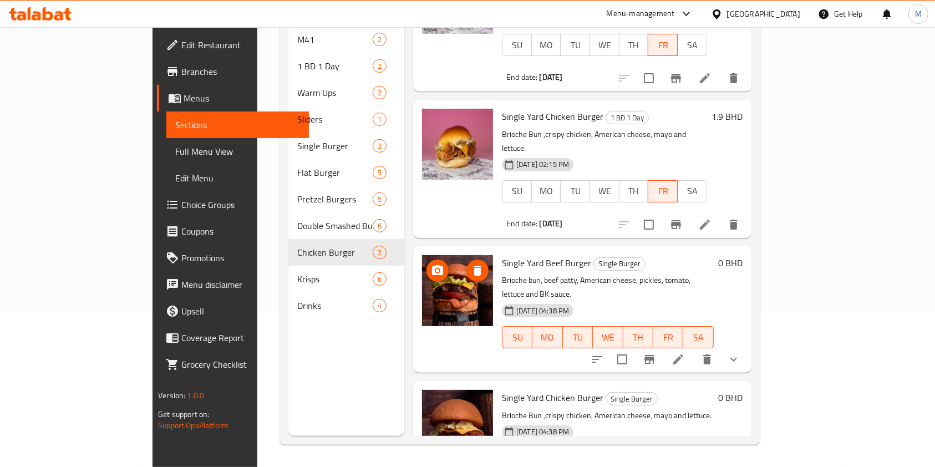
click at [432, 265] on icon "upload picture" at bounding box center [437, 270] width 11 height 10
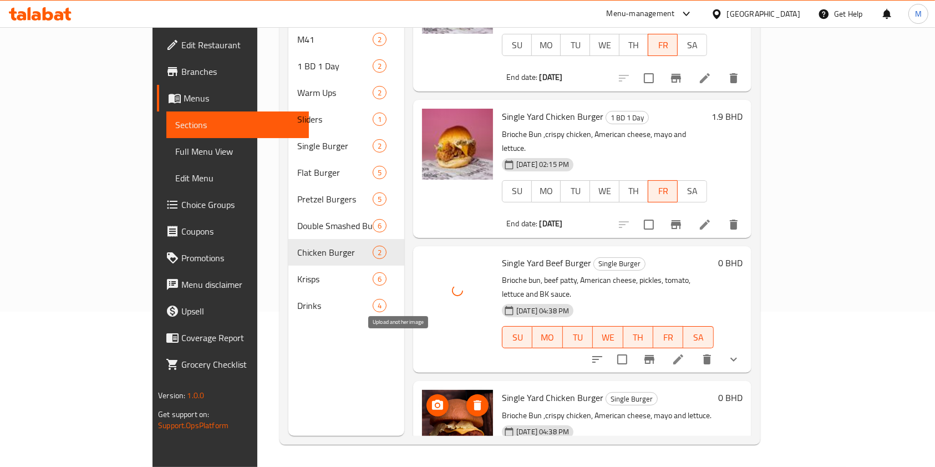
click at [432, 400] on icon "upload picture" at bounding box center [437, 405] width 11 height 10
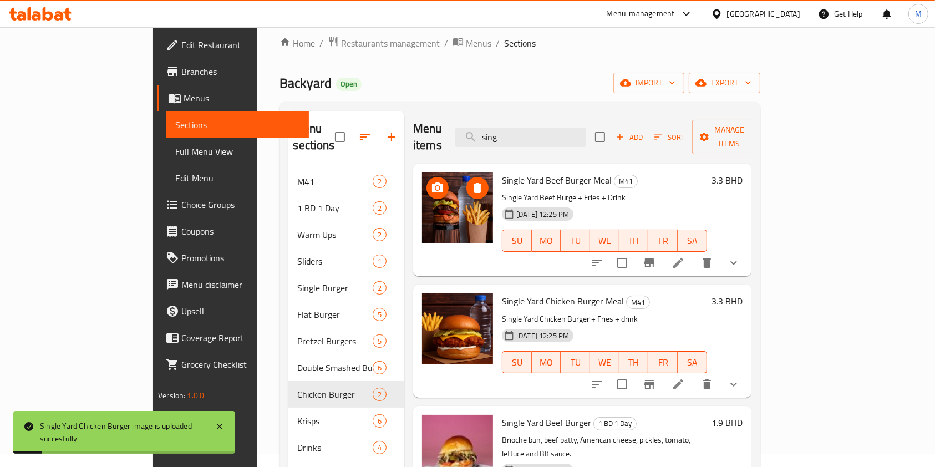
scroll to position [7, 0]
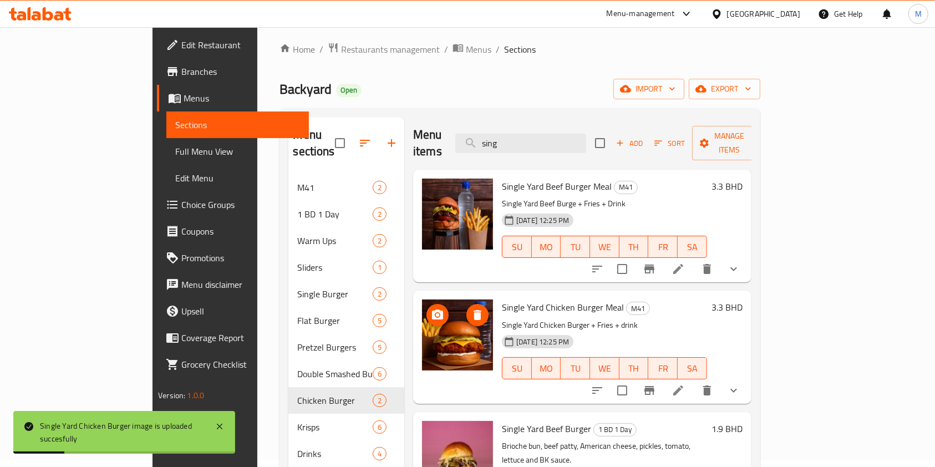
click at [432, 309] on icon "upload picture" at bounding box center [437, 314] width 11 height 10
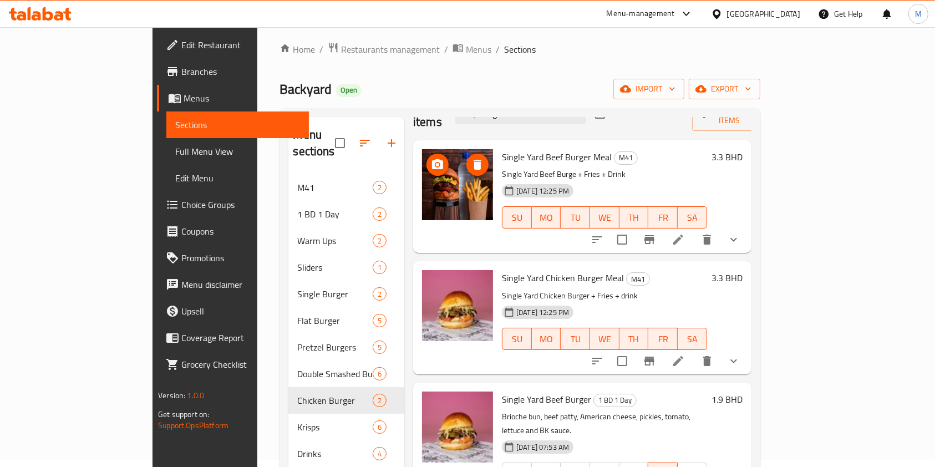
scroll to position [74, 0]
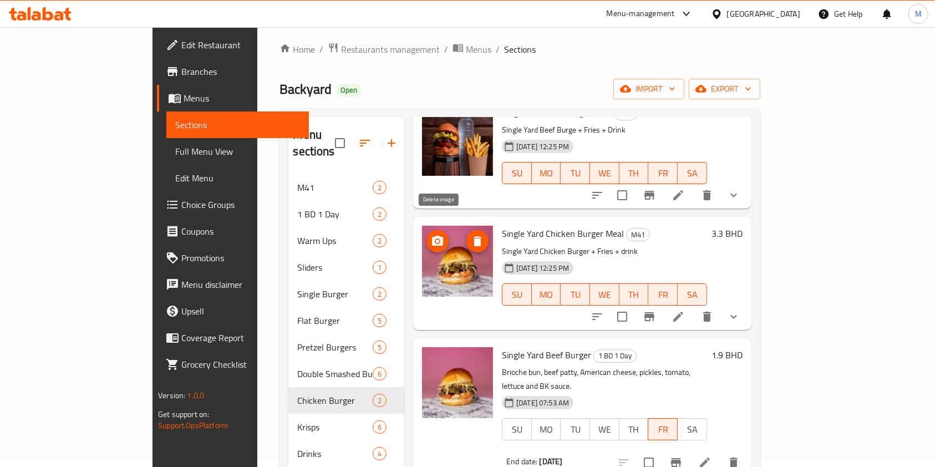
click at [474, 236] on icon "delete image" at bounding box center [478, 241] width 8 height 10
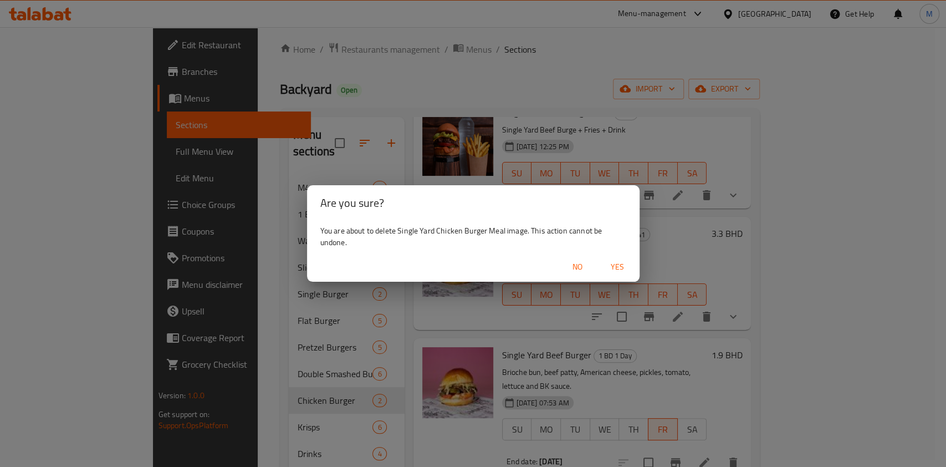
click at [614, 268] on span "Yes" at bounding box center [617, 267] width 27 height 14
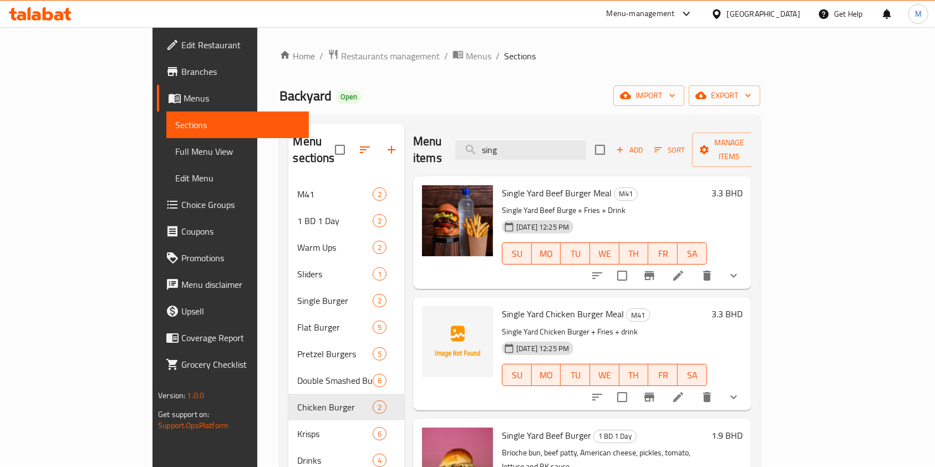
scroll to position [0, 0]
click at [586, 141] on input "sing" at bounding box center [520, 150] width 131 height 19
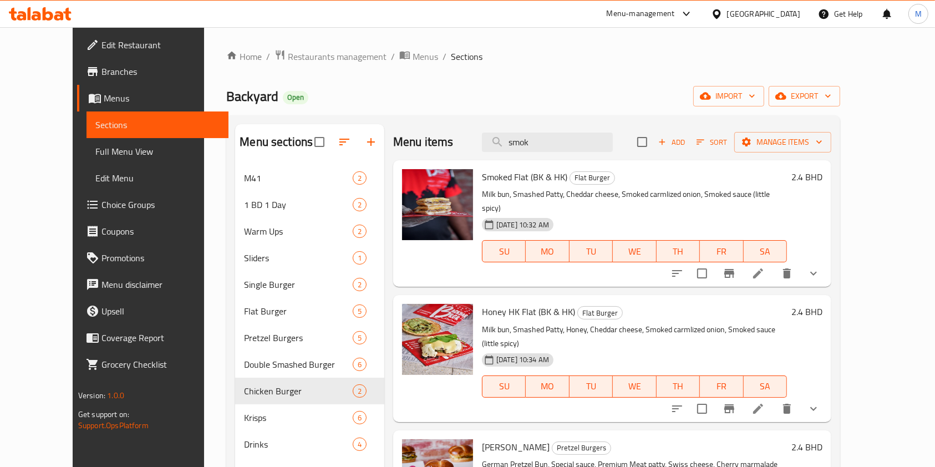
type input "smok"
click at [577, 140] on input "smok" at bounding box center [547, 142] width 131 height 19
click at [562, 139] on input "smok" at bounding box center [547, 142] width 131 height 19
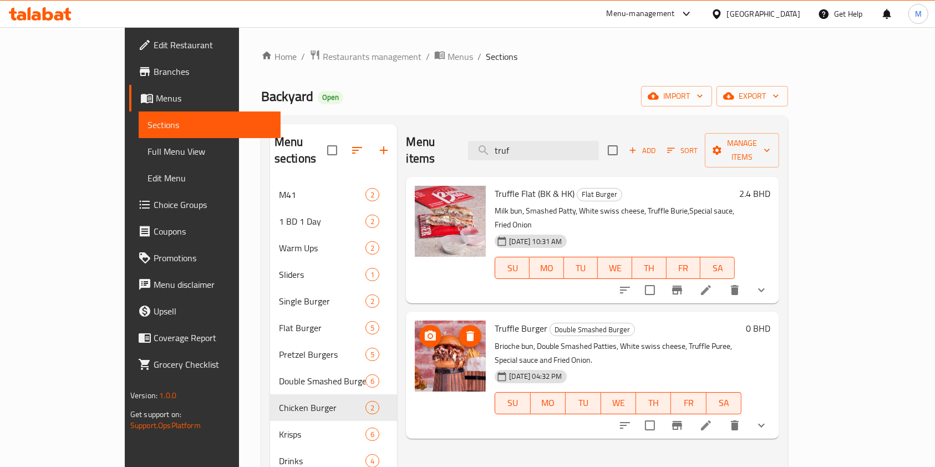
type input "truf"
click at [424, 329] on icon "upload picture" at bounding box center [430, 335] width 13 height 13
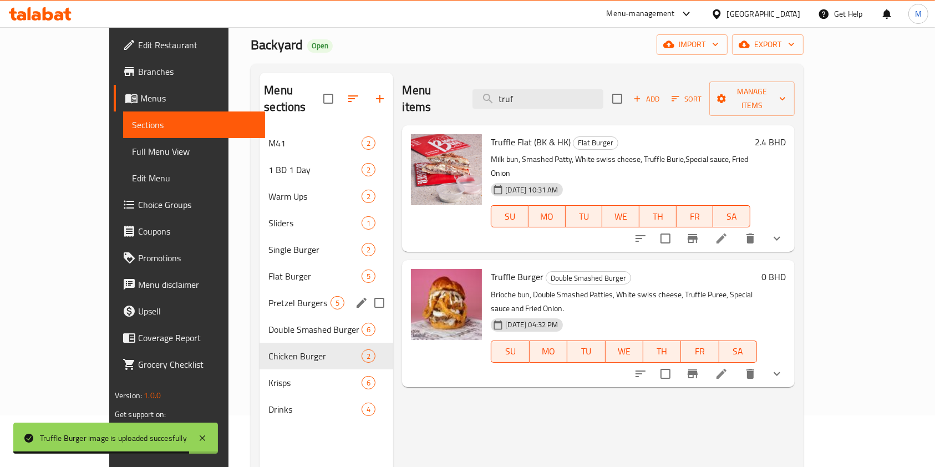
scroll to position [74, 0]
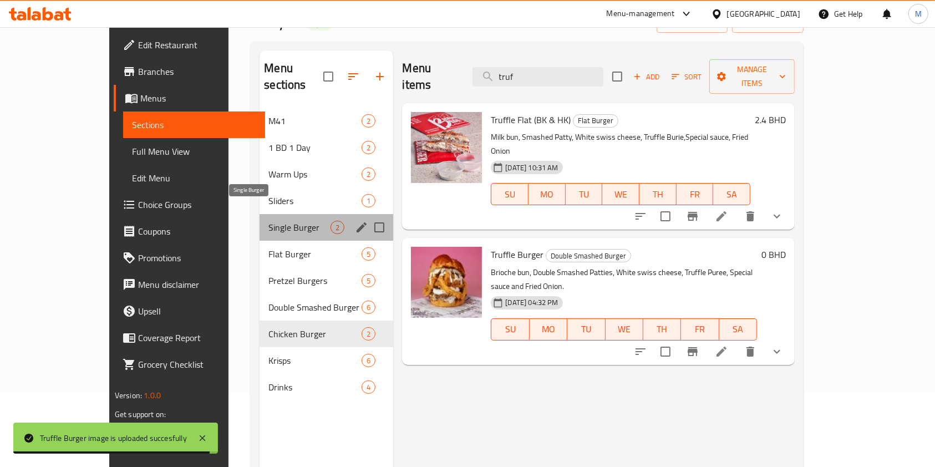
click at [268, 221] on span "Single Burger" at bounding box center [299, 227] width 62 height 13
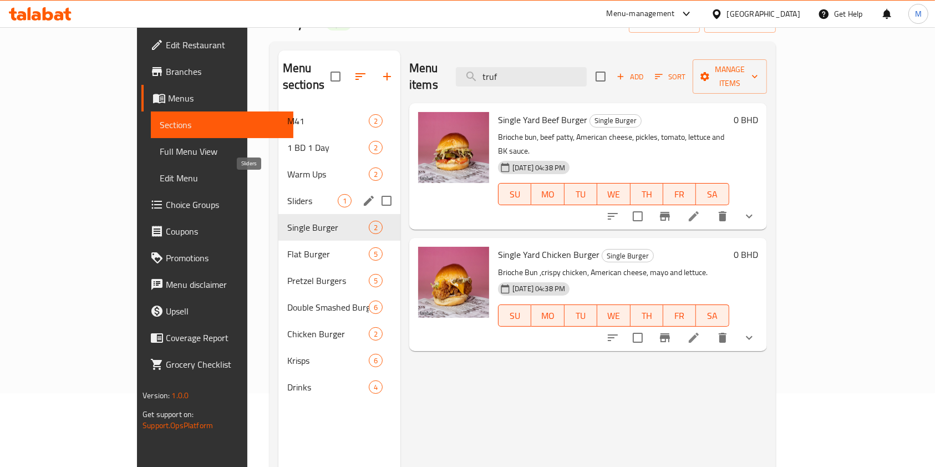
click at [287, 194] on span "Sliders" at bounding box center [312, 200] width 50 height 13
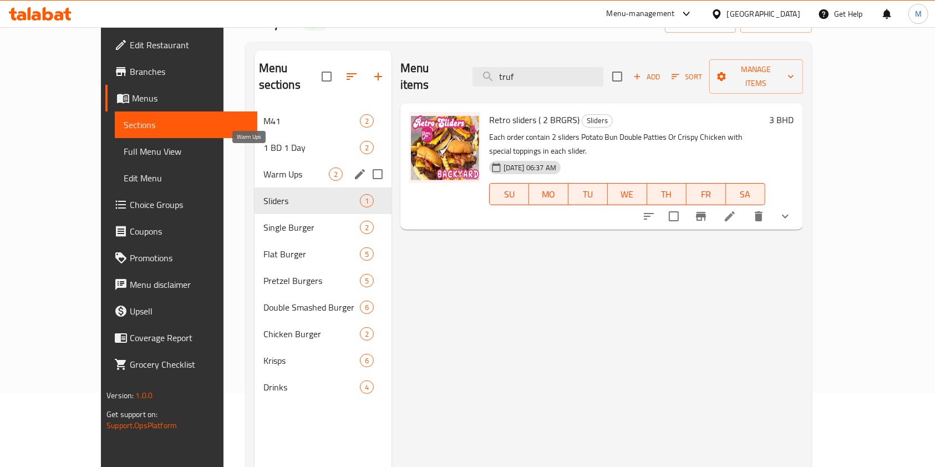
click at [263, 167] on span "Warm Ups" at bounding box center [295, 173] width 65 height 13
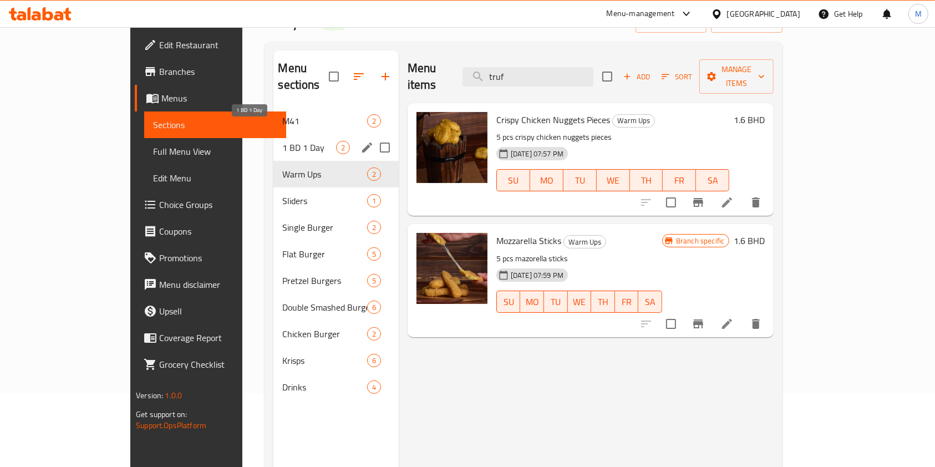
click at [282, 141] on span "1 BD 1 Day" at bounding box center [308, 147] width 53 height 13
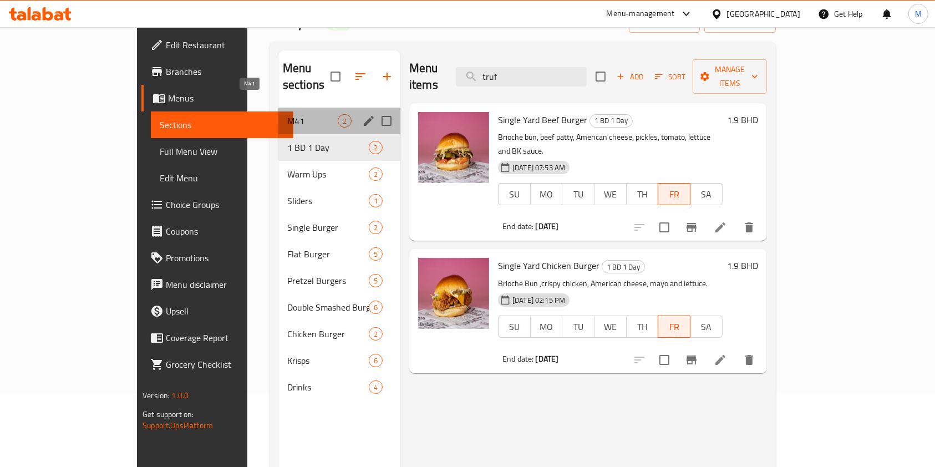
click at [287, 114] on span "M41" at bounding box center [312, 120] width 50 height 13
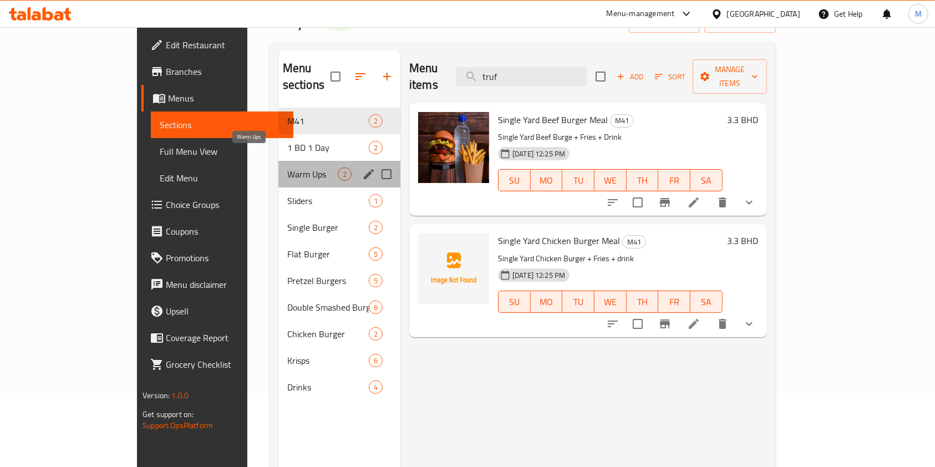
click at [287, 167] on span "Warm Ups" at bounding box center [312, 173] width 50 height 13
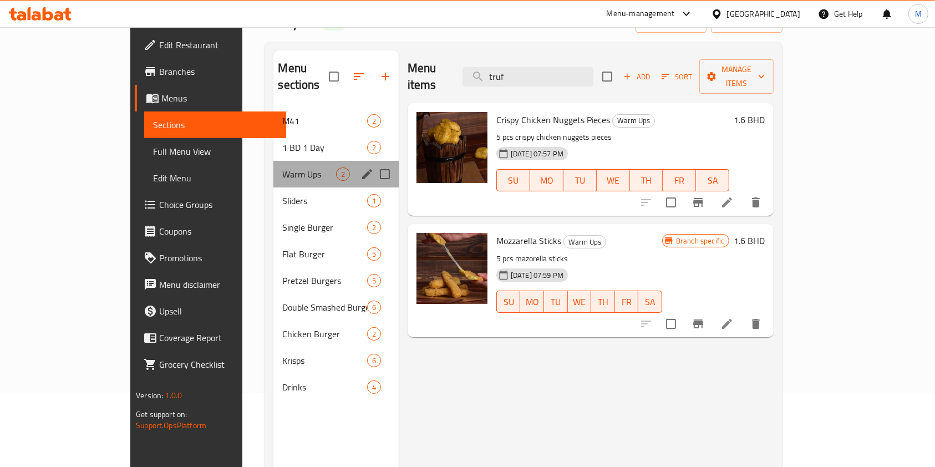
click at [273, 169] on div "Warm Ups 2" at bounding box center [335, 174] width 125 height 27
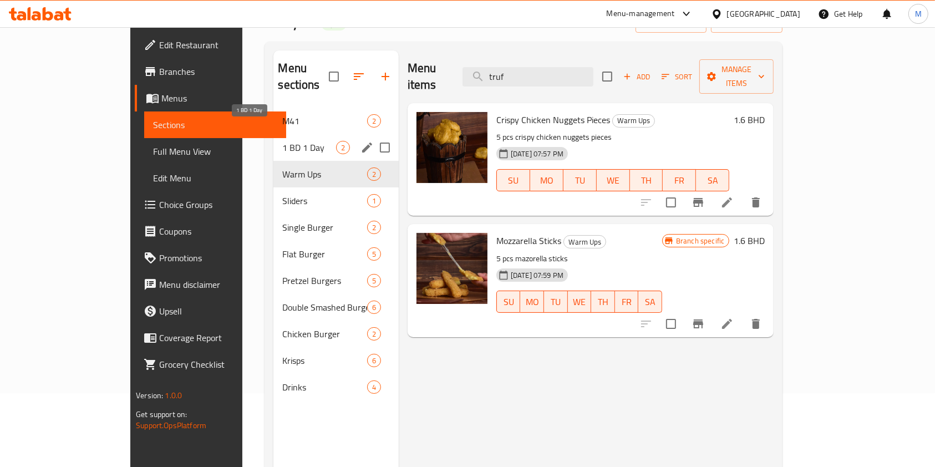
click at [282, 141] on span "1 BD 1 Day" at bounding box center [308, 147] width 53 height 13
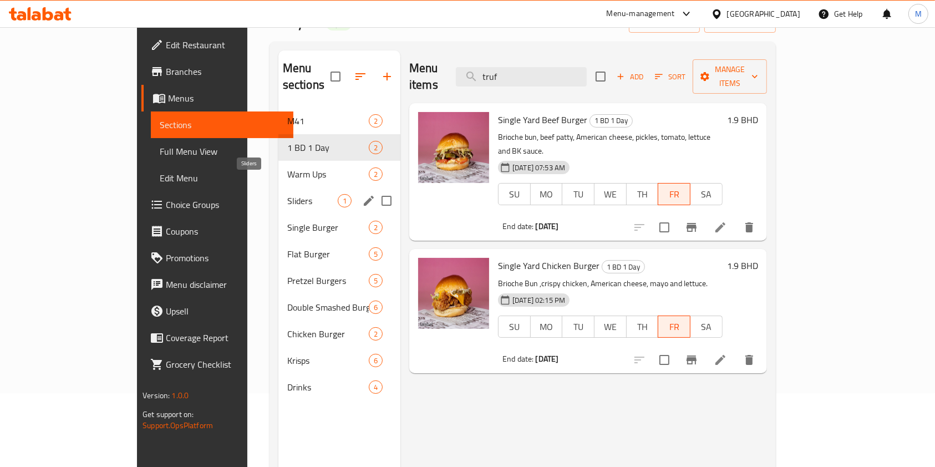
click at [287, 194] on span "Sliders" at bounding box center [312, 200] width 50 height 13
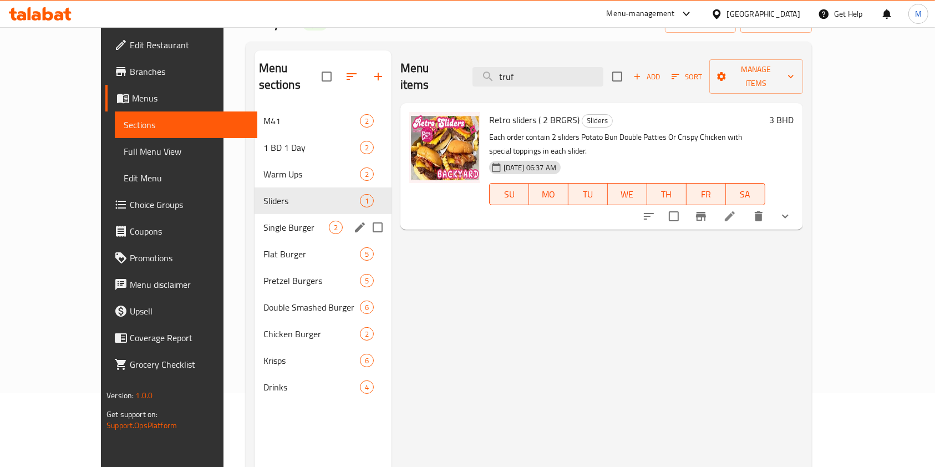
click at [257, 218] on div "Single Burger 2" at bounding box center [322, 227] width 137 height 27
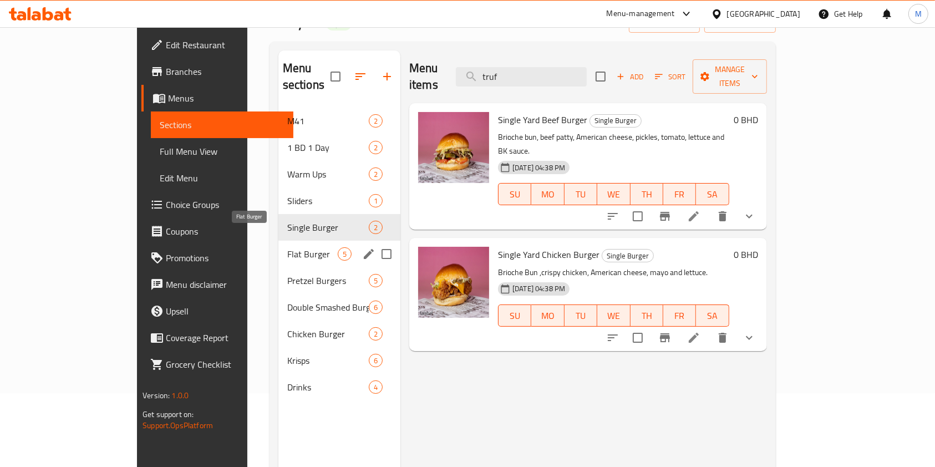
click at [287, 247] on span "Flat Burger" at bounding box center [312, 253] width 50 height 13
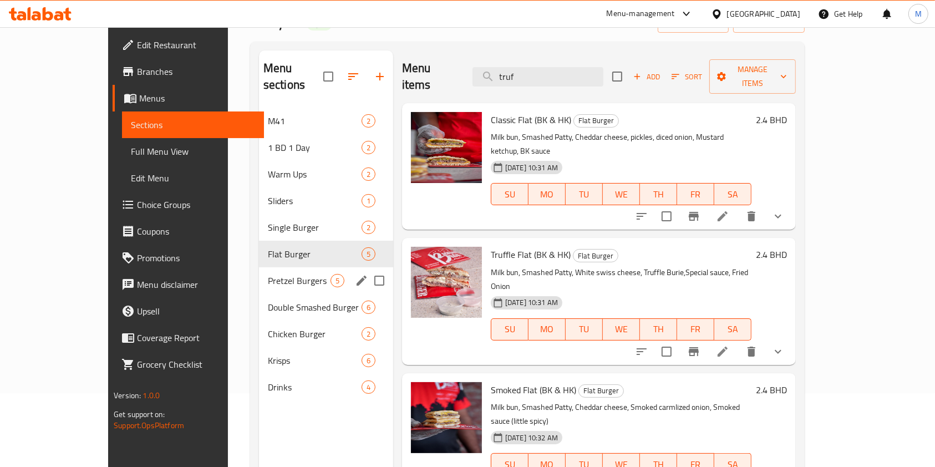
click at [261, 267] on div "Pretzel Burgers 5" at bounding box center [326, 280] width 134 height 27
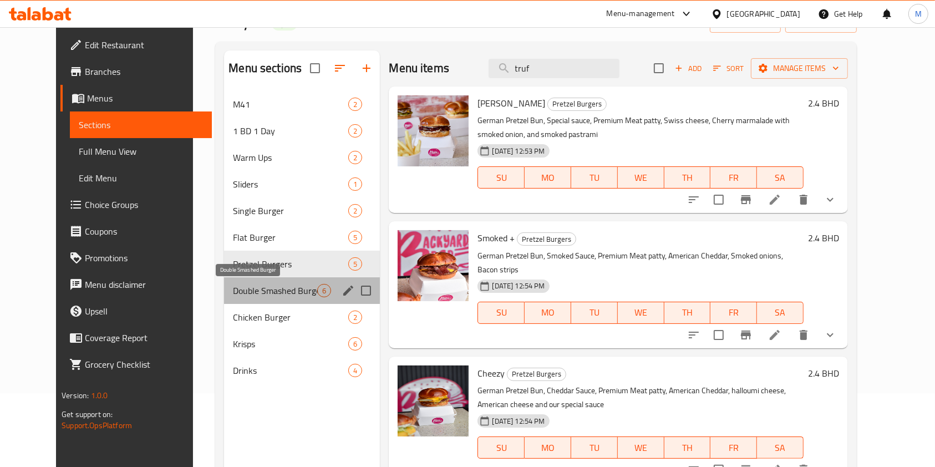
click at [257, 284] on span "Double Smashed Burger" at bounding box center [275, 290] width 84 height 13
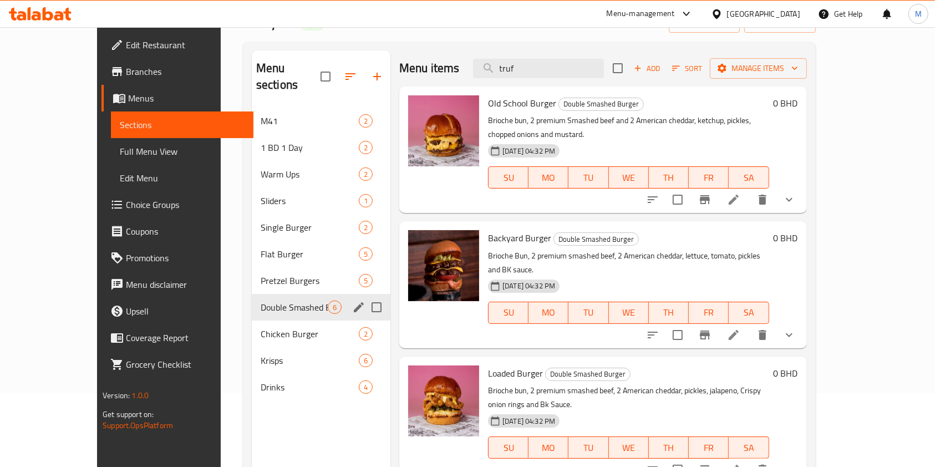
click at [253, 303] on div "Double Smashed Burger 6" at bounding box center [321, 307] width 139 height 27
click at [261, 327] on span "Chicken Burger" at bounding box center [294, 333] width 67 height 13
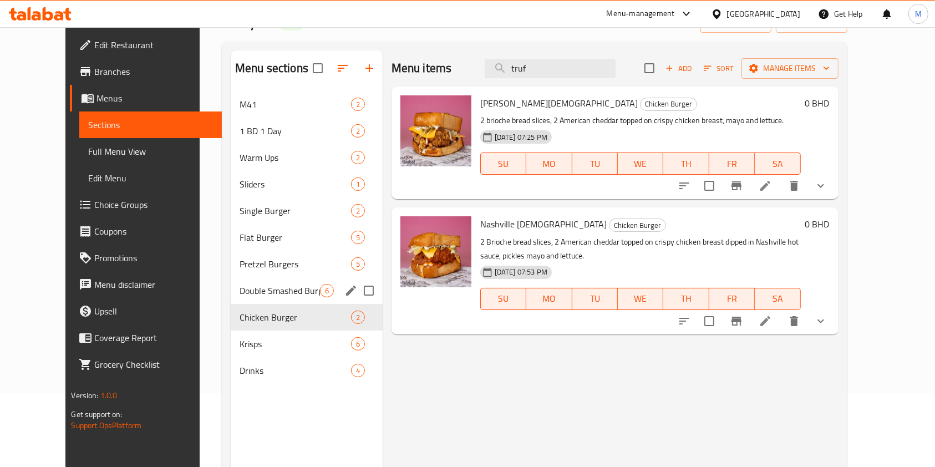
click at [250, 288] on span "Double Smashed Burger" at bounding box center [280, 290] width 80 height 13
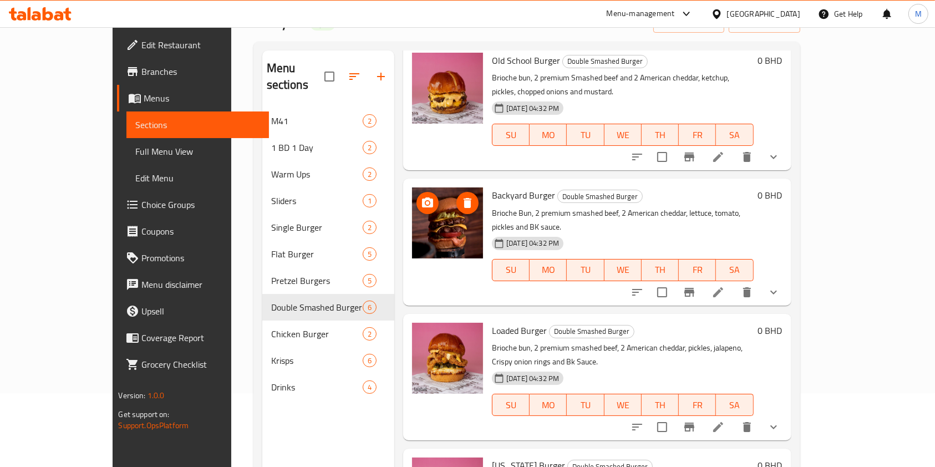
scroll to position [74, 0]
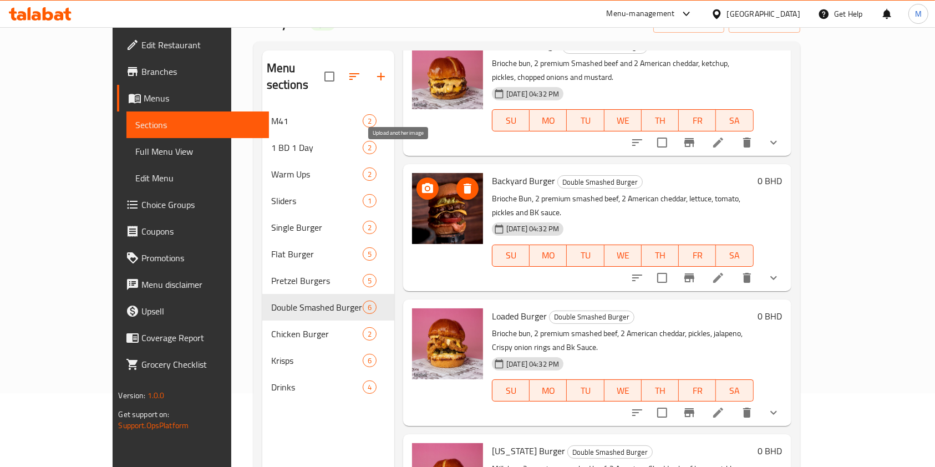
click at [426, 187] on circle "upload picture" at bounding box center [427, 188] width 3 height 3
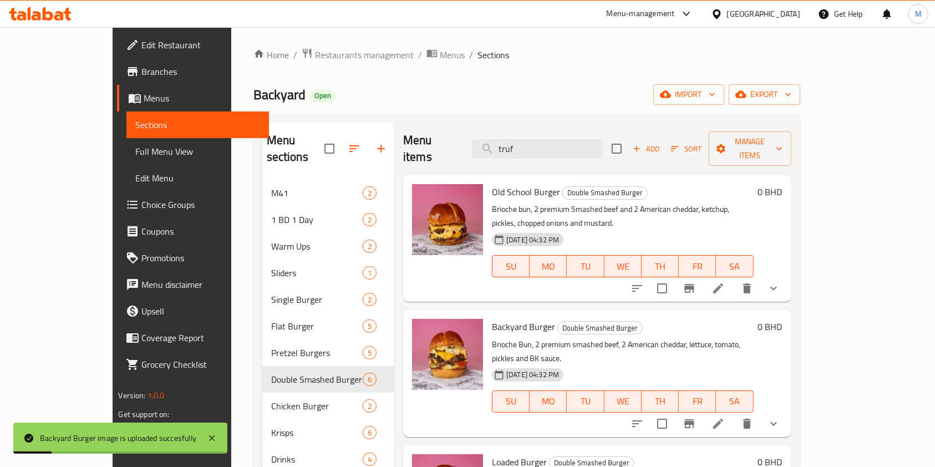
scroll to position [0, 0]
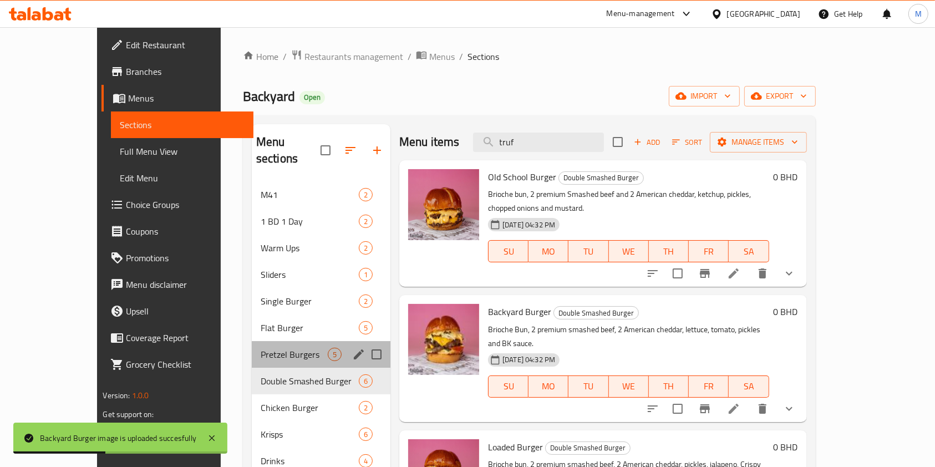
click at [252, 348] on div "Pretzel Burgers 5" at bounding box center [321, 354] width 139 height 27
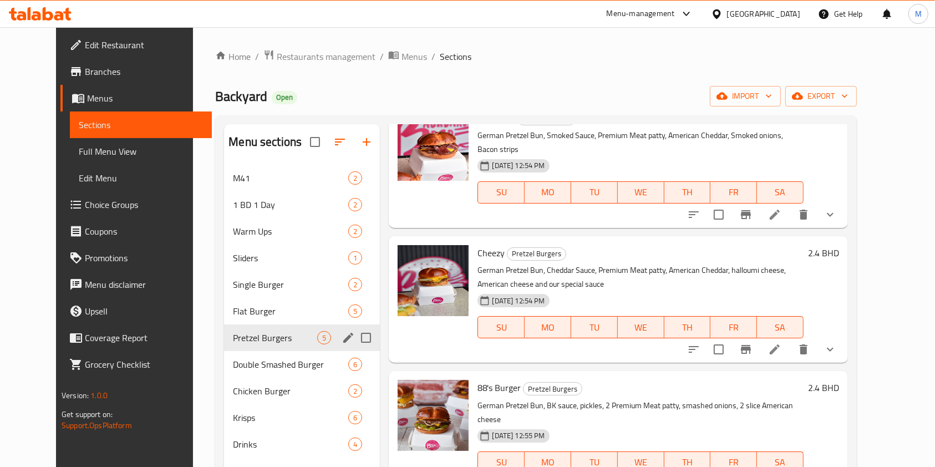
click at [245, 326] on div "Pretzel Burgers 5" at bounding box center [302, 337] width 156 height 27
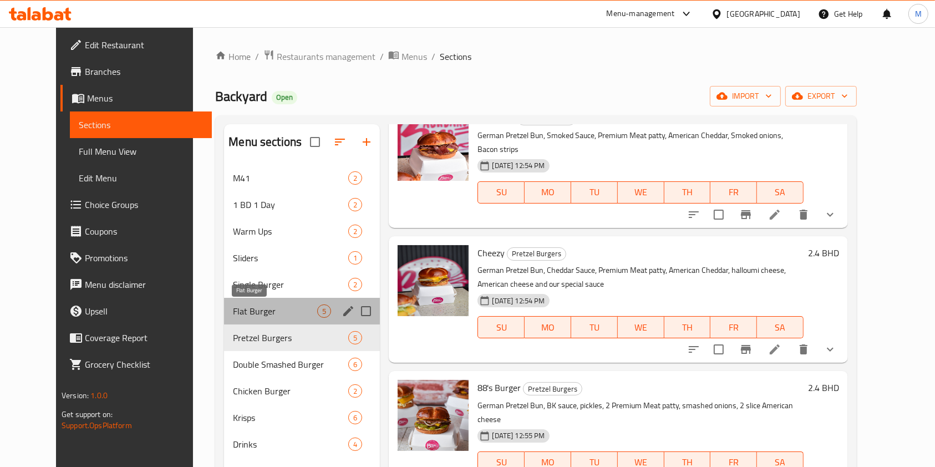
click at [248, 315] on span "Flat Burger" at bounding box center [275, 310] width 84 height 13
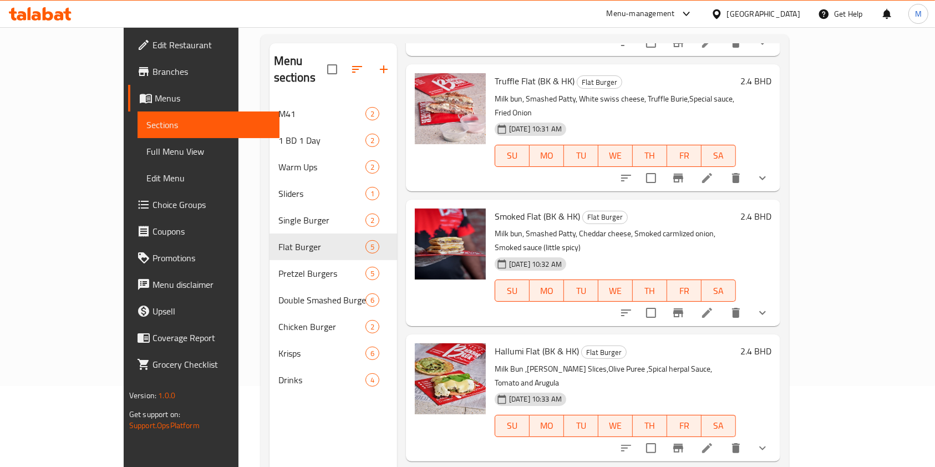
scroll to position [155, 0]
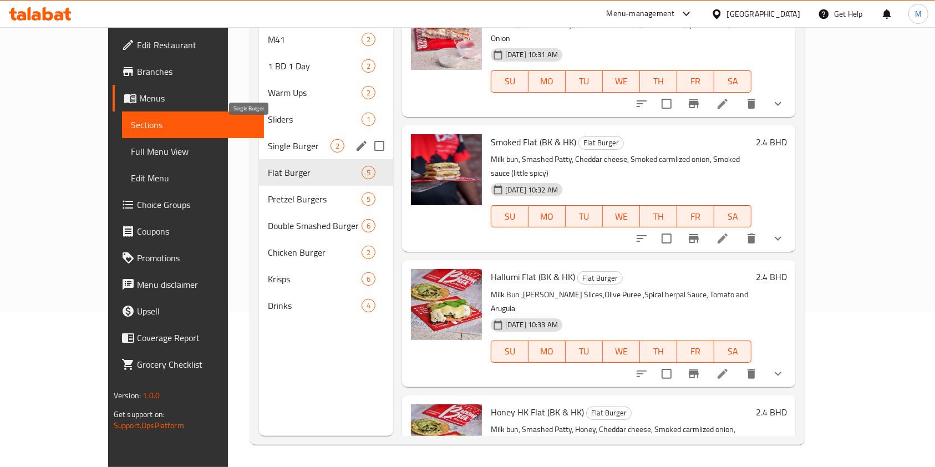
click at [281, 139] on span "Single Burger" at bounding box center [299, 145] width 63 height 13
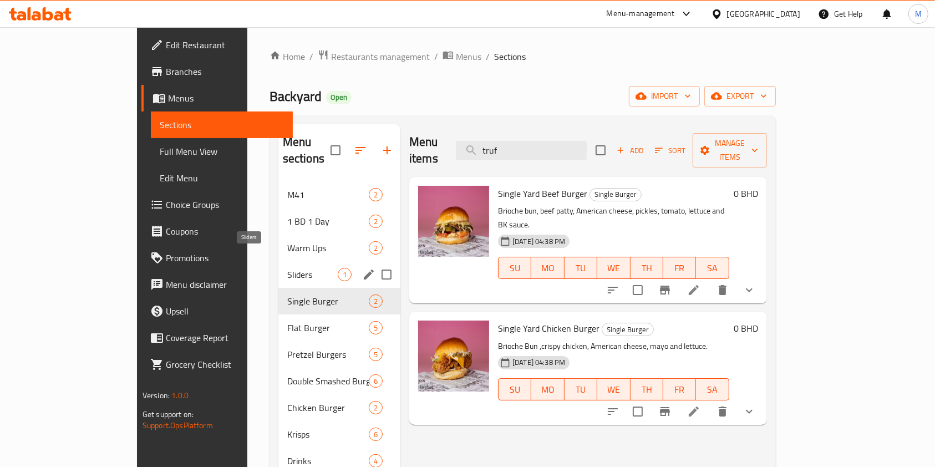
click at [287, 268] on span "Sliders" at bounding box center [312, 274] width 50 height 13
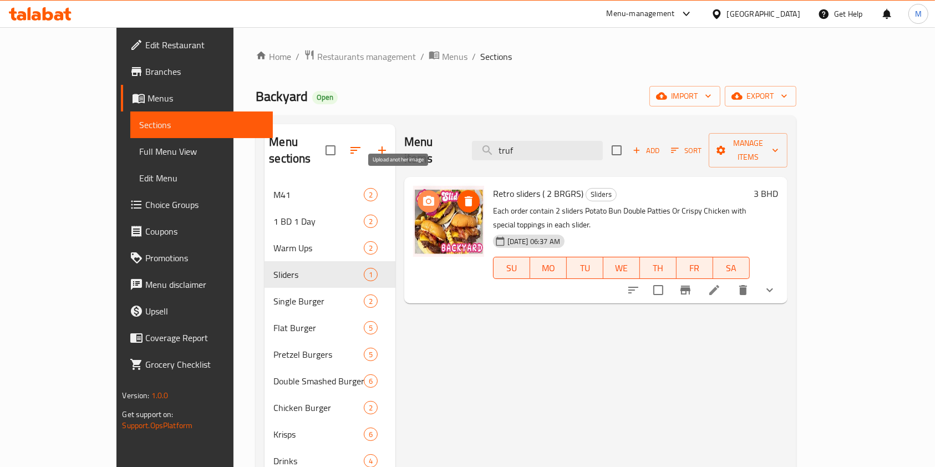
click at [423, 196] on icon "upload picture" at bounding box center [428, 201] width 11 height 10
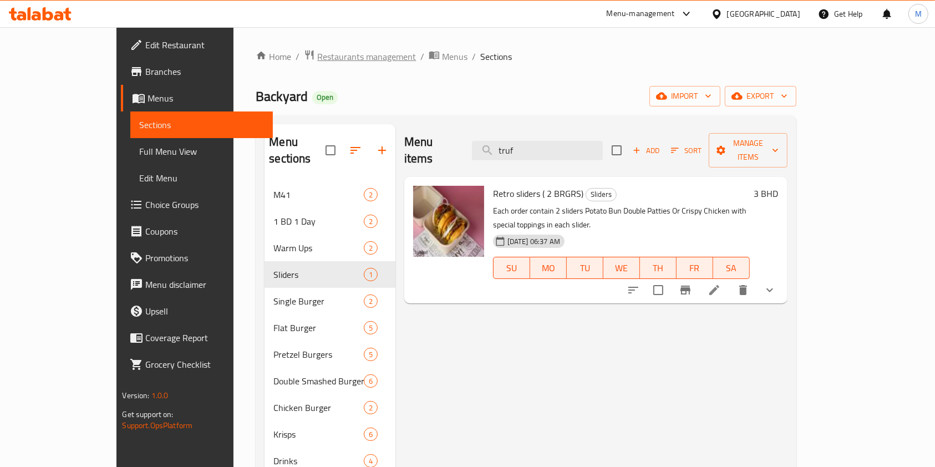
click at [317, 57] on span "Restaurants management" at bounding box center [366, 56] width 99 height 13
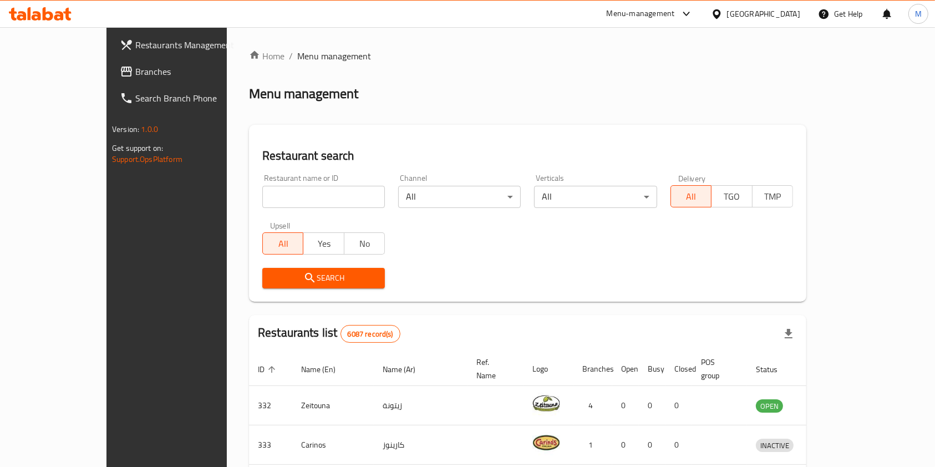
click at [318, 195] on input "search" at bounding box center [323, 197] width 123 height 22
paste input "670294"
type input "670294"
click button "Search" at bounding box center [323, 278] width 123 height 21
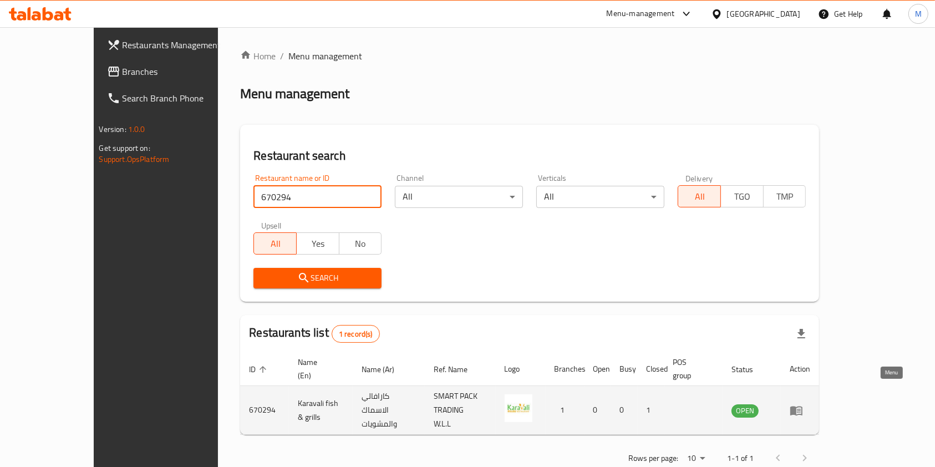
click at [810, 404] on link "enhanced table" at bounding box center [800, 410] width 21 height 13
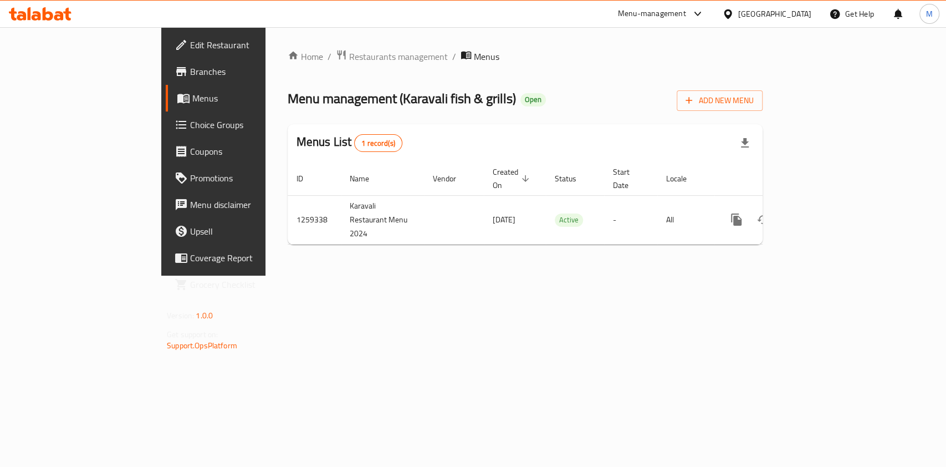
click at [190, 66] on span "Branches" at bounding box center [250, 71] width 120 height 13
